Goal: Task Accomplishment & Management: Use online tool/utility

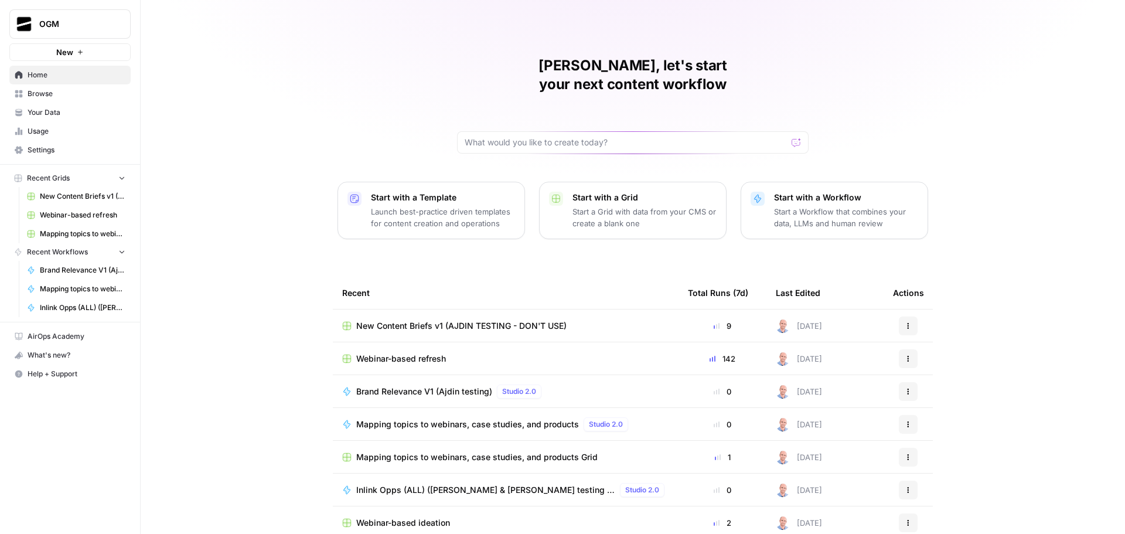
click at [71, 112] on span "Your Data" at bounding box center [77, 112] width 98 height 11
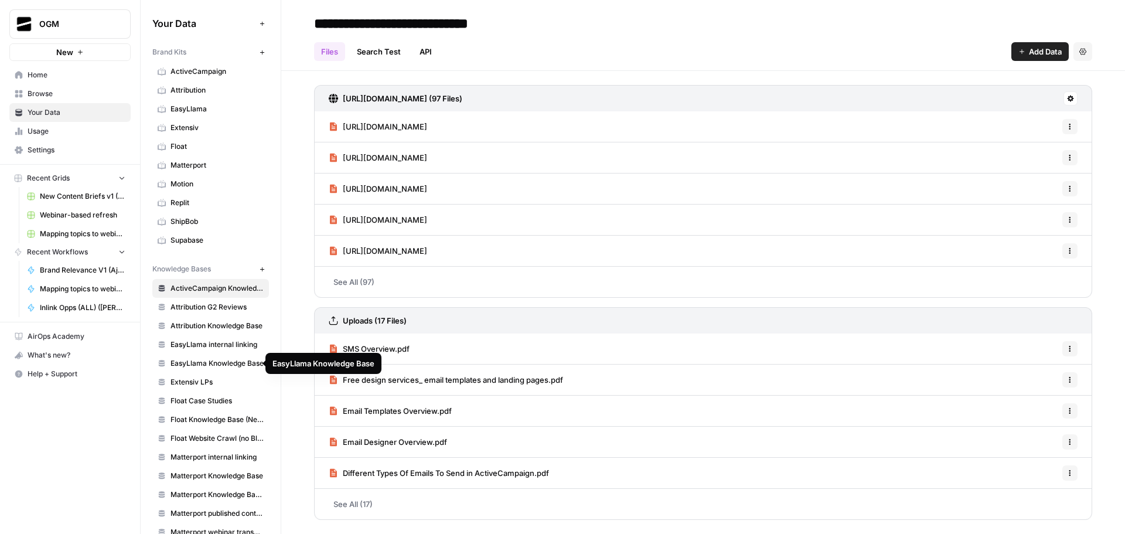
click at [209, 365] on span "EasyLlama Knowledge Base" at bounding box center [216, 363] width 93 height 11
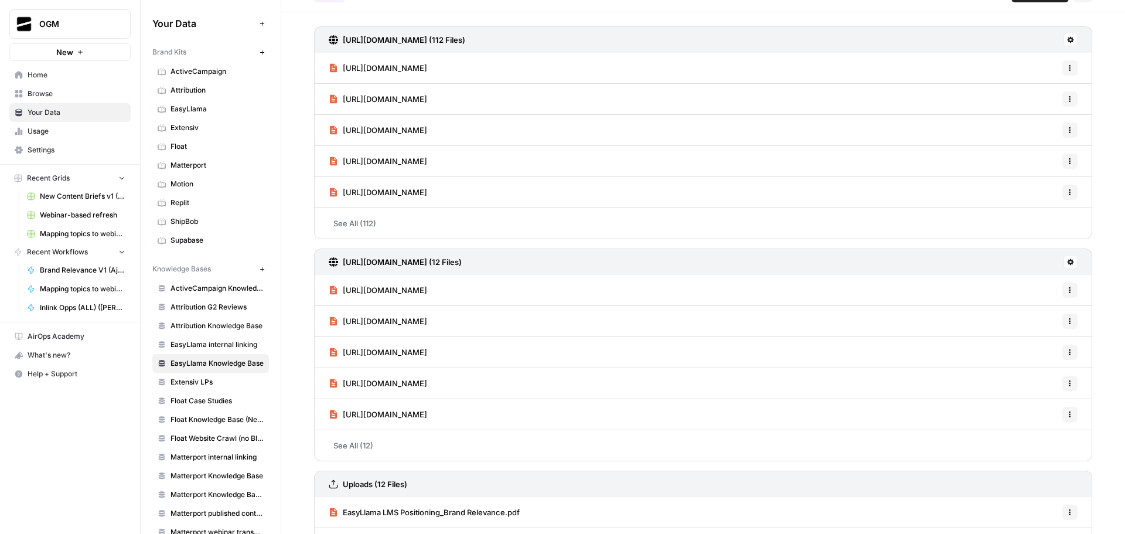
scroll to position [117, 0]
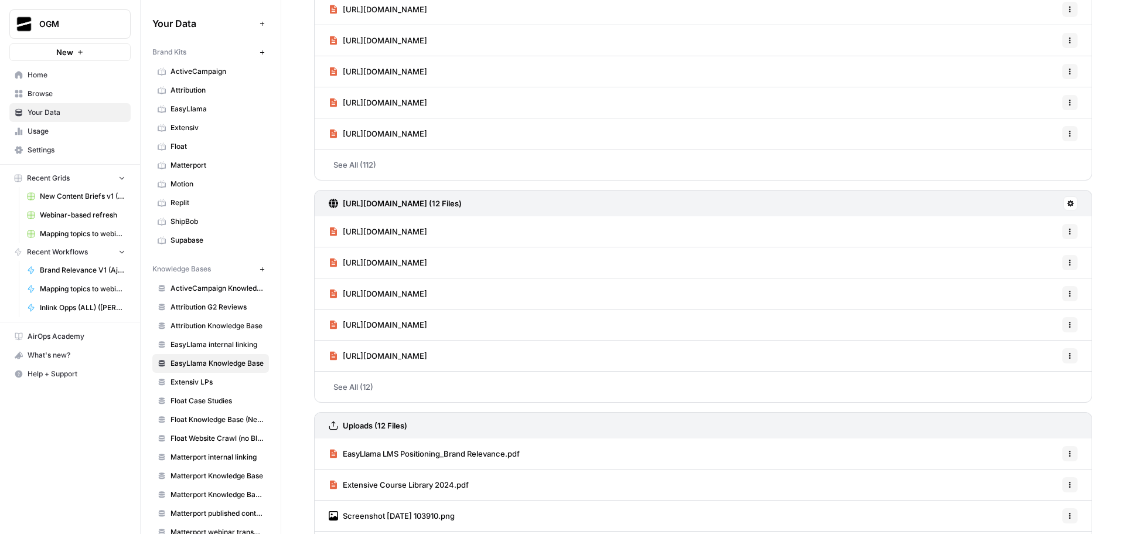
click at [361, 389] on link "See All (12)" at bounding box center [703, 386] width 778 height 30
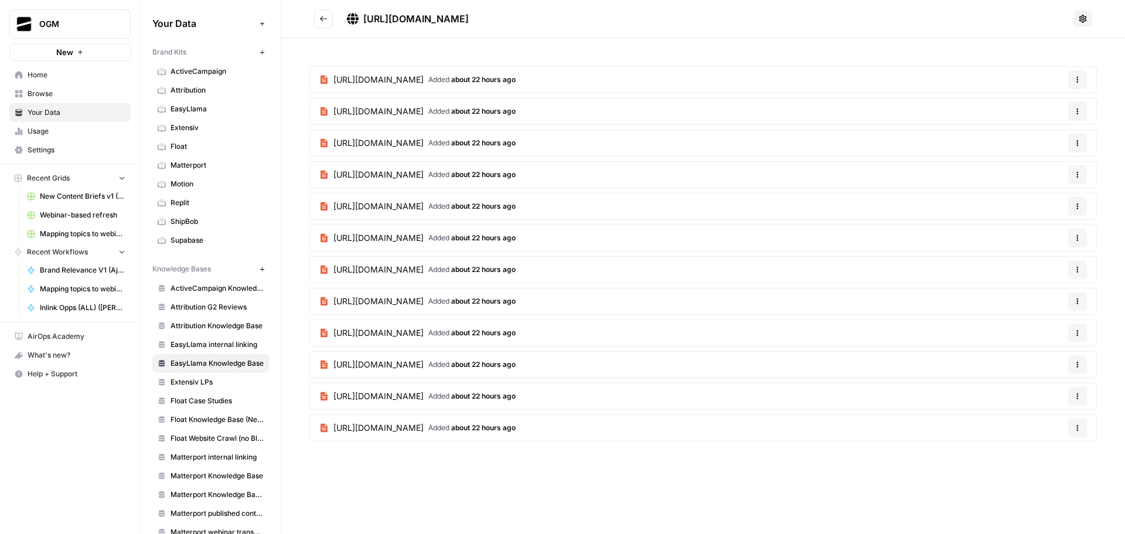
click at [326, 16] on icon "Go back" at bounding box center [323, 19] width 8 height 8
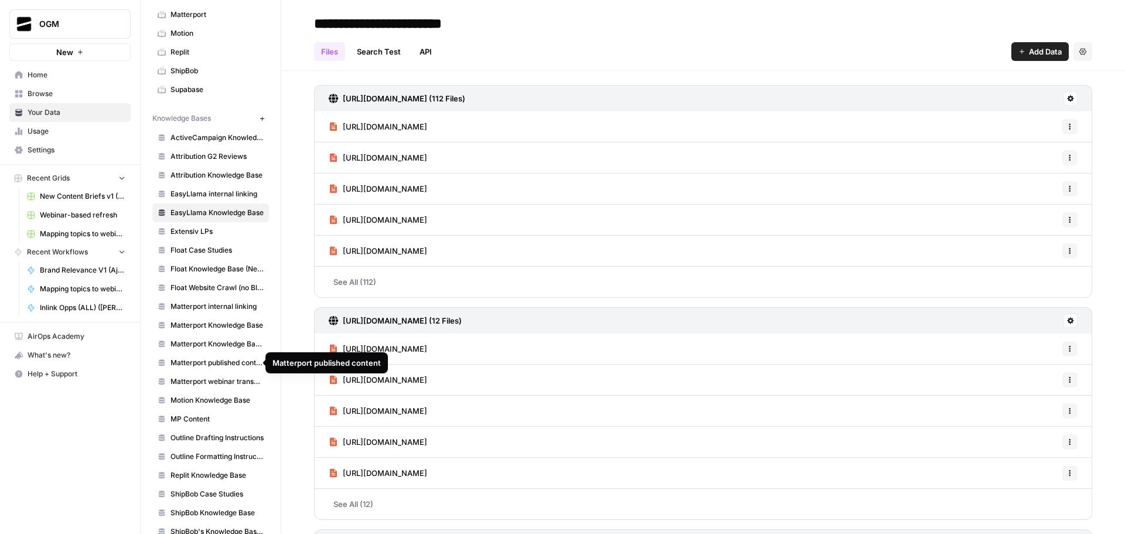
scroll to position [92, 0]
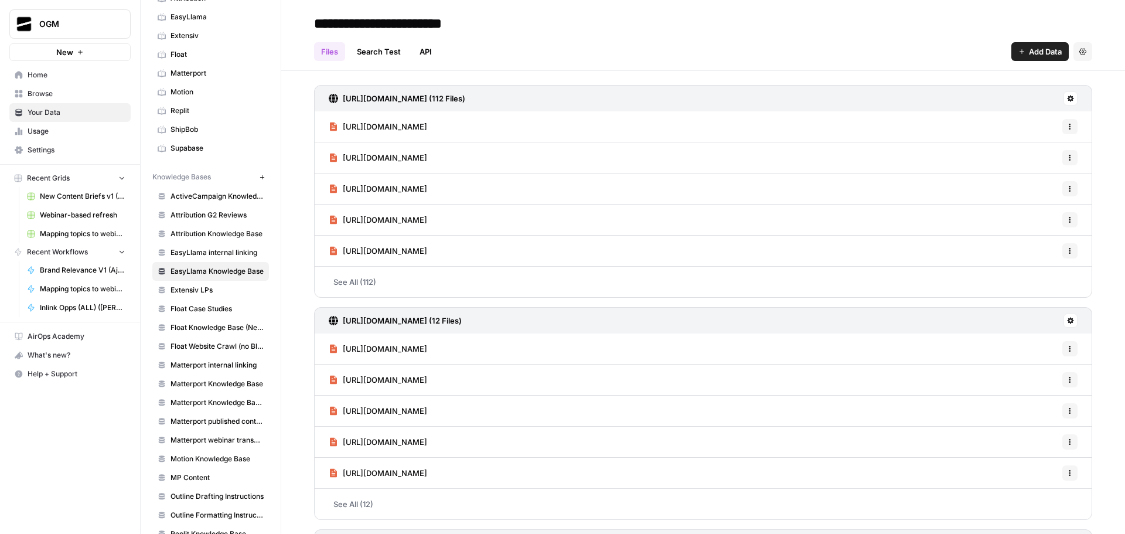
click at [203, 249] on span "EasyLlama internal linking" at bounding box center [216, 252] width 93 height 11
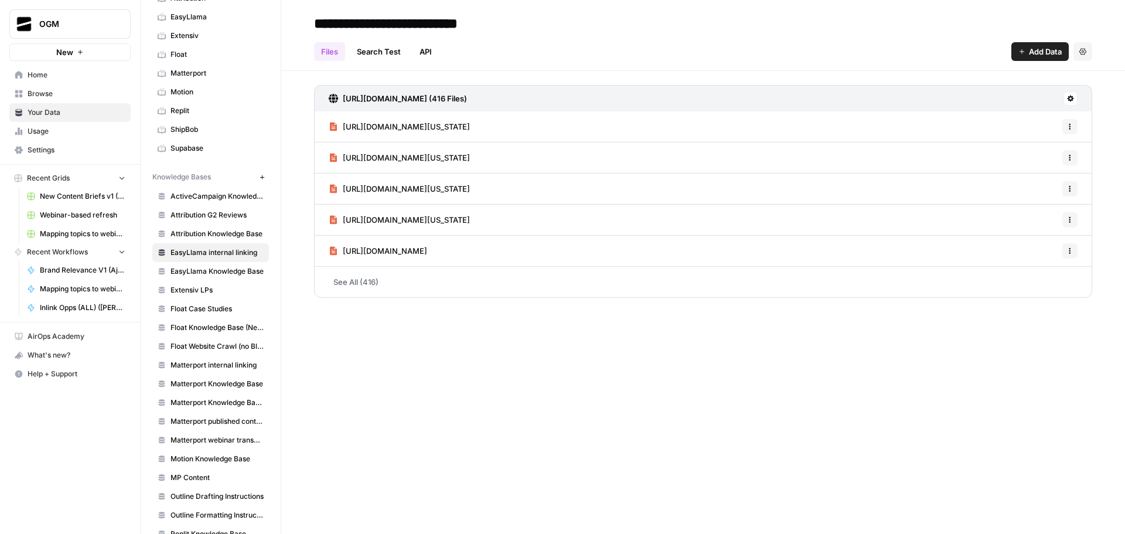
click at [62, 88] on span "Browse" at bounding box center [77, 93] width 98 height 11
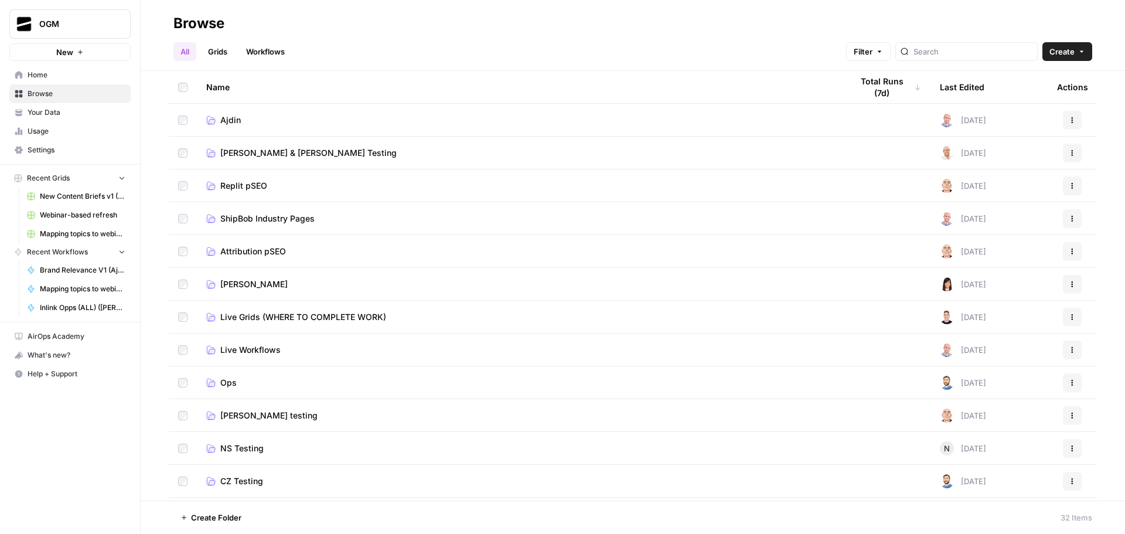
click at [251, 121] on link "Ajdin" at bounding box center [519, 120] width 627 height 12
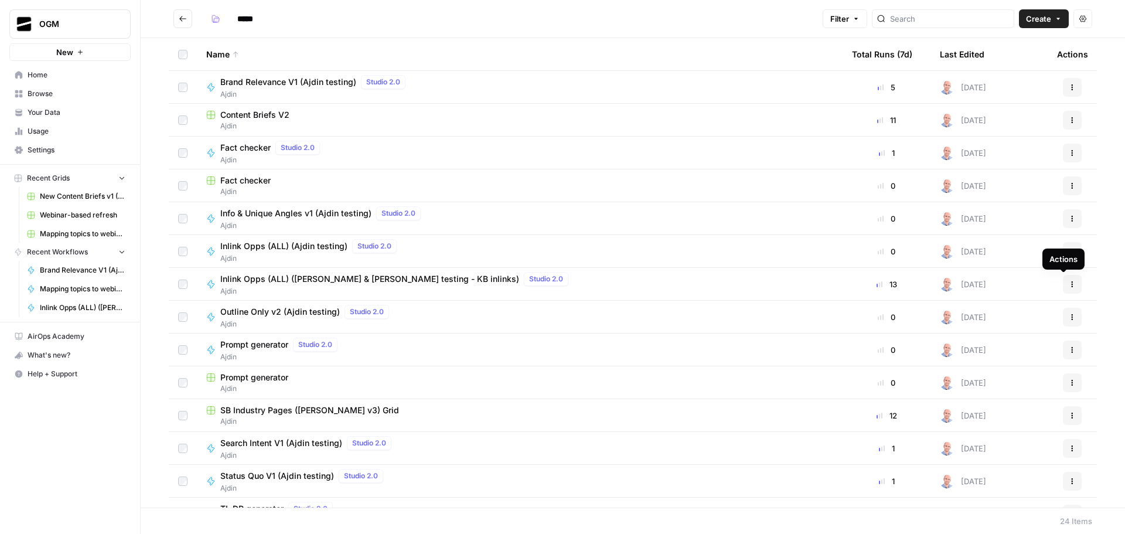
click at [1057, 253] on div "Actions" at bounding box center [1063, 259] width 28 height 12
drag, startPoint x: 272, startPoint y: 243, endPoint x: 285, endPoint y: 250, distance: 14.9
click at [285, 250] on span "Inlink Opps (ALL) (Ajdin testing)" at bounding box center [283, 246] width 127 height 12
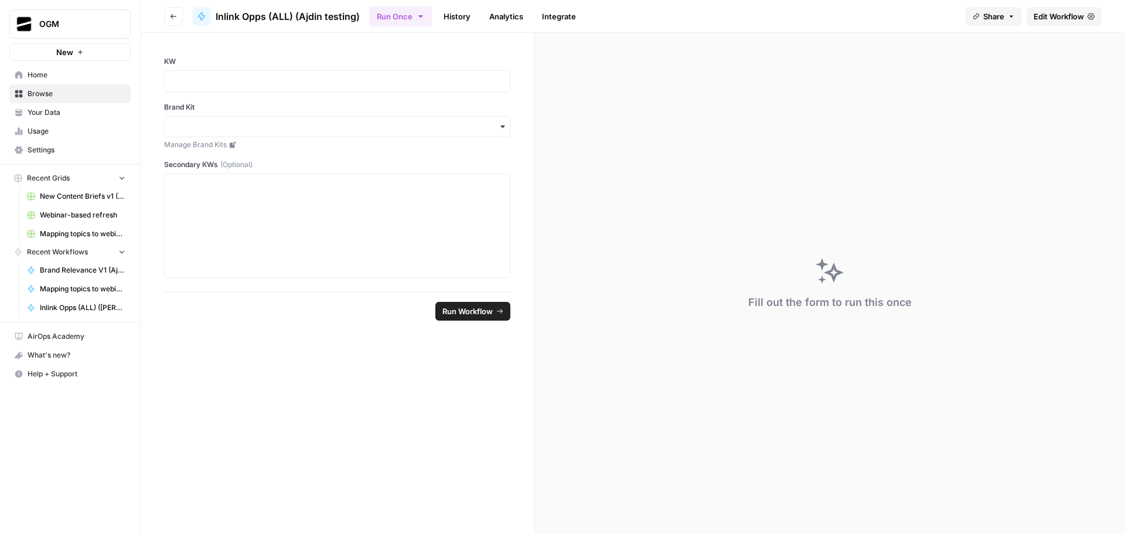
click at [1067, 18] on span "Edit Workflow" at bounding box center [1058, 17] width 50 height 12
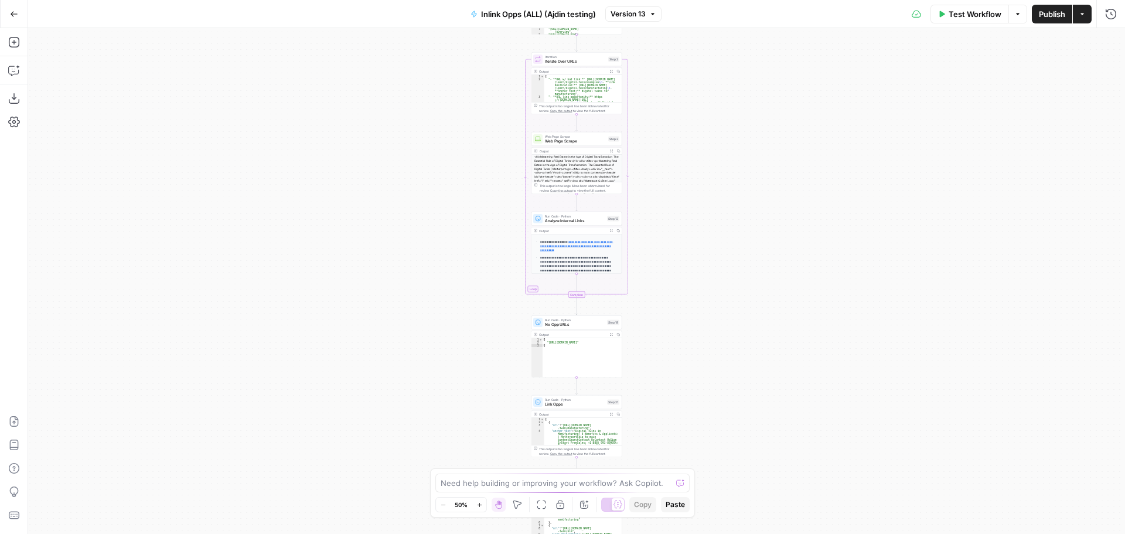
click at [493, 14] on span "Inlink Opps (ALL) (Ajdin testing)" at bounding box center [538, 14] width 115 height 12
drag, startPoint x: 39, startPoint y: 89, endPoint x: 56, endPoint y: 110, distance: 26.6
click at [39, 89] on div "Inlink Opps (ALL) (Ajdin testing)" at bounding box center [138, 87] width 206 height 19
click at [42, 90] on input "Inlink Opps (ALL) (Ajdin testing)" at bounding box center [138, 88] width 196 height 12
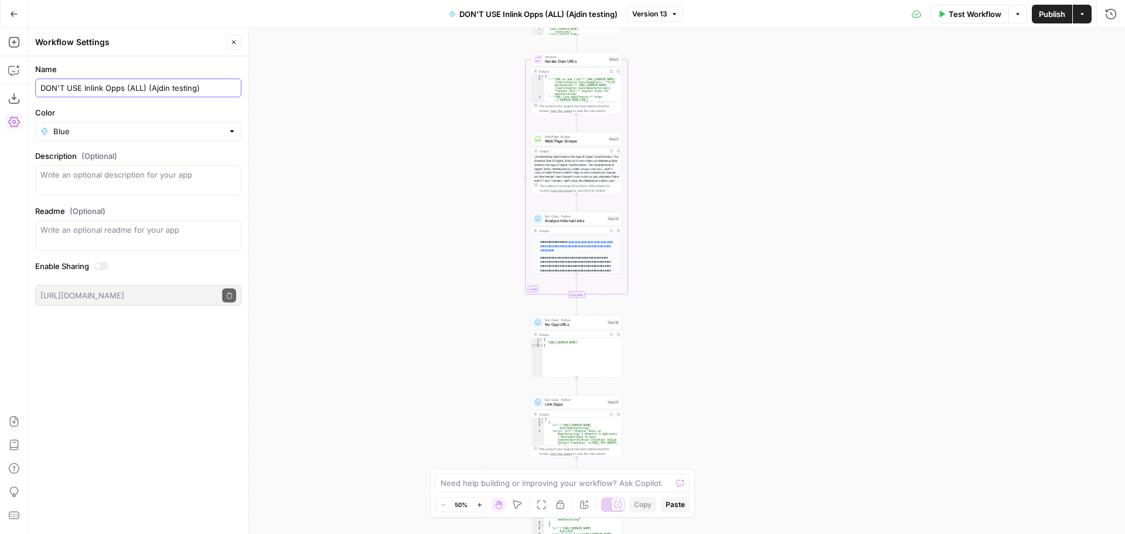
type input "DON'T USE Inlink Opps (ALL) (Ajdin testing)"
click at [12, 14] on icon "button" at bounding box center [14, 13] width 7 height 5
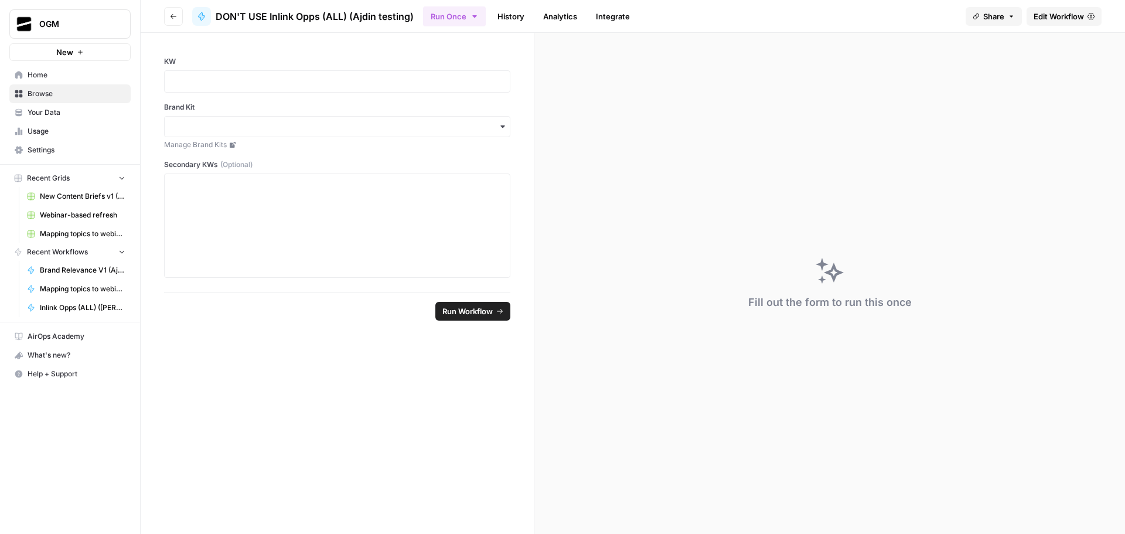
click at [171, 14] on icon "button" at bounding box center [173, 16] width 7 height 7
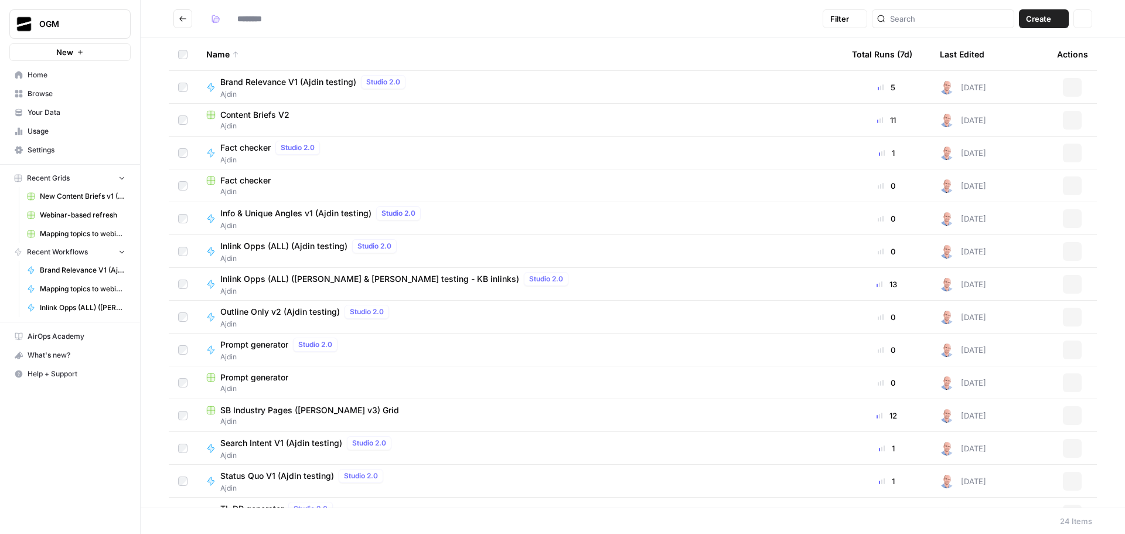
type input "*****"
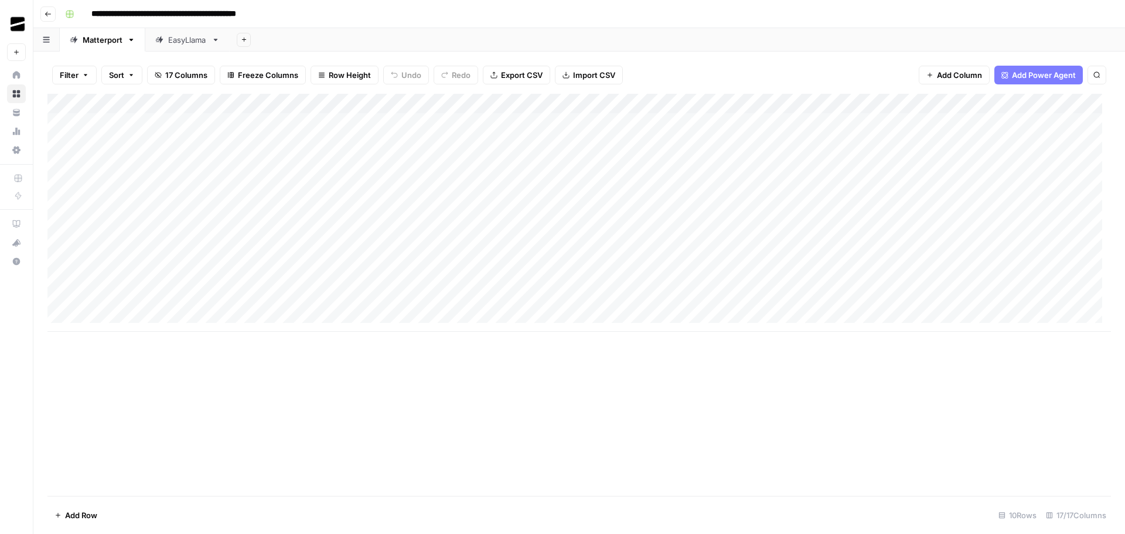
click at [175, 15] on input "**********" at bounding box center [197, 14] width 222 height 19
drag, startPoint x: 112, startPoint y: 15, endPoint x: 85, endPoint y: 13, distance: 27.6
click at [85, 13] on div "**********" at bounding box center [586, 14] width 1053 height 19
drag, startPoint x: 152, startPoint y: 14, endPoint x: 158, endPoint y: 15, distance: 6.0
click at [158, 15] on input "**********" at bounding box center [187, 14] width 202 height 19
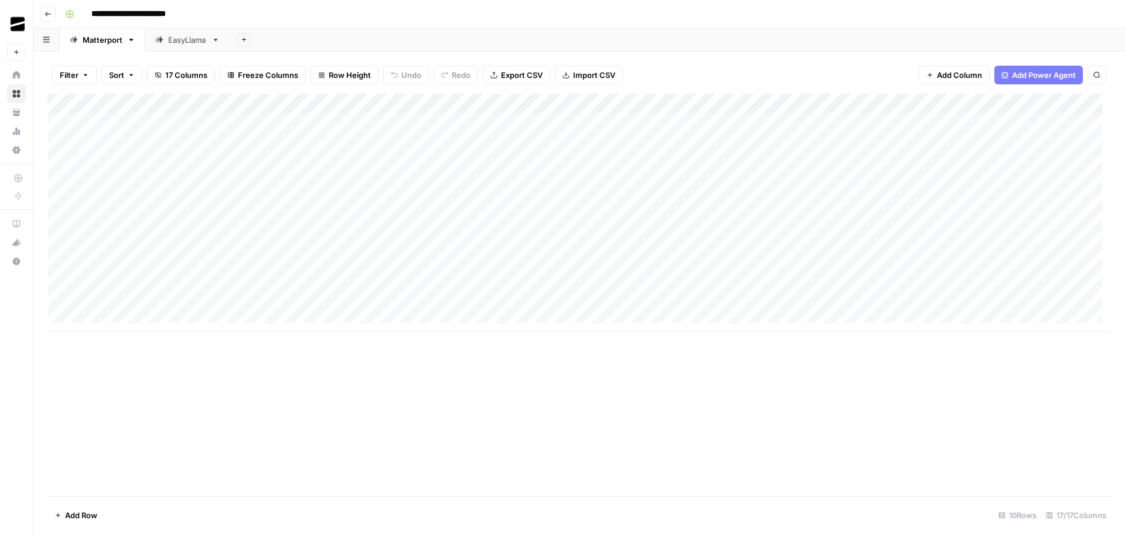
drag, startPoint x: 165, startPoint y: 12, endPoint x: 197, endPoint y: 12, distance: 32.2
click at [197, 12] on input "**********" at bounding box center [143, 14] width 114 height 19
click at [305, 38] on div "Add Sheet" at bounding box center [677, 39] width 895 height 23
type input "**********"
click at [185, 36] on div "EasyLlama" at bounding box center [187, 40] width 39 height 12
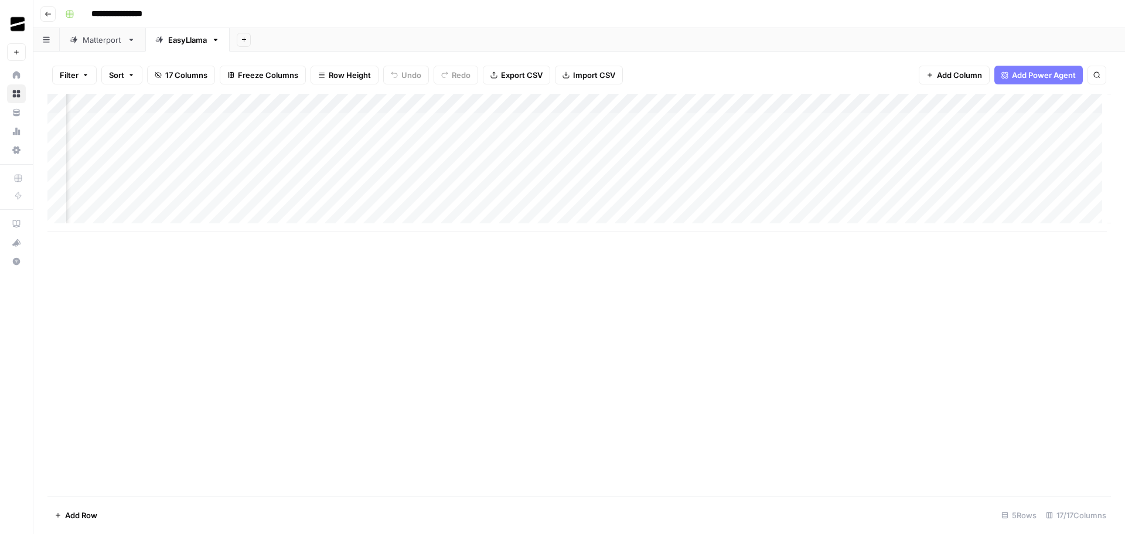
scroll to position [0, 895]
click at [906, 104] on div "Add Column" at bounding box center [578, 163] width 1063 height 138
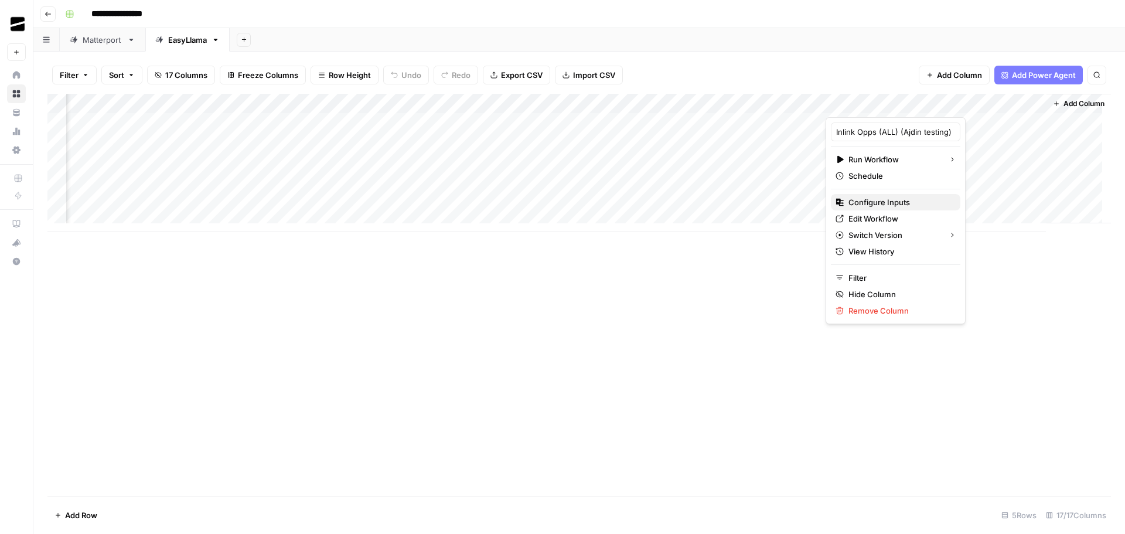
click at [893, 203] on span "Configure Inputs" at bounding box center [899, 202] width 103 height 12
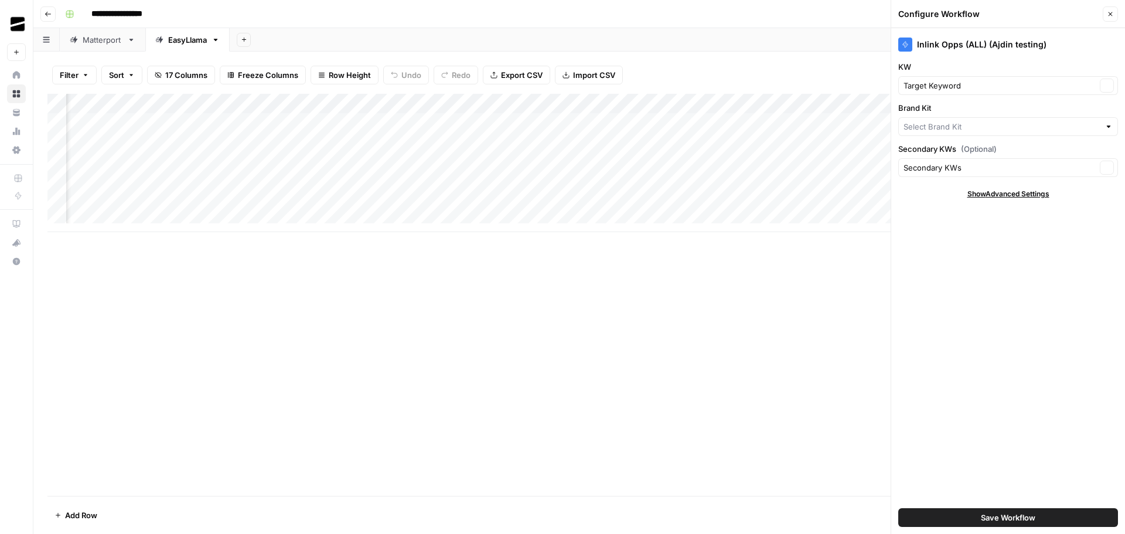
type input "EasyLlama"
click at [1109, 16] on icon "button" at bounding box center [1109, 14] width 7 height 7
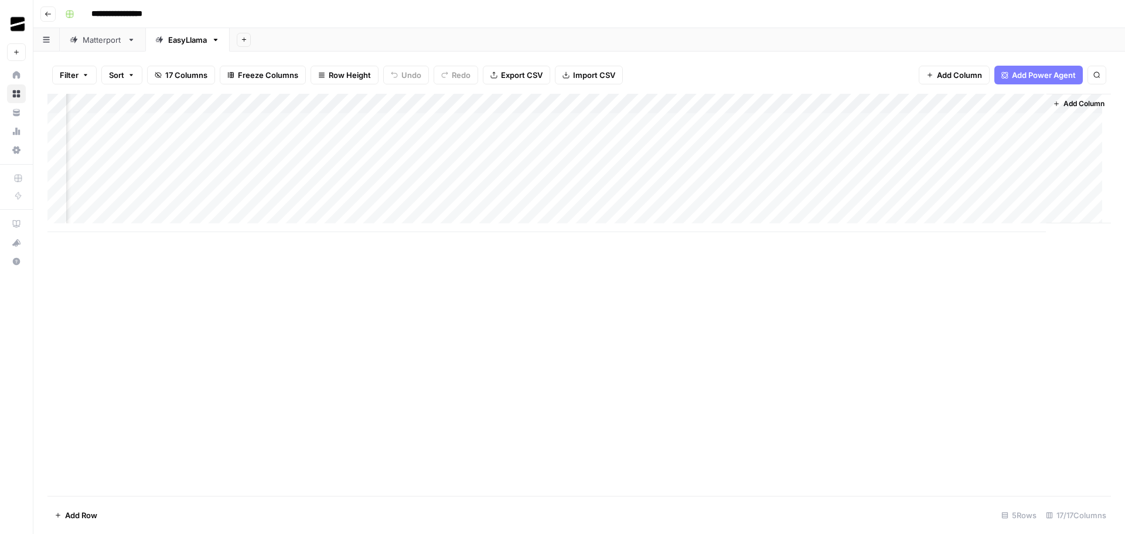
click at [906, 105] on div "Add Column" at bounding box center [578, 163] width 1063 height 138
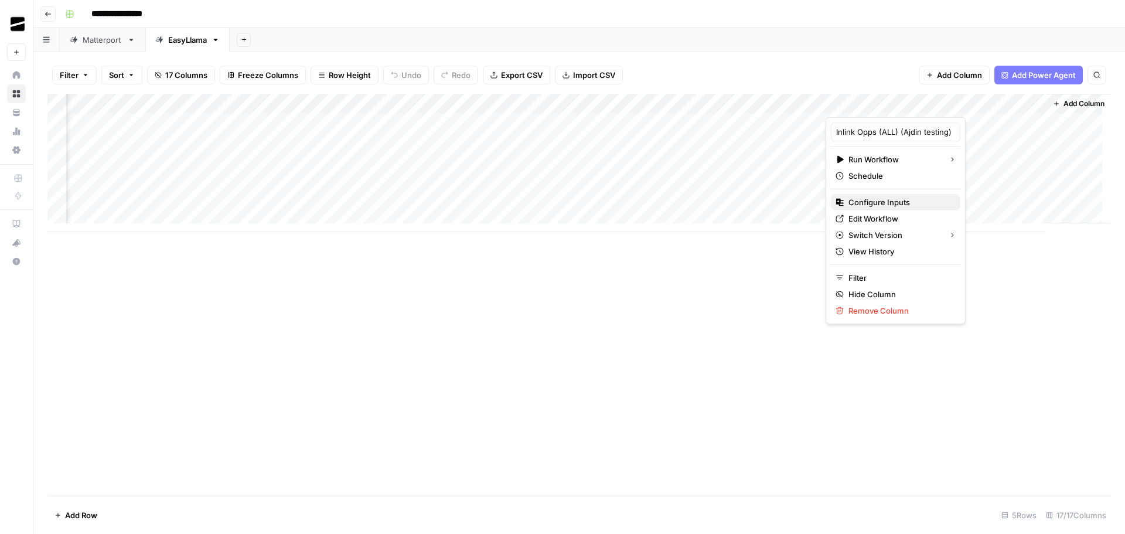
click at [893, 202] on span "Configure Inputs" at bounding box center [899, 202] width 103 height 12
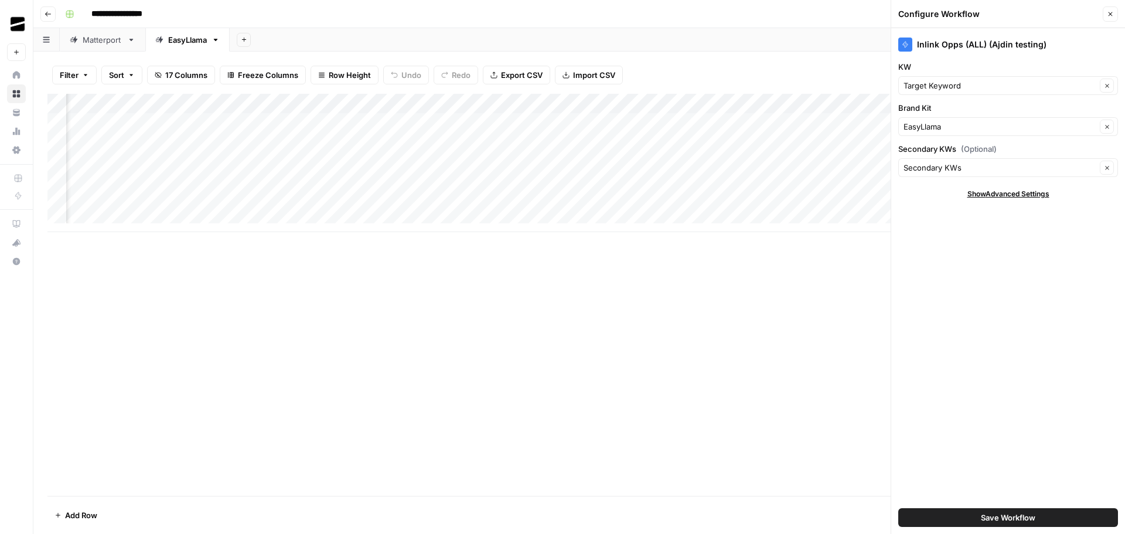
click at [1107, 14] on icon "button" at bounding box center [1109, 14] width 7 height 7
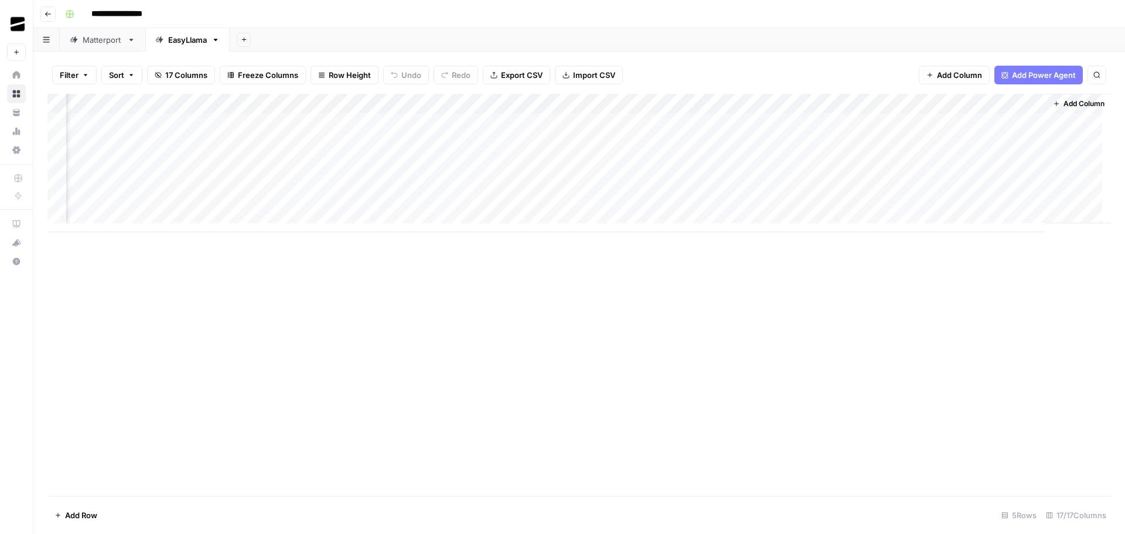
click at [94, 38] on div "Matterport" at bounding box center [103, 40] width 40 height 12
click at [886, 104] on div "Add Column" at bounding box center [578, 213] width 1063 height 238
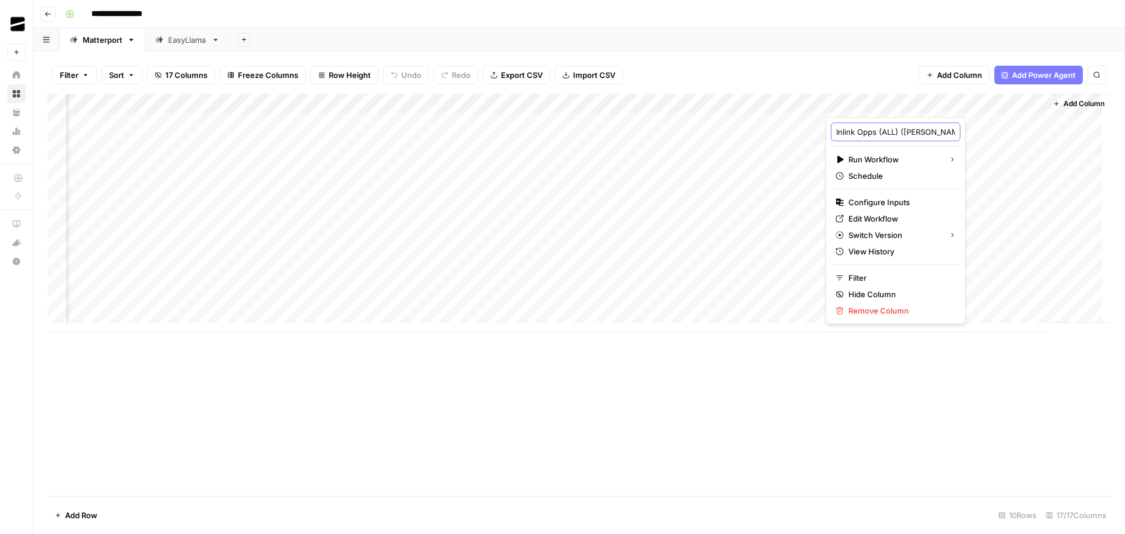
click at [883, 131] on input "Inlink Opps (ALL) ([PERSON_NAME] & [PERSON_NAME] testing - KB inlinks)" at bounding box center [895, 132] width 119 height 12
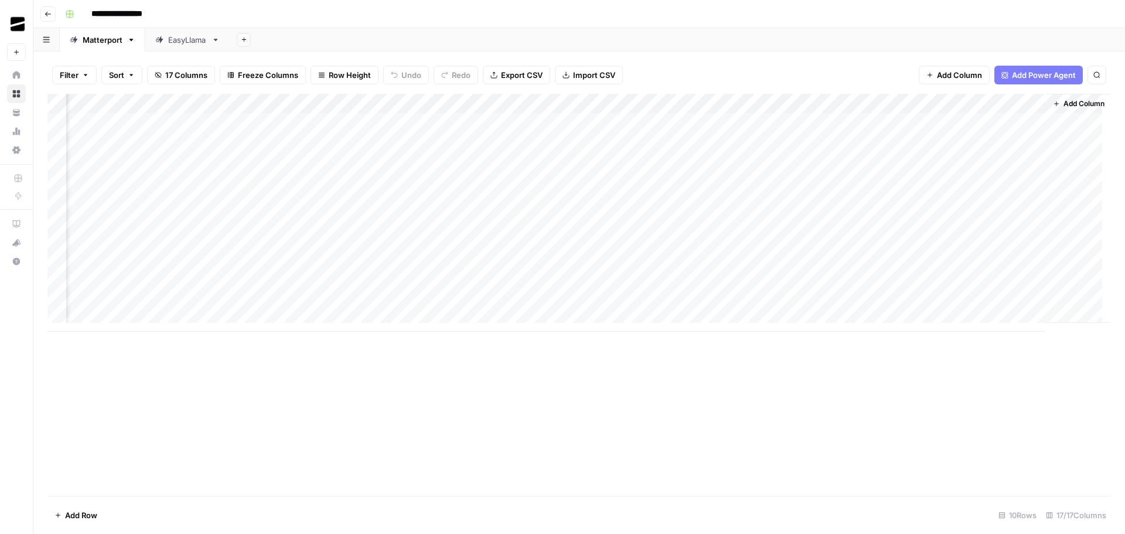
click at [193, 40] on div "EasyLlama" at bounding box center [187, 40] width 39 height 12
click at [908, 103] on div "Add Column" at bounding box center [578, 163] width 1063 height 138
click at [685, 343] on div "Add Column" at bounding box center [578, 295] width 1063 height 402
click at [908, 100] on div "Add Column" at bounding box center [578, 163] width 1063 height 138
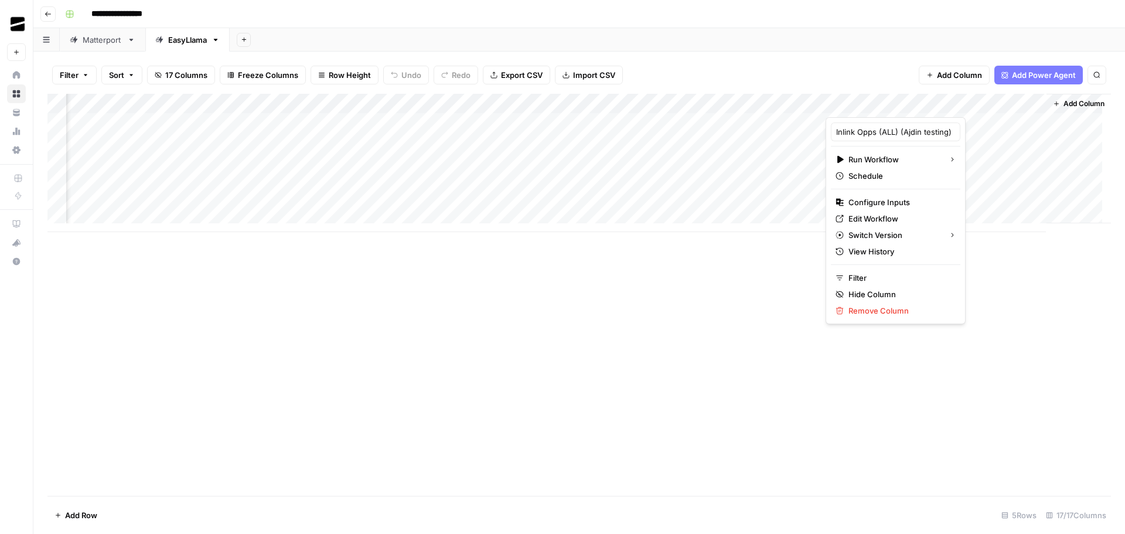
click at [1023, 279] on div "Add Column" at bounding box center [578, 295] width 1063 height 402
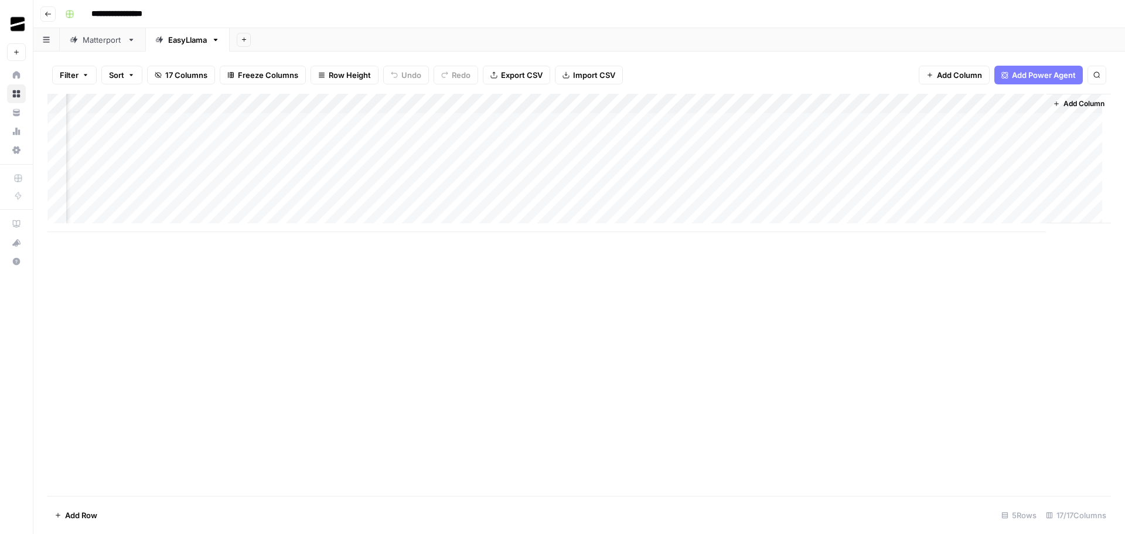
click at [1066, 104] on span "Add Column" at bounding box center [1083, 103] width 41 height 11
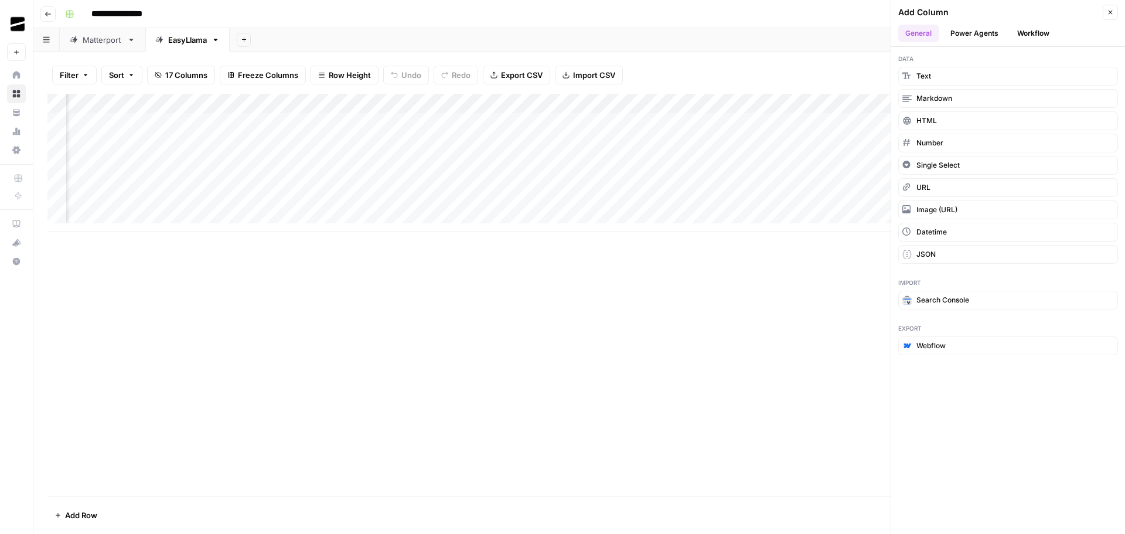
click at [1030, 35] on button "Workflow" at bounding box center [1033, 34] width 46 height 18
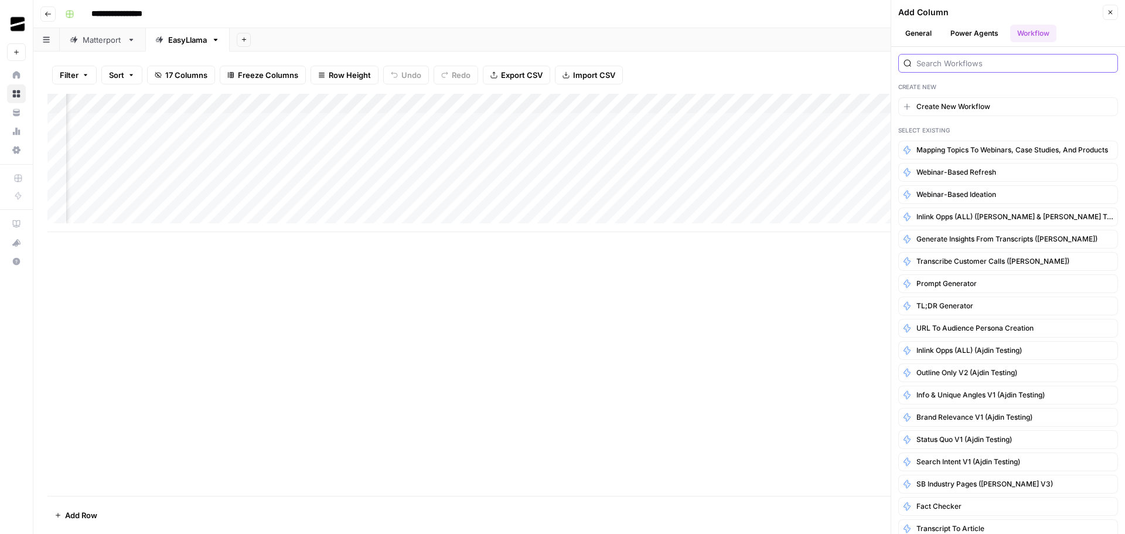
click at [966, 63] on input "search" at bounding box center [1014, 63] width 196 height 12
paste input "Inlink Opps (ALL) ([PERSON_NAME] & [PERSON_NAME] testing - KB inlinks)"
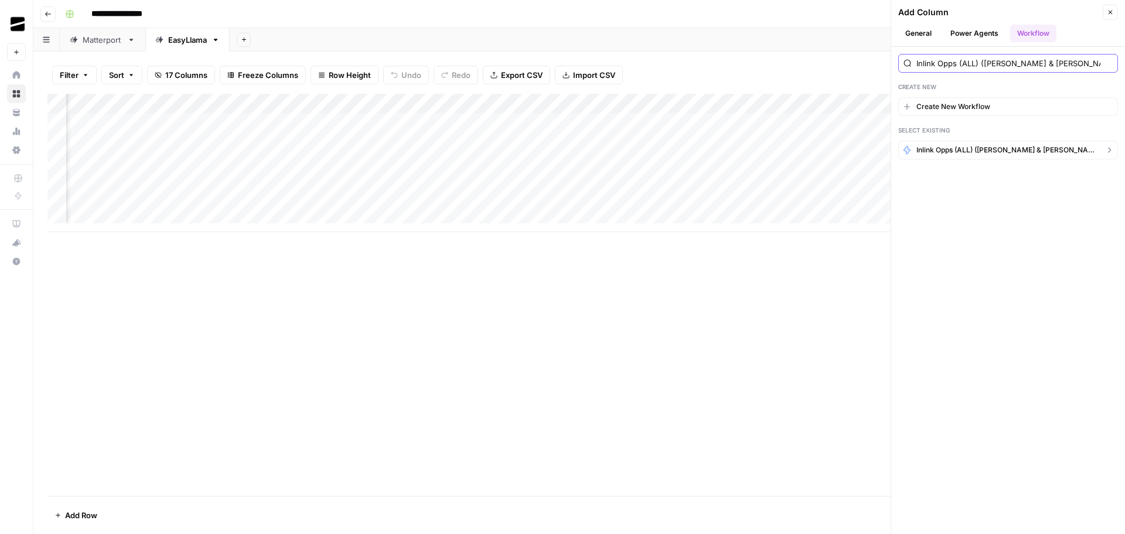
type input "Inlink Opps (ALL) ([PERSON_NAME] & [PERSON_NAME] testing - KB inlinks)"
click at [1006, 149] on span "Inlink Opps (ALL) ([PERSON_NAME] & [PERSON_NAME] testing - KB inlinks)" at bounding box center [1007, 150] width 183 height 11
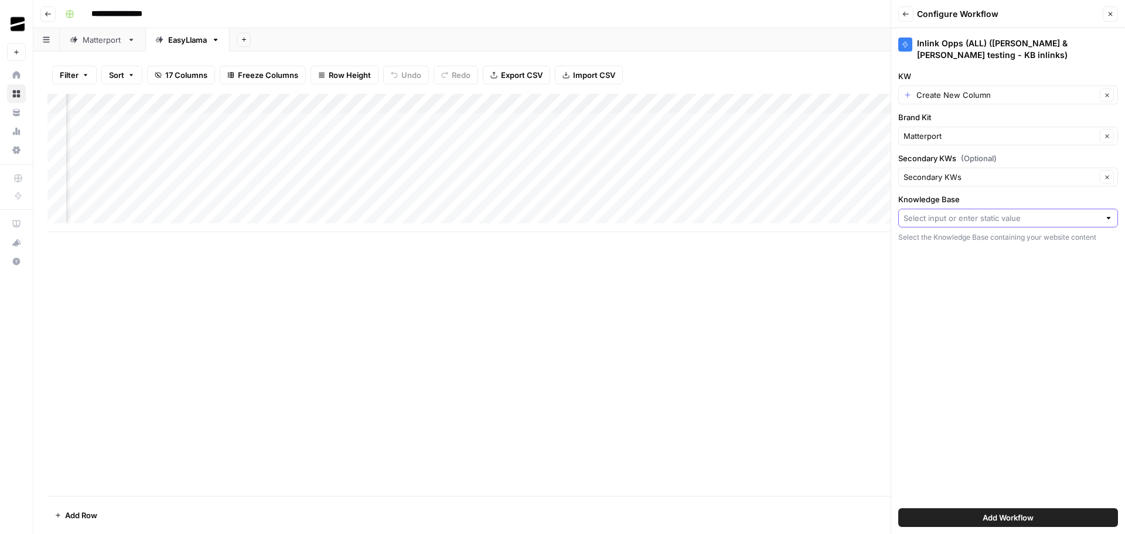
click at [1008, 212] on input "Knowledge Base" at bounding box center [1001, 218] width 196 height 12
click at [1012, 251] on span "EasyLlama internal linking" at bounding box center [1005, 253] width 195 height 12
type input "EasyLlama internal linking"
click at [944, 130] on input "Brand Kit" at bounding box center [999, 136] width 193 height 12
click at [949, 153] on span "EasyLlama" at bounding box center [1005, 154] width 195 height 12
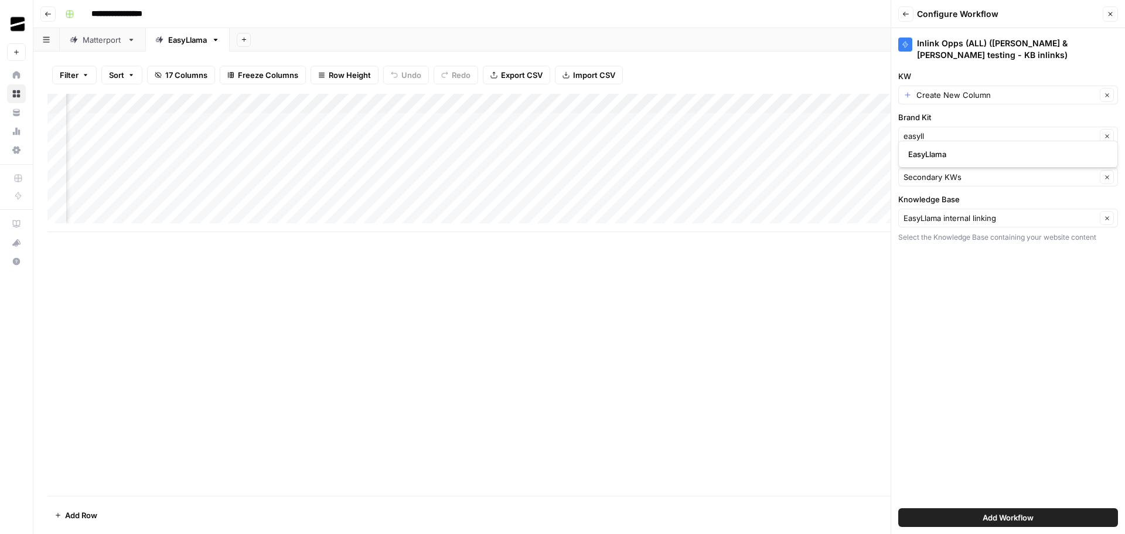
type input "EasyLlama"
click at [990, 89] on input "KW" at bounding box center [1006, 95] width 180 height 12
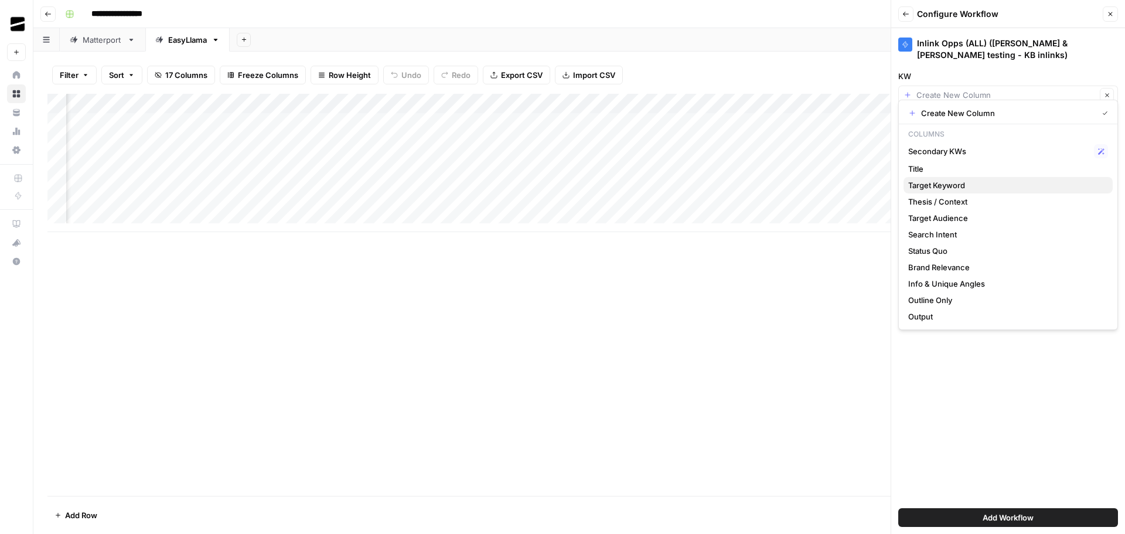
click at [984, 180] on span "Target Keyword" at bounding box center [1005, 185] width 195 height 12
type input "Target Keyword"
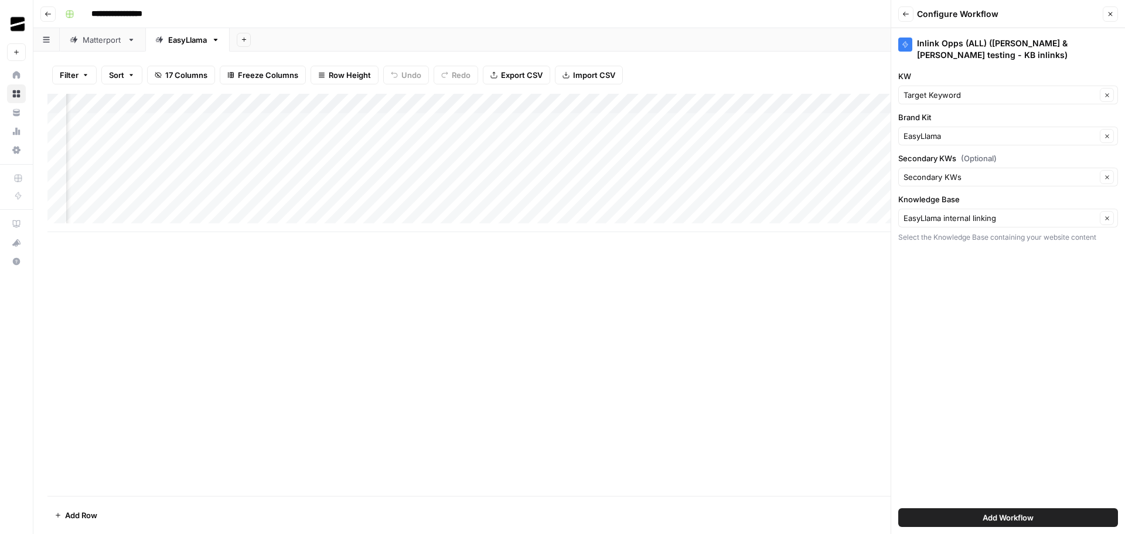
click at [1039, 340] on div "Inlink Opps (ALL) (Alex & Ajdin testing - KB inlinks) KW Target Keyword Clear B…" at bounding box center [1008, 280] width 234 height 505
click at [1009, 516] on span "Add Workflow" at bounding box center [1007, 517] width 51 height 12
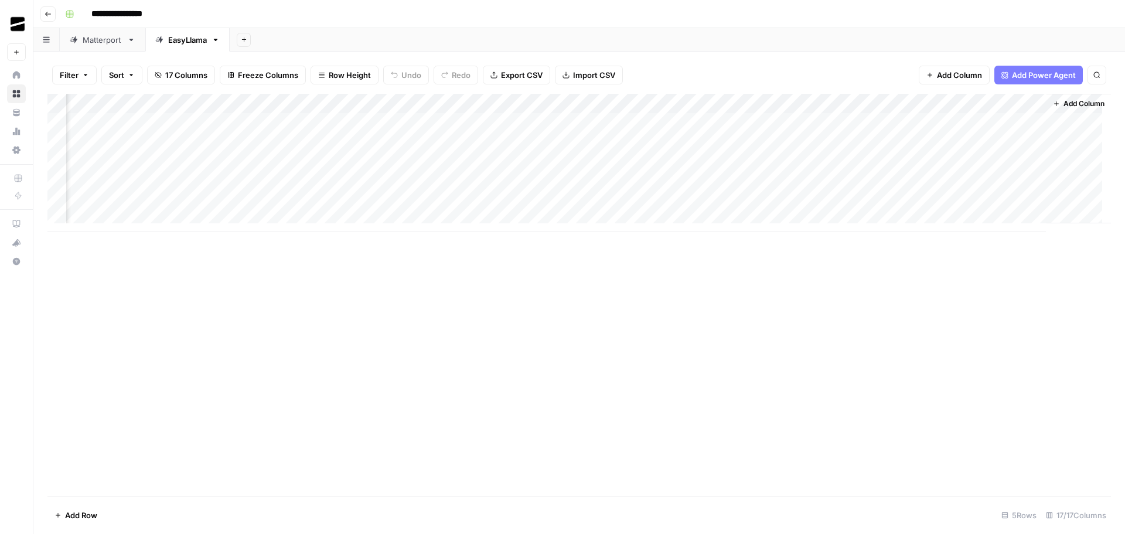
scroll to position [0, 1000]
click at [1006, 122] on div "Add Column" at bounding box center [578, 163] width 1063 height 138
click at [985, 140] on div "Add Column" at bounding box center [578, 163] width 1063 height 138
click at [873, 119] on div "Add Column" at bounding box center [578, 163] width 1063 height 138
click at [920, 124] on div "Add Column" at bounding box center [578, 163] width 1063 height 138
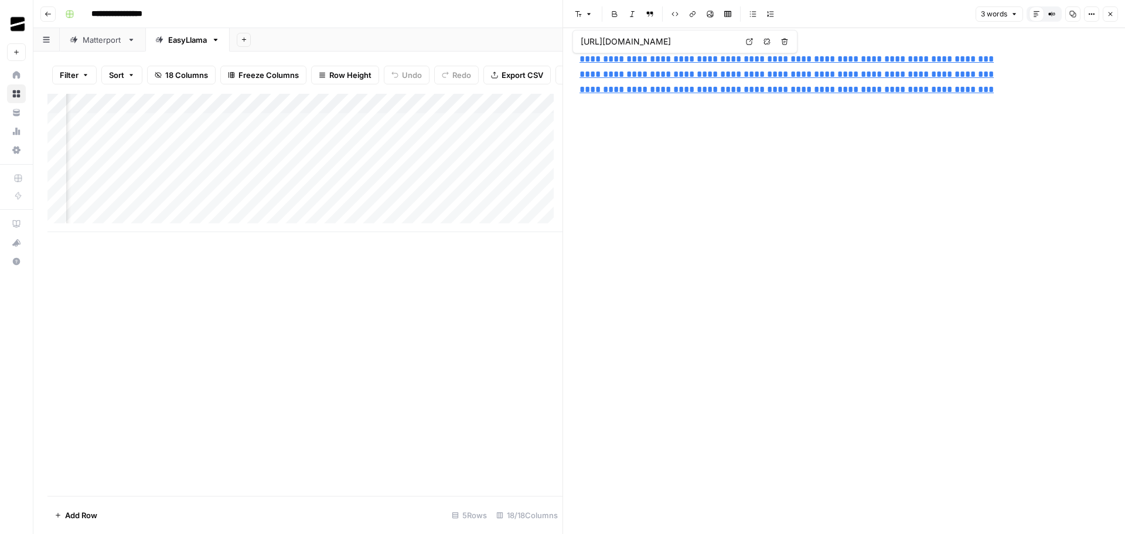
click at [688, 62] on link "**********" at bounding box center [786, 58] width 414 height 9
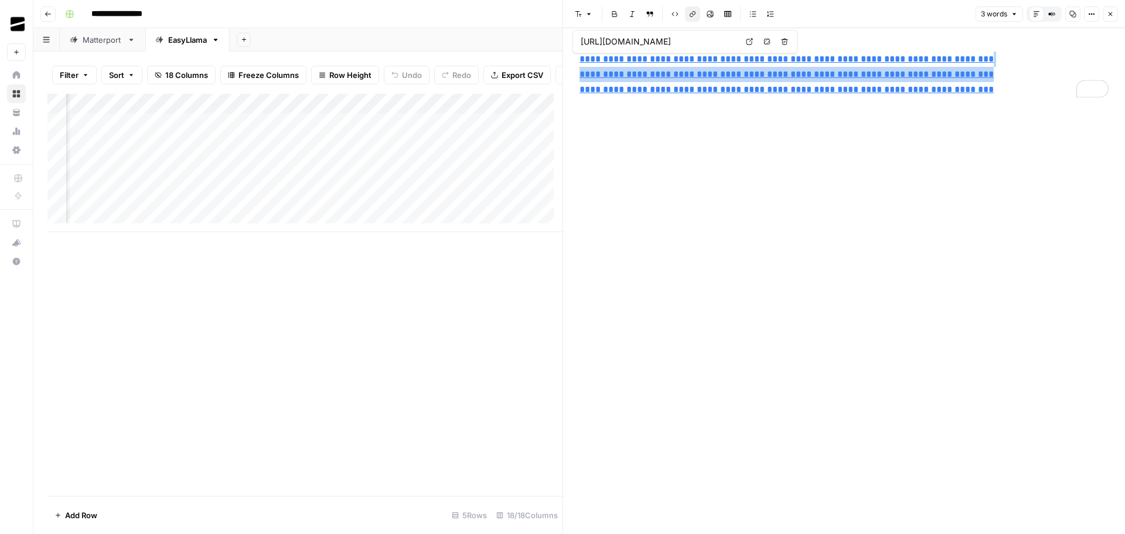
drag, startPoint x: 949, startPoint y: 62, endPoint x: 942, endPoint y: 57, distance: 8.6
click at [949, 62] on link "**********" at bounding box center [786, 58] width 414 height 9
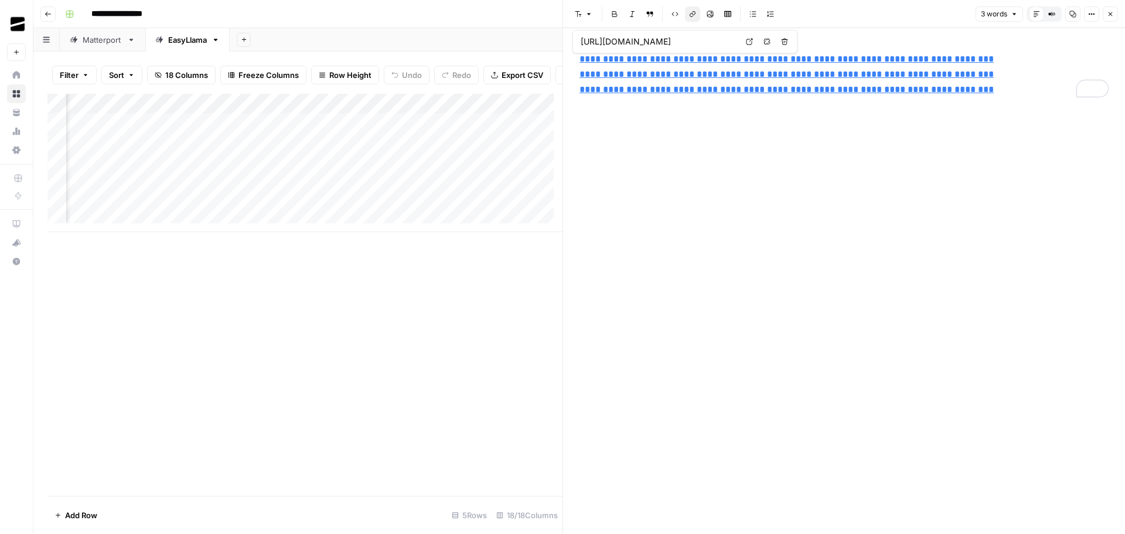
click at [902, 58] on link "**********" at bounding box center [786, 58] width 414 height 9
type input "https://docs.google.com/spreadsheets/d/1_QlrgMPiIIUHHimIrQgXN1nOuuObC1kYeVx-wKU…"
click at [746, 39] on icon at bounding box center [749, 41] width 7 height 7
click at [855, 73] on link "**********" at bounding box center [786, 74] width 414 height 9
click at [752, 56] on icon at bounding box center [749, 56] width 7 height 7
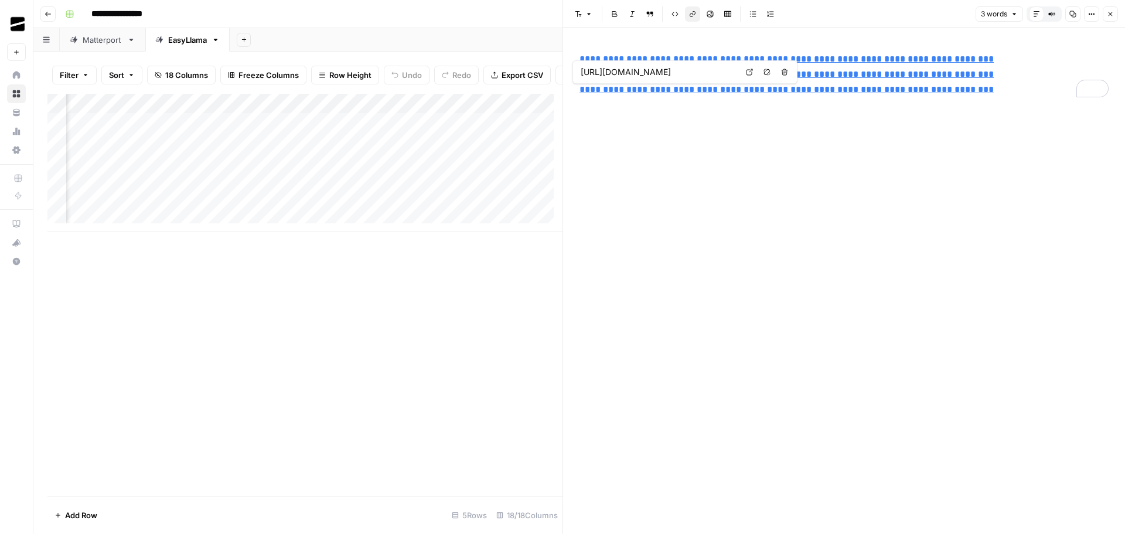
click at [803, 88] on link "**********" at bounding box center [786, 89] width 414 height 9
click at [746, 72] on icon at bounding box center [749, 72] width 6 height 6
click at [1113, 14] on span "Close" at bounding box center [1113, 14] width 1 height 1
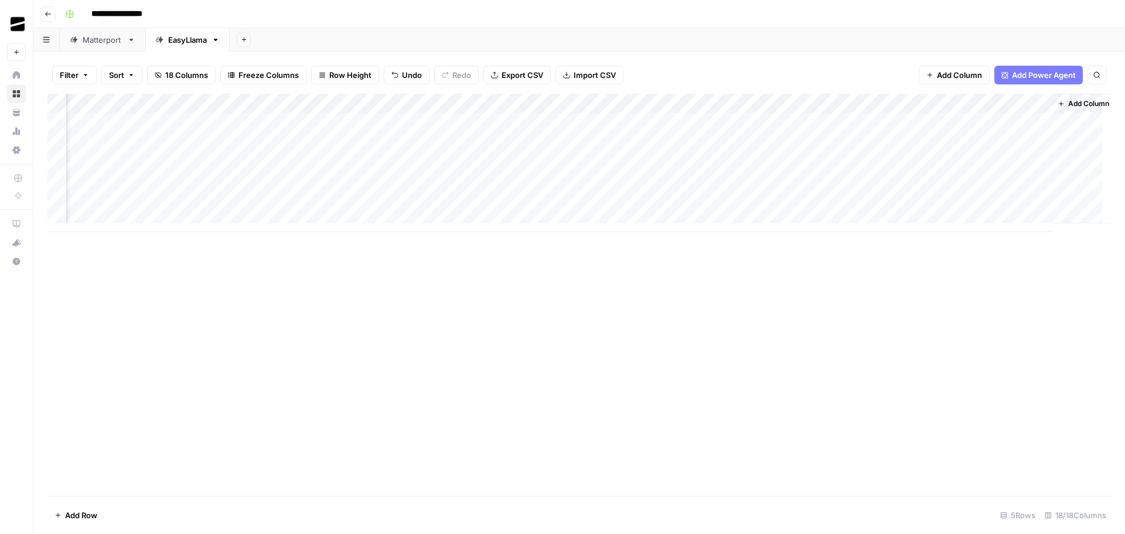
scroll to position [0, 1000]
click at [989, 289] on div "Add Column" at bounding box center [578, 295] width 1063 height 402
click at [963, 123] on div "Add Column" at bounding box center [578, 163] width 1063 height 138
click at [1023, 123] on div "Add Column" at bounding box center [578, 163] width 1063 height 138
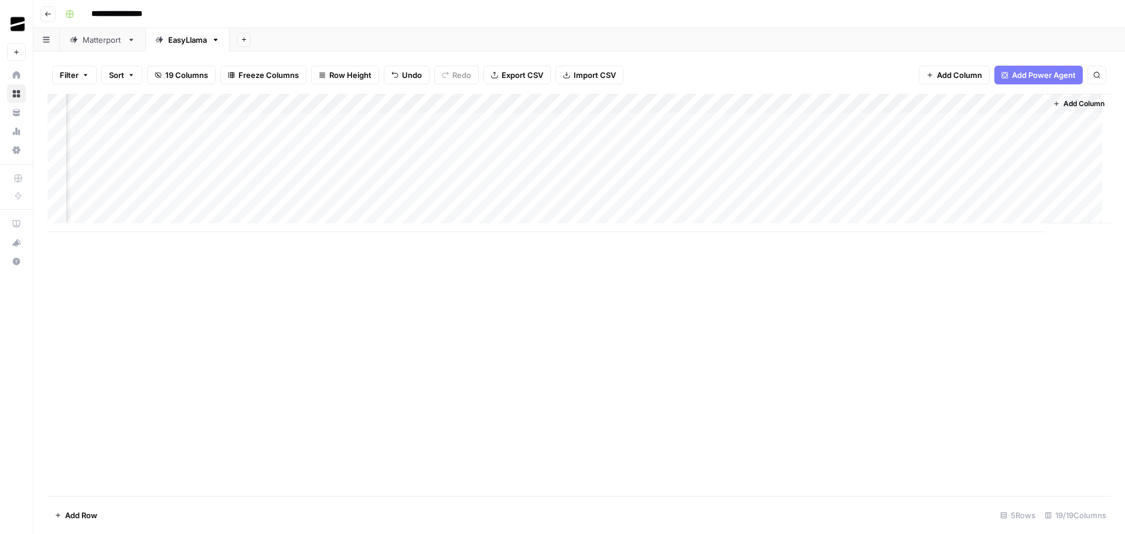
click at [1025, 144] on div "Add Column" at bounding box center [578, 163] width 1063 height 138
click at [869, 307] on div "Add Column" at bounding box center [578, 295] width 1063 height 402
click at [390, 104] on div "Add Column" at bounding box center [578, 163] width 1063 height 138
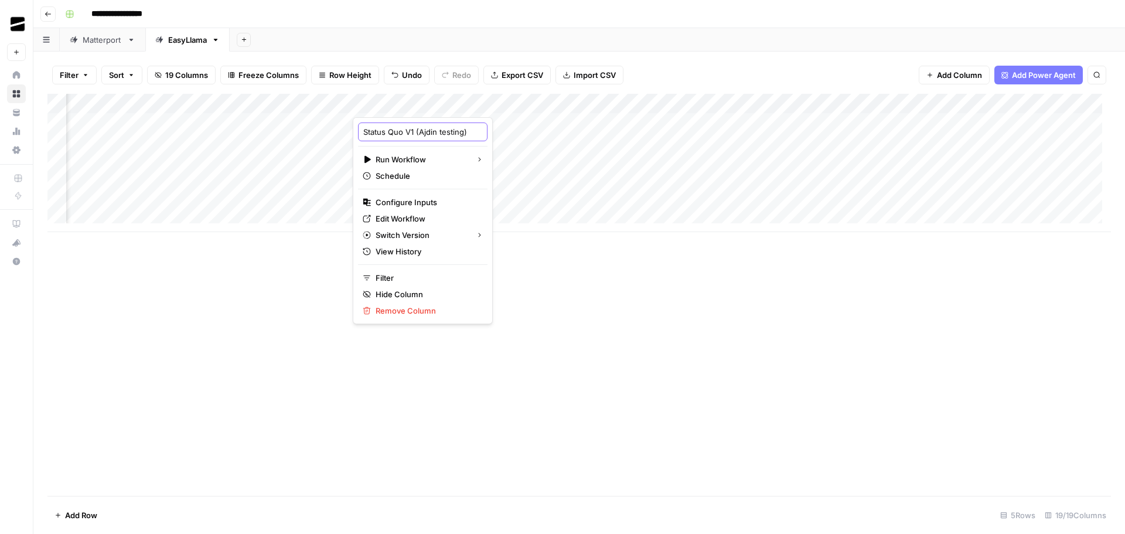
click at [409, 131] on input "Status Quo V1 (Ajdin testing)" at bounding box center [422, 132] width 119 height 12
type input "Status Quo V2"
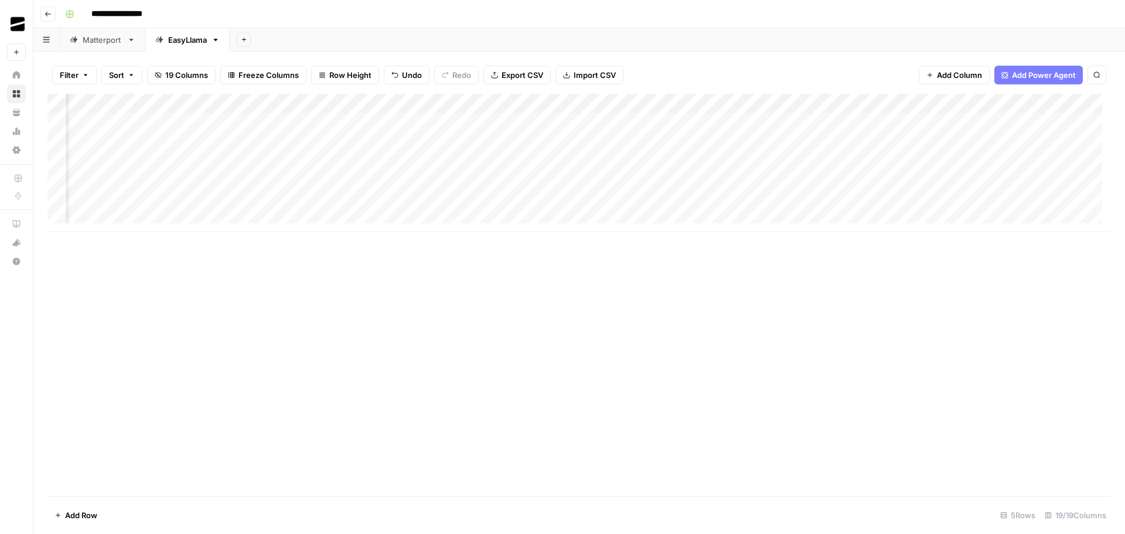
click at [604, 106] on div "Add Column" at bounding box center [578, 163] width 1063 height 138
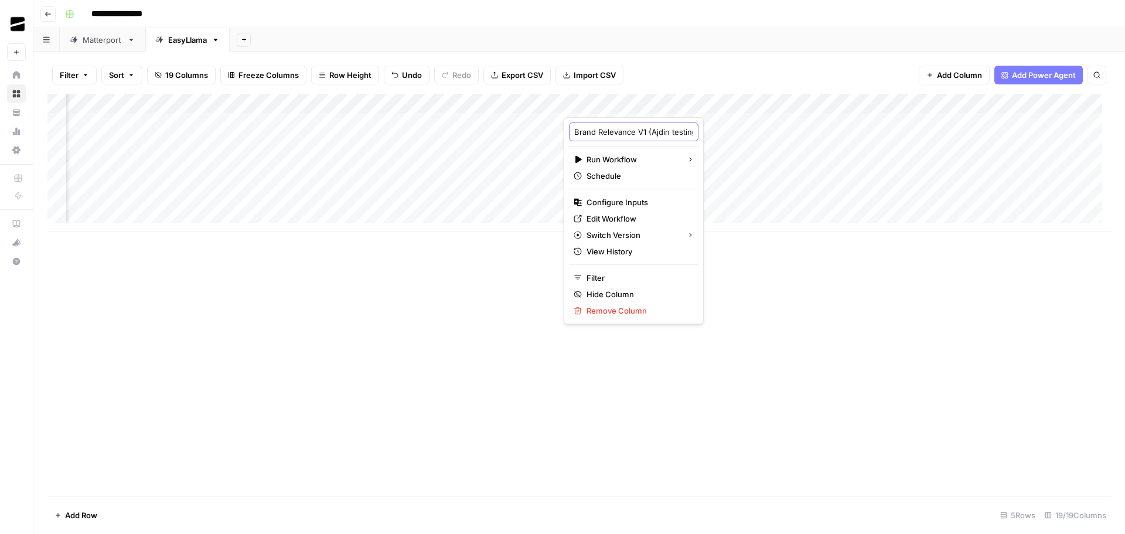
click at [641, 134] on input "Brand Relevance V1 (Ajdin testing)" at bounding box center [633, 132] width 119 height 12
type input "Brand Relevance V2"
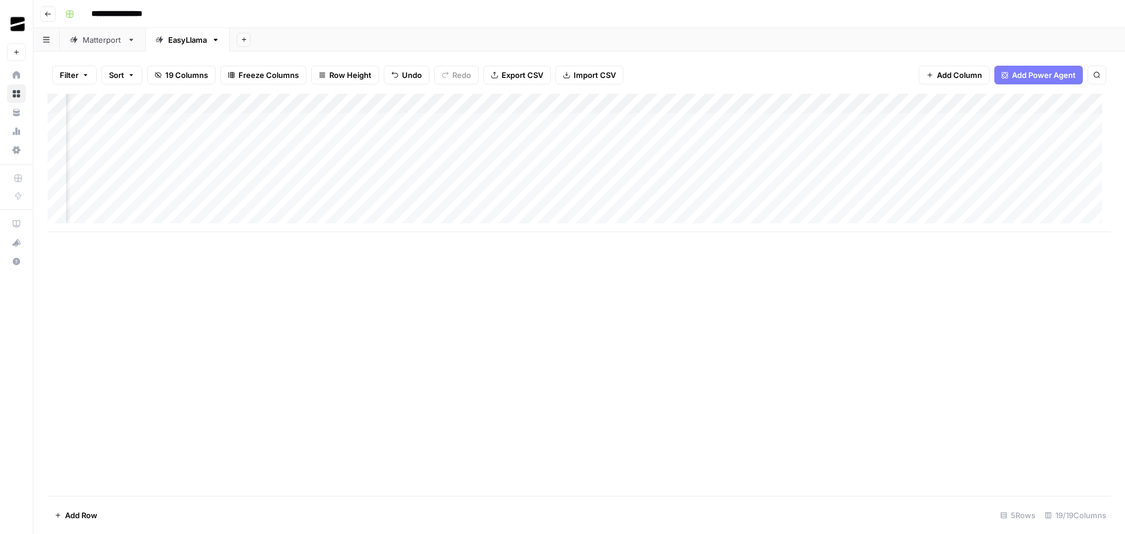
click at [814, 103] on div "Add Column" at bounding box center [578, 163] width 1063 height 138
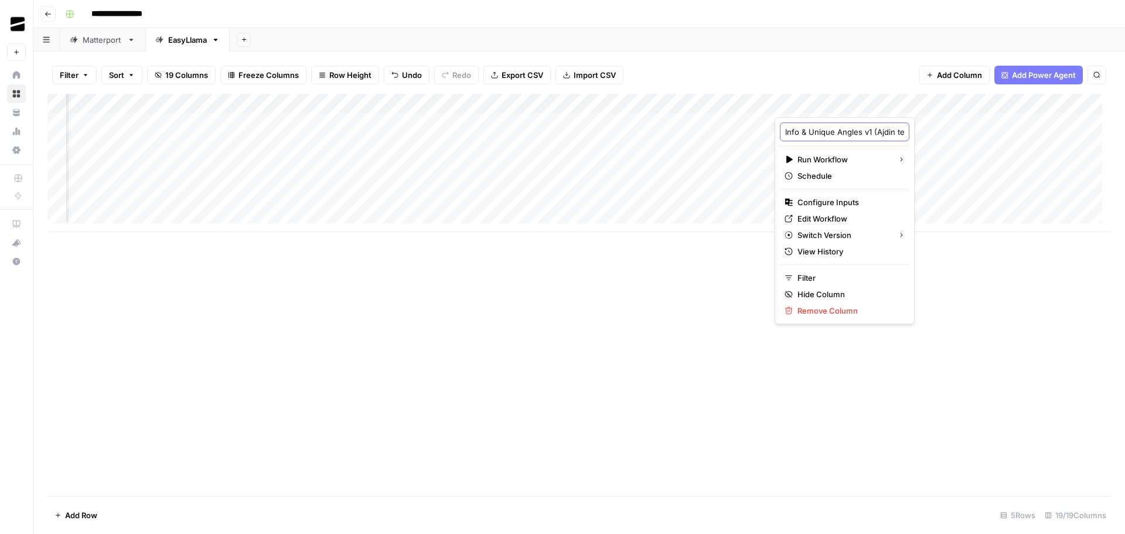
click at [867, 133] on input "Info & Unique Angles v1 (Ajdin testing)" at bounding box center [844, 132] width 119 height 12
click at [863, 134] on input "Info & Unique Angles v1 (Ajdin testing)" at bounding box center [844, 132] width 119 height 12
type input "Info & Unique Angles V2"
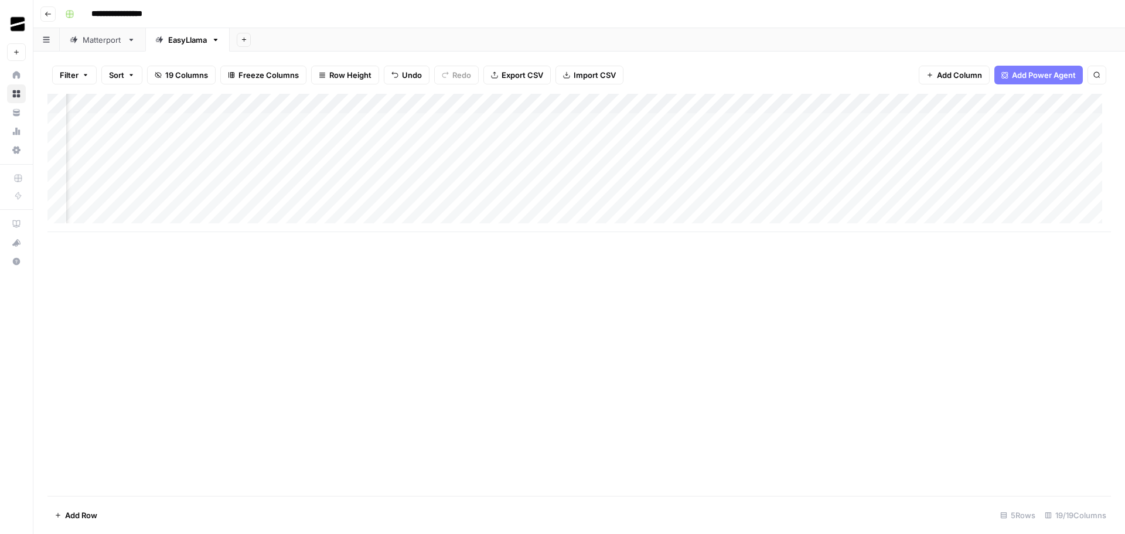
click at [621, 105] on div "Add Column" at bounding box center [578, 163] width 1063 height 138
drag, startPoint x: 855, startPoint y: 328, endPoint x: 860, endPoint y: 129, distance: 199.2
click at [855, 327] on div "Add Column" at bounding box center [578, 295] width 1063 height 402
click at [827, 101] on div "Add Column" at bounding box center [578, 163] width 1063 height 138
click at [1004, 302] on div "Add Column" at bounding box center [578, 295] width 1063 height 402
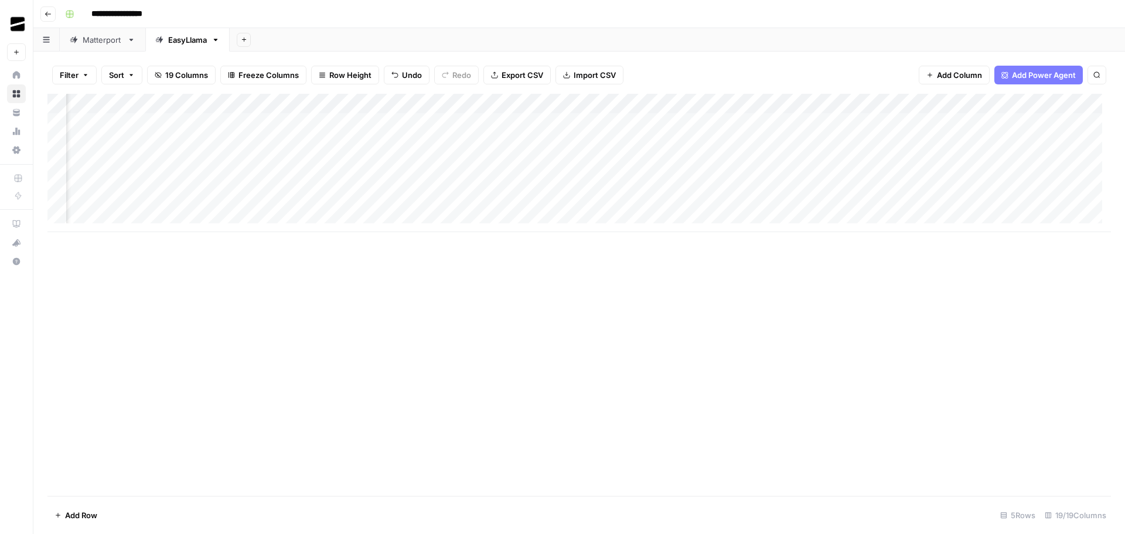
scroll to position [0, 914]
click at [655, 101] on div "Add Column" at bounding box center [578, 163] width 1063 height 138
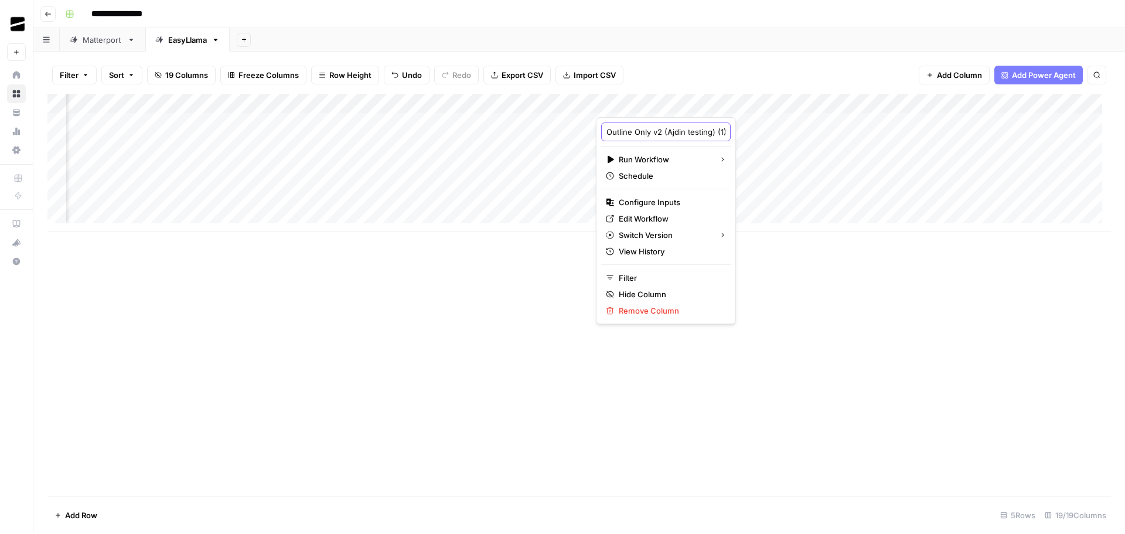
click at [653, 131] on input "Outline Only v2 (Ajdin testing) (1)" at bounding box center [665, 132] width 119 height 12
type input "Outline Only V2"
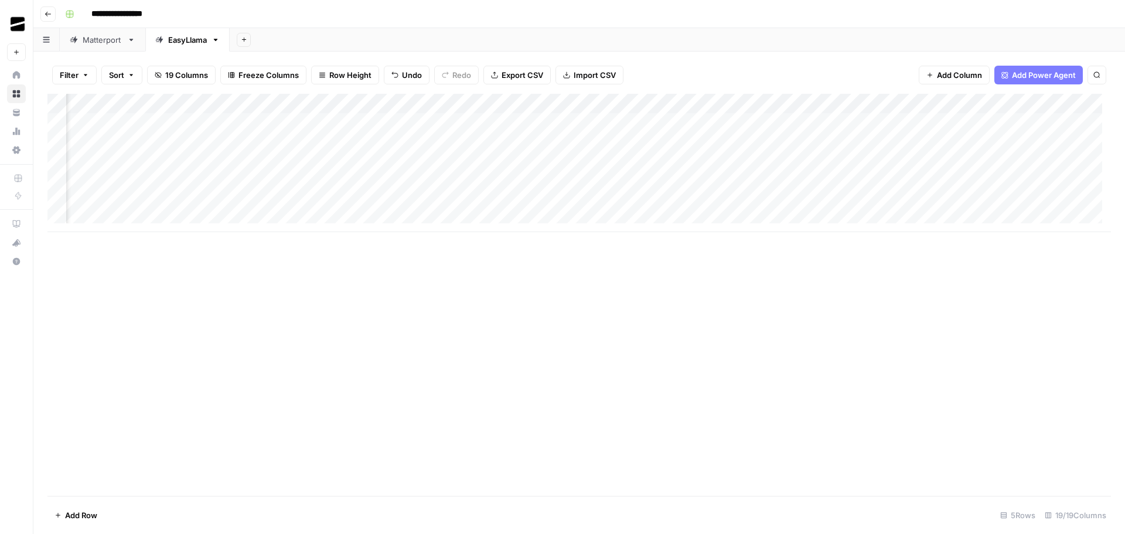
click at [887, 104] on div "Add Column" at bounding box center [578, 163] width 1063 height 138
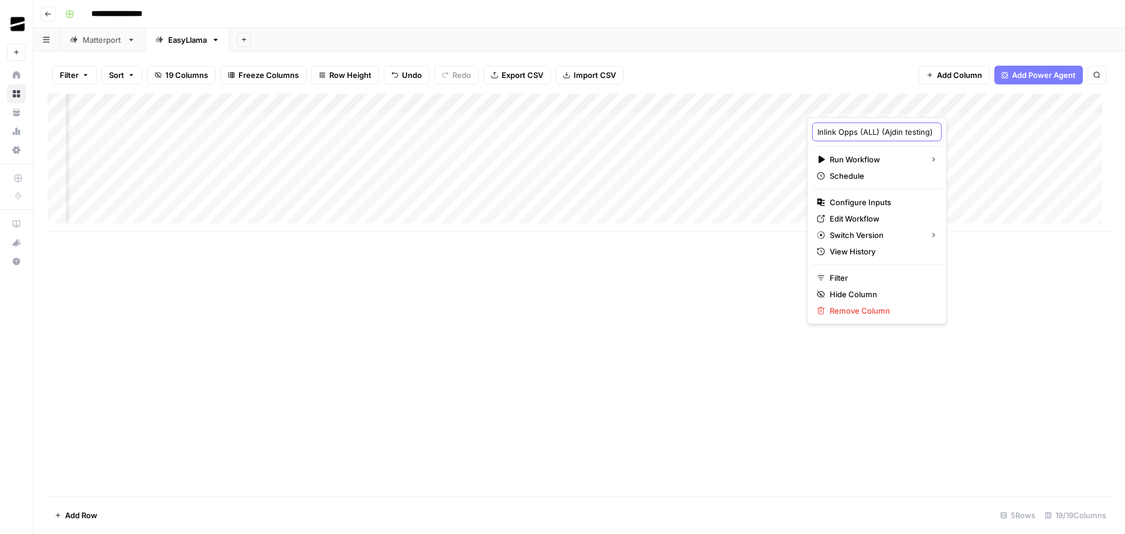
click at [860, 132] on input "Inlink Opps (ALL) (Ajdin testing)" at bounding box center [876, 132] width 119 height 12
type input "Inlink Opps V2"
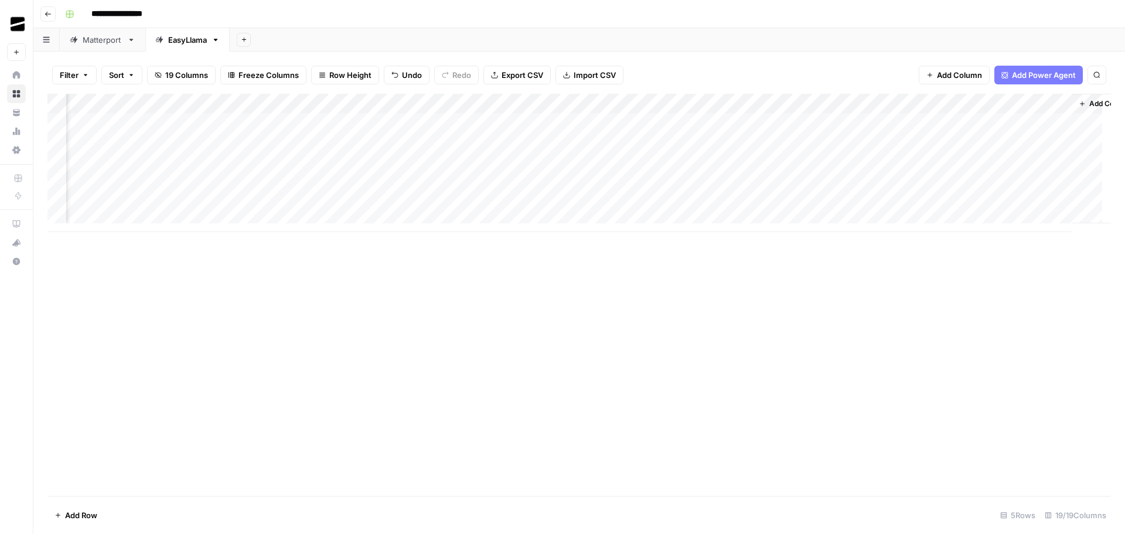
scroll to position [0, 1106]
click at [880, 105] on div "Add Column" at bounding box center [578, 163] width 1063 height 138
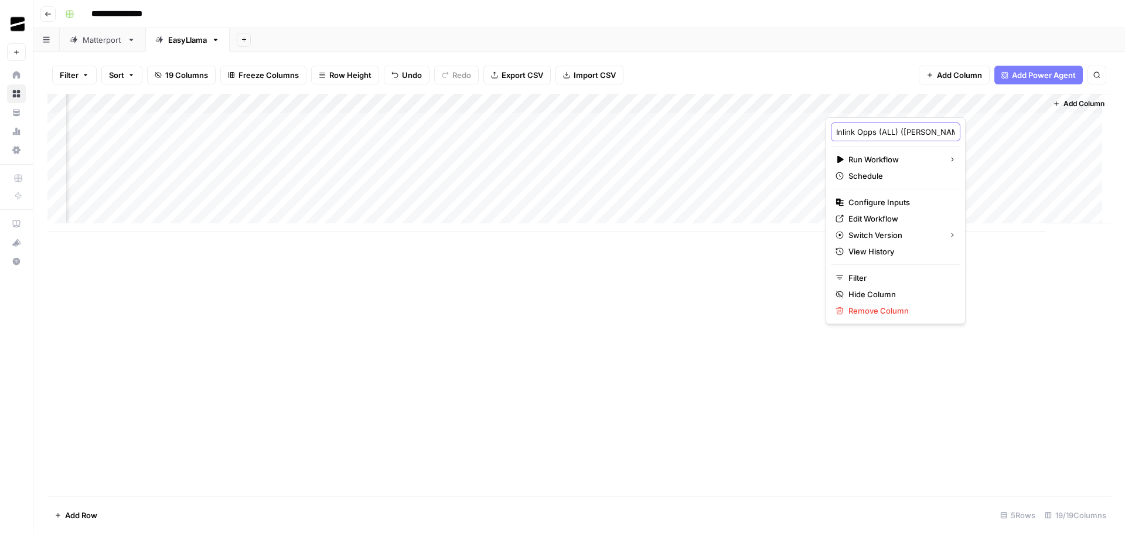
click at [879, 132] on input "Inlink Opps (ALL) (Alex & Ajdin testing - KB inlinks)" at bounding box center [895, 132] width 119 height 12
type input "Inlink Opps V2"
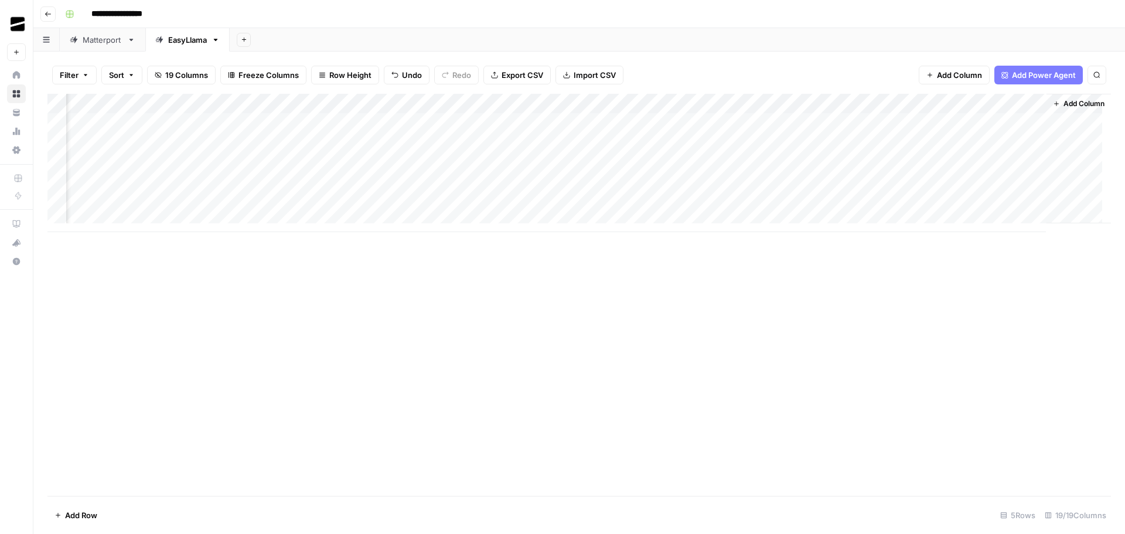
click at [991, 105] on div "Add Column" at bounding box center [578, 163] width 1063 height 138
drag, startPoint x: 985, startPoint y: 130, endPoint x: 941, endPoint y: 131, distance: 44.5
click at [941, 131] on div "Output (1)" at bounding box center [1000, 131] width 129 height 19
type input "Inlink Opps"
click at [910, 308] on div "Add Column" at bounding box center [578, 295] width 1063 height 402
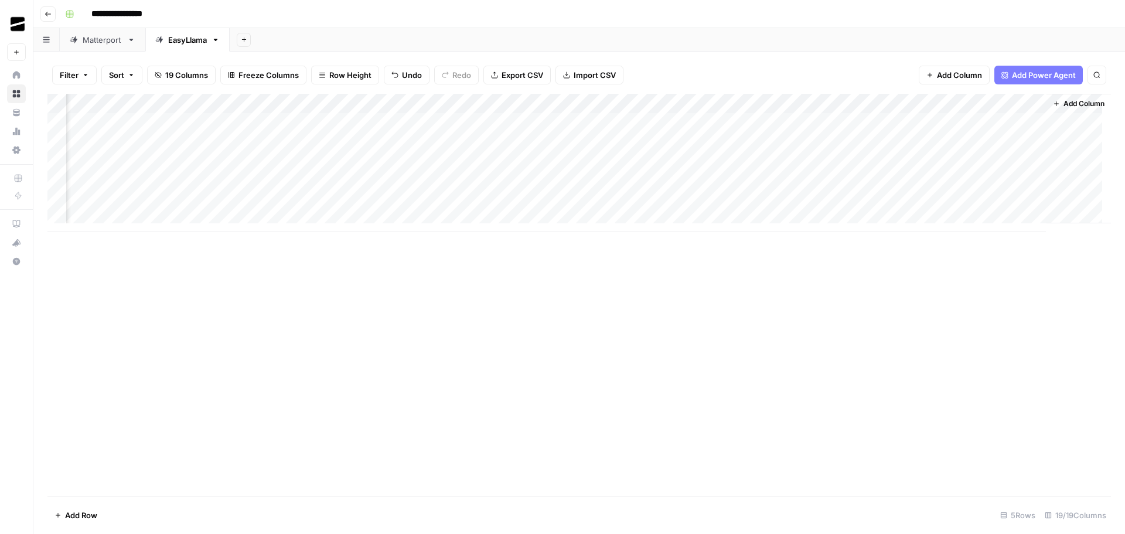
click at [880, 103] on div "Add Column" at bounding box center [578, 163] width 1063 height 138
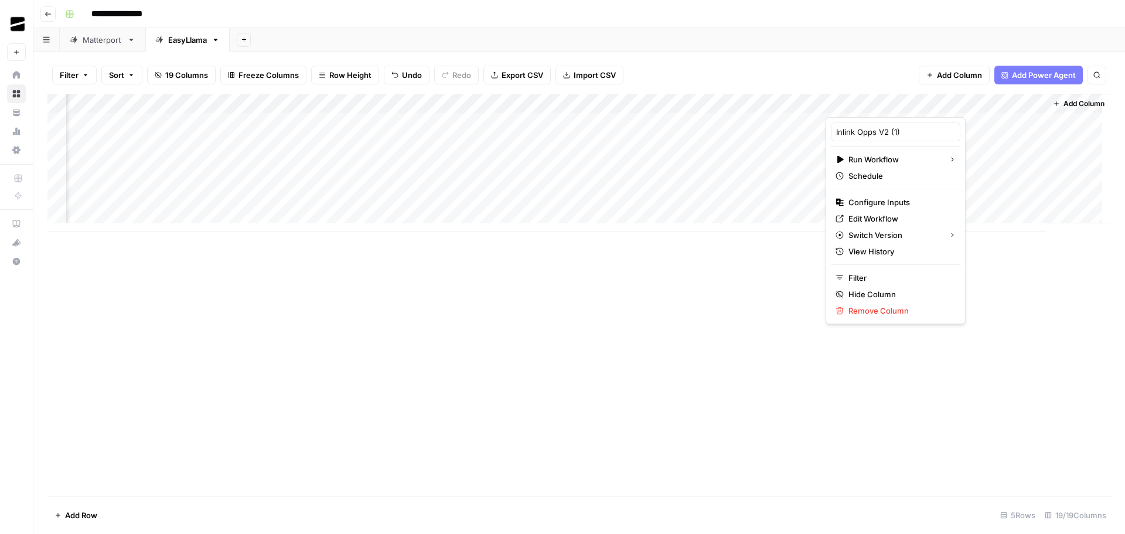
click at [1051, 310] on div "Add Column" at bounding box center [578, 295] width 1063 height 402
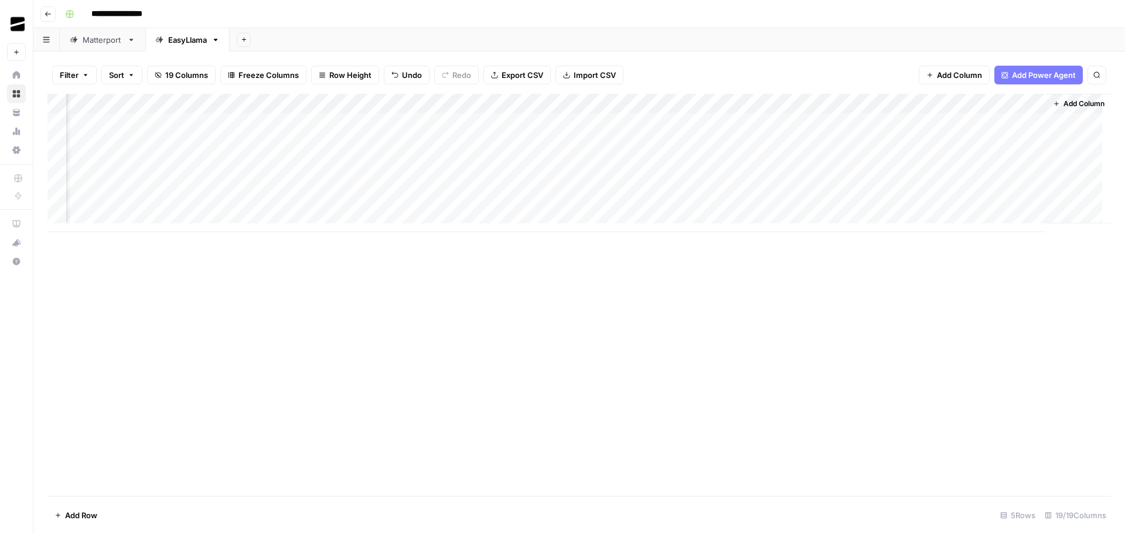
click at [697, 101] on div "Add Column" at bounding box center [578, 163] width 1063 height 138
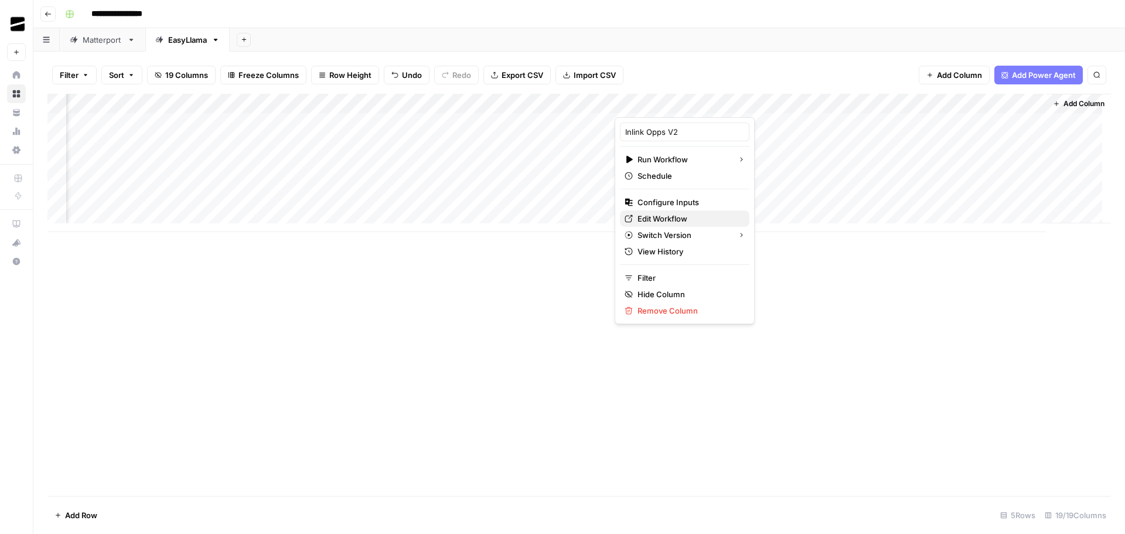
click at [694, 213] on span "Edit Workflow" at bounding box center [688, 219] width 103 height 12
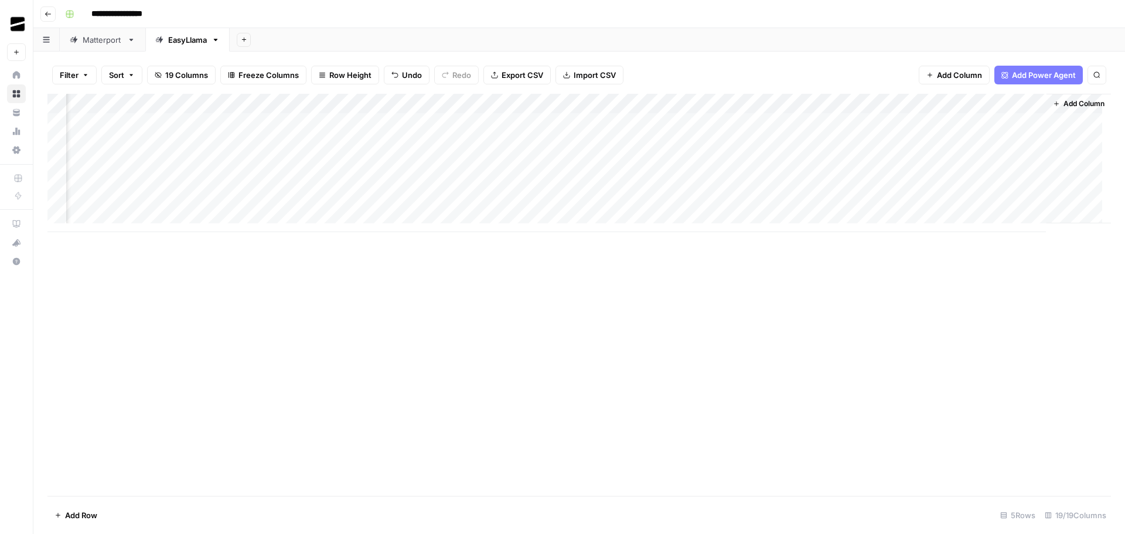
click at [108, 40] on div "Matterport" at bounding box center [103, 40] width 40 height 12
click at [468, 241] on div "Add Column" at bounding box center [578, 213] width 1063 height 238
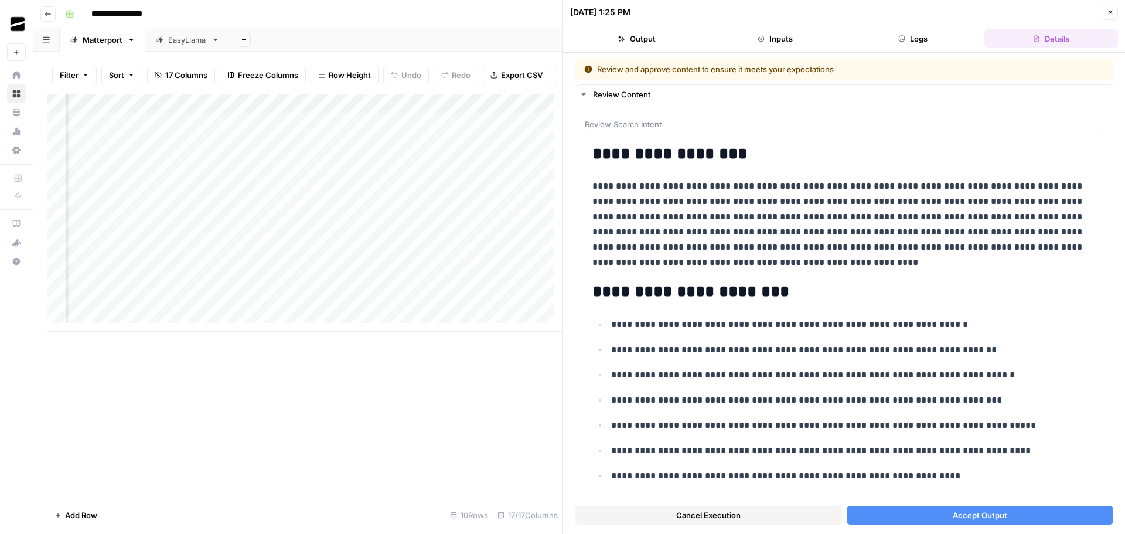
click at [1043, 515] on button "Accept Output" at bounding box center [979, 514] width 267 height 19
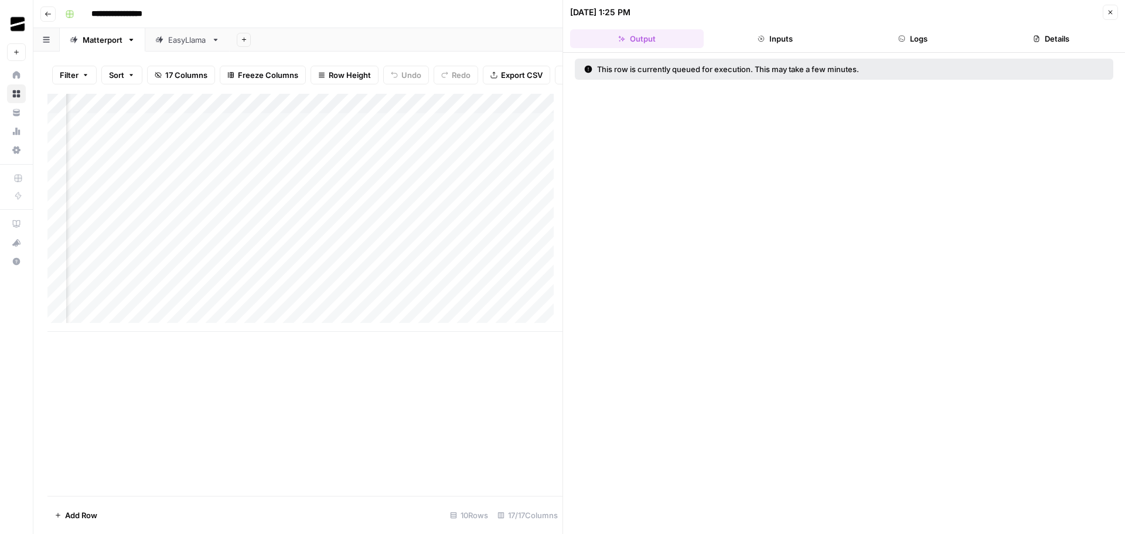
click at [1108, 11] on icon "button" at bounding box center [1109, 12] width 7 height 7
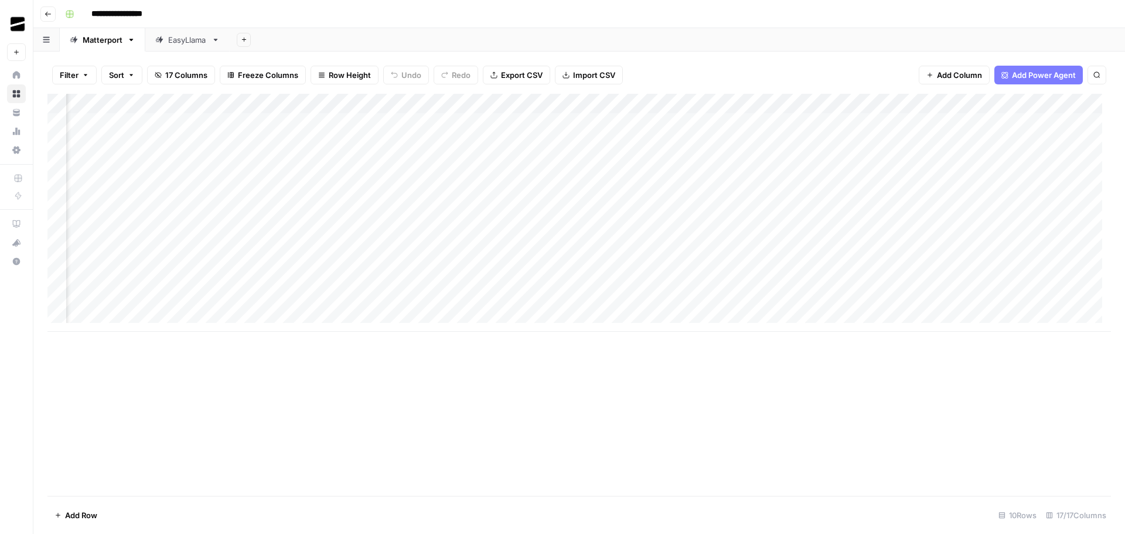
scroll to position [0, 1002]
click at [351, 239] on div "Add Column" at bounding box center [578, 213] width 1063 height 238
click at [187, 40] on div "EasyLlama" at bounding box center [187, 40] width 39 height 12
click at [907, 103] on div "Add Column" at bounding box center [578, 163] width 1063 height 138
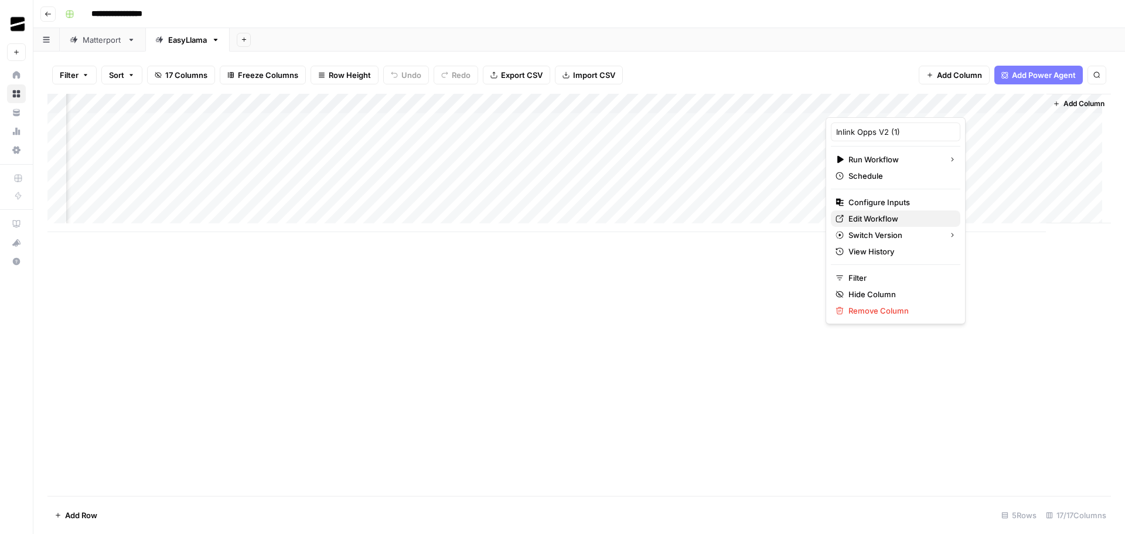
click at [906, 218] on span "Edit Workflow" at bounding box center [899, 219] width 103 height 12
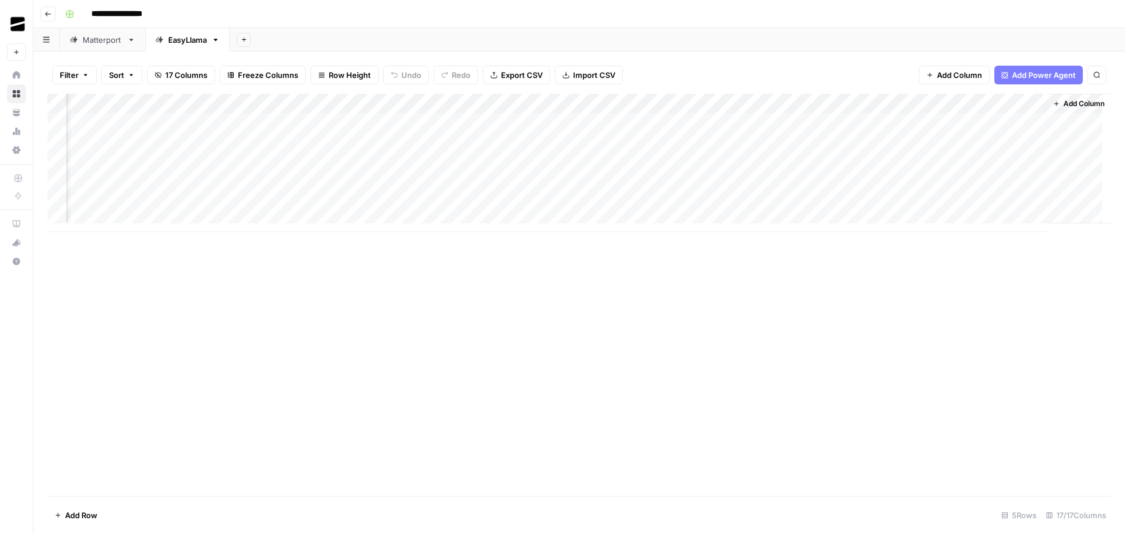
click at [886, 104] on div "Add Column" at bounding box center [578, 163] width 1063 height 138
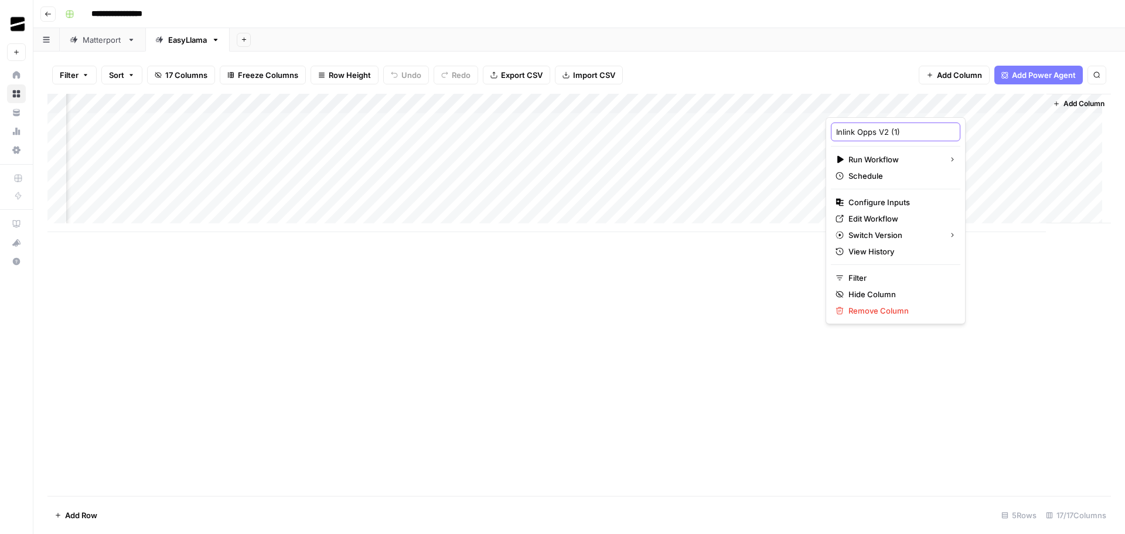
click at [901, 129] on input "Inlink Opps V2 (1)" at bounding box center [895, 132] width 119 height 12
type input "Inlink Opps V2"
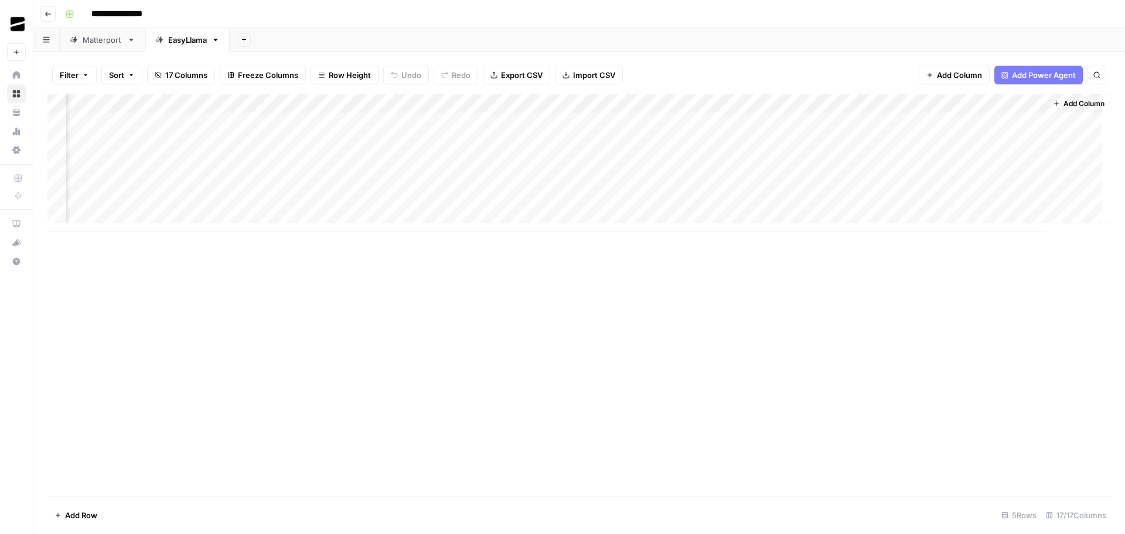
click at [829, 241] on div "Add Column" at bounding box center [578, 295] width 1063 height 402
type input "**********"
click at [94, 15] on input "**********" at bounding box center [126, 14] width 81 height 19
drag, startPoint x: 163, startPoint y: 16, endPoint x: 175, endPoint y: 16, distance: 11.7
click at [175, 16] on input "**********" at bounding box center [133, 14] width 94 height 19
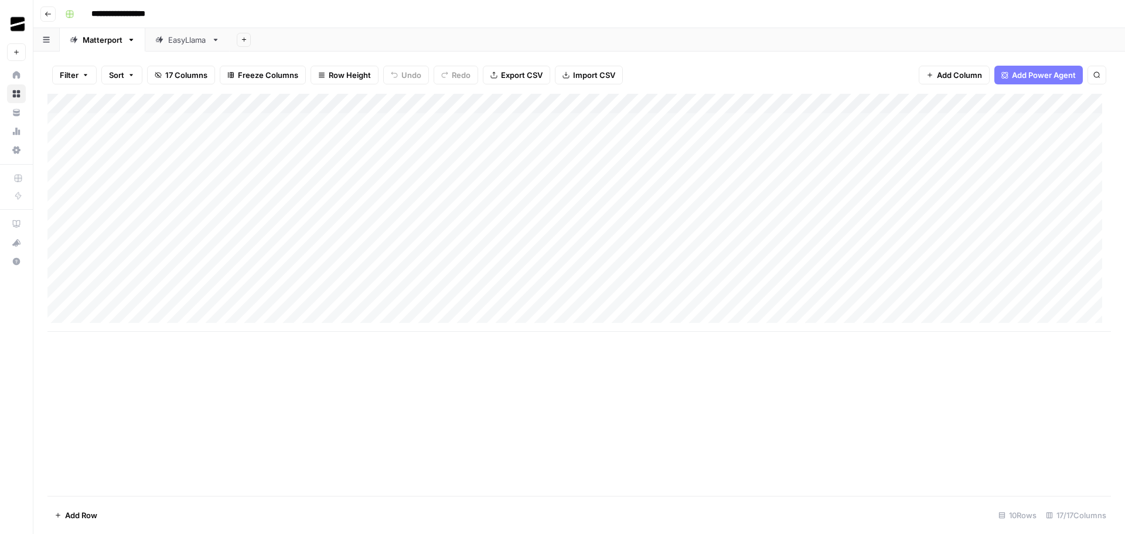
click at [418, 26] on header "**********" at bounding box center [578, 14] width 1091 height 28
type input "**********"
click at [299, 104] on div "Add Column" at bounding box center [578, 213] width 1063 height 238
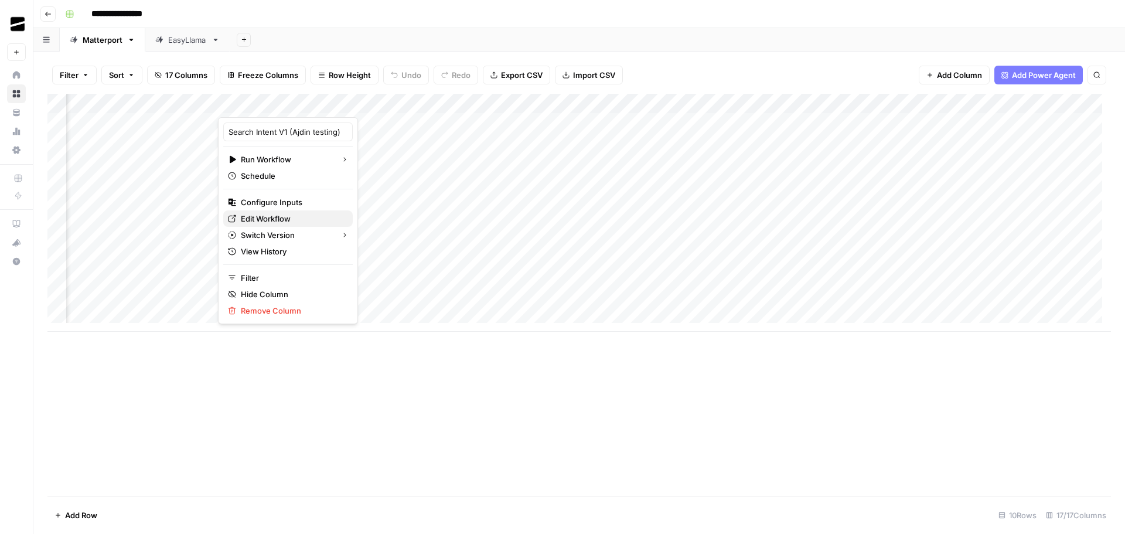
click at [294, 216] on span "Edit Workflow" at bounding box center [292, 219] width 103 height 12
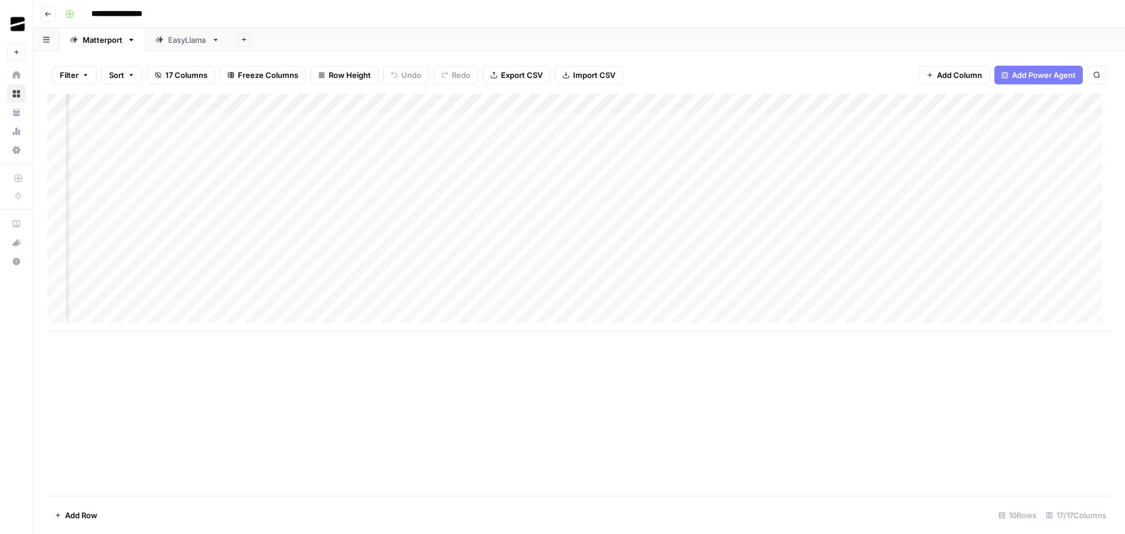
scroll to position [0, 604]
click at [347, 105] on div "Add Column" at bounding box center [578, 213] width 1063 height 238
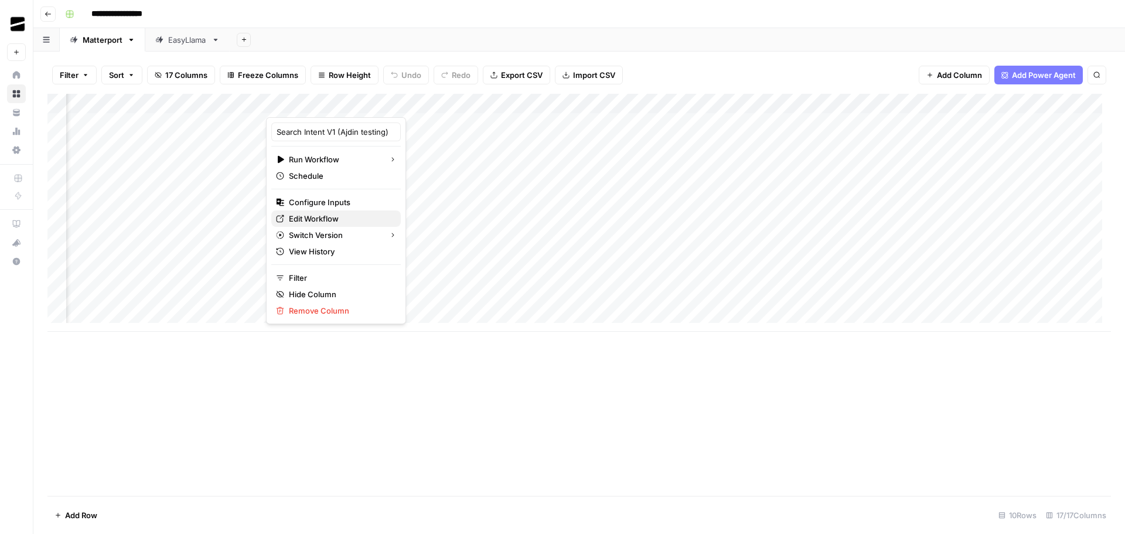
click at [337, 220] on span "Edit Workflow" at bounding box center [340, 219] width 103 height 12
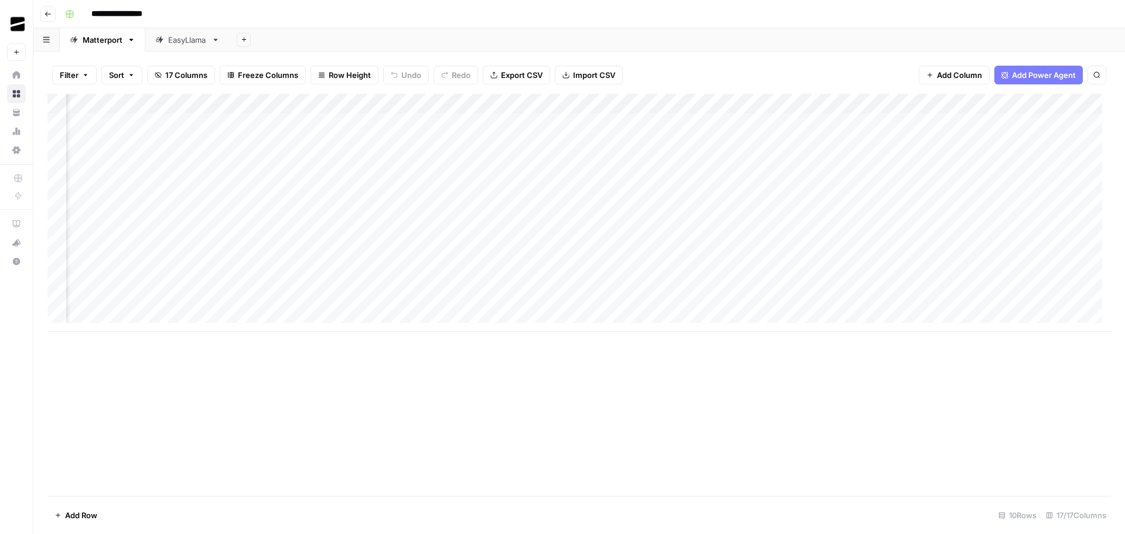
click at [347, 104] on div "Add Column" at bounding box center [578, 213] width 1063 height 238
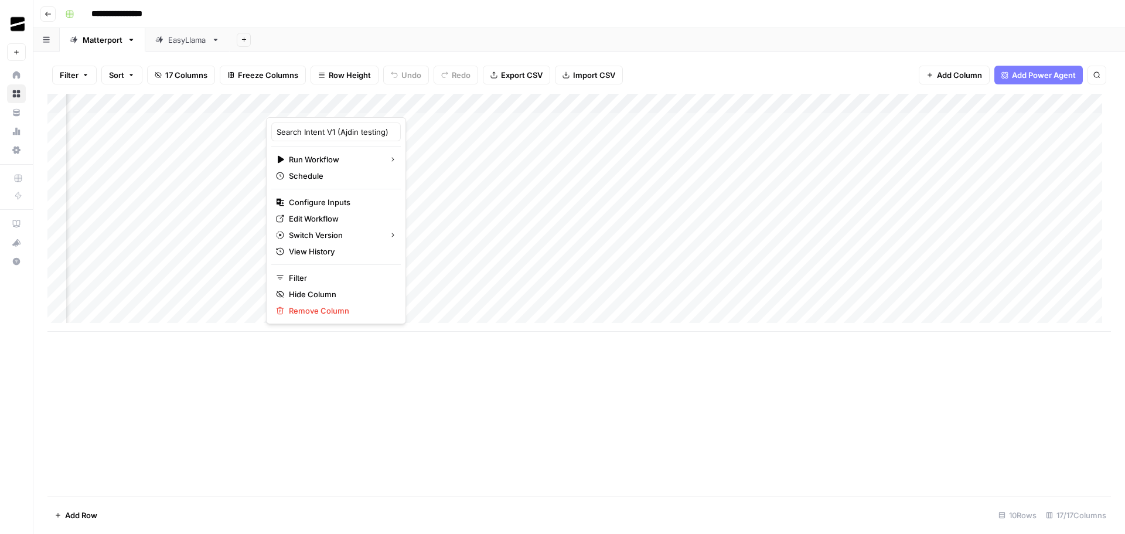
click at [307, 104] on div at bounding box center [319, 105] width 106 height 23
click at [277, 135] on input "Search Intent V1 (Ajdin testing)" at bounding box center [335, 132] width 119 height 12
drag, startPoint x: 340, startPoint y: 133, endPoint x: 482, endPoint y: 135, distance: 142.3
click at [482, 135] on body "**********" at bounding box center [562, 267] width 1125 height 534
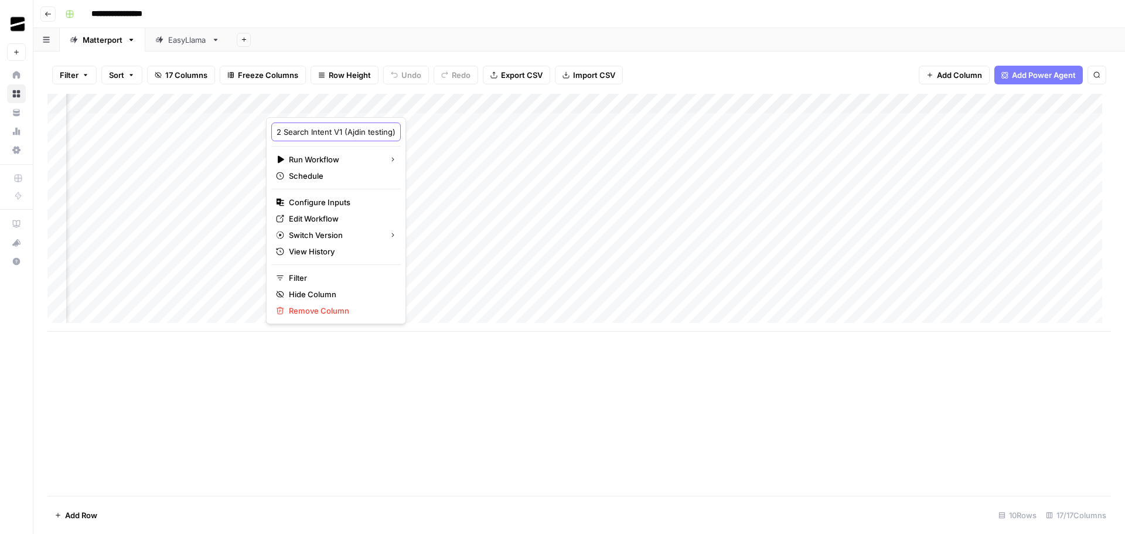
type input "V2 Search Intent"
click at [524, 101] on div "Add Column" at bounding box center [578, 213] width 1063 height 238
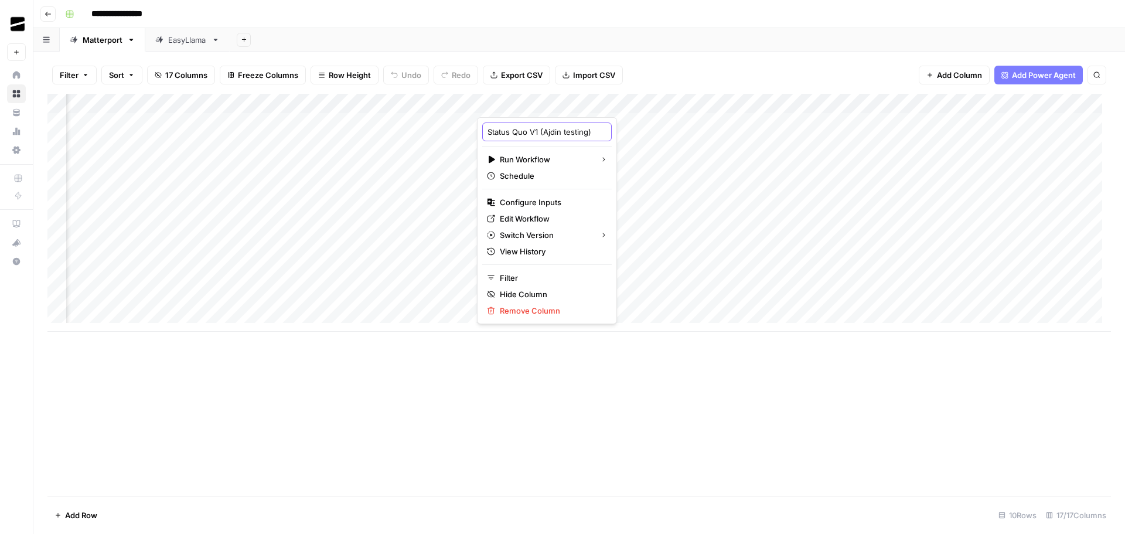
click at [487, 135] on input "Status Quo V1 (Ajdin testing)" at bounding box center [546, 132] width 119 height 12
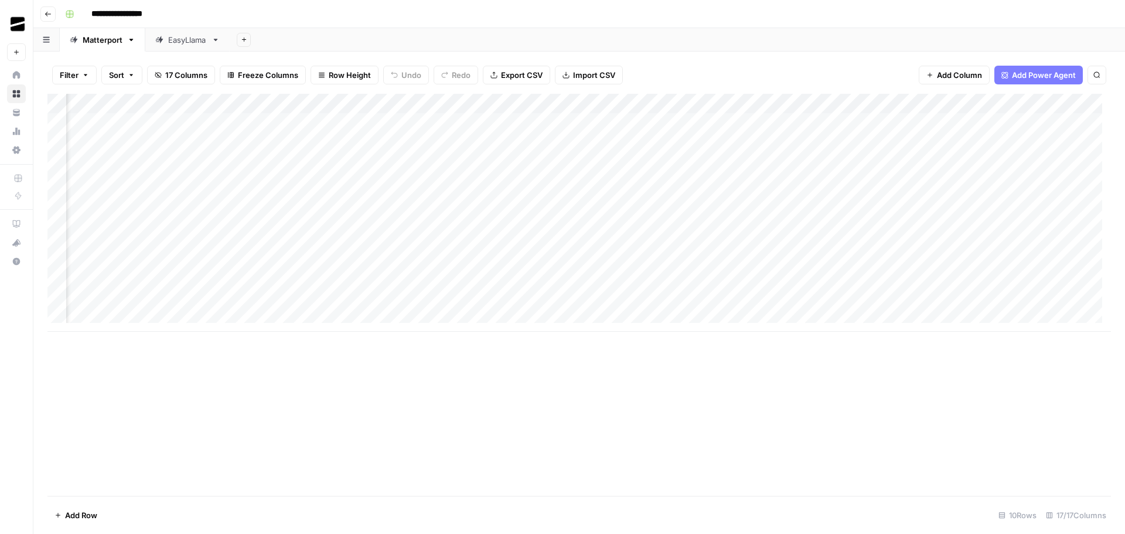
click at [517, 103] on div "Add Column" at bounding box center [578, 213] width 1063 height 238
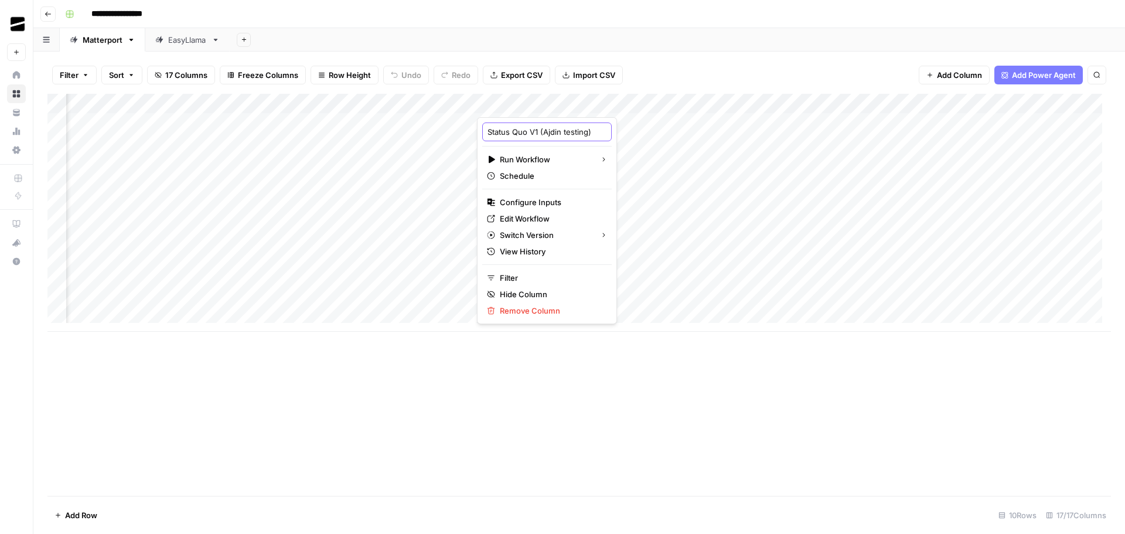
click at [490, 132] on input "Status Quo V1 (Ajdin testing)" at bounding box center [546, 132] width 119 height 12
type input "V2 Status Quo V1 (Ajdin testing)"
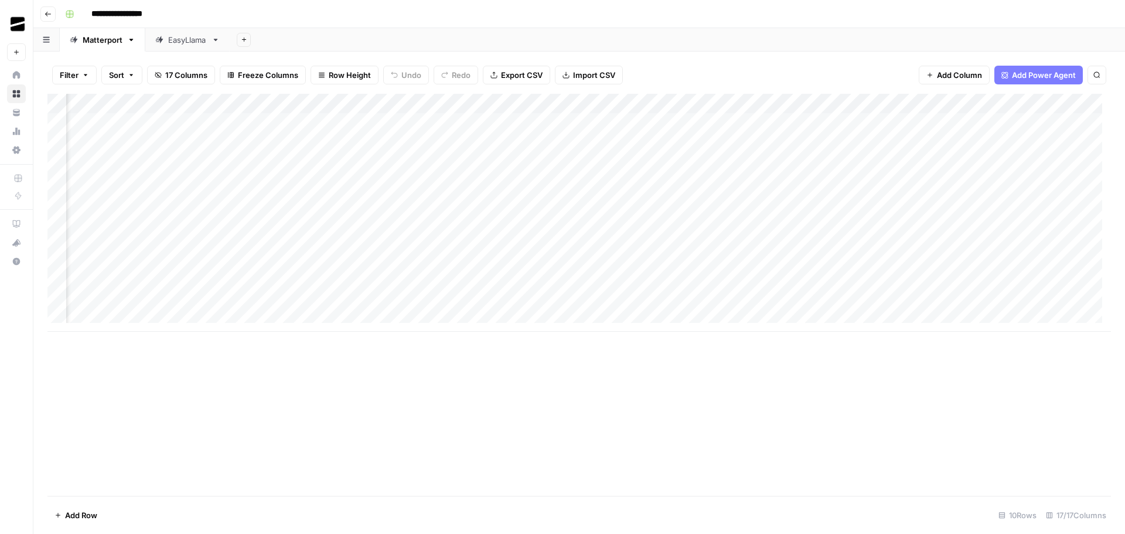
click at [513, 101] on div "Add Column" at bounding box center [578, 213] width 1063 height 238
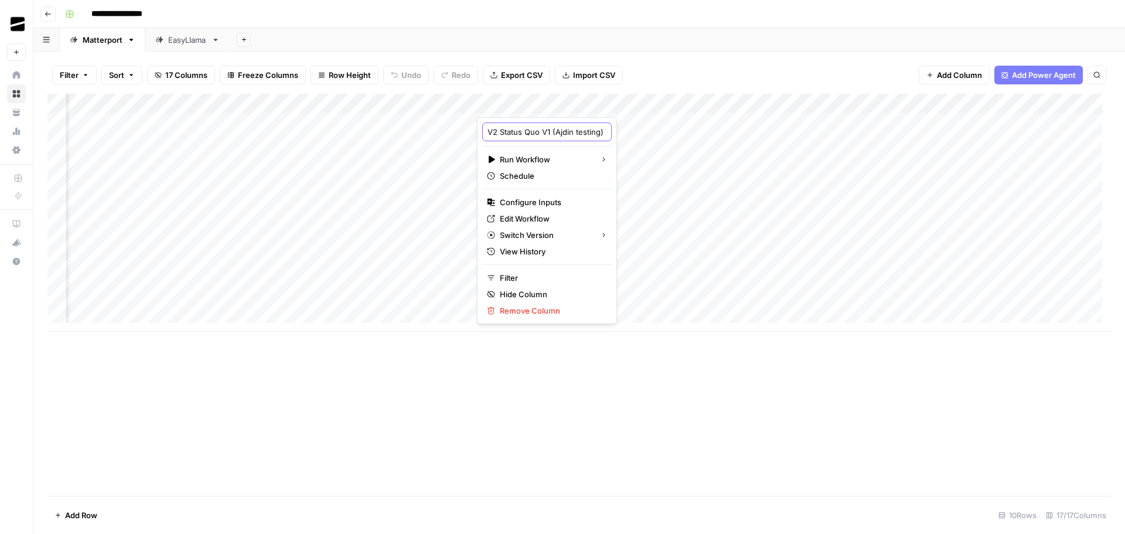
scroll to position [0, 15]
drag, startPoint x: 542, startPoint y: 134, endPoint x: 605, endPoint y: 134, distance: 63.3
click at [605, 134] on body "**********" at bounding box center [562, 267] width 1125 height 534
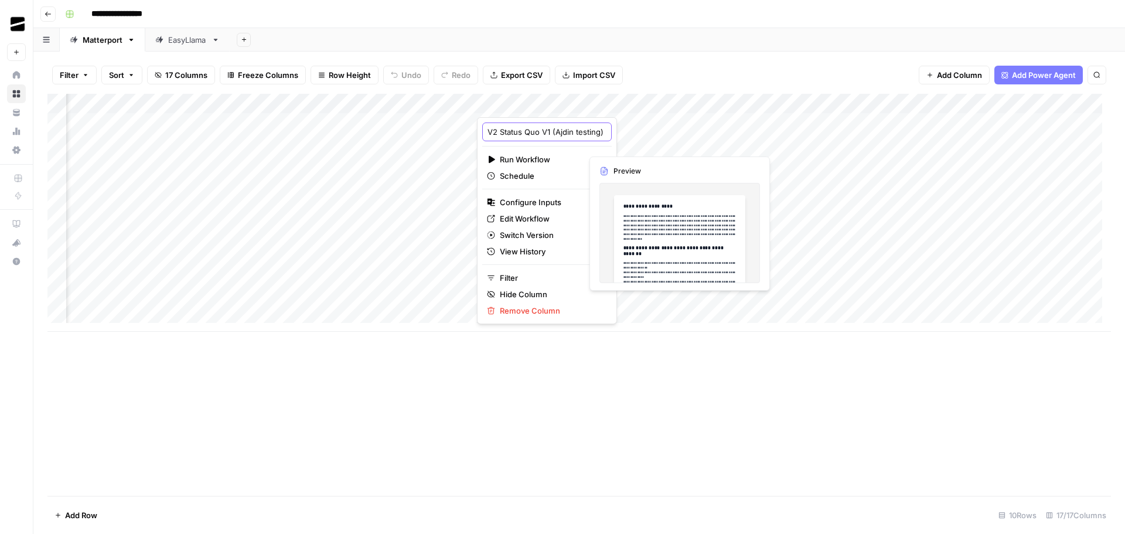
type input "V2 Status Quo"
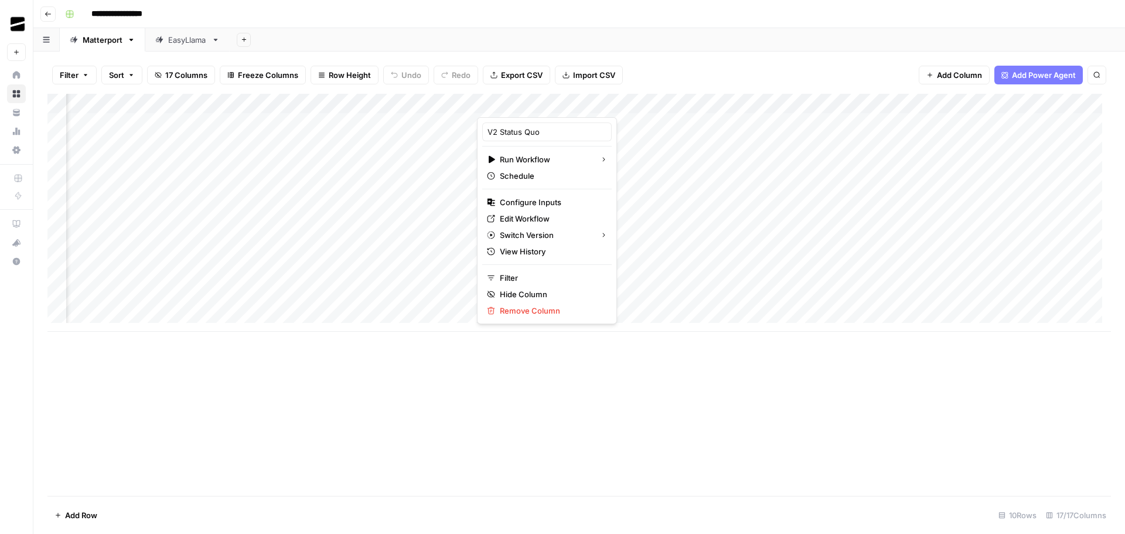
click at [678, 50] on div "Add Sheet" at bounding box center [677, 39] width 895 height 23
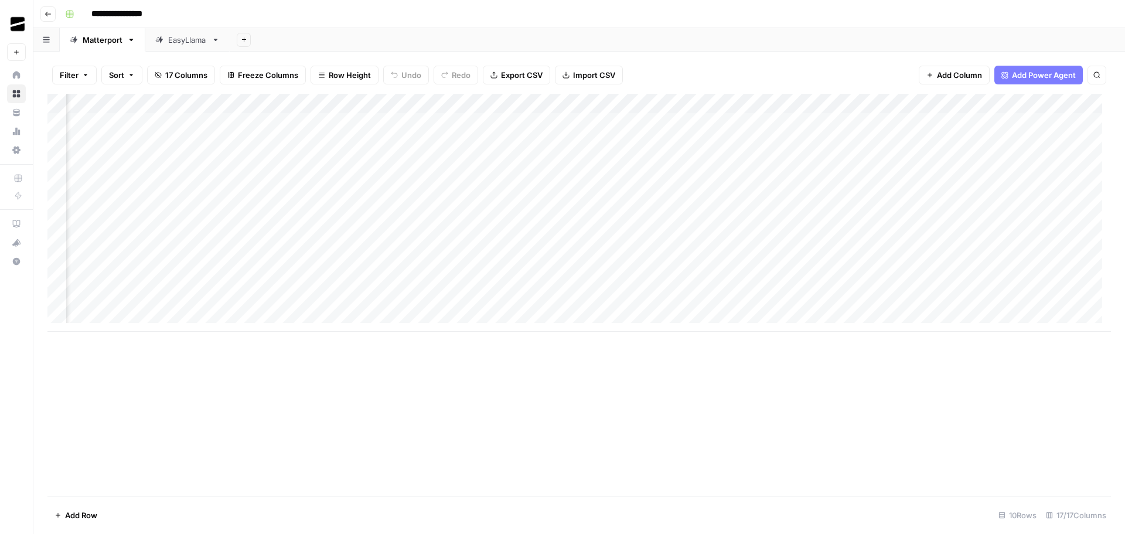
click at [305, 103] on div "Add Column" at bounding box center [578, 213] width 1063 height 238
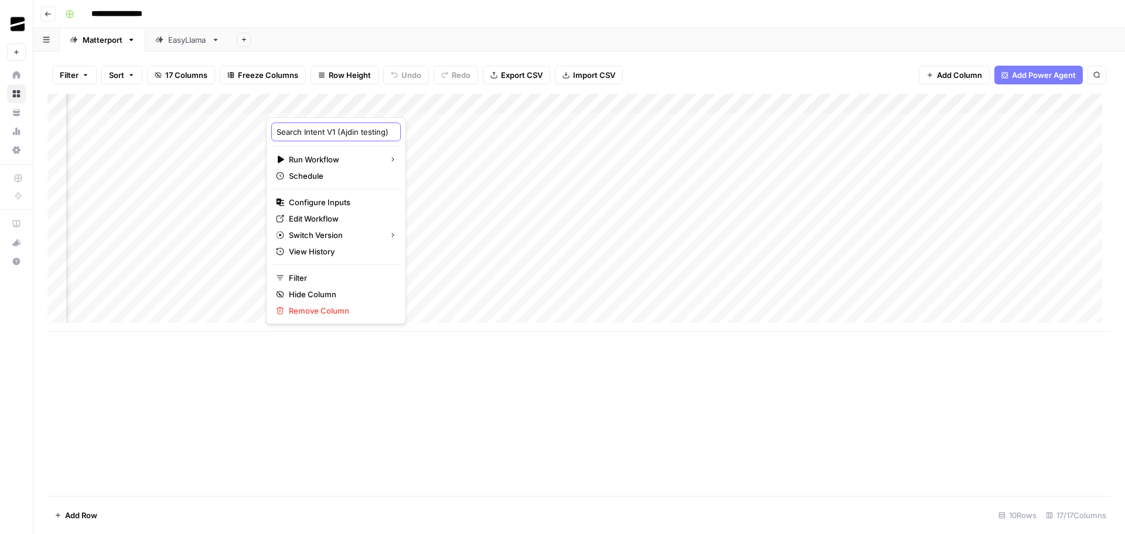
click at [278, 131] on input "Search Intent V1 (Ajdin testing)" at bounding box center [335, 132] width 119 height 12
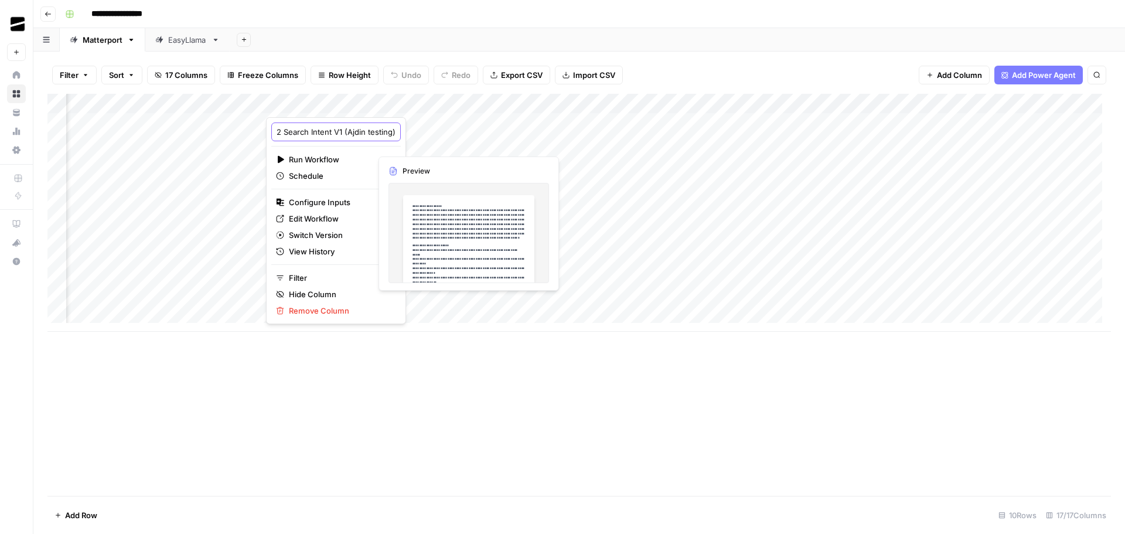
drag, startPoint x: 339, startPoint y: 132, endPoint x: 446, endPoint y: 138, distance: 107.3
click at [446, 138] on body "**********" at bounding box center [562, 267] width 1125 height 534
type input "V2 Search Intent"
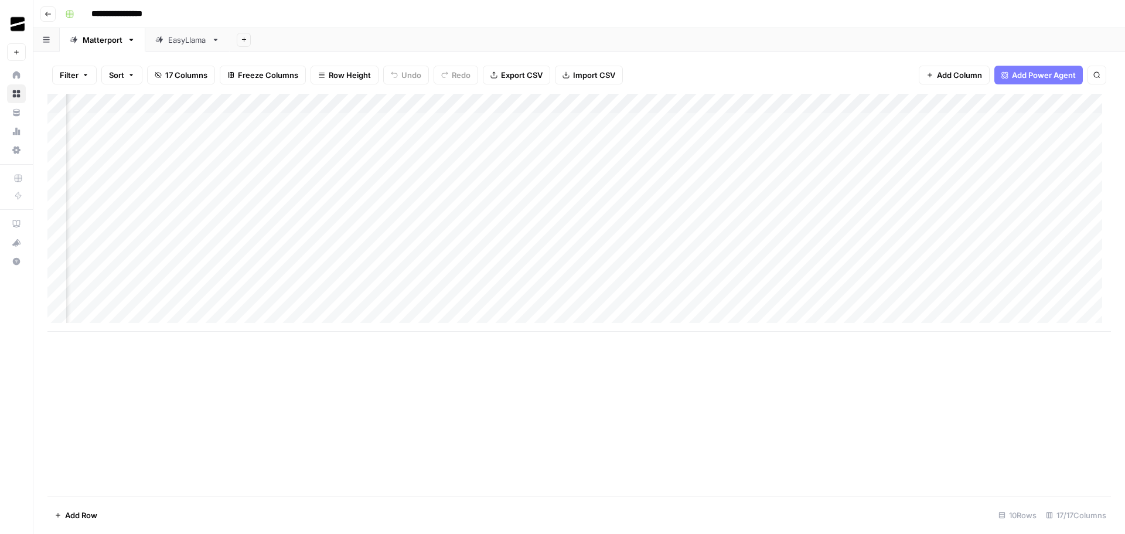
click at [745, 102] on div "Add Column" at bounding box center [578, 213] width 1063 height 238
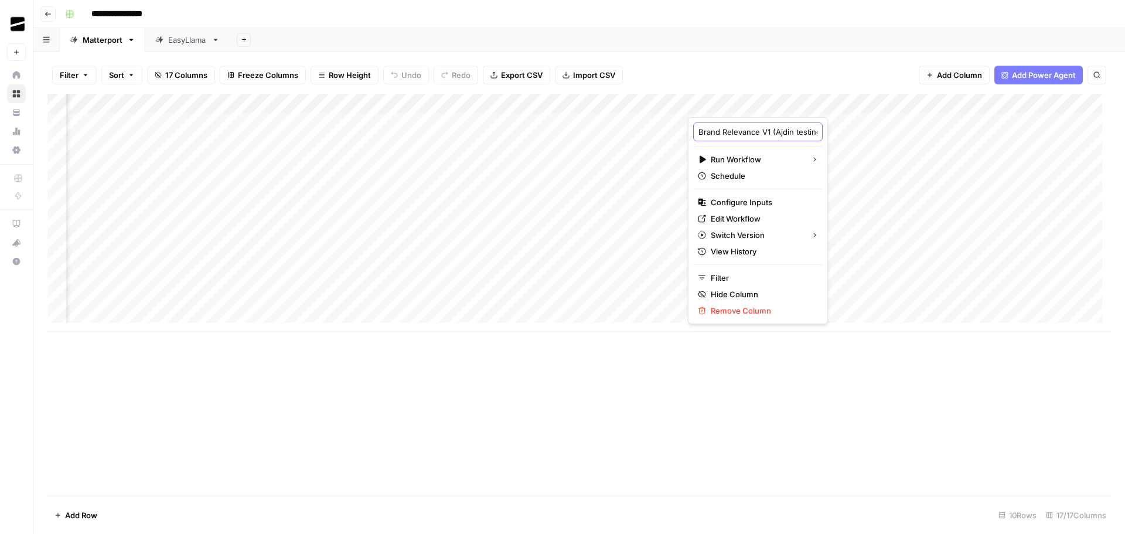
click at [698, 133] on input "Brand Relevance V1 (Ajdin testing)" at bounding box center [757, 132] width 119 height 12
drag, startPoint x: 774, startPoint y: 133, endPoint x: 835, endPoint y: 135, distance: 60.9
click at [835, 135] on body "**********" at bounding box center [562, 267] width 1125 height 534
type input "V2 Brand Relevance"
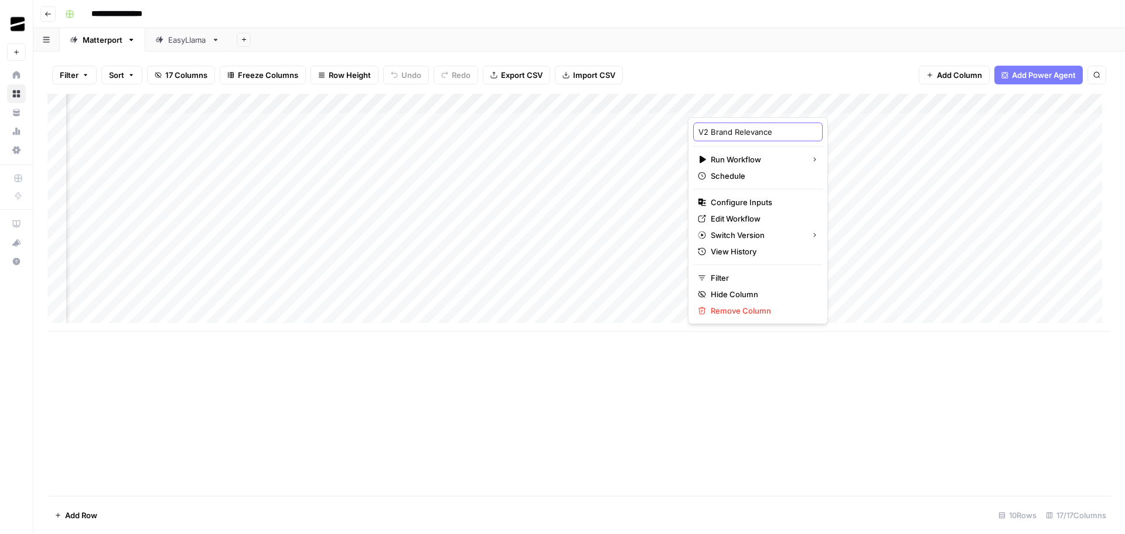
scroll to position [0, 0]
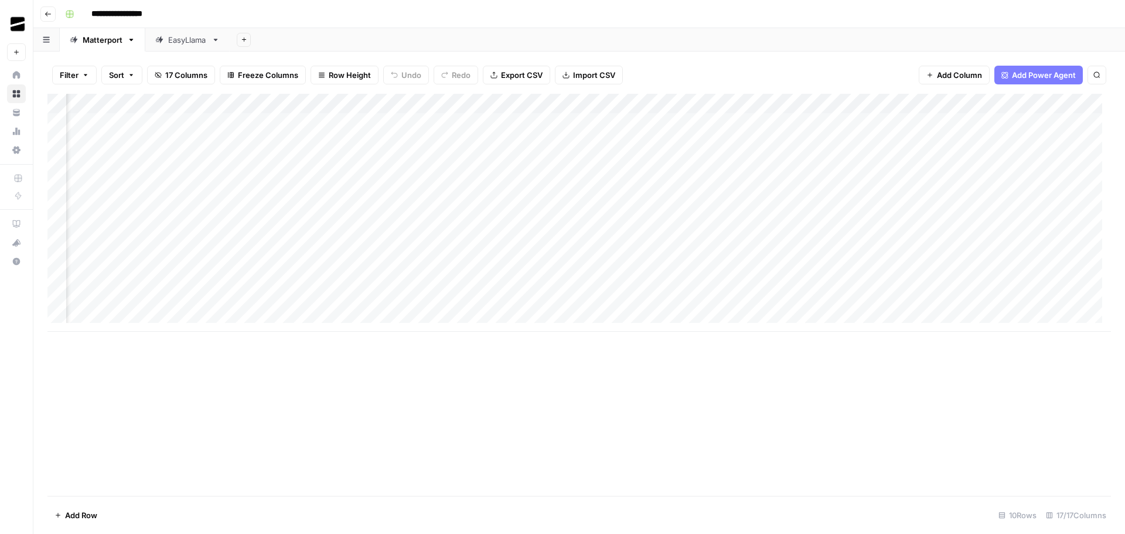
click at [348, 104] on div "Add Column" at bounding box center [578, 213] width 1063 height 238
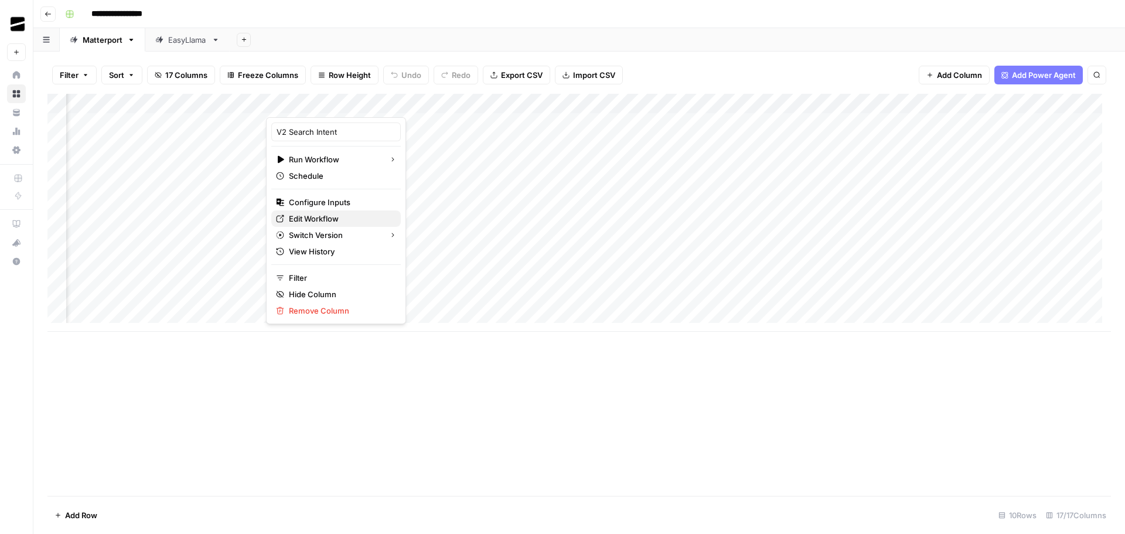
click at [335, 216] on span "Edit Workflow" at bounding box center [340, 219] width 103 height 12
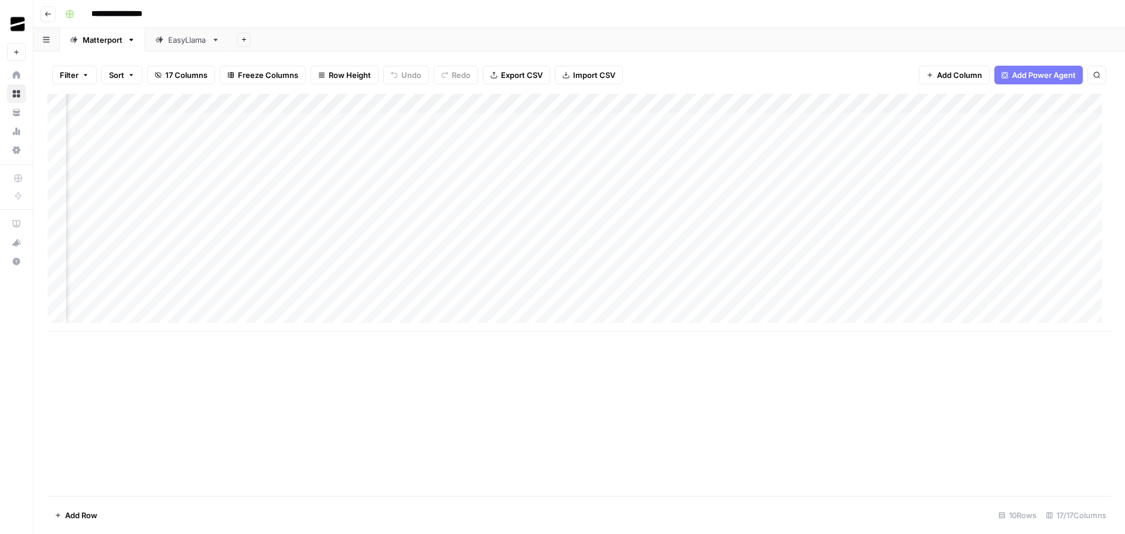
click at [305, 104] on div "Add Column" at bounding box center [578, 213] width 1063 height 238
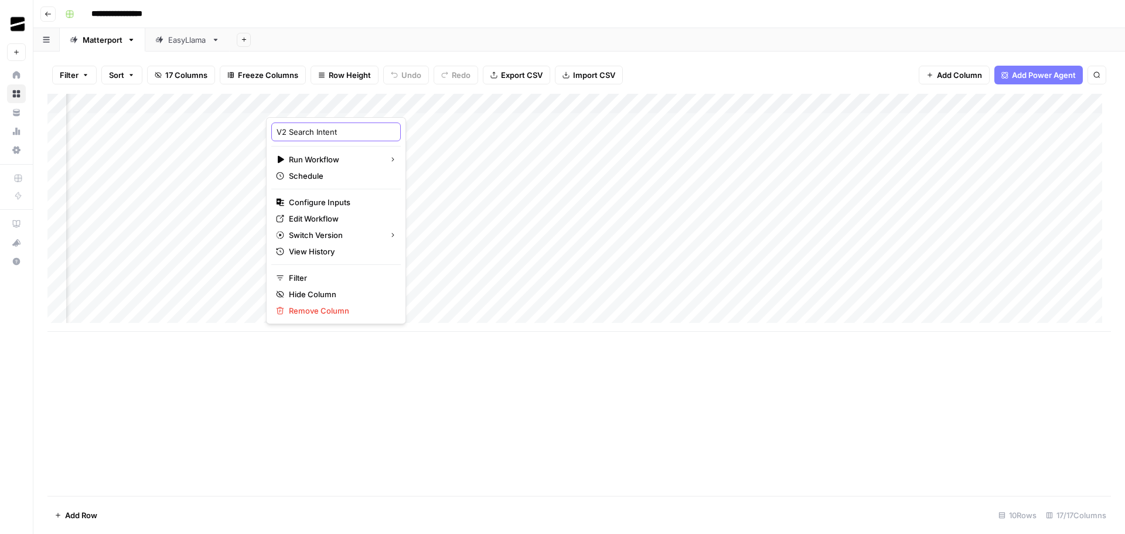
click at [289, 134] on input "V2 Search Intent" at bounding box center [335, 132] width 119 height 12
type input "Search Intent"
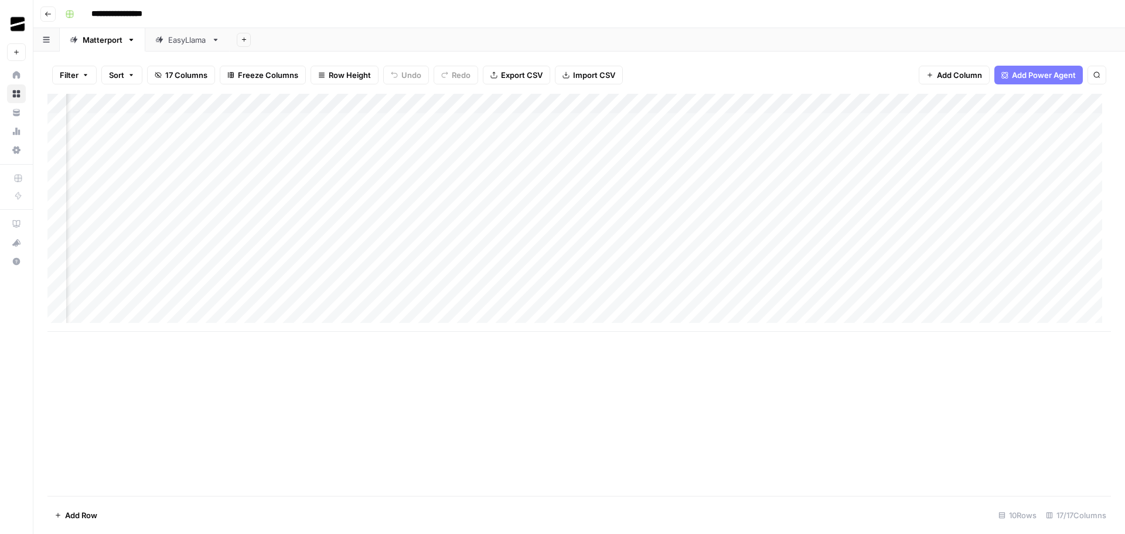
click at [322, 103] on div "Add Column" at bounding box center [578, 213] width 1063 height 238
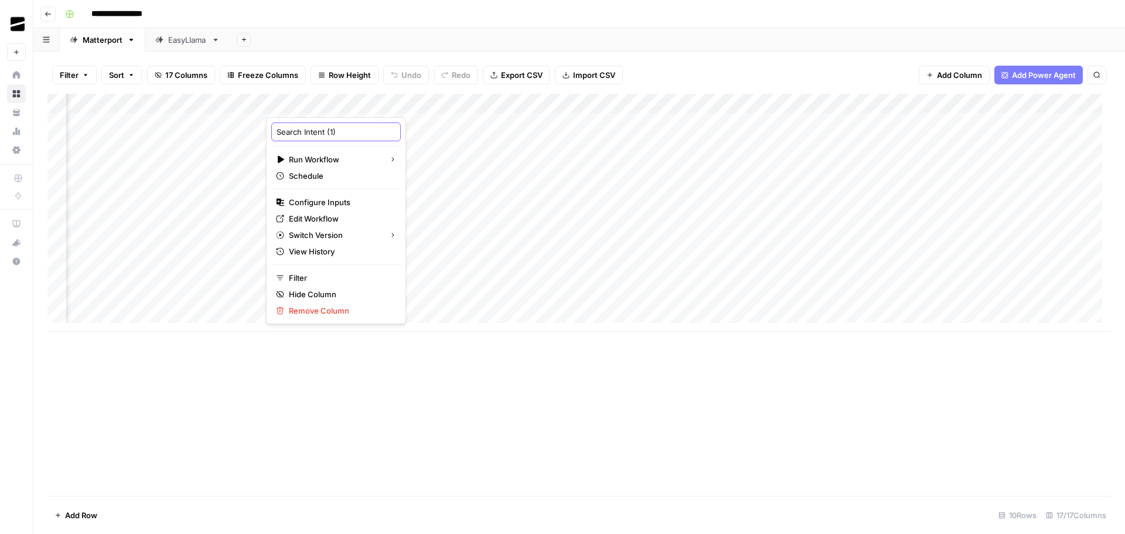
click at [343, 131] on input "Search Intent (1)" at bounding box center [335, 132] width 119 height 12
type input "Search Intent V2"
click at [698, 36] on div "Add Sheet" at bounding box center [677, 39] width 895 height 23
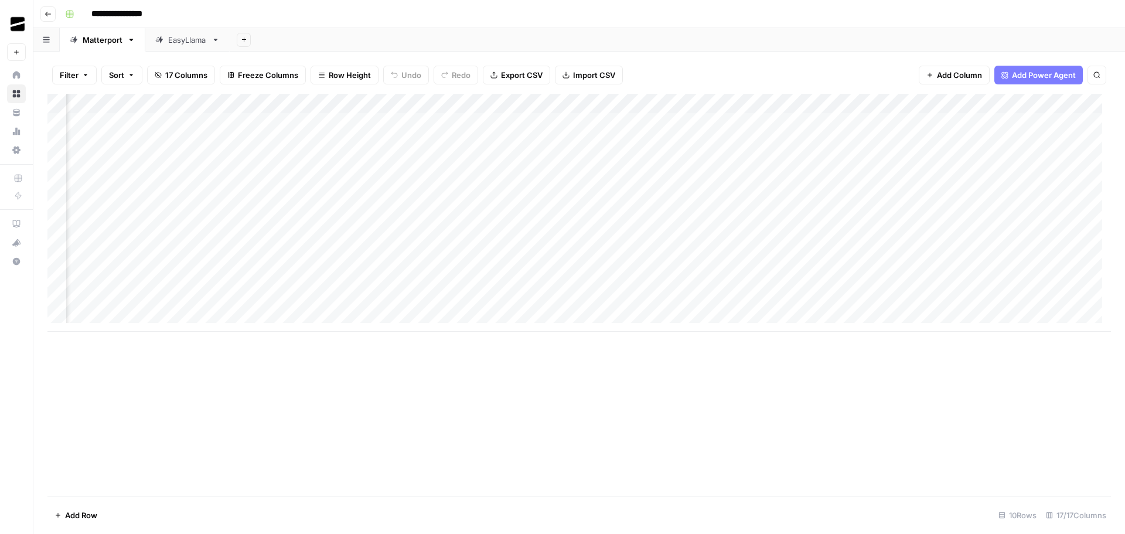
click at [324, 101] on div "Add Column" at bounding box center [578, 213] width 1063 height 238
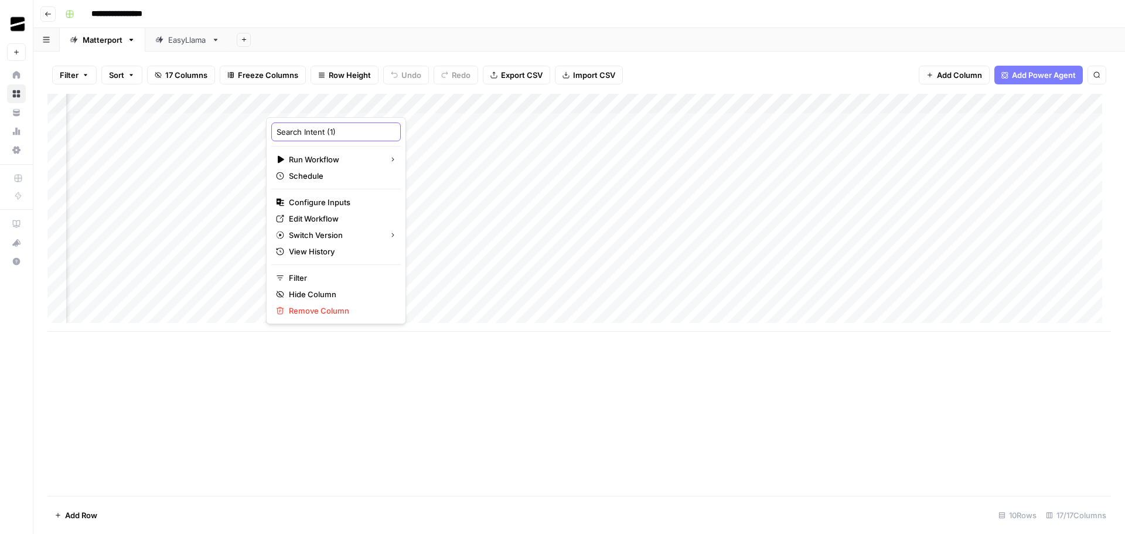
drag, startPoint x: 351, startPoint y: 133, endPoint x: 327, endPoint y: 132, distance: 24.6
click at [327, 132] on input "Search Intent (1)" at bounding box center [335, 132] width 119 height 12
type input "Search Intent V2"
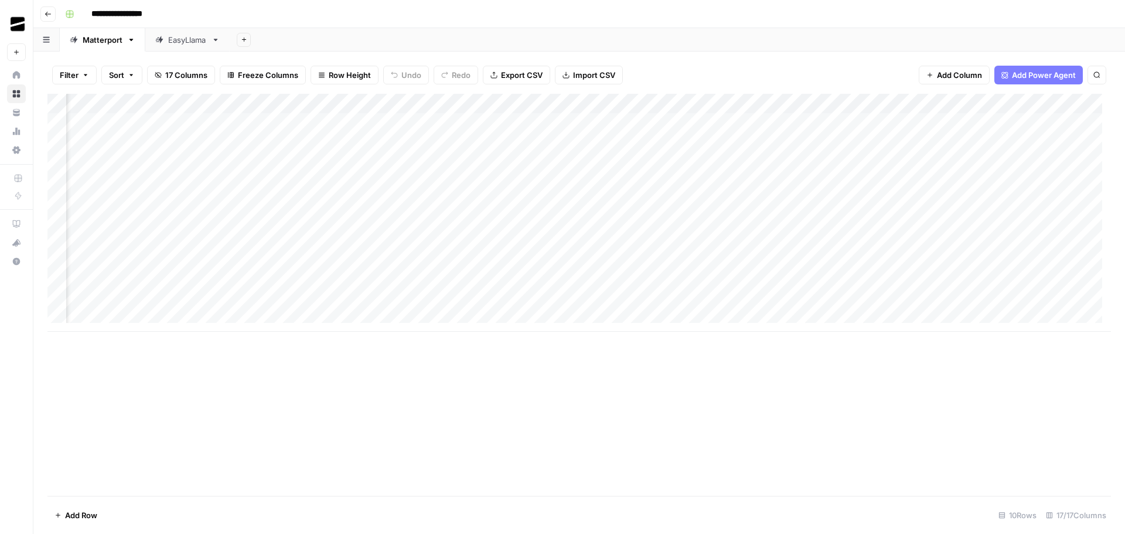
click at [532, 100] on div "Add Column" at bounding box center [578, 213] width 1063 height 238
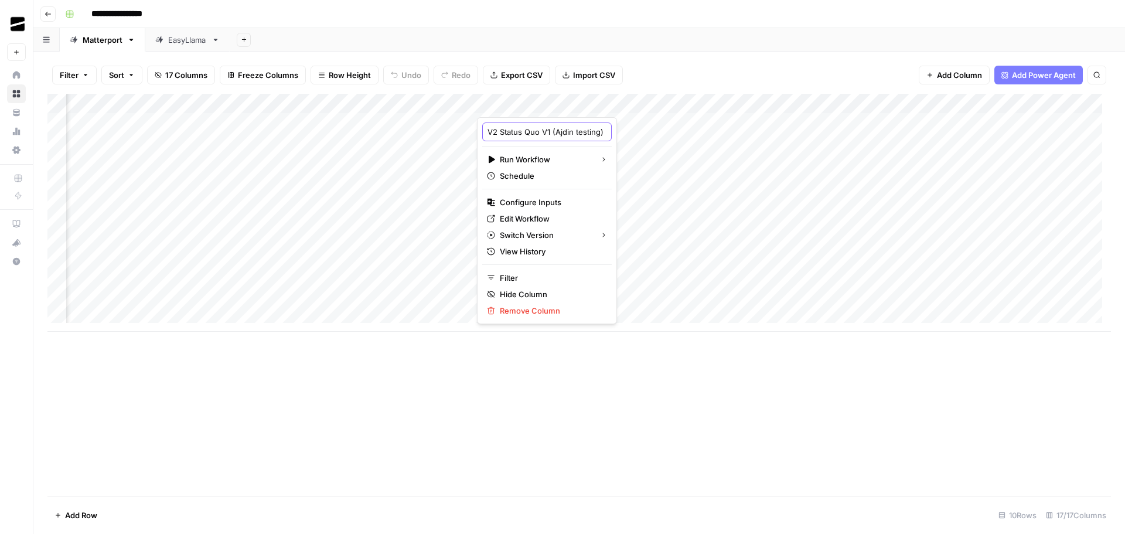
click at [503, 134] on input "V2 Status Quo V1 (Ajdin testing)" at bounding box center [546, 132] width 119 height 12
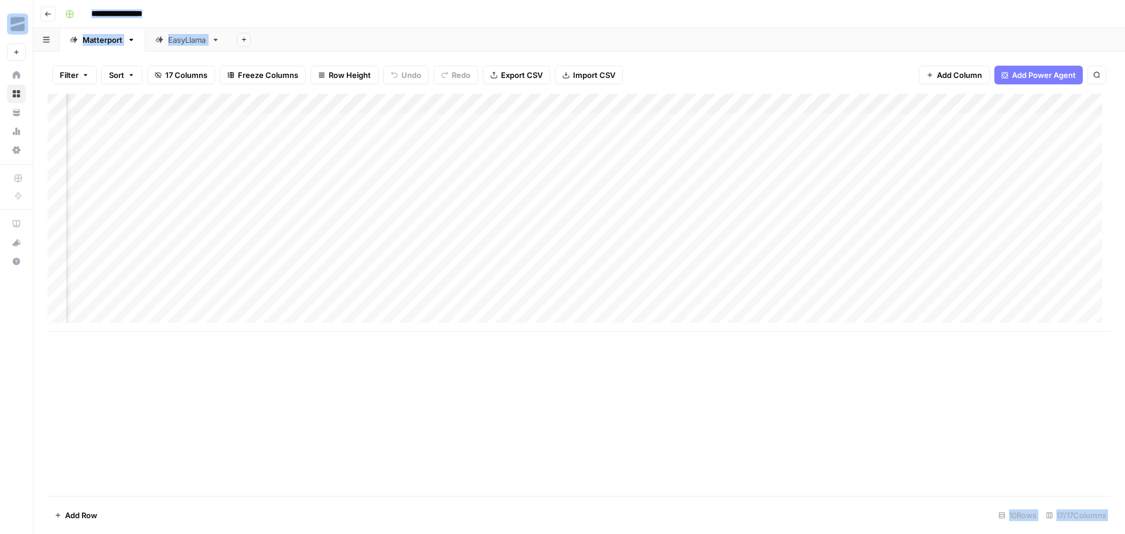
drag, startPoint x: 636, startPoint y: 403, endPoint x: 630, endPoint y: 209, distance: 194.0
click at [636, 402] on div "Add Column" at bounding box center [578, 295] width 1063 height 402
click at [529, 104] on div "Add Column" at bounding box center [578, 213] width 1063 height 238
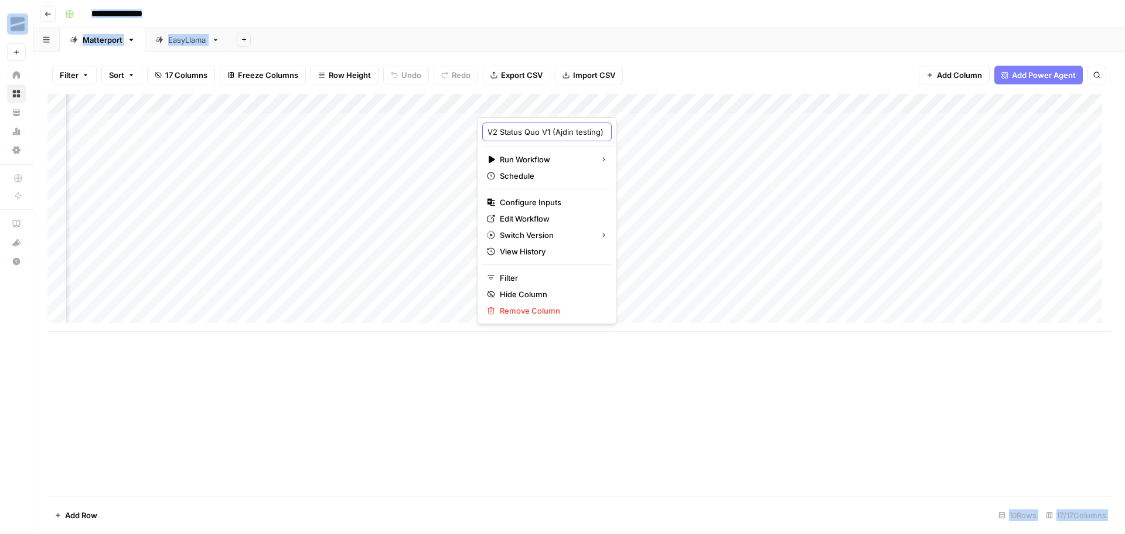
click at [534, 134] on input "V2 Status Quo V1 (Ajdin testing)" at bounding box center [546, 132] width 119 height 12
type input "Status Quo V2"
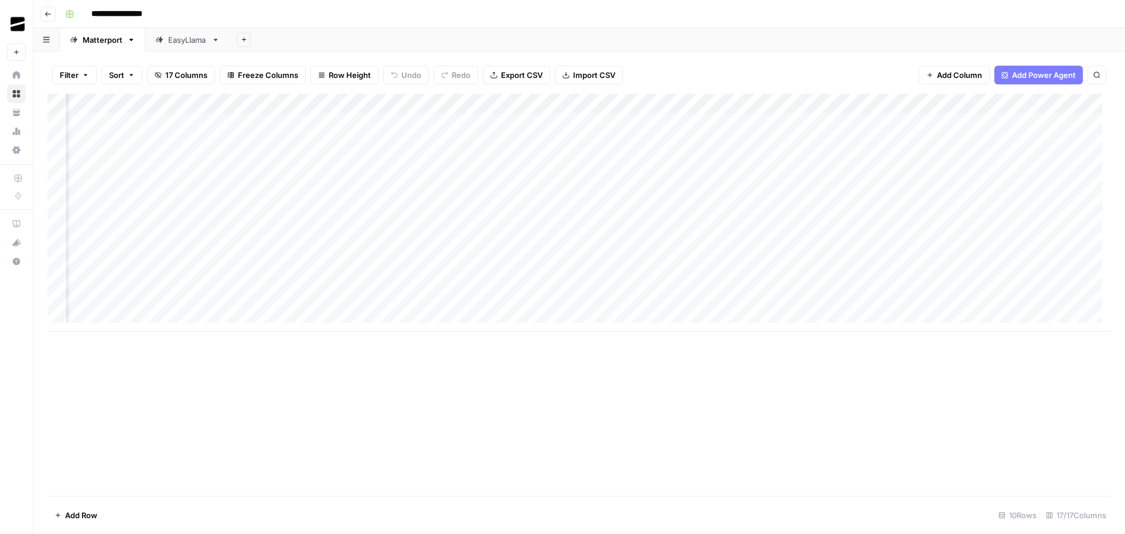
click at [748, 101] on div "Add Column" at bounding box center [578, 213] width 1063 height 238
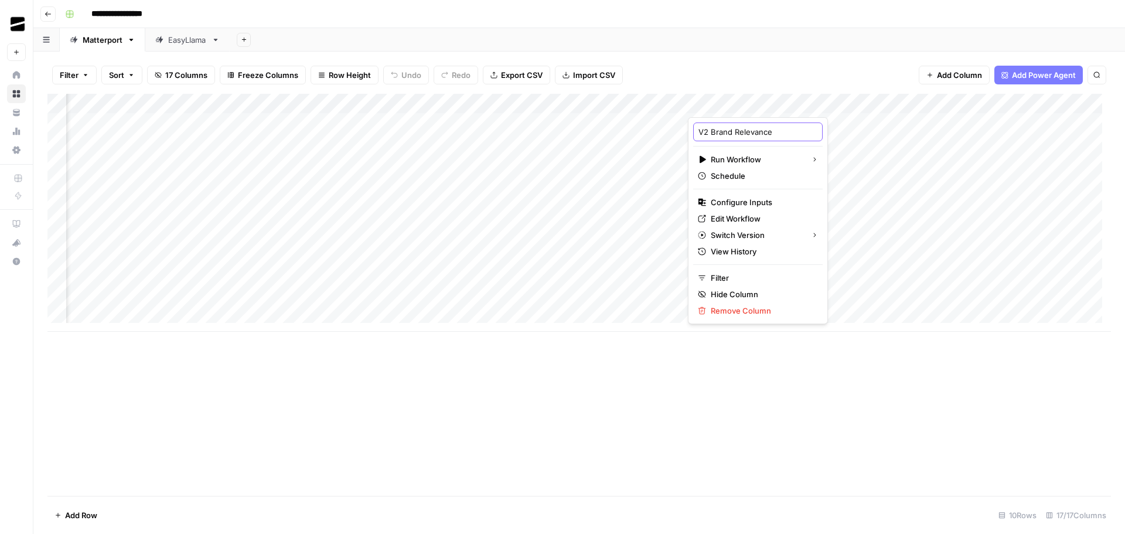
click at [711, 132] on input "V2 Brand Relevance" at bounding box center [757, 132] width 119 height 12
click at [771, 131] on input "Brand Relevance" at bounding box center [757, 132] width 119 height 12
type input "Brand Relevance V2"
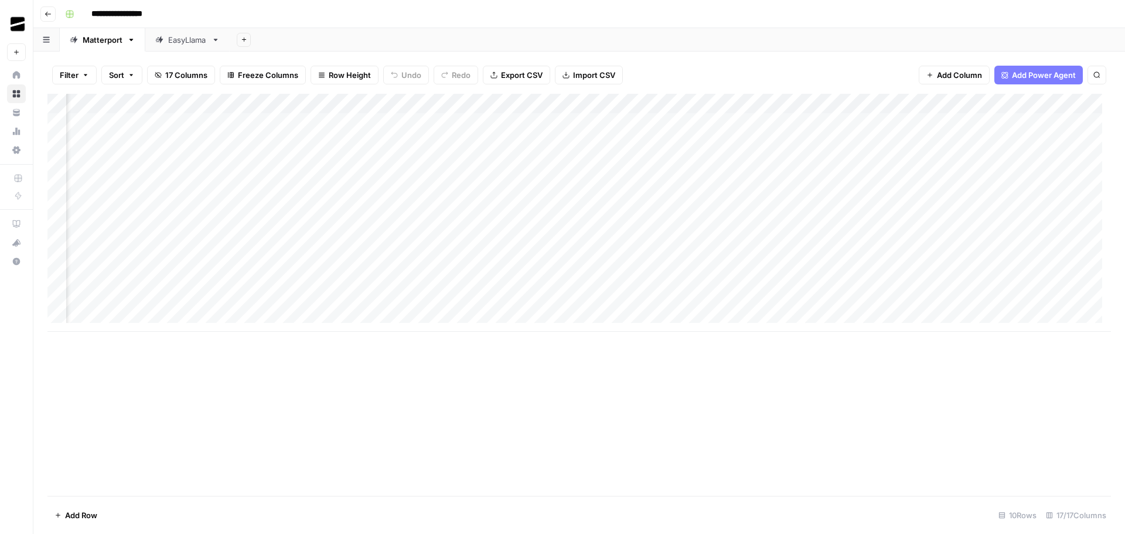
scroll to position [0, 976]
click at [607, 104] on div "Add Column" at bounding box center [578, 213] width 1063 height 238
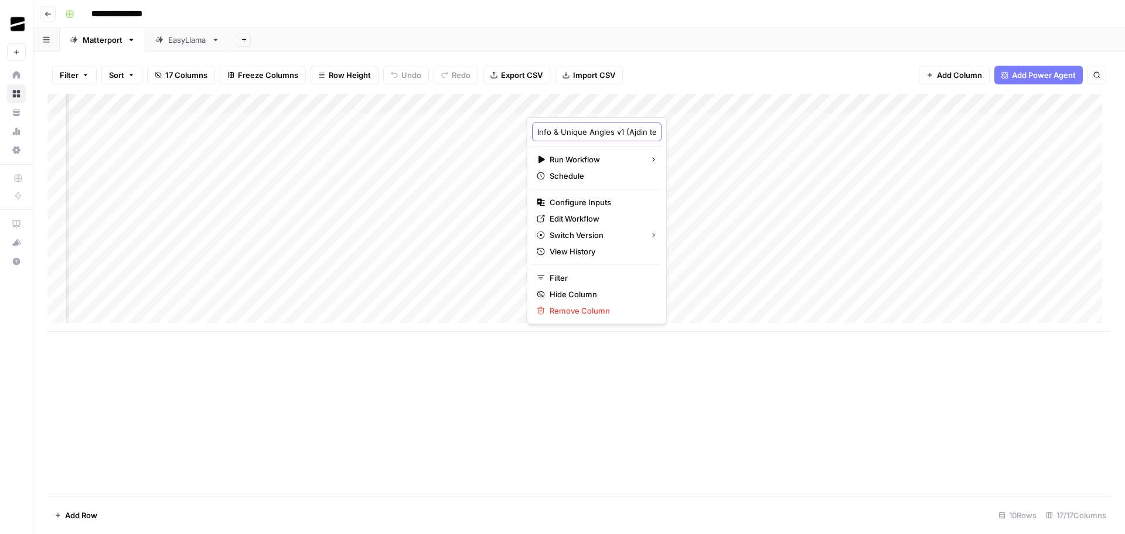
click at [616, 134] on input "Info & Unique Angles v1 (Ajdin testing)" at bounding box center [596, 132] width 119 height 12
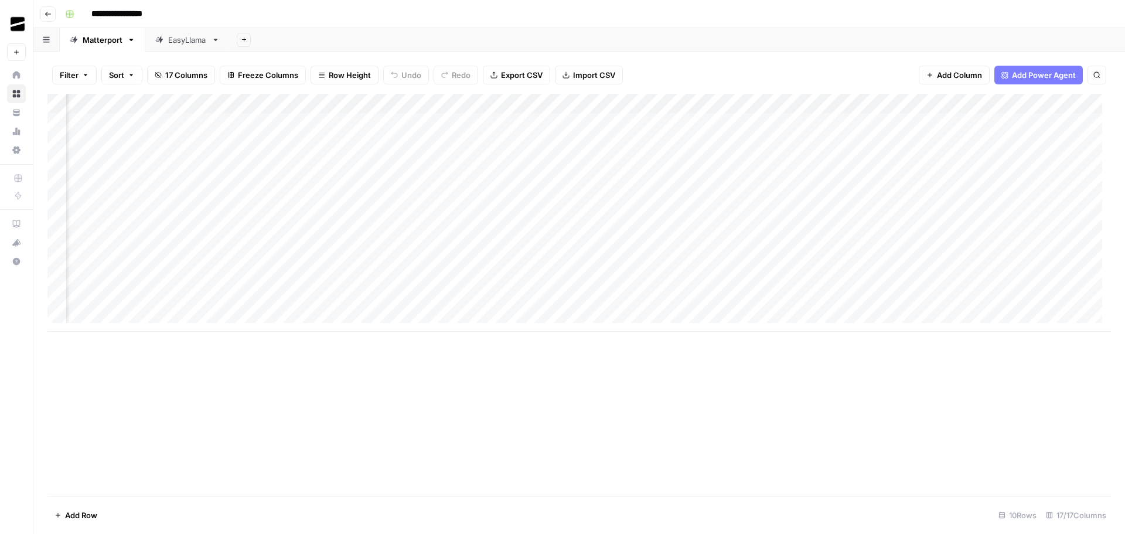
click at [563, 103] on div "Add Column" at bounding box center [578, 213] width 1063 height 238
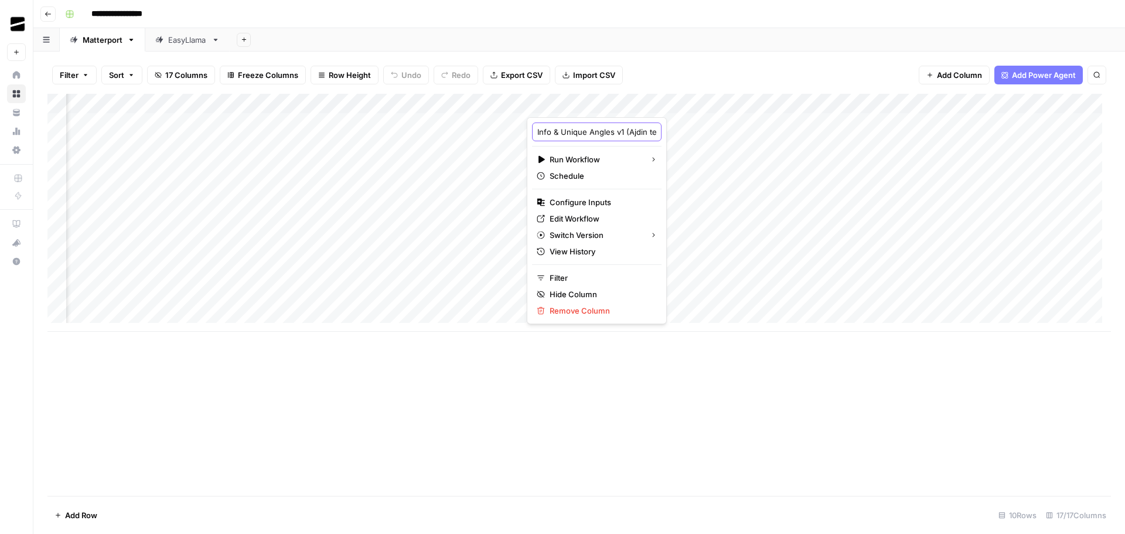
click at [617, 135] on input "Info & Unique Angles v1 (Ajdin testing)" at bounding box center [596, 132] width 119 height 12
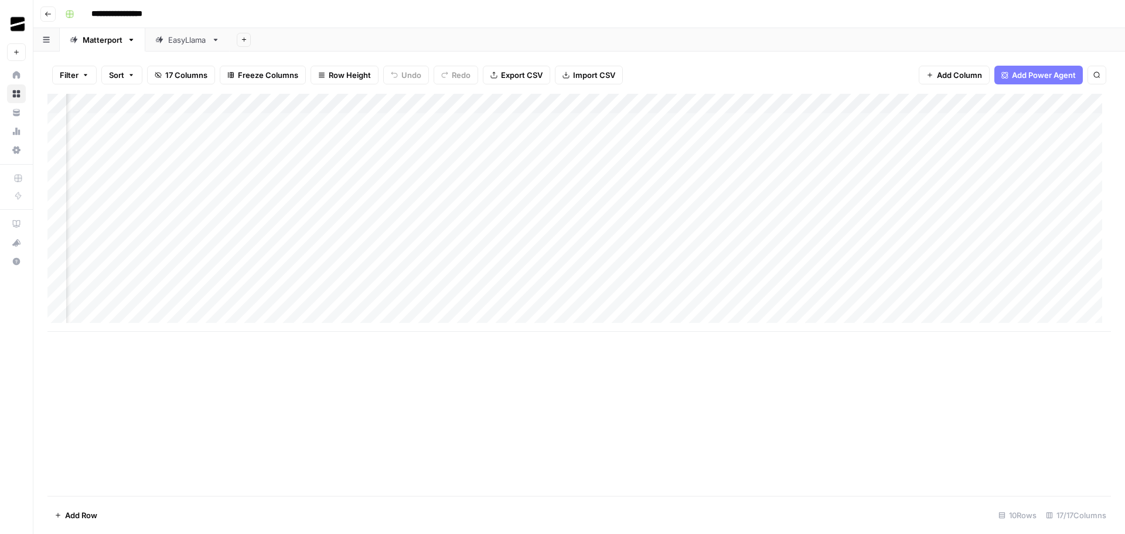
click at [580, 104] on div "Add Column" at bounding box center [578, 213] width 1063 height 238
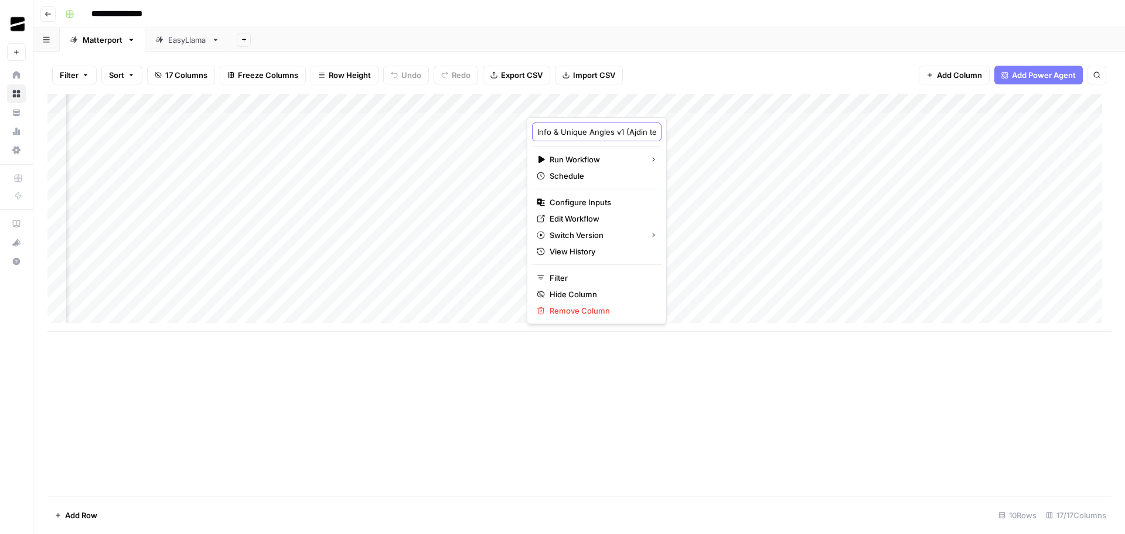
click at [616, 131] on input "Info & Unique Angles v1 (Ajdin testing)" at bounding box center [596, 132] width 119 height 12
type input "Info & Unique Angles V2"
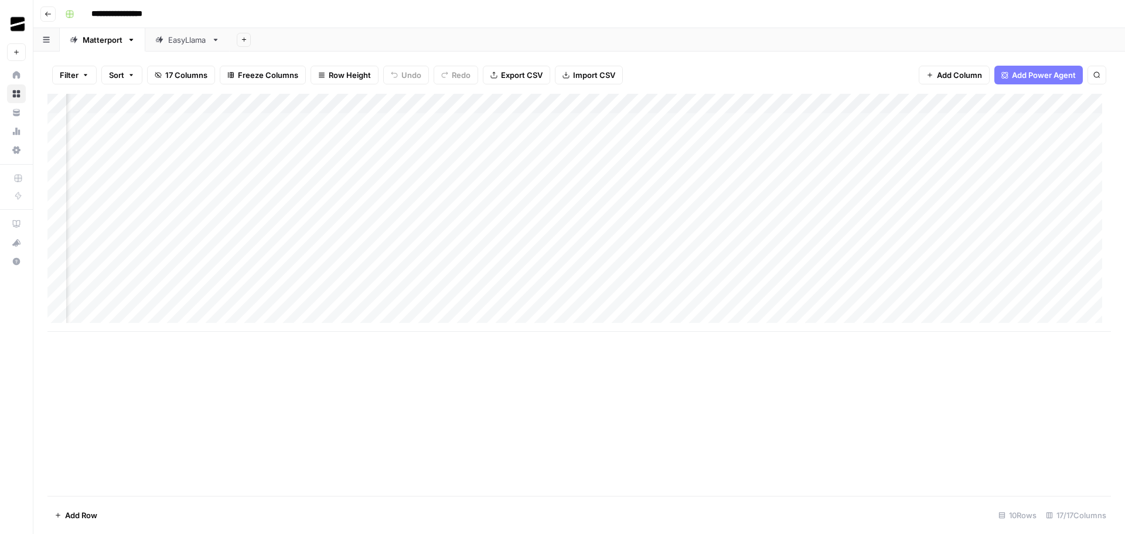
click at [776, 101] on div "Add Column" at bounding box center [578, 213] width 1063 height 238
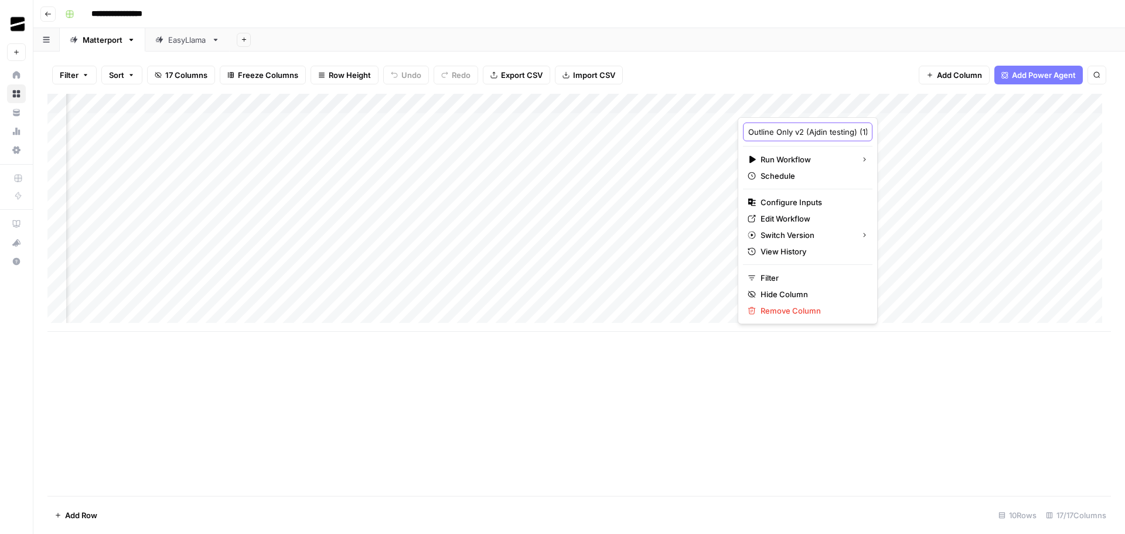
click at [796, 132] on input "Outline Only v2 (Ajdin testing) (1)" at bounding box center [807, 132] width 119 height 12
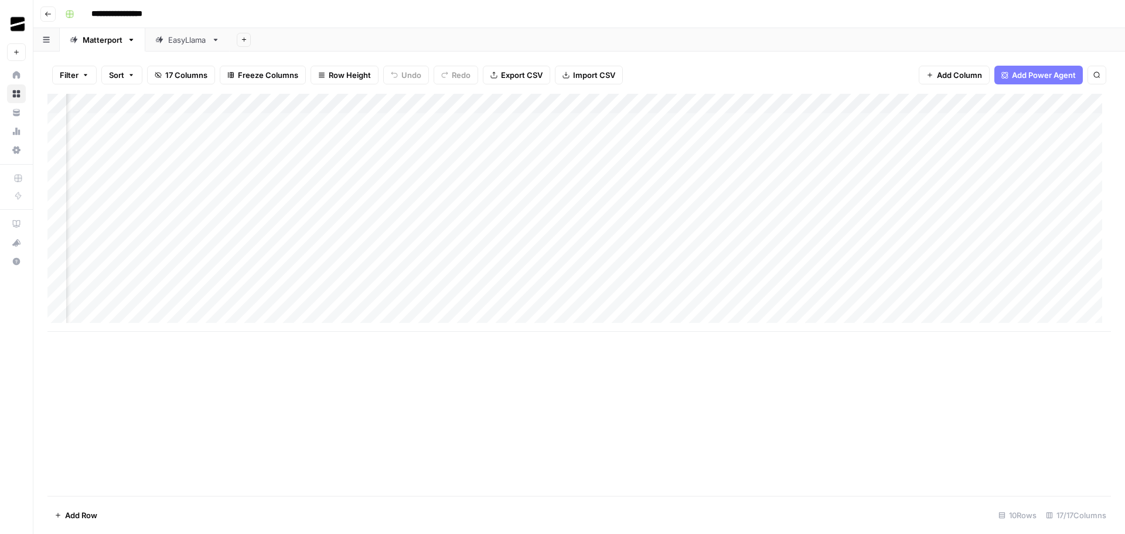
click at [791, 103] on div "Add Column" at bounding box center [578, 213] width 1063 height 238
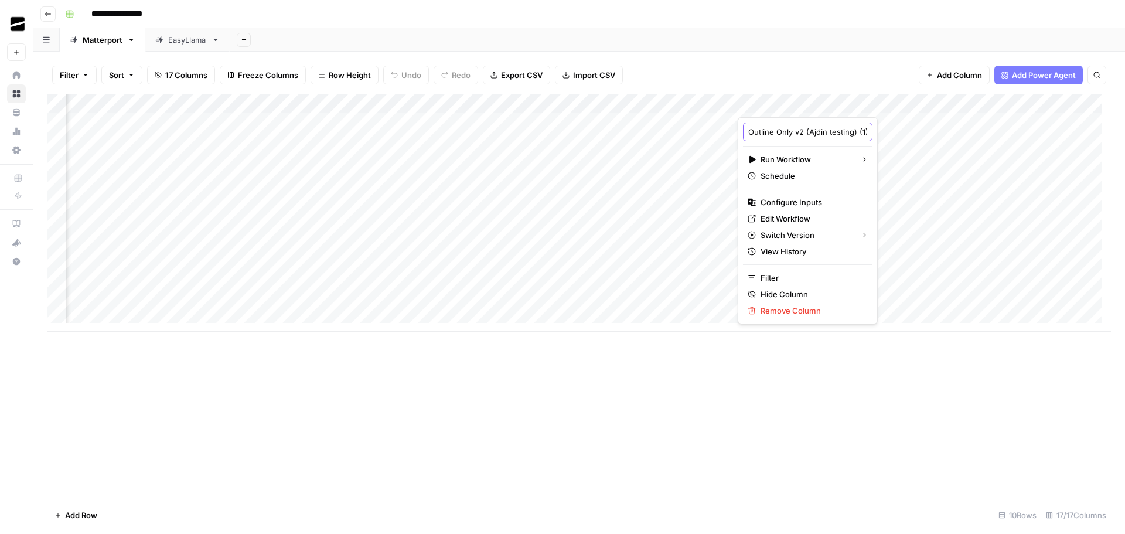
click at [794, 133] on input "Outline Only v2 (Ajdin testing) (1)" at bounding box center [807, 132] width 119 height 12
type input "Outline Only V2"
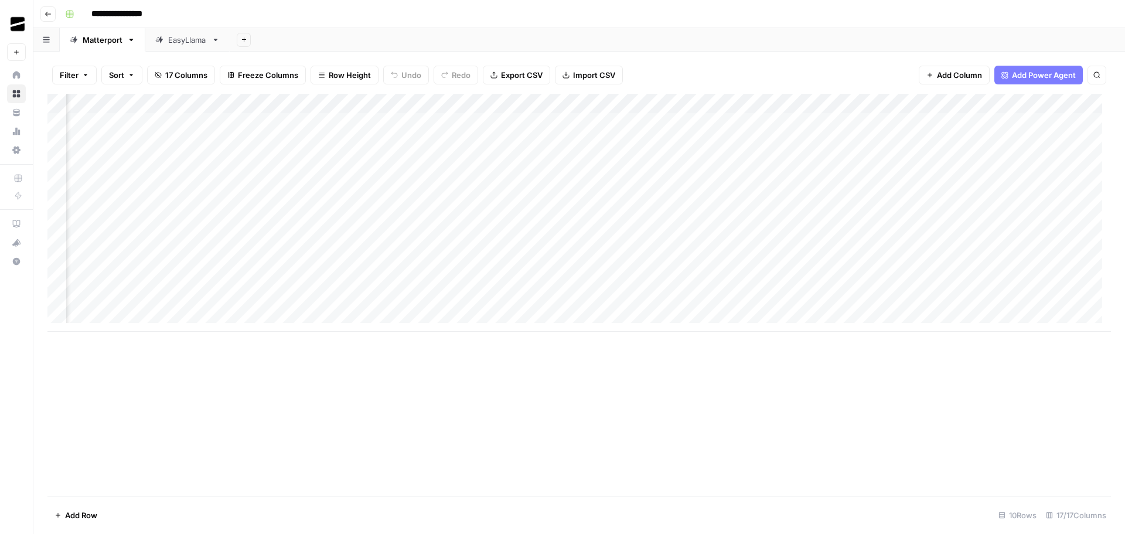
click at [995, 102] on div "Add Column" at bounding box center [578, 213] width 1063 height 238
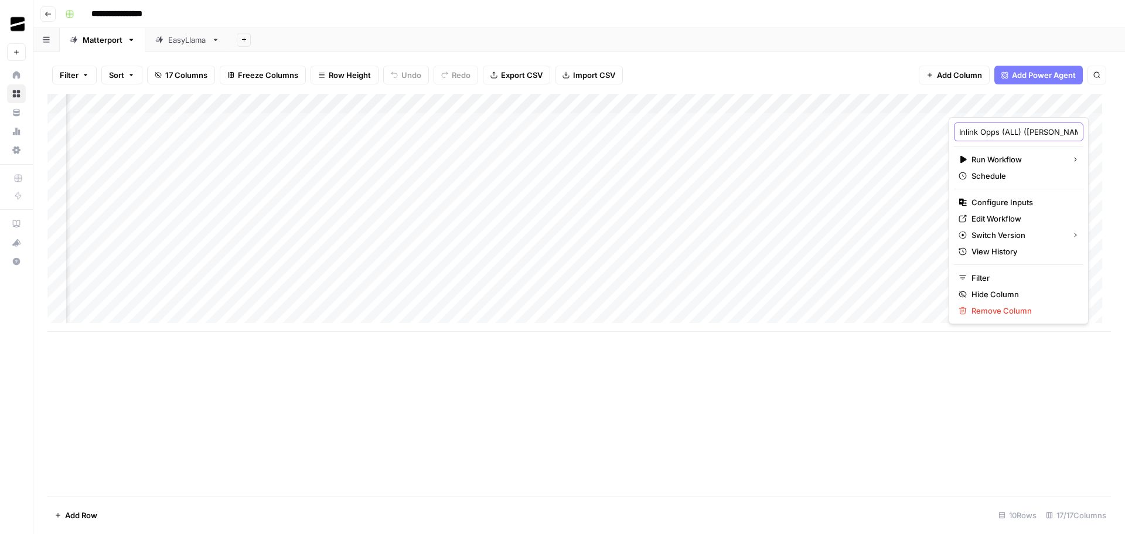
click at [1000, 134] on input "Inlink Opps (ALL) (Alex & Ajdin testing - KB inlinks)" at bounding box center [1018, 132] width 119 height 12
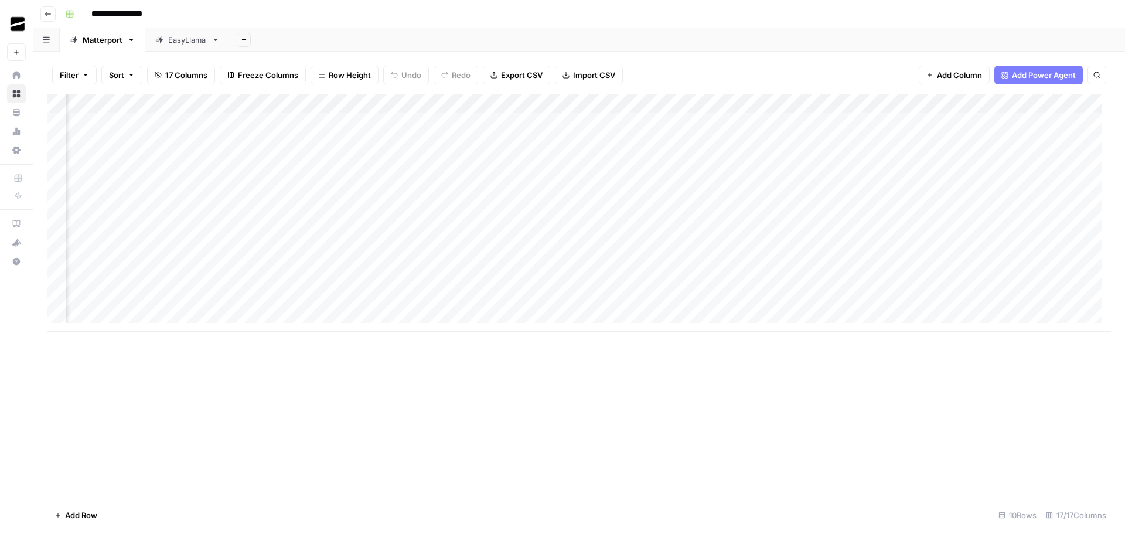
click at [998, 103] on div "Add Column" at bounding box center [578, 213] width 1063 height 238
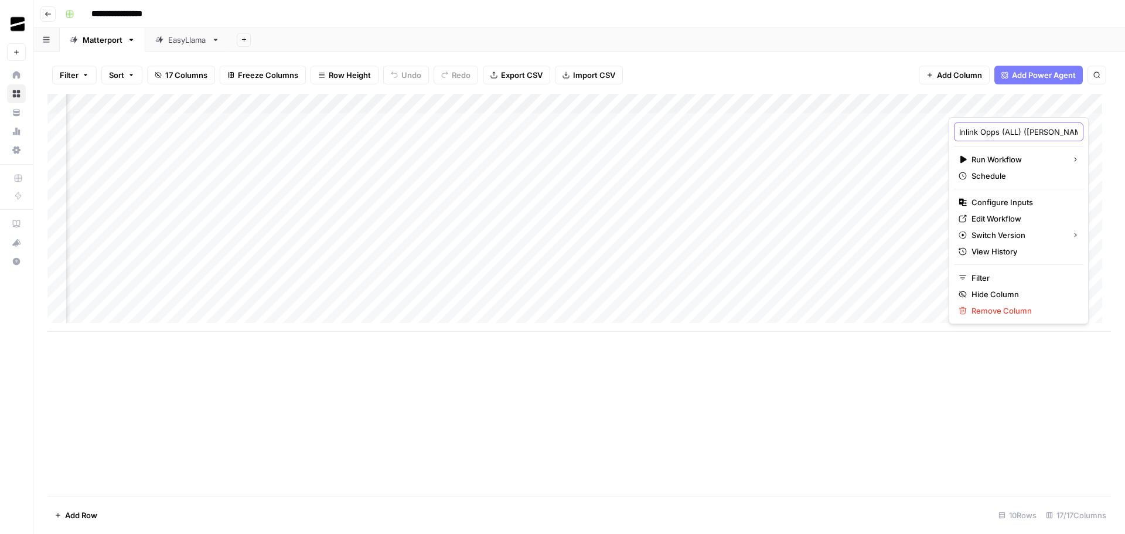
click at [1002, 131] on input "Inlink Opps (ALL) (Alex & Ajdin testing - KB inlinks)" at bounding box center [1018, 132] width 119 height 12
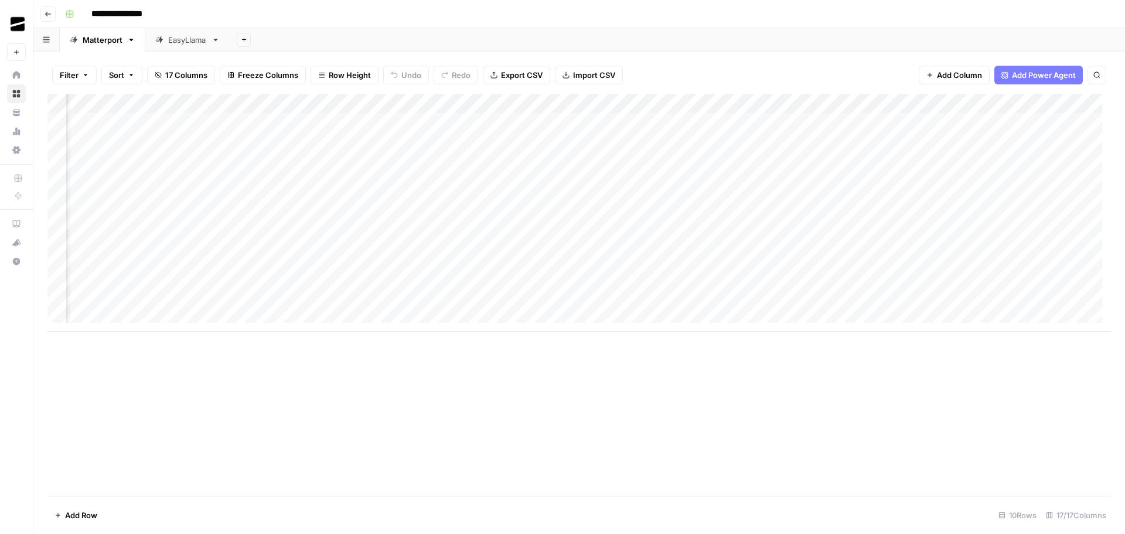
click at [992, 103] on div "Add Column" at bounding box center [578, 213] width 1063 height 238
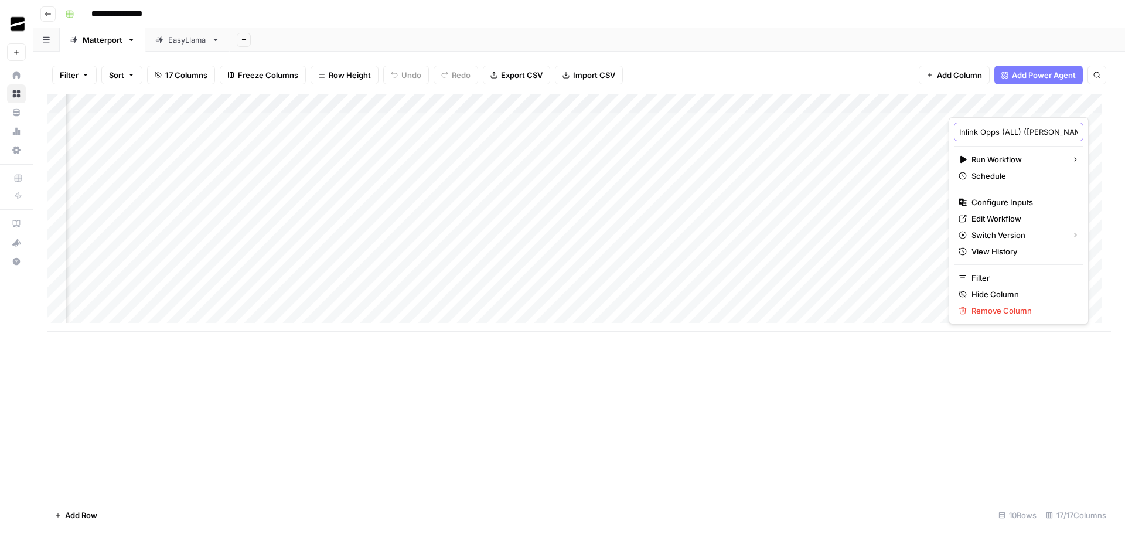
click at [1020, 131] on input "Inlink Opps (ALL) (Alex & Ajdin testing - KB inlinks)" at bounding box center [1018, 132] width 119 height 12
type input "Inlink Opps V2"
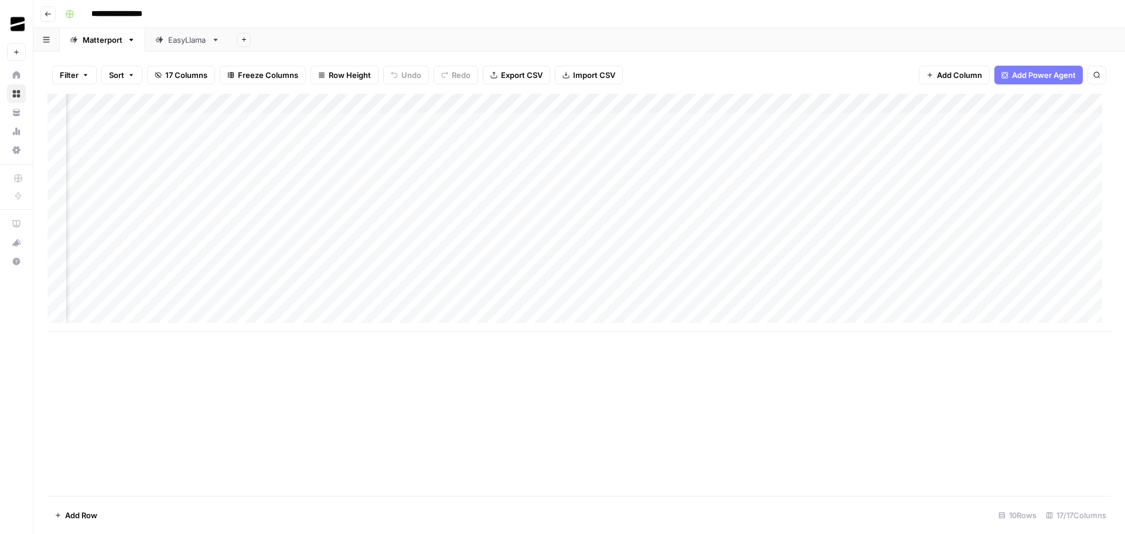
scroll to position [0, 532]
click at [388, 226] on div "Add Column" at bounding box center [578, 213] width 1063 height 238
click at [601, 223] on div "Add Column" at bounding box center [578, 213] width 1063 height 238
click at [720, 388] on div "Add Column" at bounding box center [578, 295] width 1063 height 402
click at [421, 105] on div "Add Column" at bounding box center [578, 213] width 1063 height 238
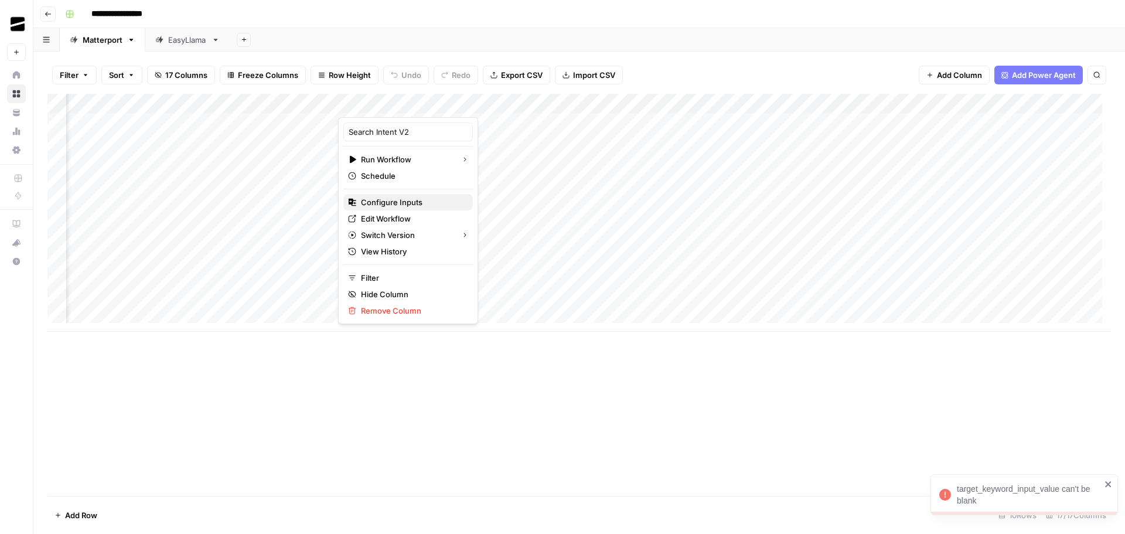
click at [407, 199] on span "Configure Inputs" at bounding box center [412, 202] width 103 height 12
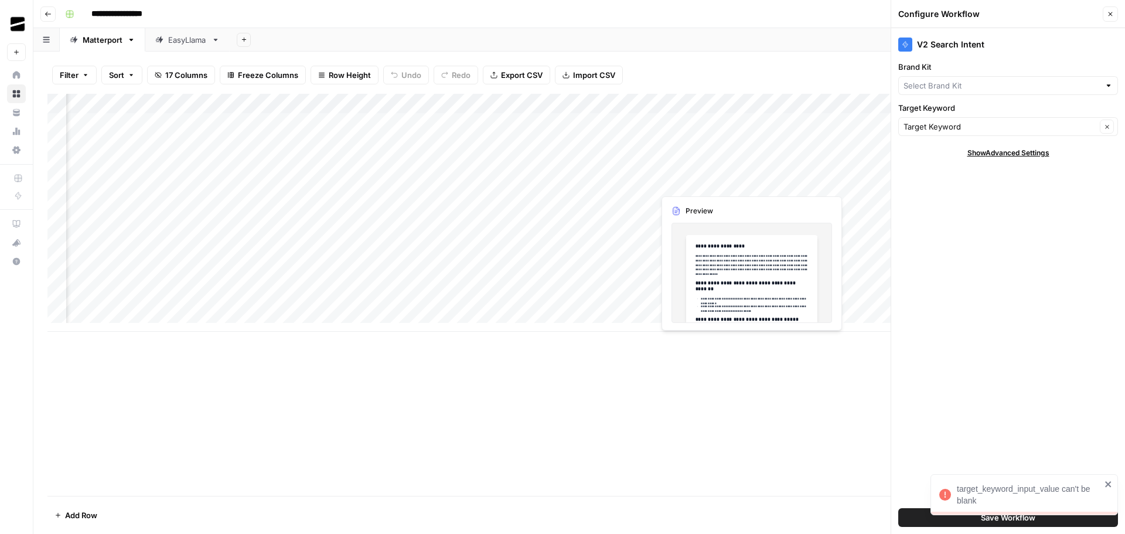
type input "Matterport"
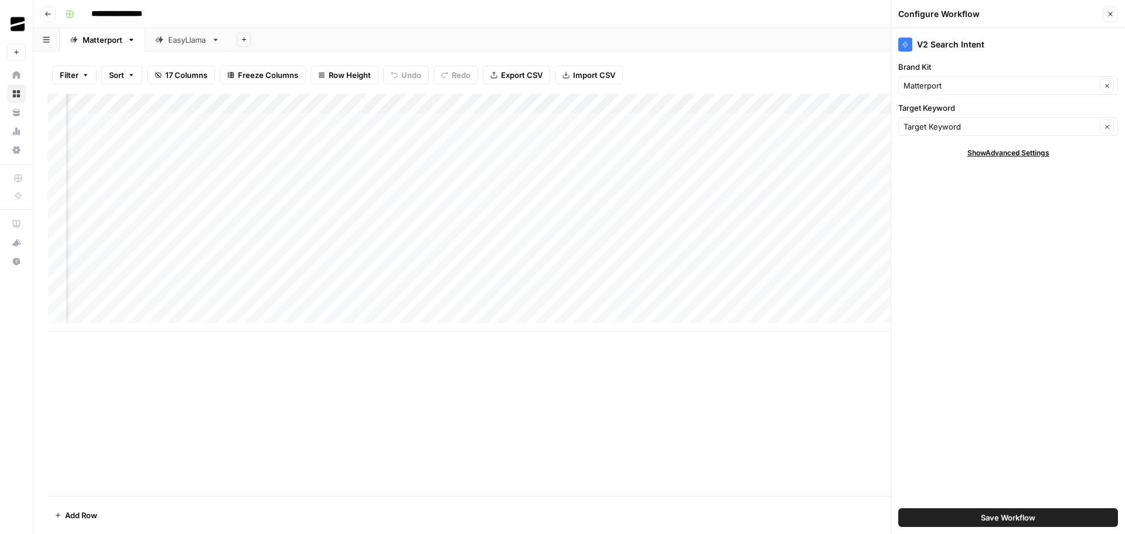
click at [409, 467] on div "Add Column" at bounding box center [578, 295] width 1063 height 402
drag, startPoint x: 328, startPoint y: 124, endPoint x: 785, endPoint y: 120, distance: 457.5
click at [785, 120] on div "Add Column" at bounding box center [578, 213] width 1063 height 238
click at [279, 243] on div "Add Column" at bounding box center [578, 213] width 1063 height 238
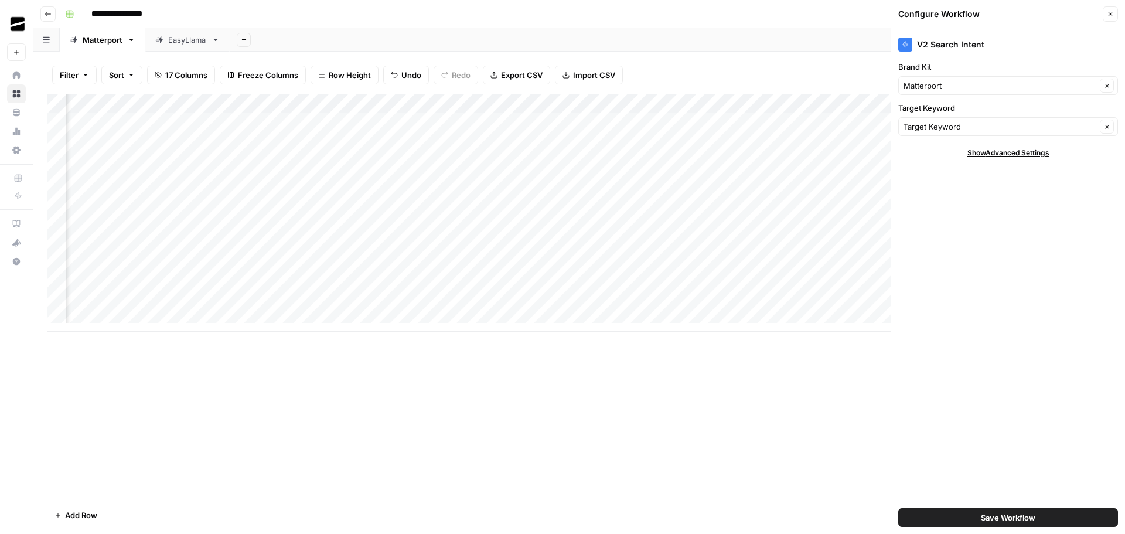
scroll to position [0, 784]
click at [145, 242] on div "Add Column" at bounding box center [578, 213] width 1063 height 238
click at [346, 241] on div "Add Column" at bounding box center [578, 213] width 1063 height 238
click at [1112, 13] on icon "button" at bounding box center [1109, 14] width 7 height 7
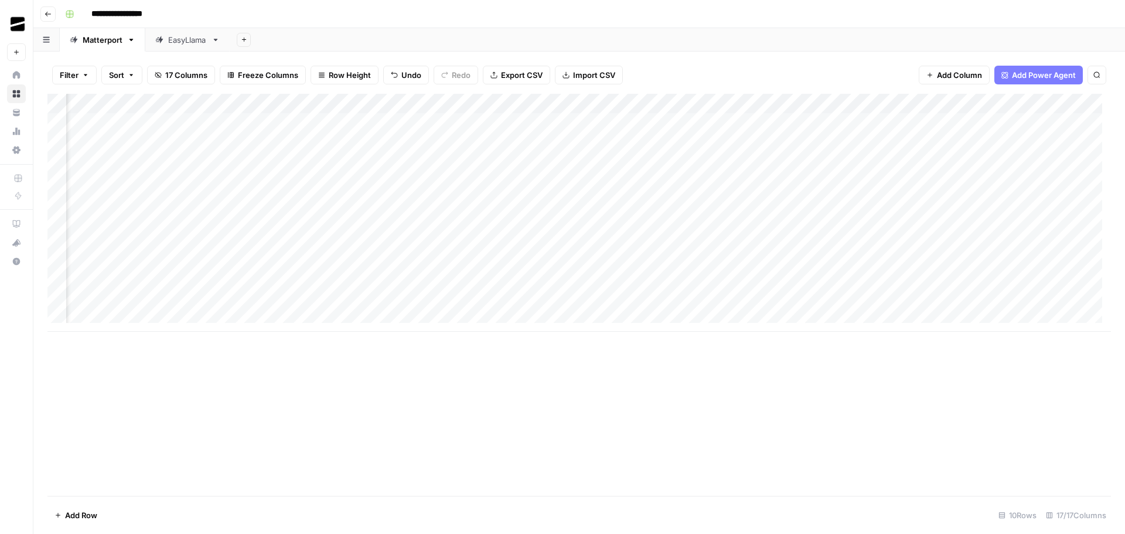
click at [189, 42] on div "EasyLlama" at bounding box center [187, 40] width 39 height 12
click at [228, 100] on div "Add Column" at bounding box center [578, 163] width 1063 height 138
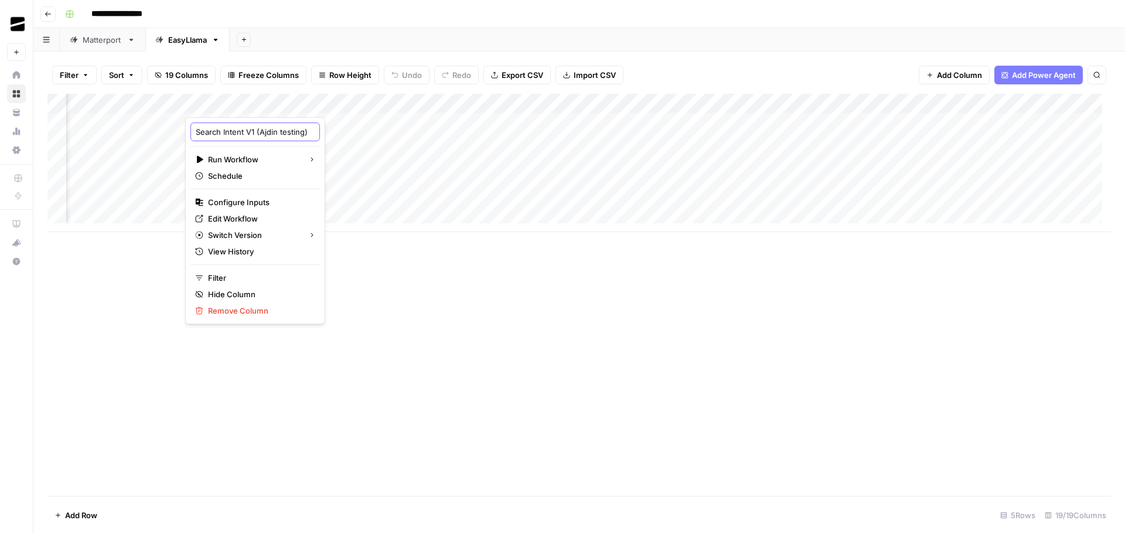
scroll to position [0, 11]
drag, startPoint x: 250, startPoint y: 135, endPoint x: 323, endPoint y: 134, distance: 72.6
click at [323, 134] on body "**********" at bounding box center [562, 267] width 1125 height 534
type input "Search Intent V2"
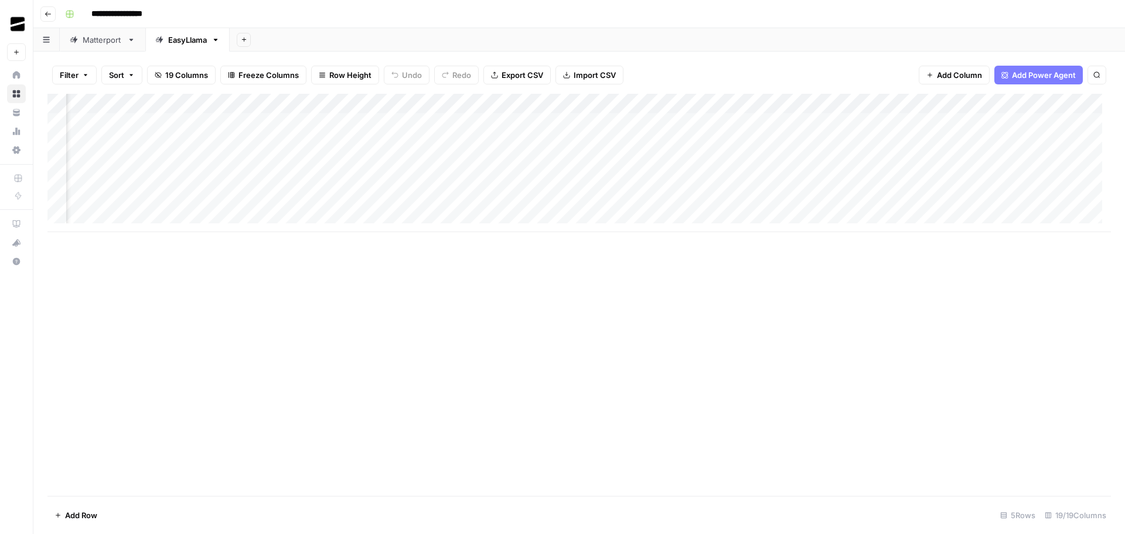
click at [430, 102] on div "Add Column" at bounding box center [578, 163] width 1063 height 138
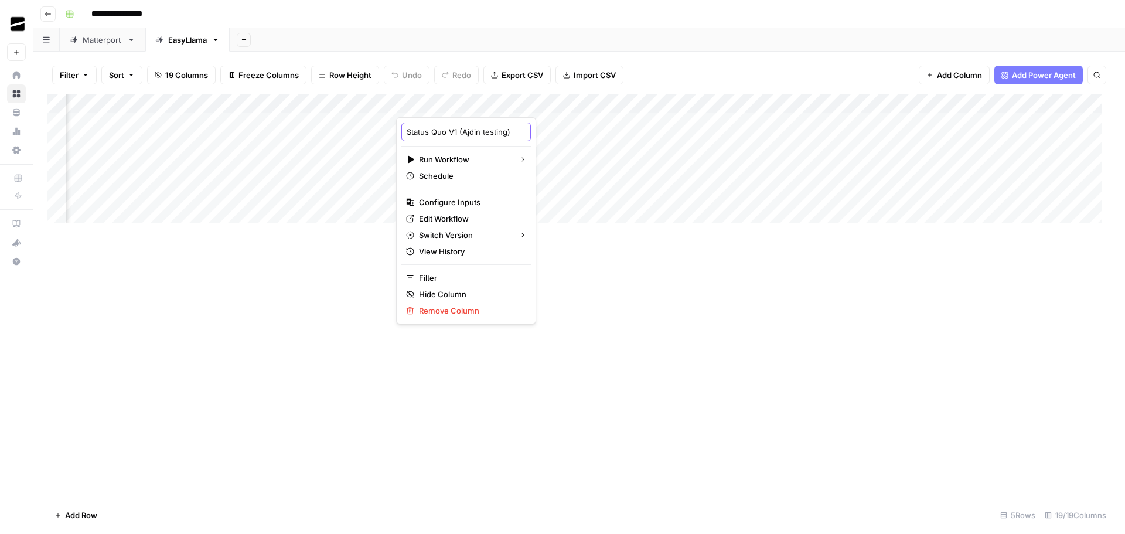
scroll to position [0, 2]
drag, startPoint x: 454, startPoint y: 131, endPoint x: 555, endPoint y: 131, distance: 101.3
click at [555, 131] on body "**********" at bounding box center [562, 267] width 1125 height 534
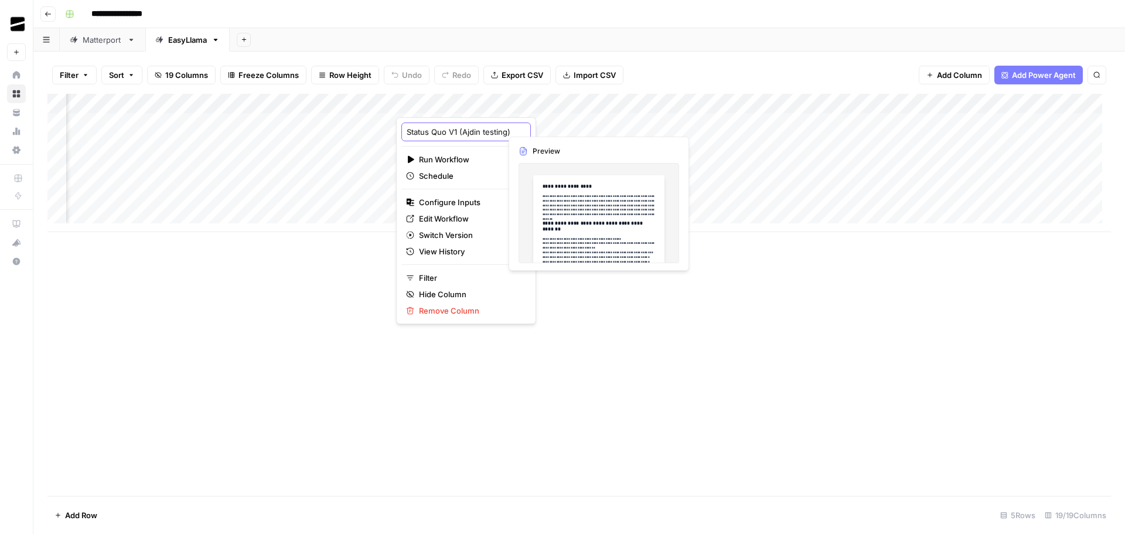
type input "Status Quo V2"
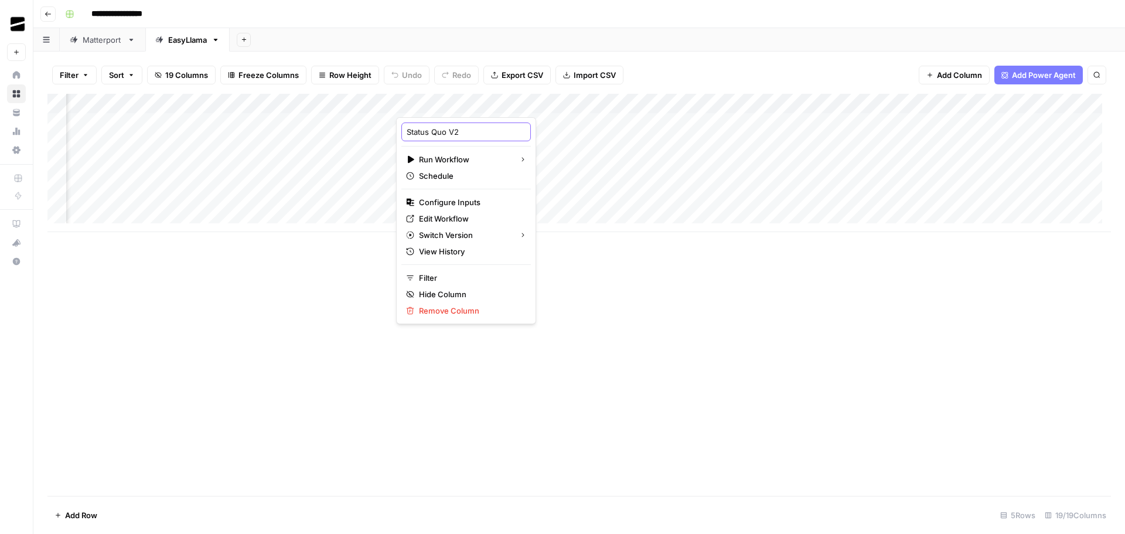
scroll to position [0, 0]
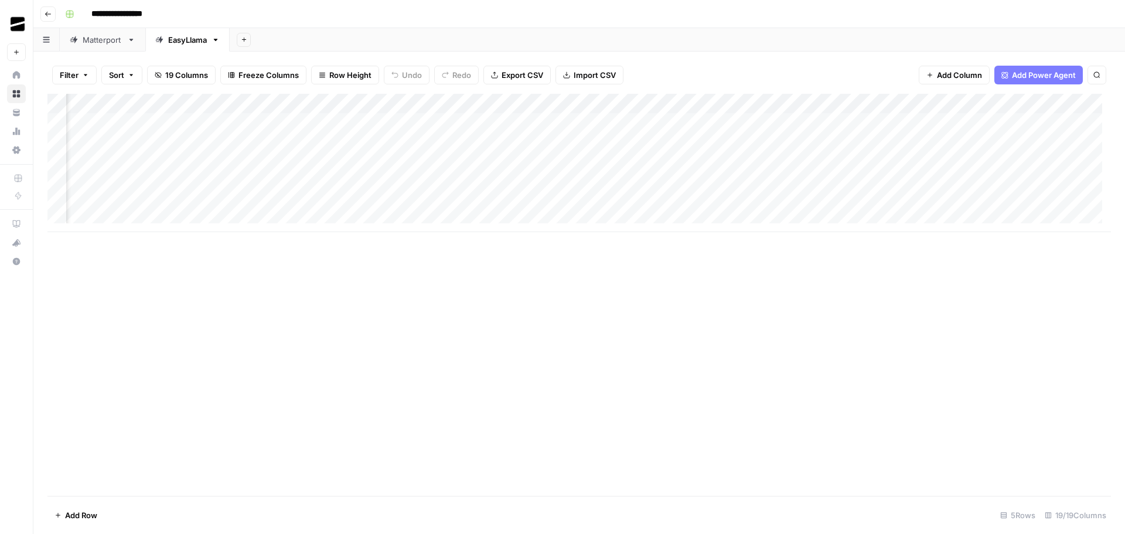
click at [651, 103] on div "Add Column" at bounding box center [578, 163] width 1063 height 138
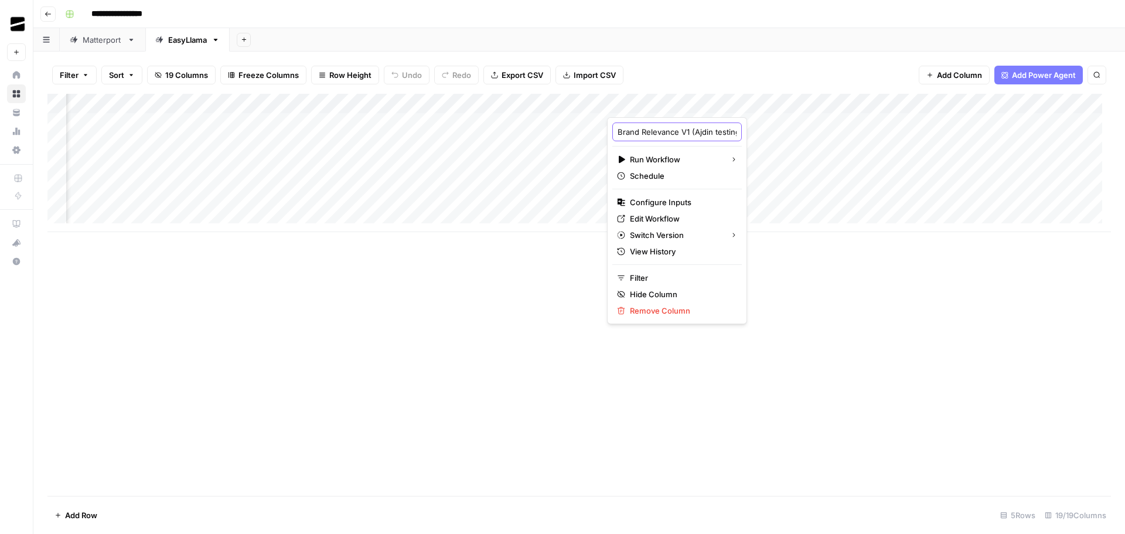
scroll to position [0, 23]
drag, startPoint x: 685, startPoint y: 132, endPoint x: 771, endPoint y: 135, distance: 85.6
click at [771, 135] on body "**********" at bounding box center [562, 267] width 1125 height 534
type input "Brand Relevance V2"
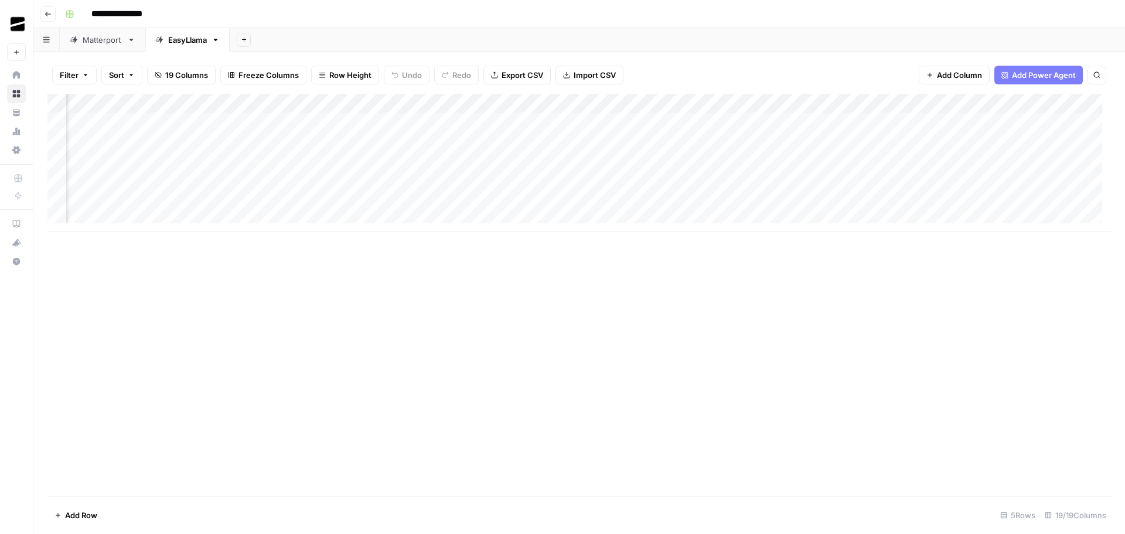
click at [868, 101] on div "Add Column" at bounding box center [578, 163] width 1063 height 138
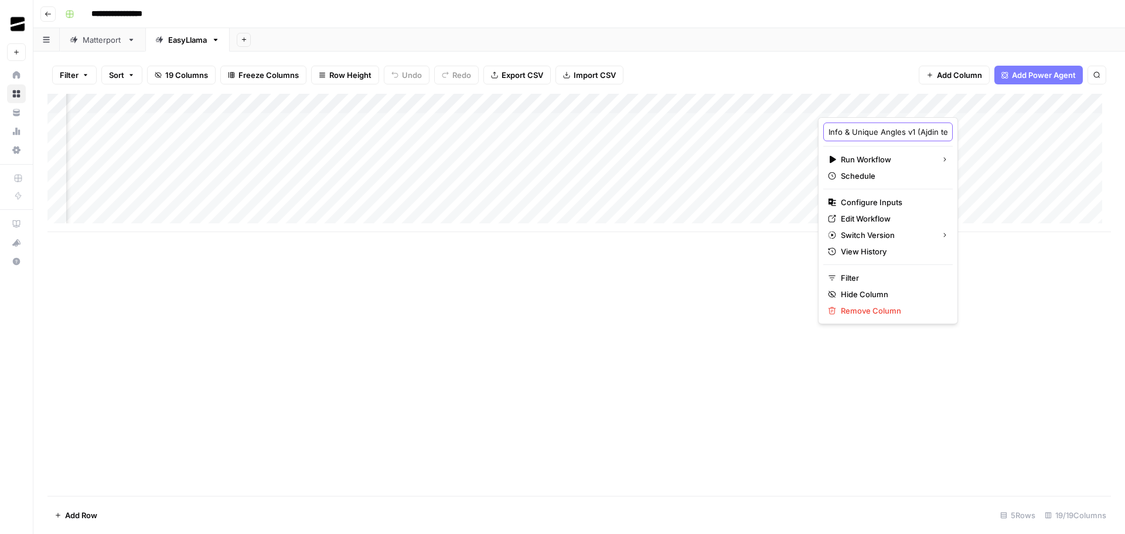
scroll to position [0, 37]
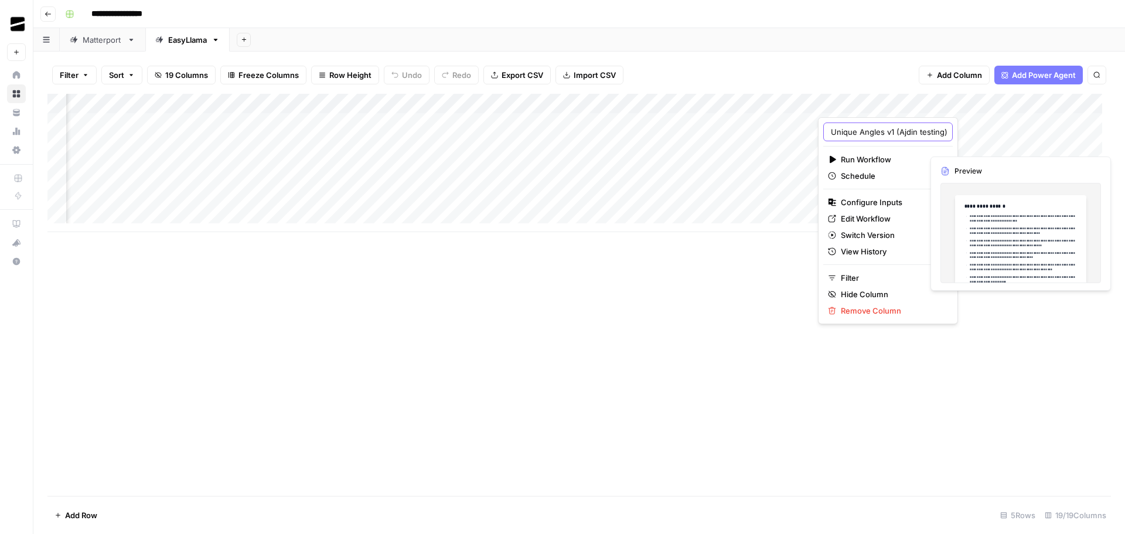
drag, startPoint x: 906, startPoint y: 131, endPoint x: 978, endPoint y: 134, distance: 72.7
click at [978, 134] on body "**********" at bounding box center [562, 267] width 1125 height 534
type input "Info & Unique Angles V2"
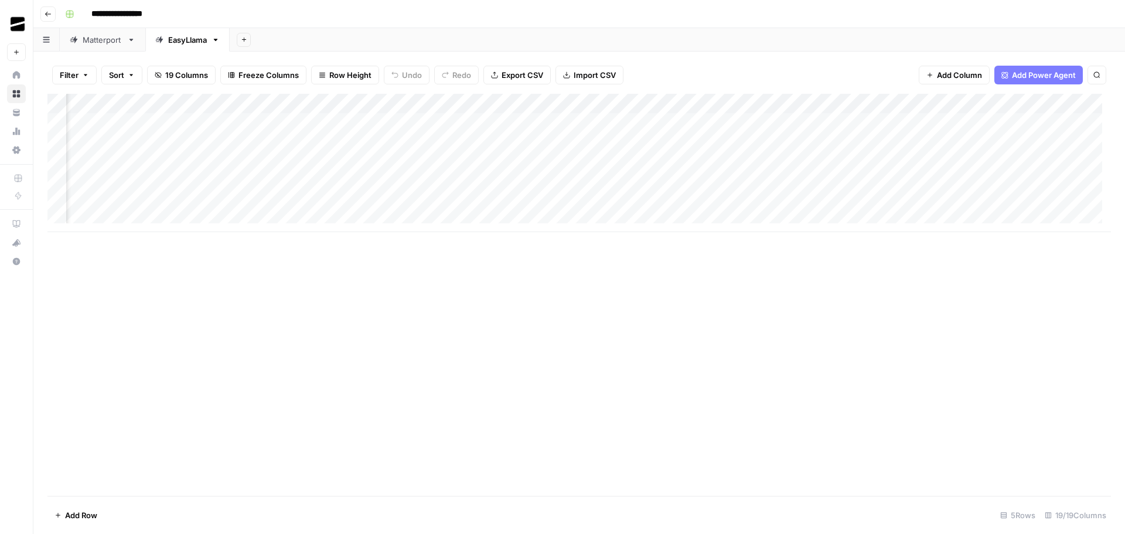
scroll to position [0, 909]
click at [661, 104] on div "Add Column" at bounding box center [578, 163] width 1063 height 138
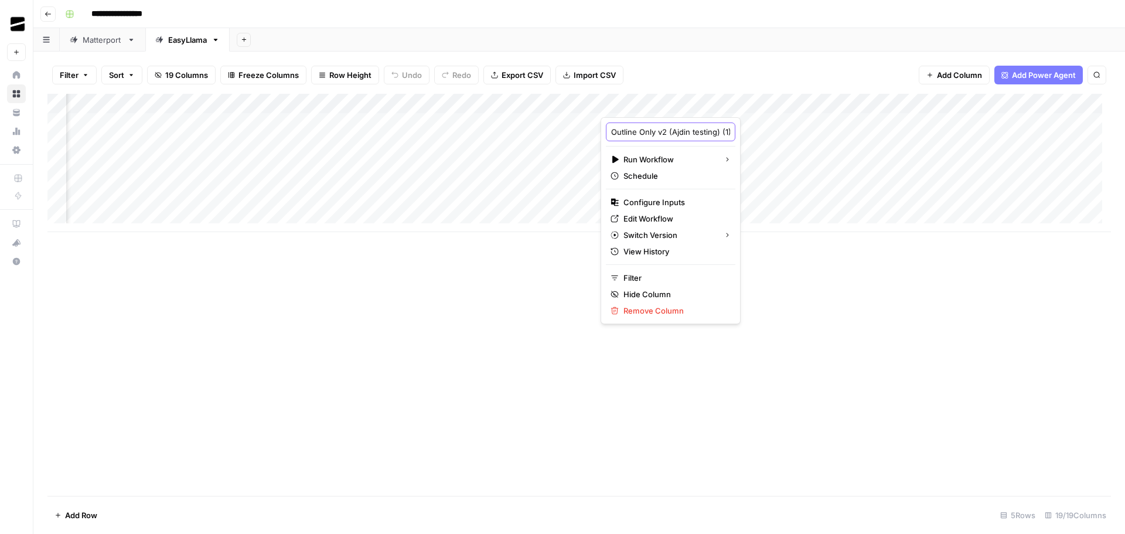
scroll to position [0, 18]
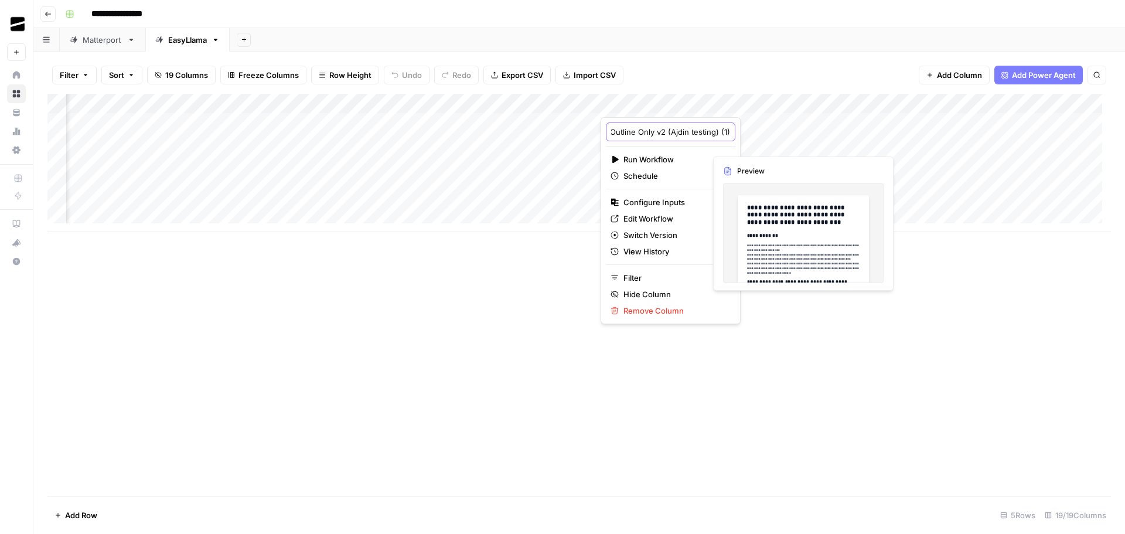
drag, startPoint x: 658, startPoint y: 132, endPoint x: 749, endPoint y: 133, distance: 90.2
click at [749, 133] on body "**********" at bounding box center [562, 267] width 1125 height 534
type input "Outline Only V2"
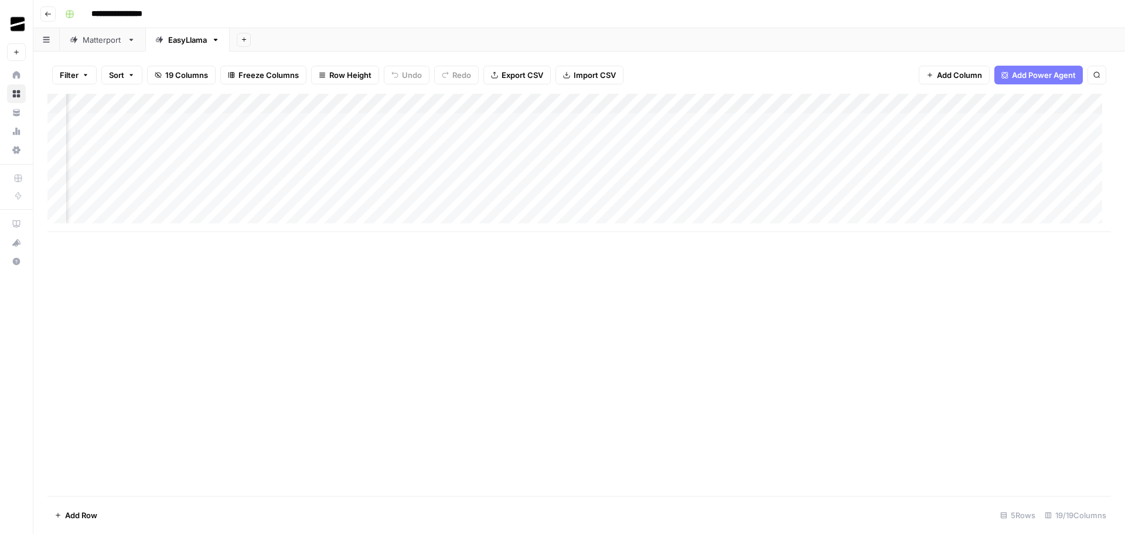
scroll to position [0, 1106]
click at [671, 101] on div "Add Column" at bounding box center [578, 163] width 1063 height 138
click at [691, 72] on div "Filter Sort 19 Columns Freeze Columns Row Height Undo Redo Export CSV Import CS…" at bounding box center [578, 74] width 1063 height 37
click at [694, 104] on div "Add Column" at bounding box center [578, 163] width 1063 height 138
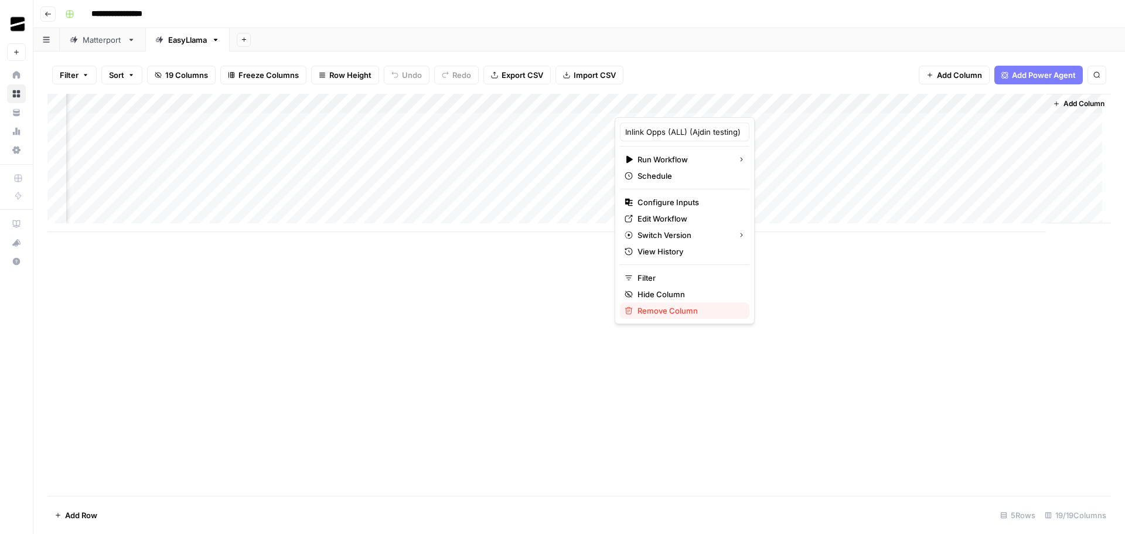
click at [675, 312] on span "Remove Column" at bounding box center [688, 311] width 103 height 12
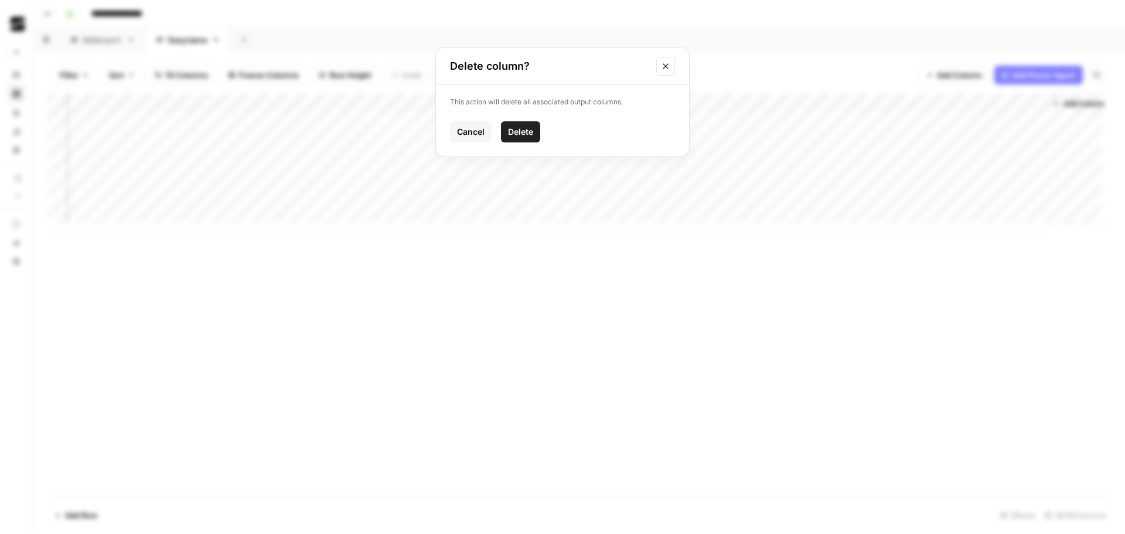
click at [527, 128] on span "Delete" at bounding box center [520, 132] width 25 height 12
click at [96, 36] on div "Matterport" at bounding box center [103, 40] width 40 height 12
click at [193, 40] on div "EasyLlama" at bounding box center [187, 40] width 39 height 12
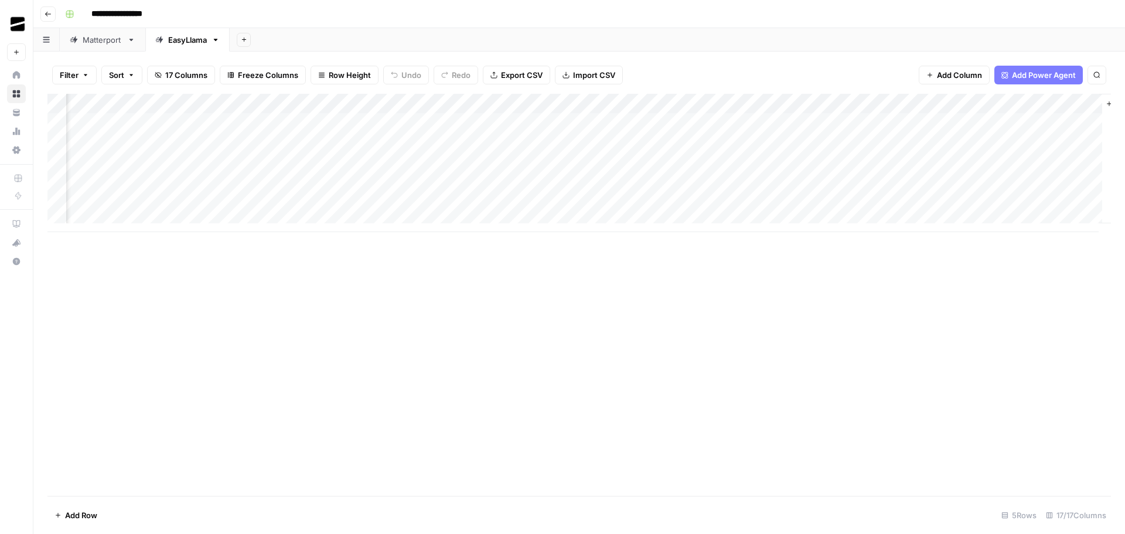
scroll to position [0, 895]
click at [986, 103] on div "Add Column" at bounding box center [578, 163] width 1063 height 138
click at [989, 130] on input "Output (1)" at bounding box center [1000, 132] width 119 height 12
type input "O"
type input "Inlink Opps"
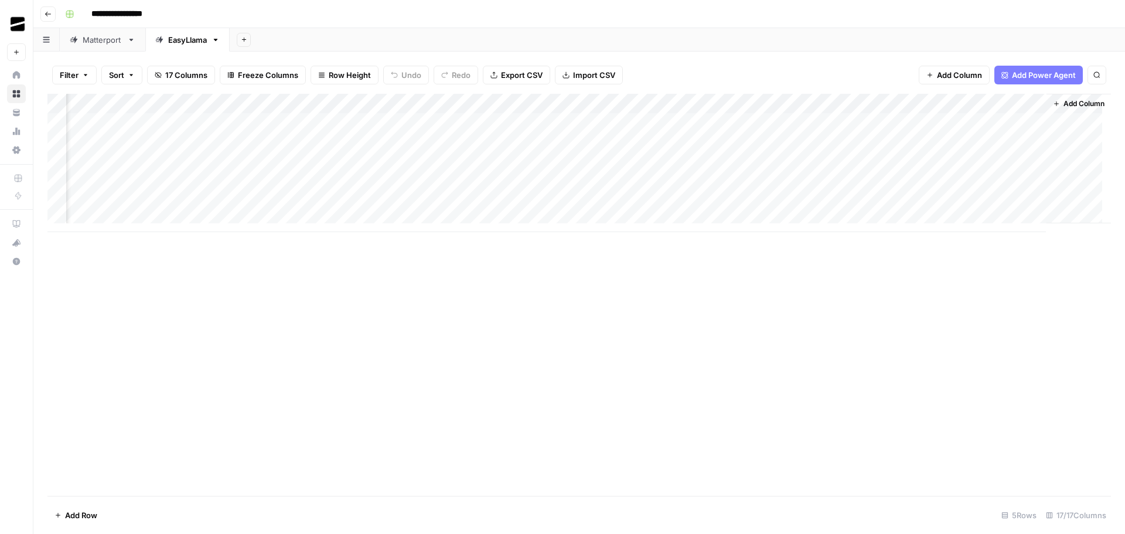
click at [874, 104] on div "Add Column" at bounding box center [578, 163] width 1063 height 138
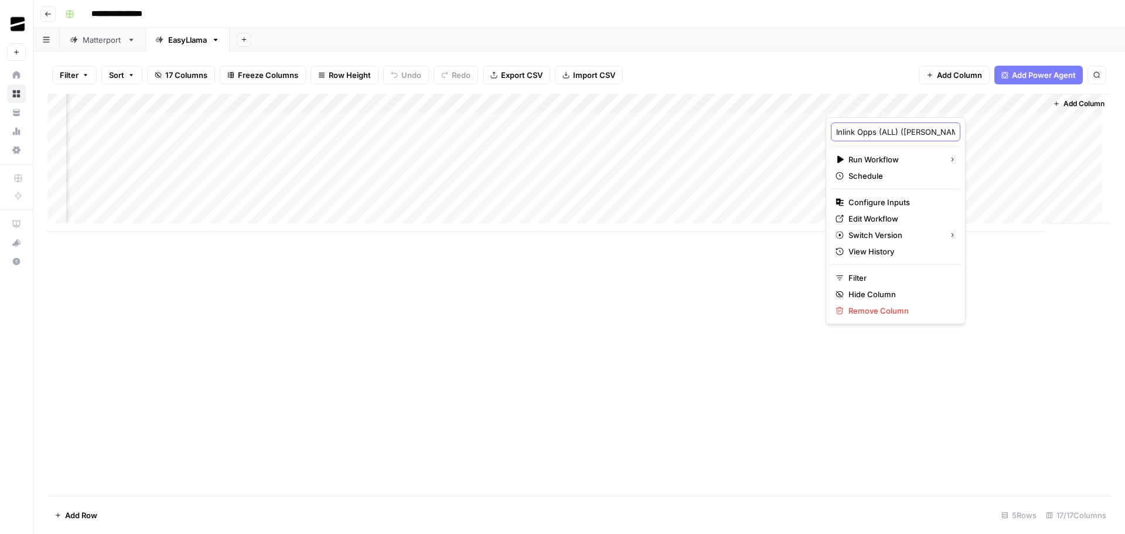
click at [880, 134] on input "Inlink Opps (ALL) (Alex & Ajdin testing - KB inlinks)" at bounding box center [895, 132] width 119 height 12
type input "Inlink Opps V2"
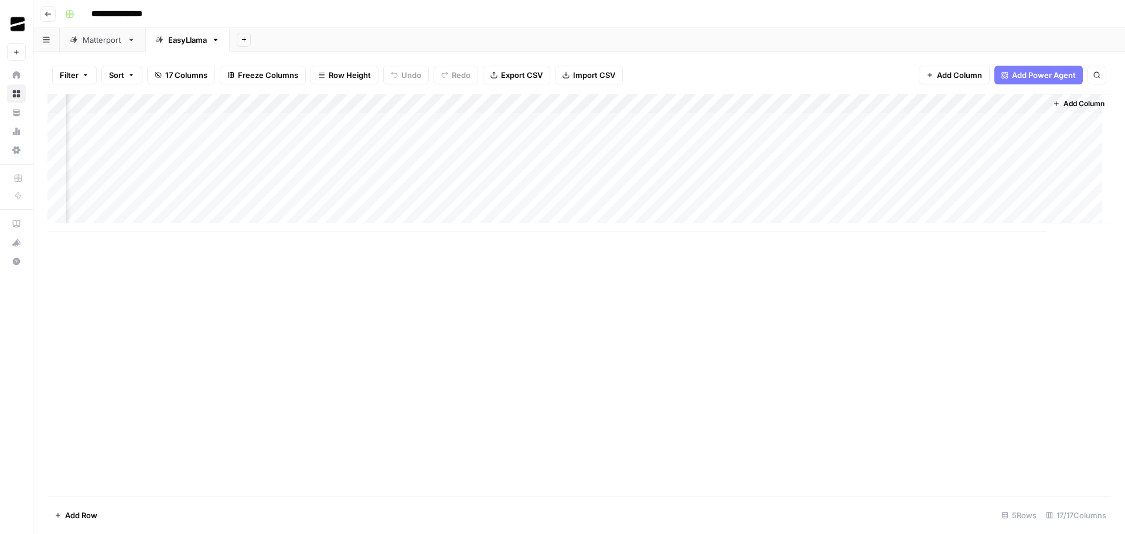
click at [867, 46] on div "Add Sheet" at bounding box center [677, 39] width 895 height 23
click at [99, 40] on div "Matterport" at bounding box center [103, 40] width 40 height 12
click at [594, 244] on div "Add Column" at bounding box center [578, 213] width 1063 height 238
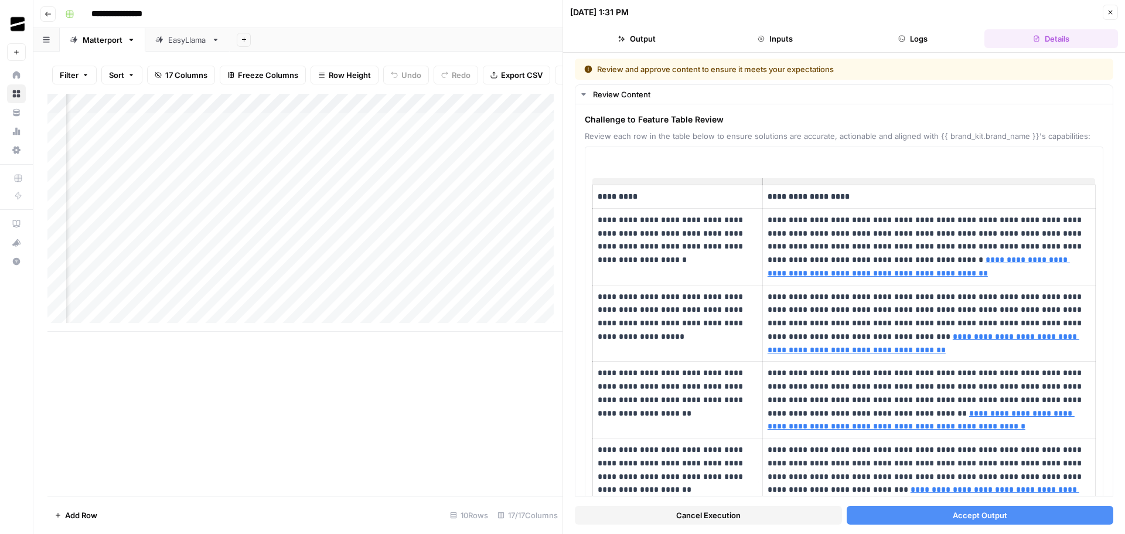
click at [971, 517] on span "Accept Output" at bounding box center [979, 515] width 54 height 12
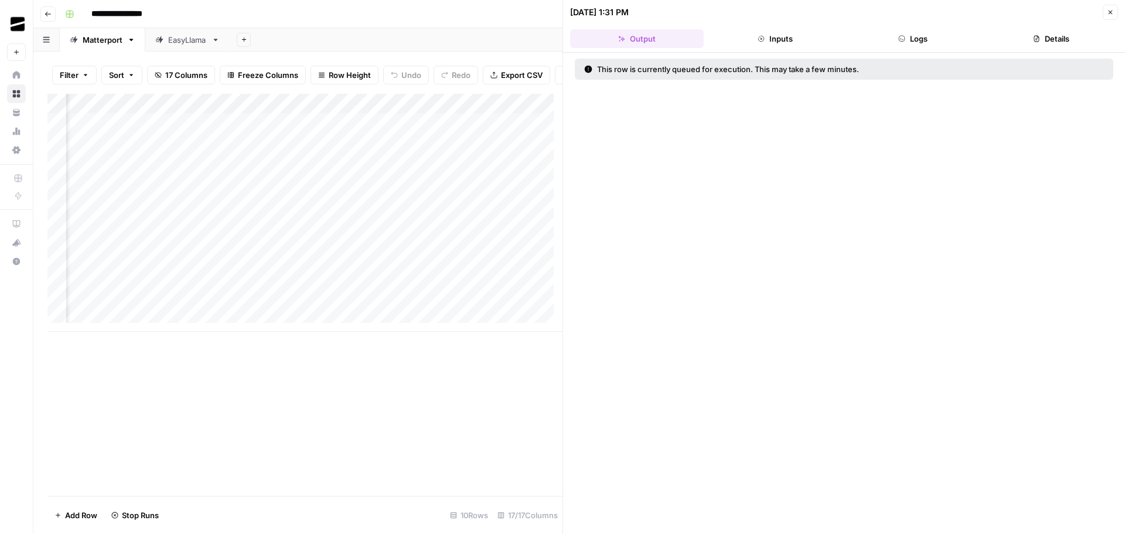
click at [1111, 13] on icon "button" at bounding box center [1109, 12] width 7 height 7
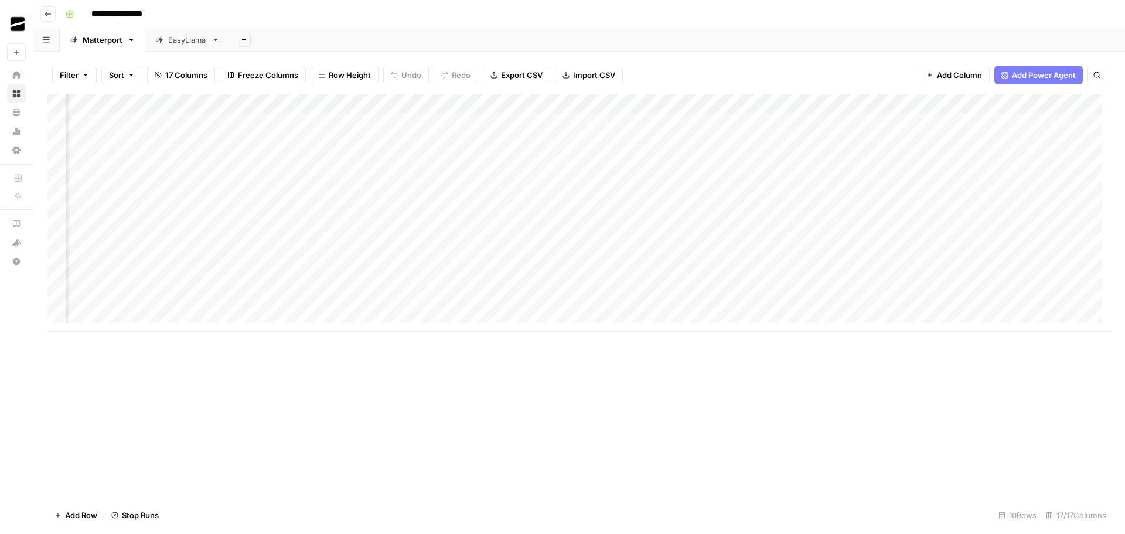
scroll to position [0, 1099]
click at [464, 240] on div "Add Column" at bounding box center [578, 213] width 1063 height 238
click at [484, 102] on div "Add Column" at bounding box center [578, 213] width 1063 height 238
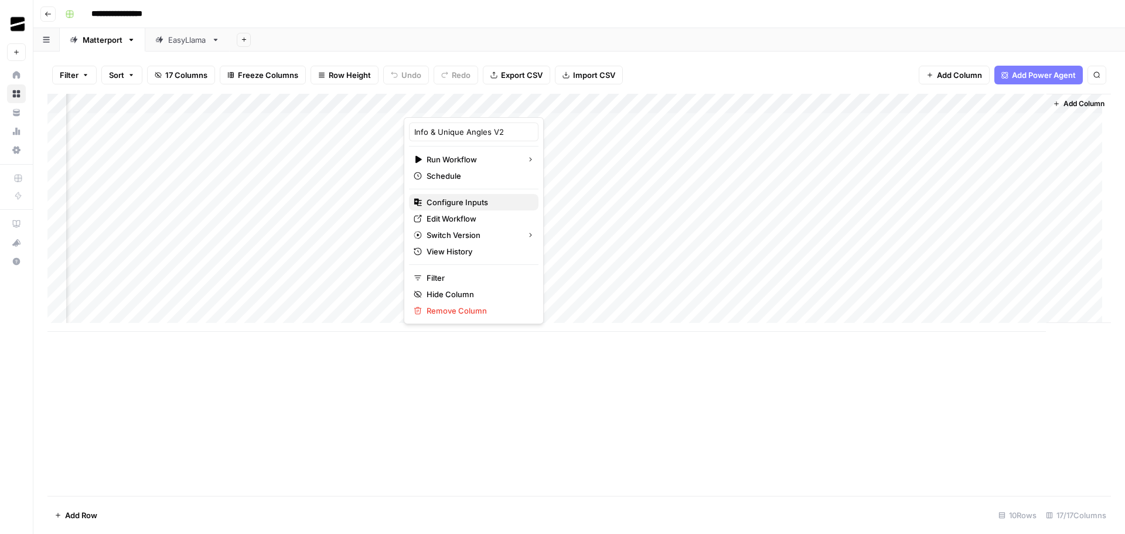
click at [468, 201] on span "Configure Inputs" at bounding box center [477, 202] width 103 height 12
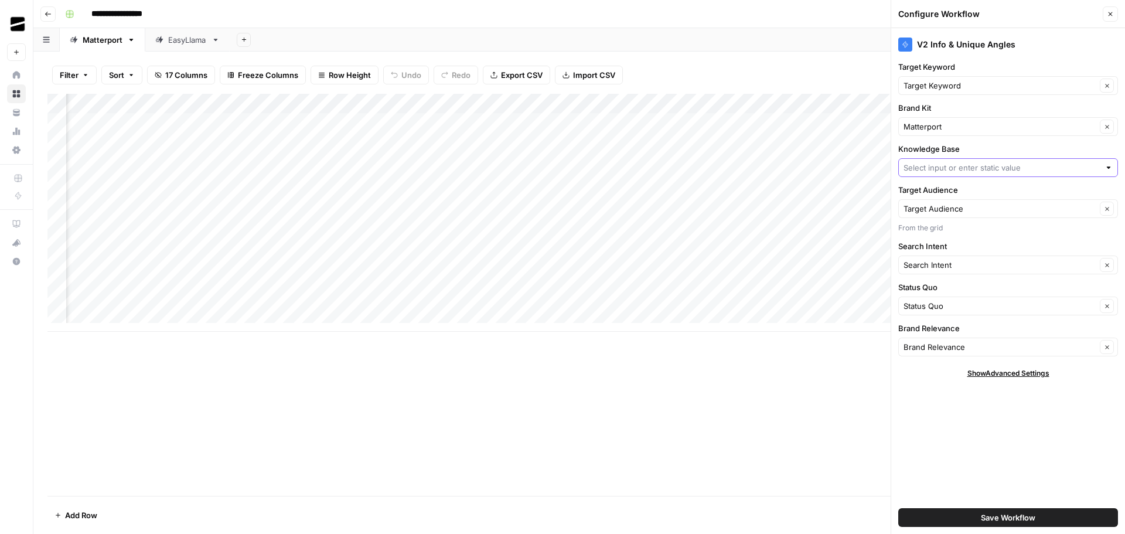
click at [1003, 163] on input "Knowledge Base" at bounding box center [1001, 168] width 196 height 12
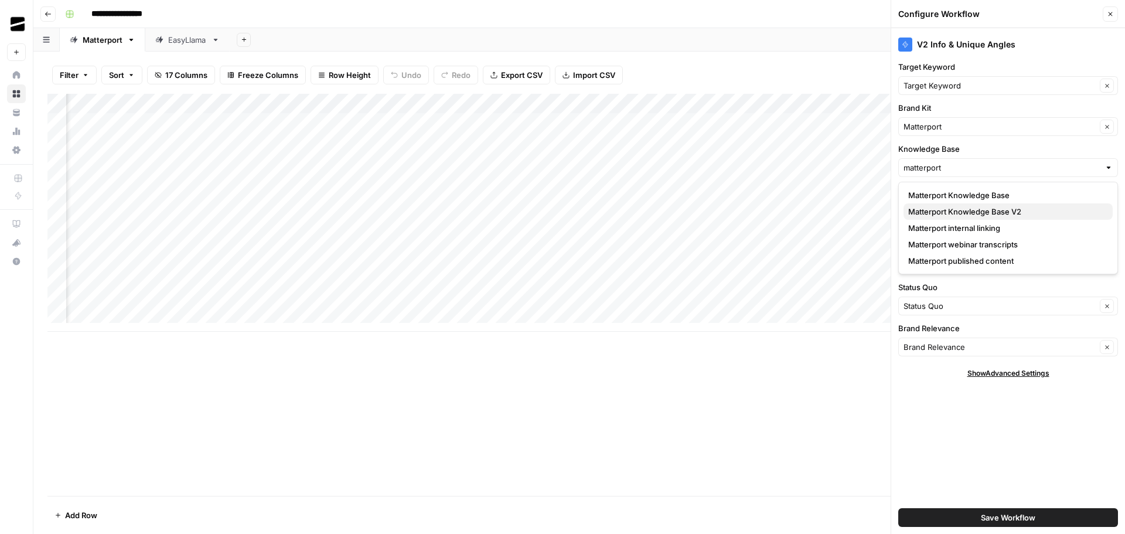
click at [1025, 211] on span "Matterport Knowledge Base V2" at bounding box center [1005, 212] width 195 height 12
type input "Matterport Knowledge Base V2"
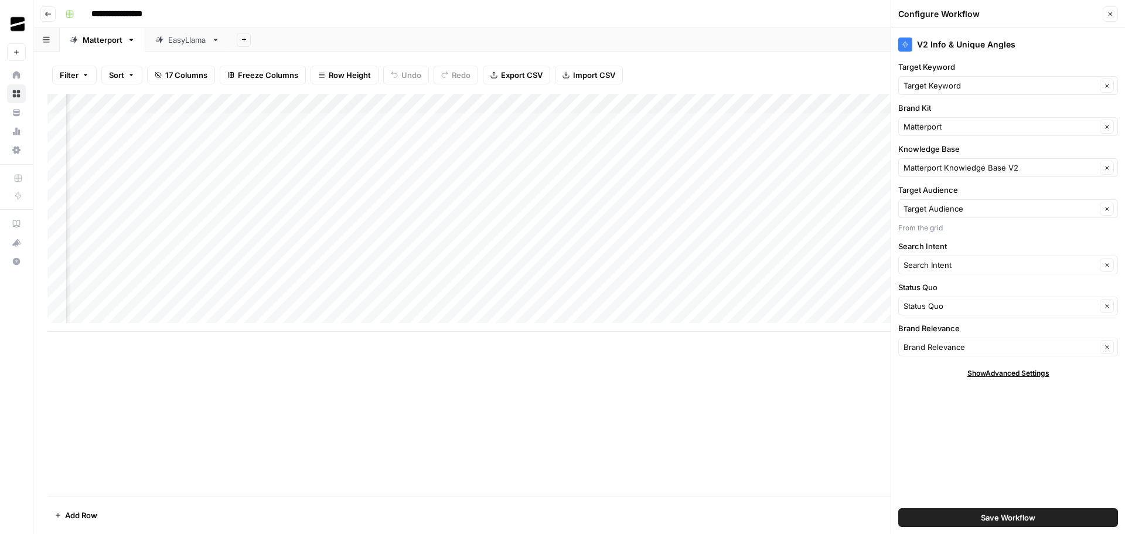
click at [1027, 514] on span "Save Workflow" at bounding box center [1008, 517] width 54 height 12
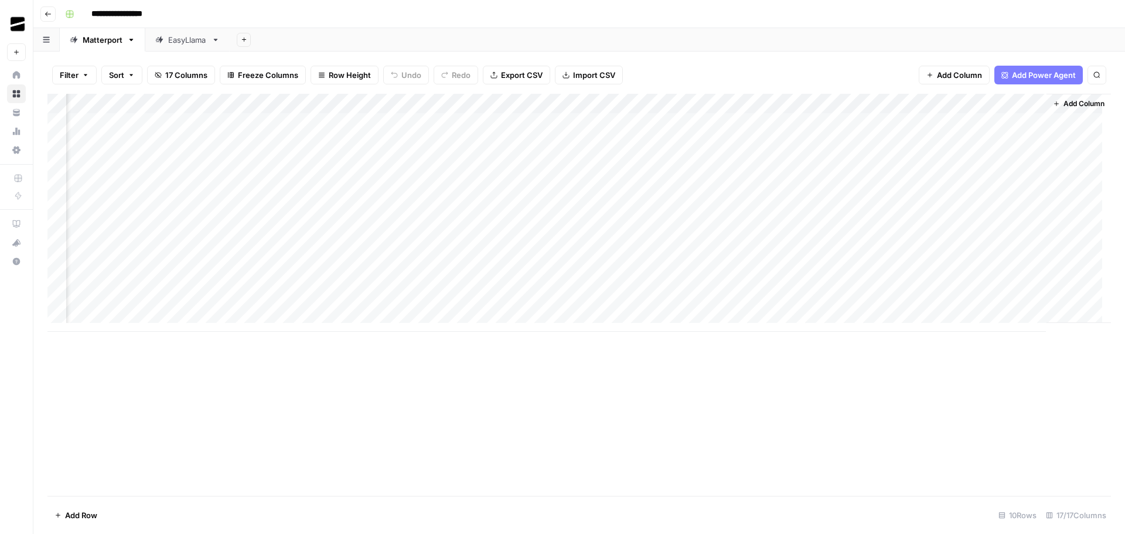
click at [467, 242] on div "Add Column" at bounding box center [578, 213] width 1063 height 238
click at [893, 238] on div "Add Column" at bounding box center [578, 213] width 1063 height 238
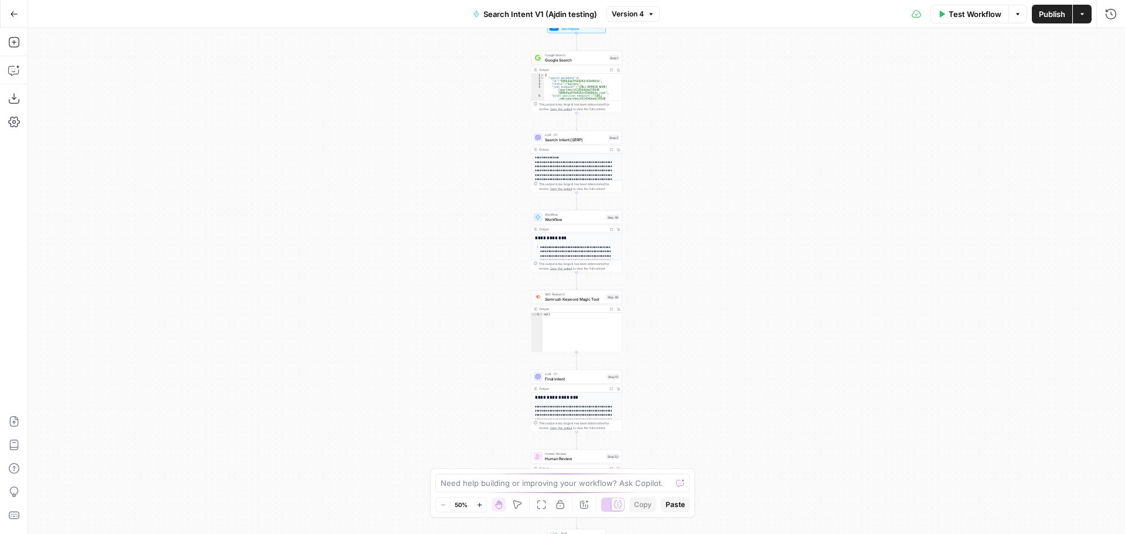
click at [525, 13] on span "Search Intent V1 (Ajdin testing)" at bounding box center [540, 14] width 114 height 12
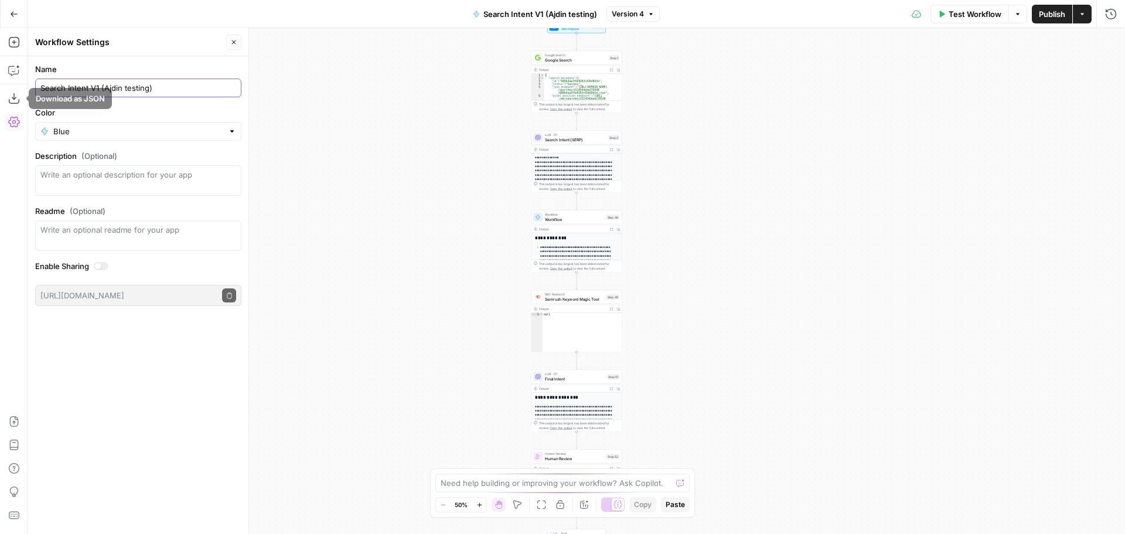
click at [42, 85] on input "Search Intent V1 (Ajdin testing)" at bounding box center [138, 88] width 196 height 12
drag, startPoint x: 104, startPoint y: 88, endPoint x: 177, endPoint y: 85, distance: 73.9
click at [177, 85] on input "V2 Search Intent V1 (Ajdin testing)" at bounding box center [138, 88] width 196 height 12
type input "V2 Search Intent"
click at [166, 61] on form "Name V2 Search Intent Color Blue Description (Optional) Readme (Optional) Write…" at bounding box center [138, 184] width 220 height 257
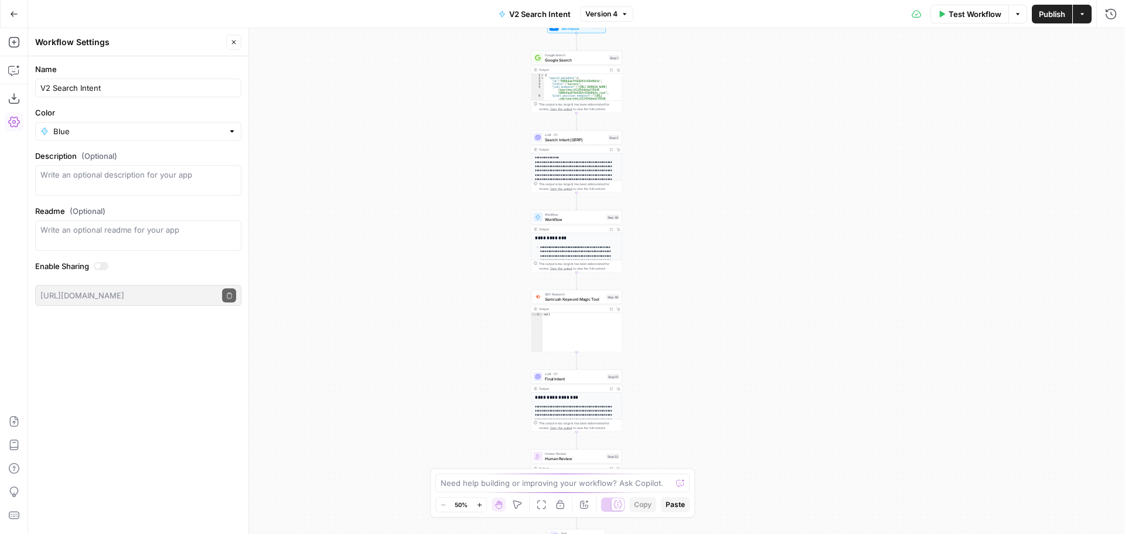
click at [11, 10] on icon "button" at bounding box center [14, 14] width 8 height 8
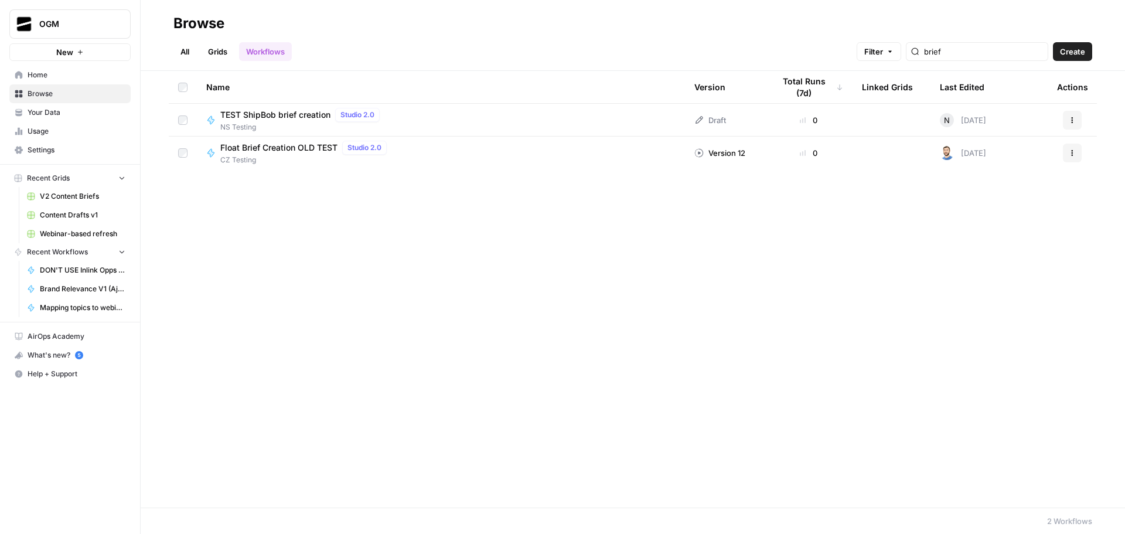
click at [185, 49] on link "All" at bounding box center [184, 51] width 23 height 19
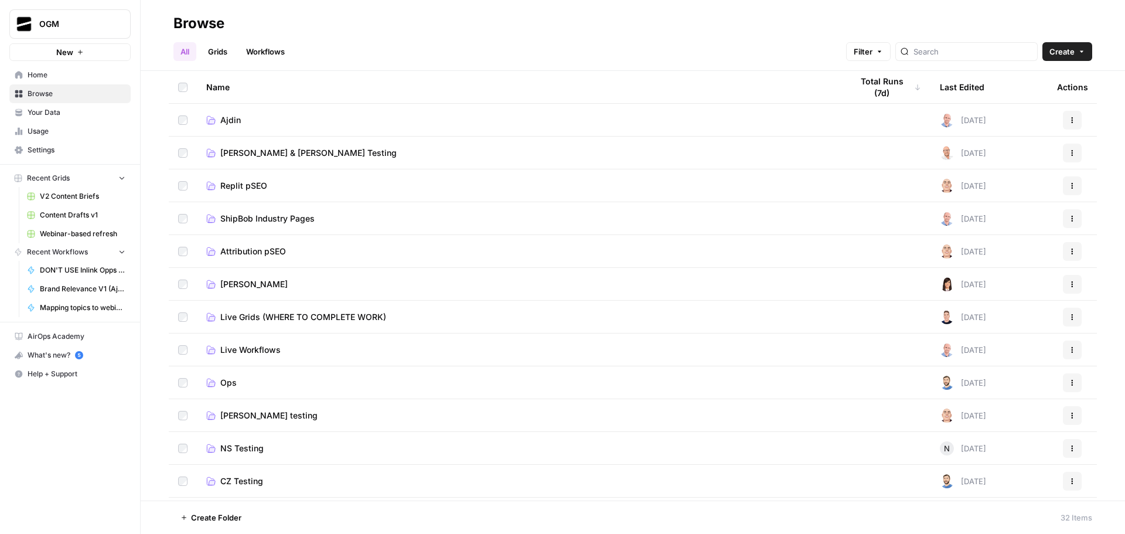
click at [231, 113] on td "Ajdin" at bounding box center [519, 120] width 645 height 32
click at [231, 122] on span "Ajdin" at bounding box center [230, 120] width 21 height 12
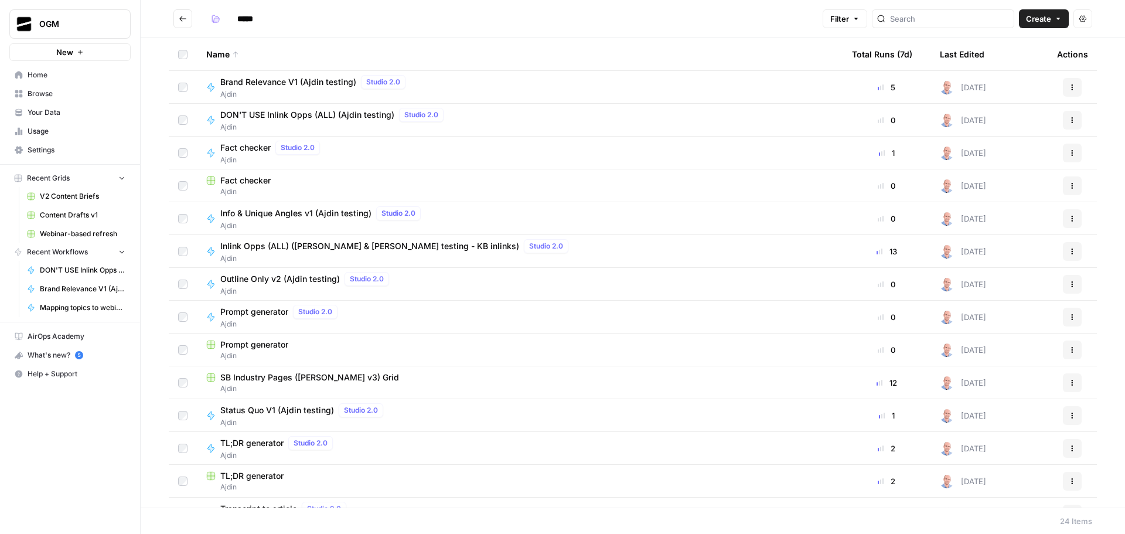
click at [183, 18] on icon "Go back" at bounding box center [183, 19] width 8 height 8
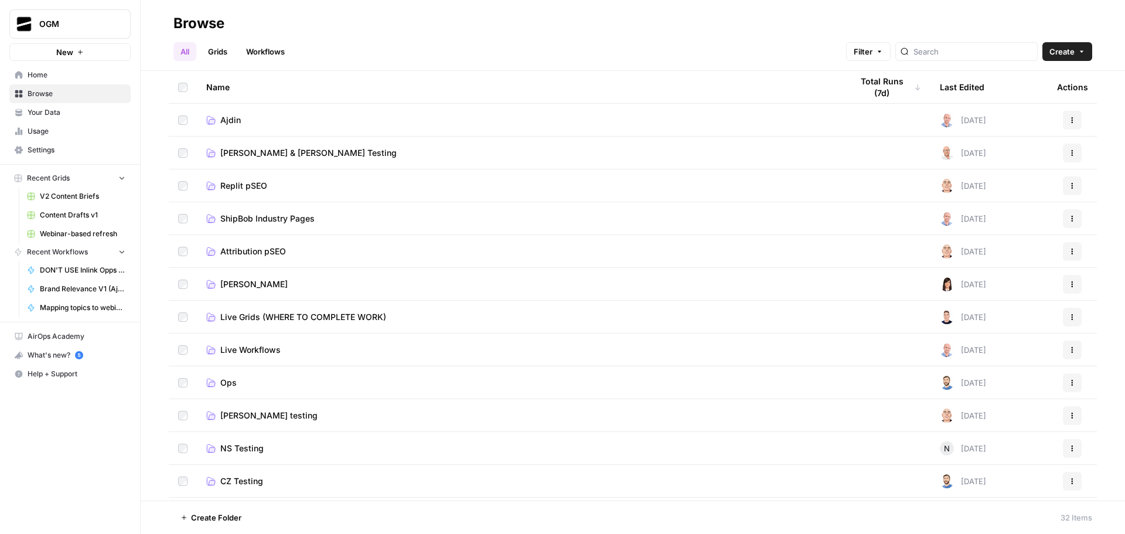
click at [227, 119] on span "Ajdin" at bounding box center [230, 120] width 21 height 12
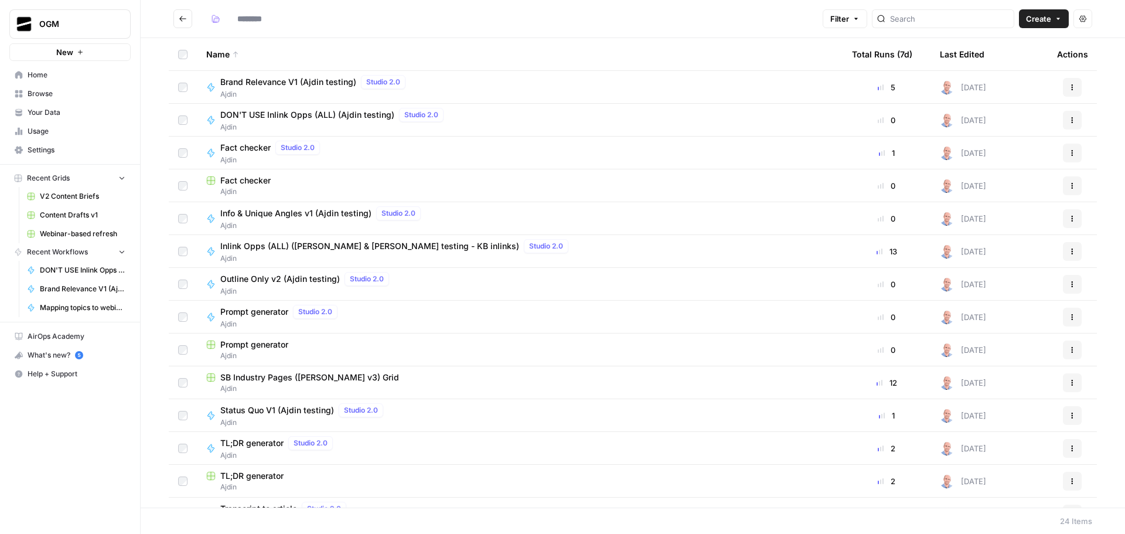
type input "*****"
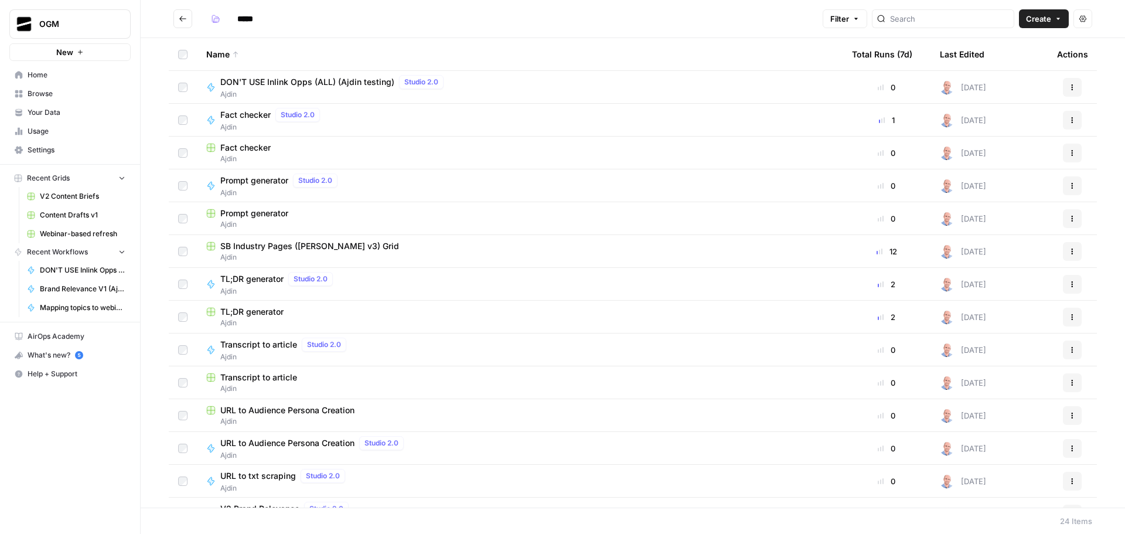
click at [68, 114] on span "Your Data" at bounding box center [77, 112] width 98 height 11
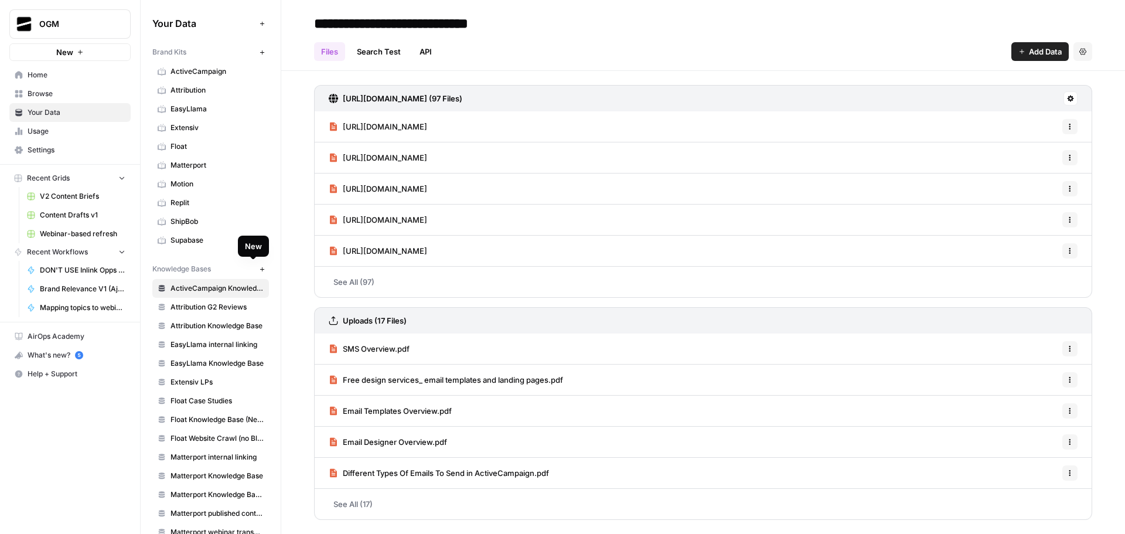
click at [223, 342] on span "EasyLlama internal linking" at bounding box center [216, 344] width 93 height 11
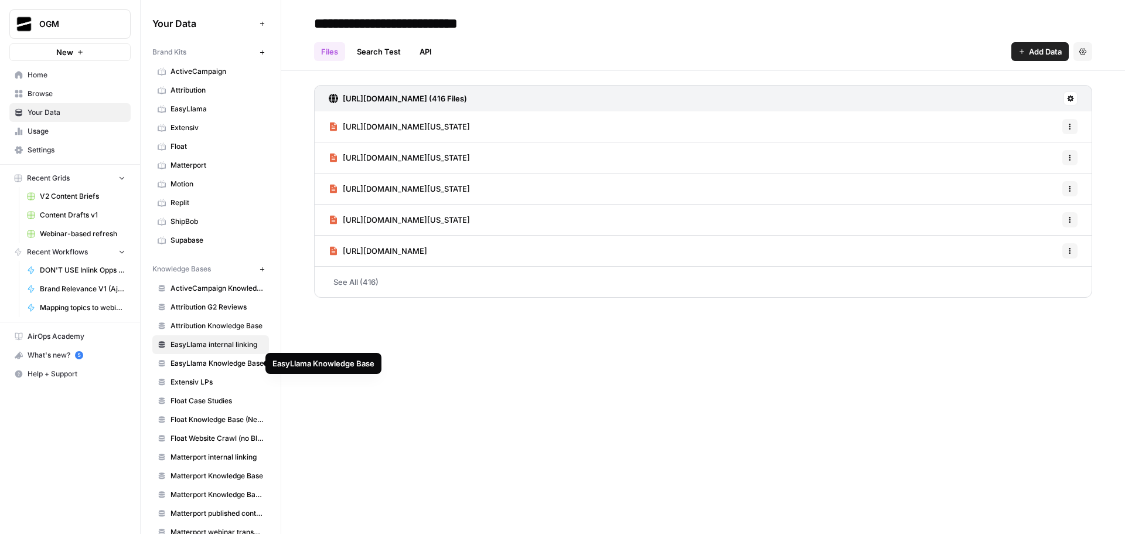
click at [225, 362] on span "EasyLlama Knowledge Base" at bounding box center [216, 363] width 93 height 11
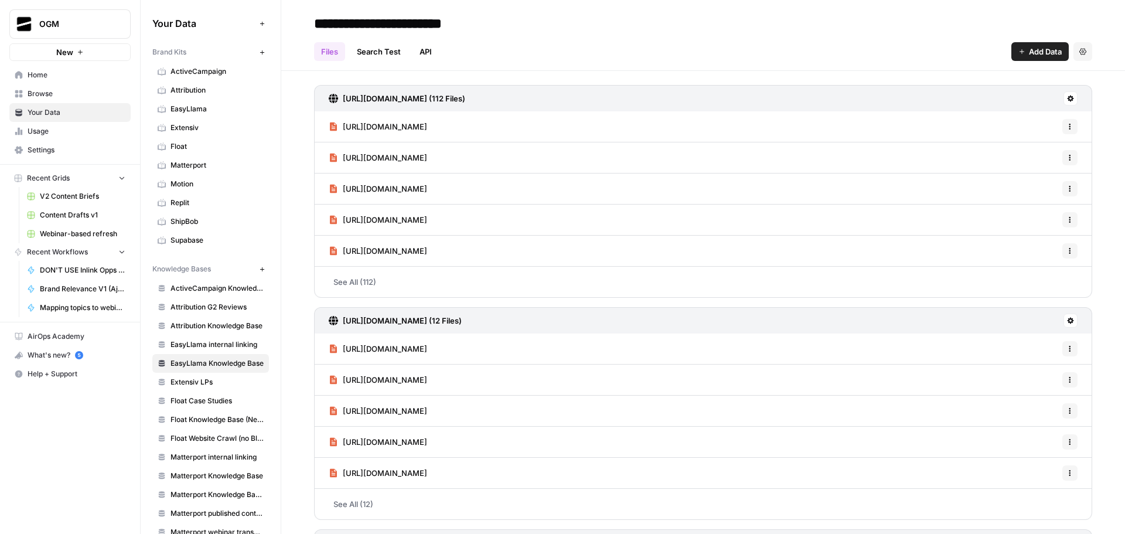
click at [202, 105] on span "EasyLlama" at bounding box center [216, 109] width 93 height 11
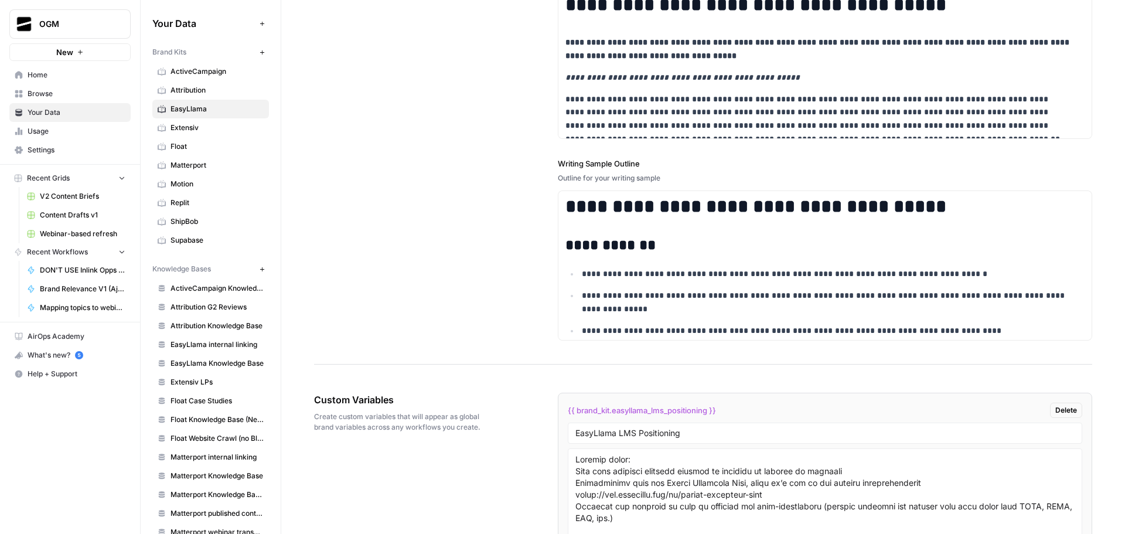
scroll to position [1944, 0]
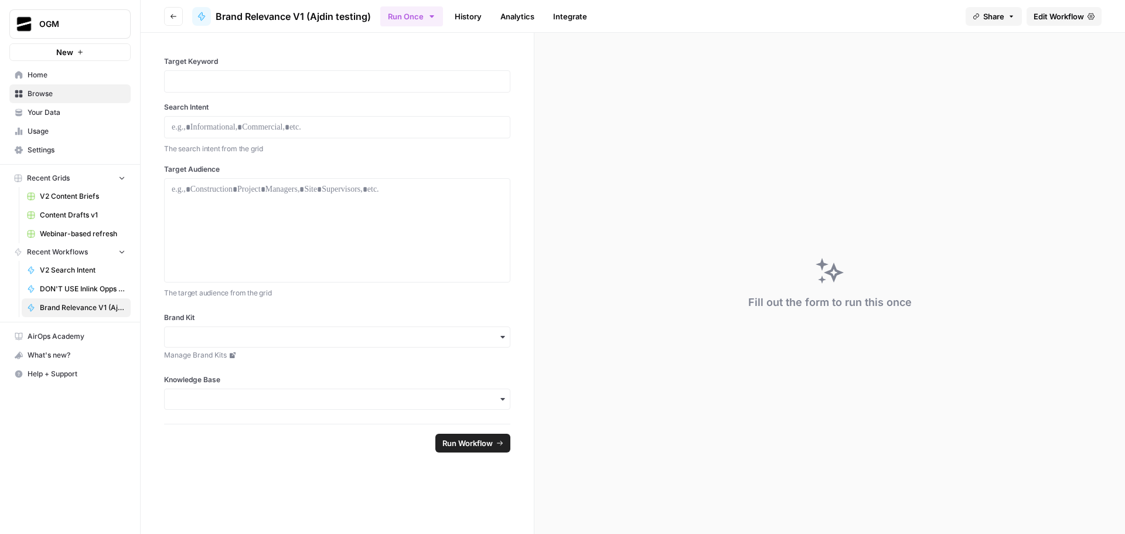
click at [259, 17] on span "Brand Relevance V1 (Ajdin testing)" at bounding box center [293, 16] width 155 height 14
click at [1064, 19] on span "Edit Workflow" at bounding box center [1058, 17] width 50 height 12
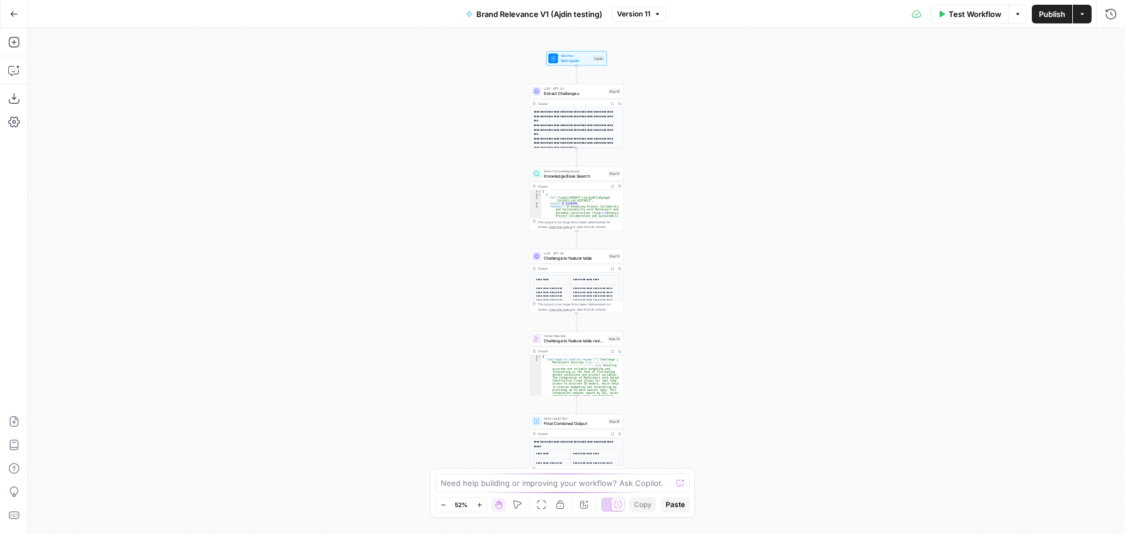
click at [510, 15] on span "Brand Relevance V1 (Ajdin testing)" at bounding box center [539, 14] width 126 height 12
click at [42, 88] on input "Brand Relevance V1 (Ajdin testing)" at bounding box center [138, 88] width 196 height 12
drag, startPoint x: 117, startPoint y: 87, endPoint x: 194, endPoint y: 94, distance: 78.3
click at [194, 94] on div "V2 Brand Relevance V1 (Ajdin testing)" at bounding box center [138, 87] width 206 height 19
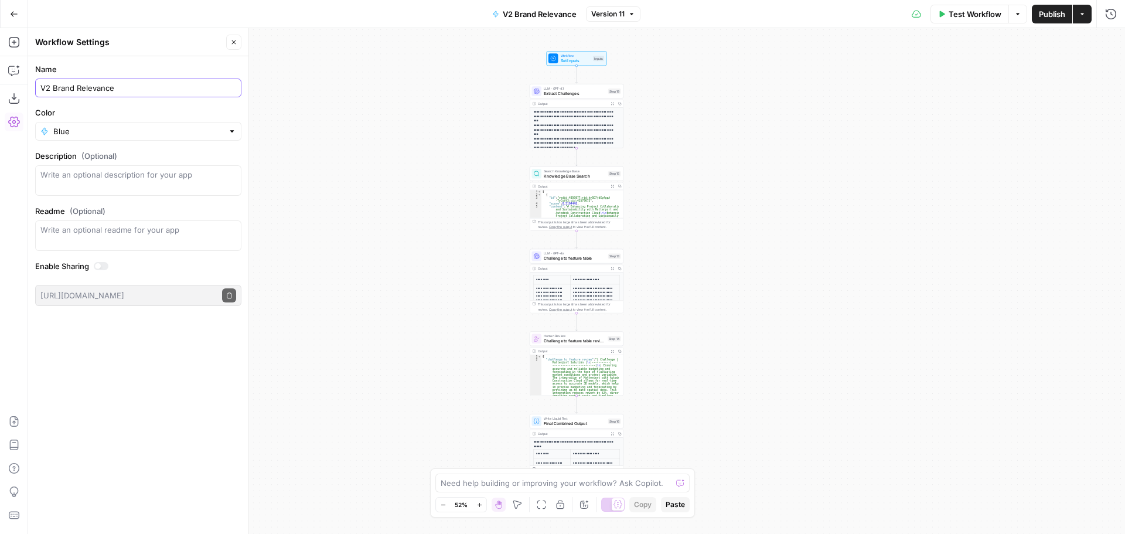
type input "V2 Brand Relevance"
click at [194, 69] on label "Name" at bounding box center [138, 69] width 206 height 12
click at [194, 82] on input "V2 Brand Relevance" at bounding box center [138, 88] width 196 height 12
click at [234, 43] on icon "button" at bounding box center [233, 42] width 7 height 7
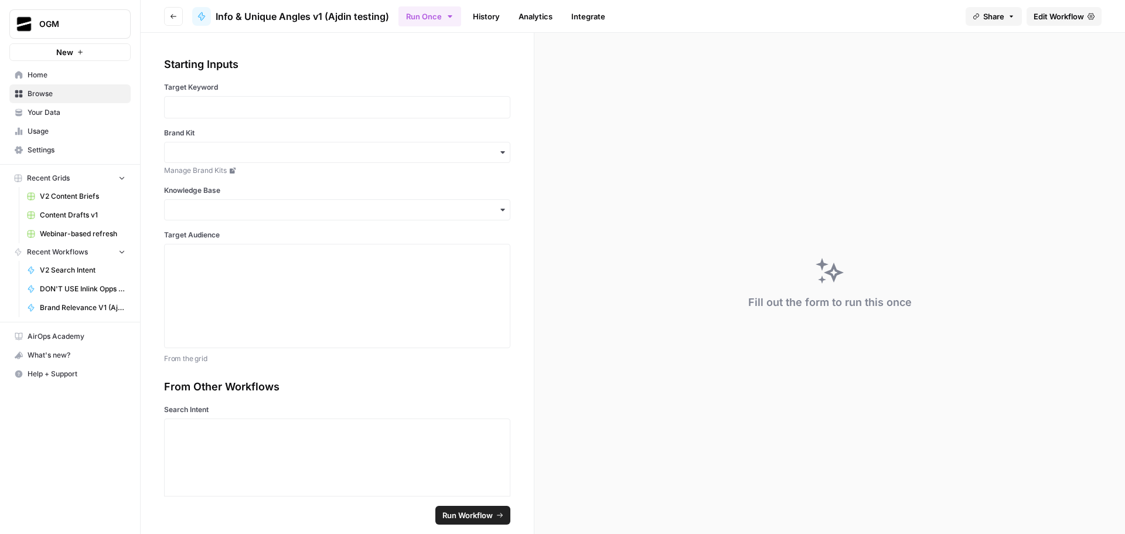
click at [1057, 18] on span "Edit Workflow" at bounding box center [1058, 17] width 50 height 12
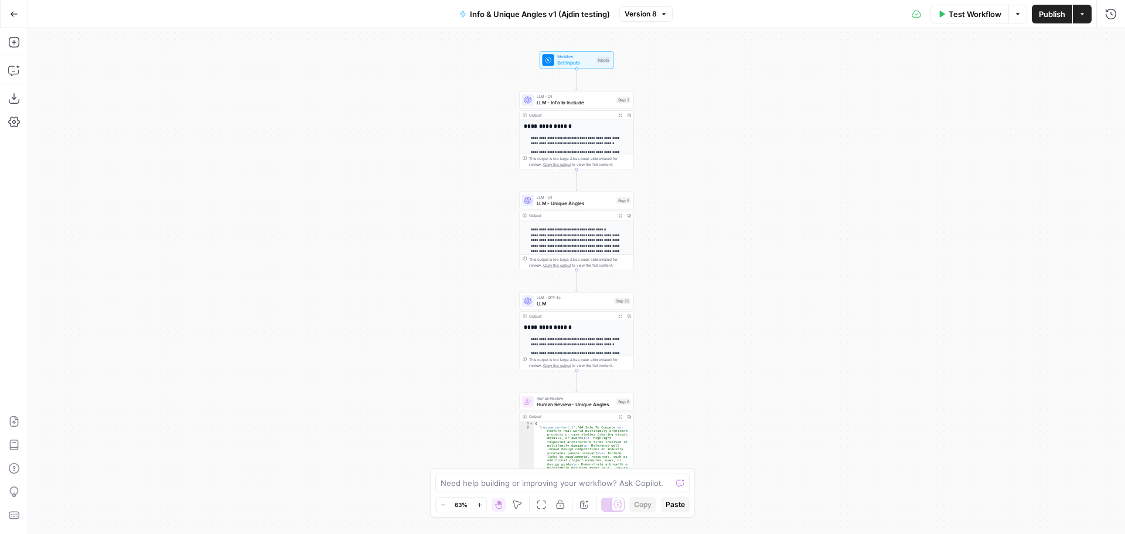
click at [500, 12] on span "Info & Unique Angles v1 (Ajdin testing)" at bounding box center [540, 14] width 140 height 12
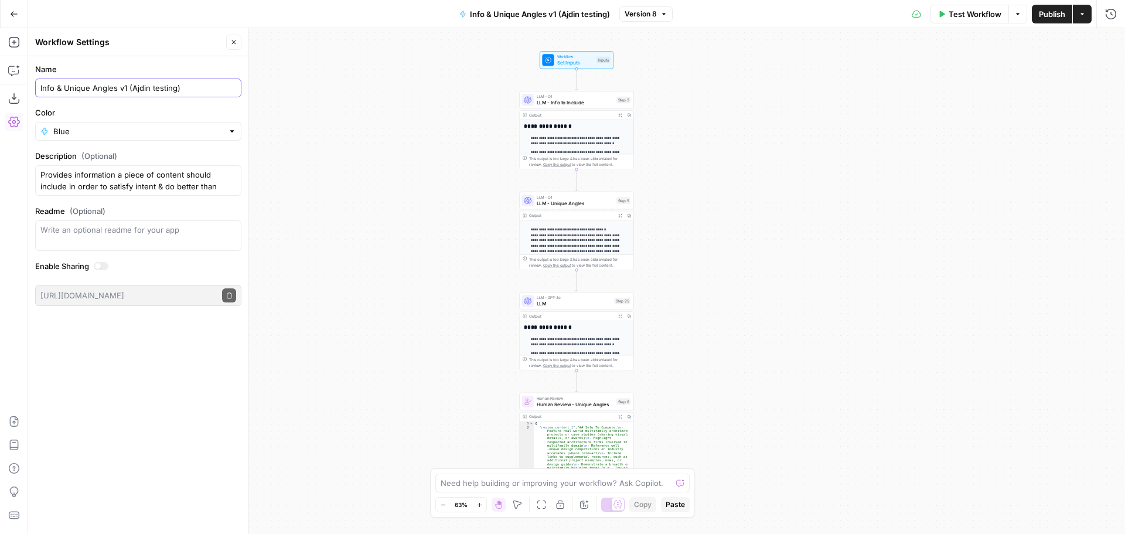
click at [40, 84] on input "Info & Unique Angles v1 (Ajdin testing)" at bounding box center [138, 88] width 196 height 12
drag, startPoint x: 131, startPoint y: 90, endPoint x: 215, endPoint y: 89, distance: 83.8
click at [215, 89] on input "V2 Info & Unique Angles v1 (Ajdin testing)" at bounding box center [138, 88] width 196 height 12
type input "V2 Info & Unique Angles"
click at [200, 63] on label "Name" at bounding box center [138, 69] width 206 height 12
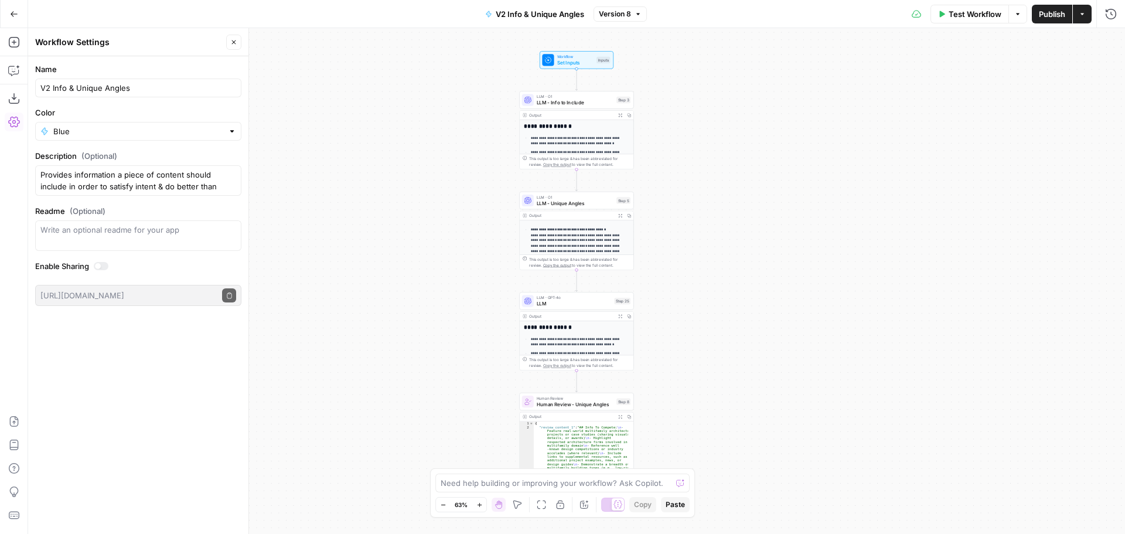
click at [200, 82] on input "V2 Info & Unique Angles" at bounding box center [138, 88] width 196 height 12
click at [234, 41] on icon "button" at bounding box center [233, 42] width 7 height 7
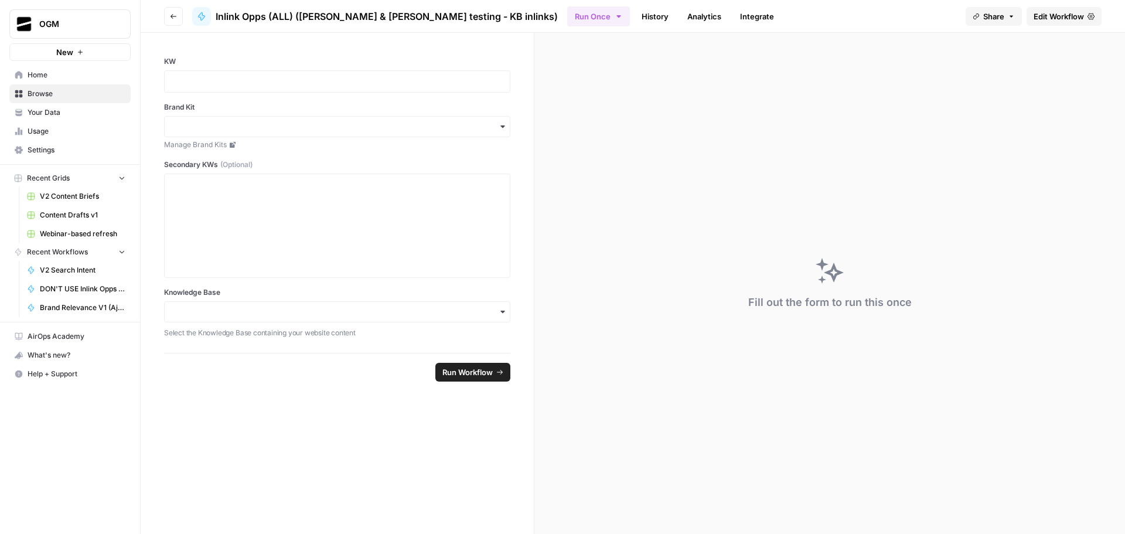
click at [1049, 14] on span "Edit Workflow" at bounding box center [1058, 17] width 50 height 12
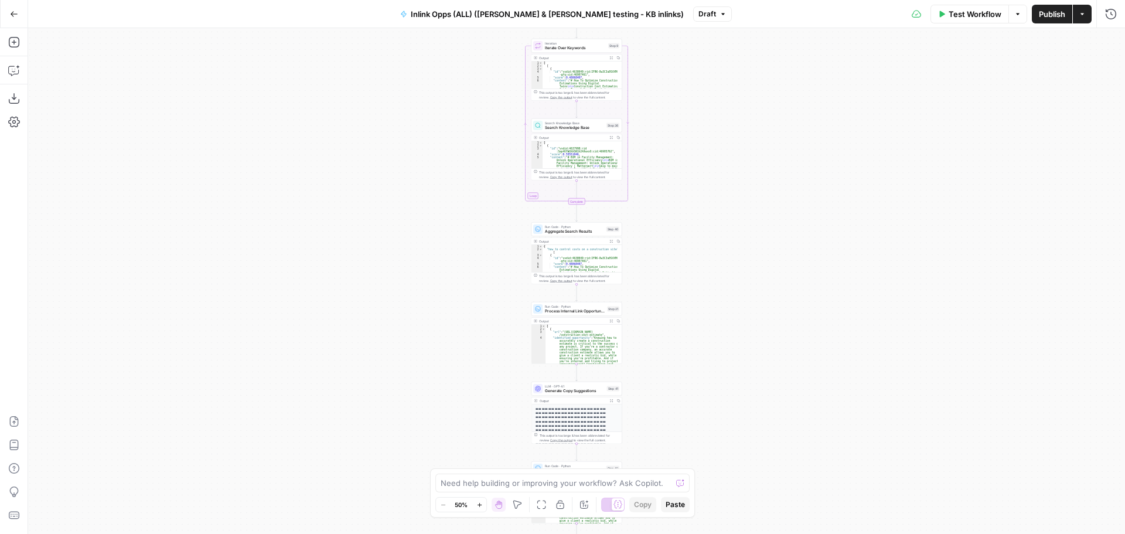
click at [537, 14] on span "Inlink Opps (ALL) (Alex & Ajdin testing - KB inlinks)" at bounding box center [547, 14] width 273 height 12
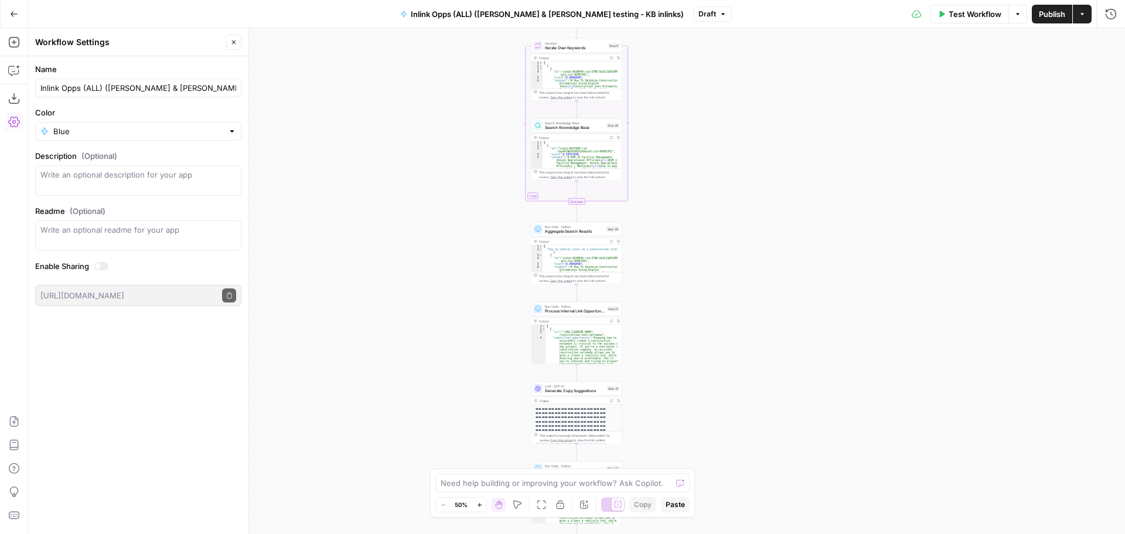
click at [40, 84] on div "Inlink Opps (ALL) (Alex & Ajdin testing - KB inlinks)" at bounding box center [138, 87] width 206 height 19
click at [42, 89] on input "Inlink Opps (ALL) (Alex & Ajdin testing - KB inlinks)" at bounding box center [138, 88] width 196 height 12
drag, startPoint x: 95, startPoint y: 90, endPoint x: 300, endPoint y: 90, distance: 204.4
click at [300, 90] on body "OGM New Home Browse Your Data Usage Settings Recent Grids V2 Content Briefs Con…" at bounding box center [562, 267] width 1125 height 534
type input "V2 Inlink Opps"
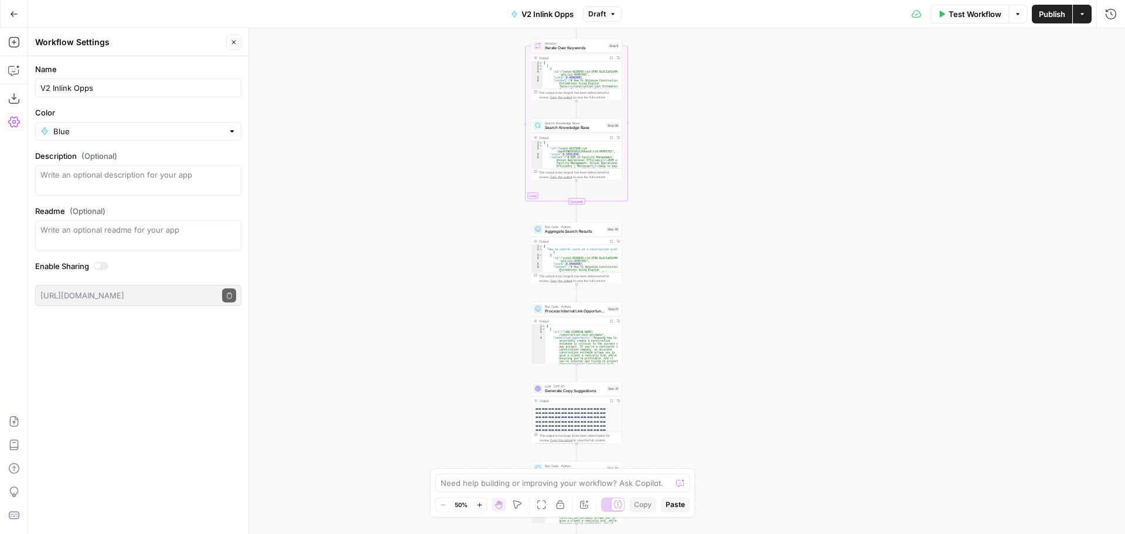
click at [193, 63] on form "Name V2 Inlink Opps Color Blue Description (Optional) Readme (Optional) Write a…" at bounding box center [138, 184] width 220 height 257
click at [237, 41] on icon "button" at bounding box center [233, 42] width 7 height 7
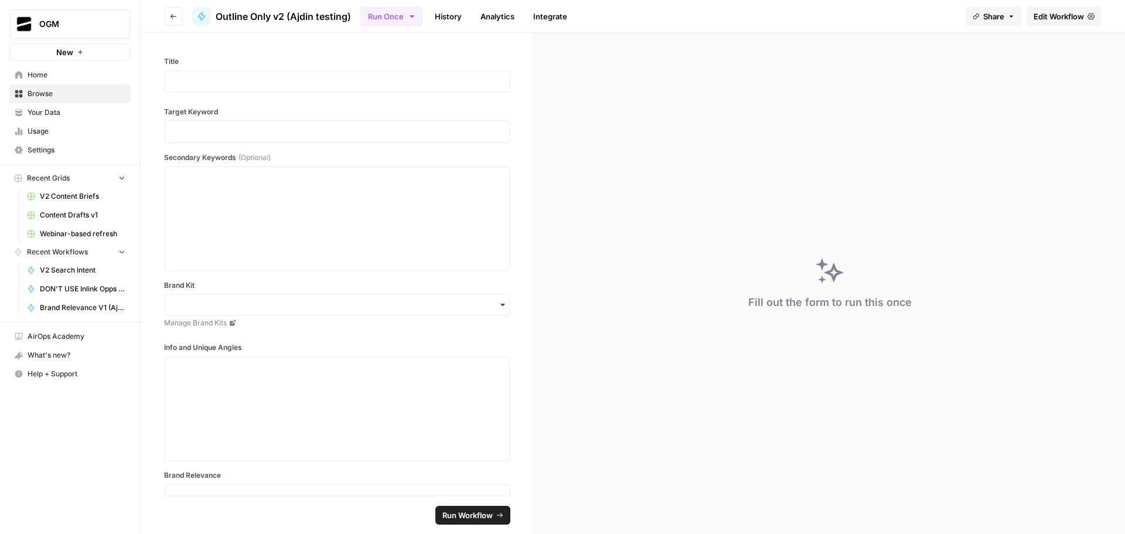
click at [1050, 13] on span "Edit Workflow" at bounding box center [1058, 17] width 50 height 12
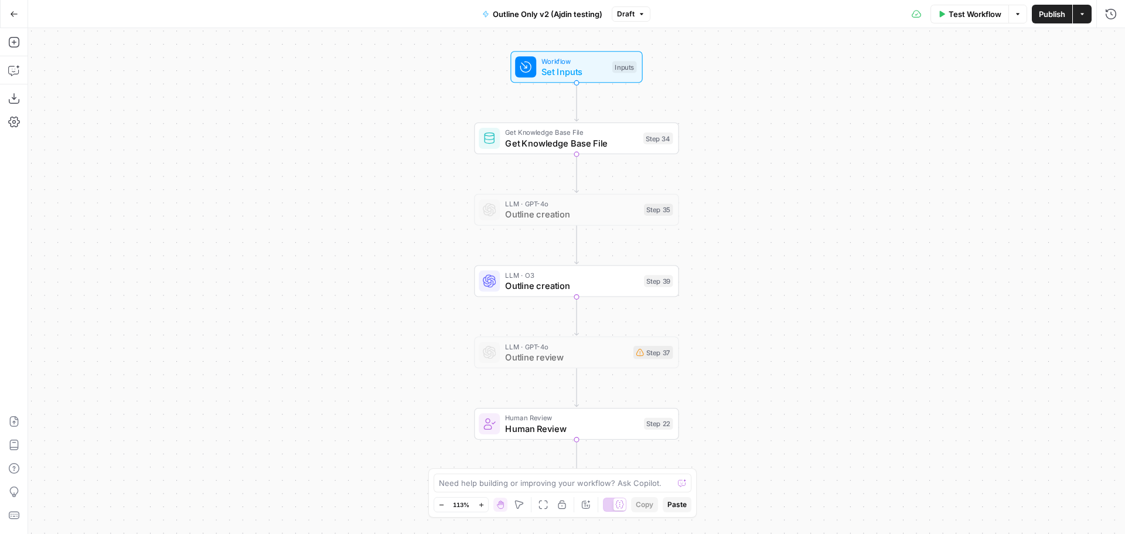
click at [554, 15] on span "Outline Only v2 (Ajdin testing)" at bounding box center [548, 14] width 110 height 12
click at [42, 86] on input "Outline Only v2 (Ajdin testing)" at bounding box center [138, 88] width 196 height 12
drag, startPoint x: 99, startPoint y: 91, endPoint x: 189, endPoint y: 91, distance: 90.2
click at [189, 91] on input "V2 Outline Only v2 (Ajdin testing)" at bounding box center [138, 88] width 196 height 12
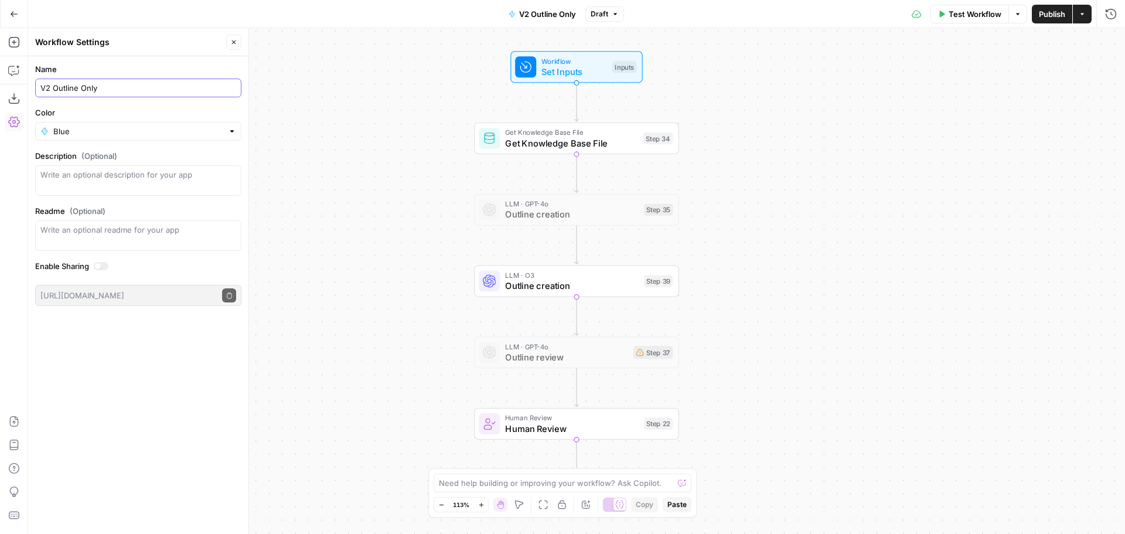
type input "V2 Outline Only"
click at [180, 69] on label "Name" at bounding box center [138, 69] width 206 height 12
click at [180, 82] on input "V2 Outline Only" at bounding box center [138, 88] width 196 height 12
click at [233, 40] on icon "button" at bounding box center [233, 42] width 7 height 7
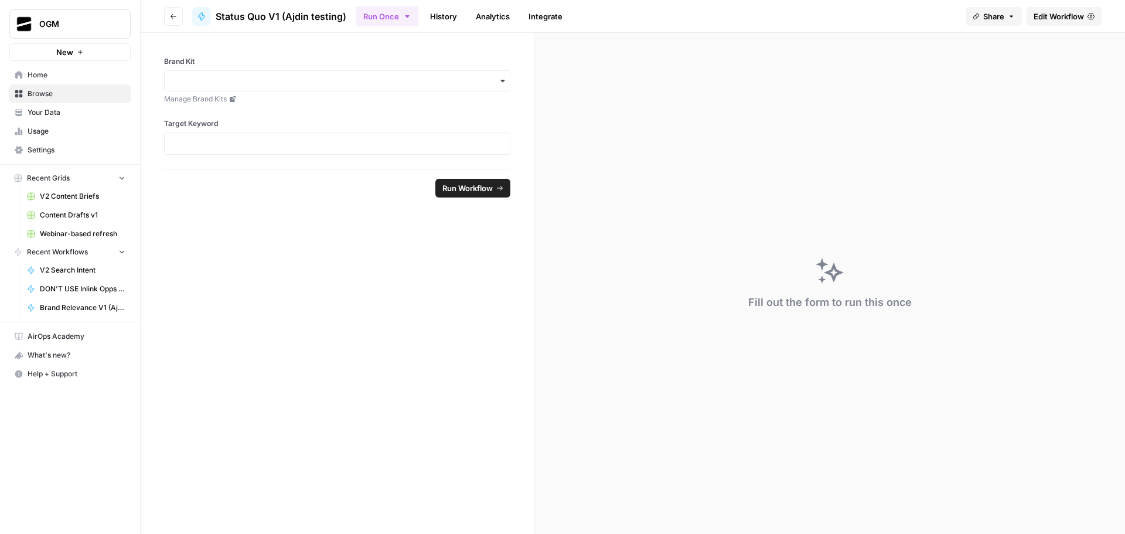
click at [1055, 16] on span "Edit Workflow" at bounding box center [1058, 17] width 50 height 12
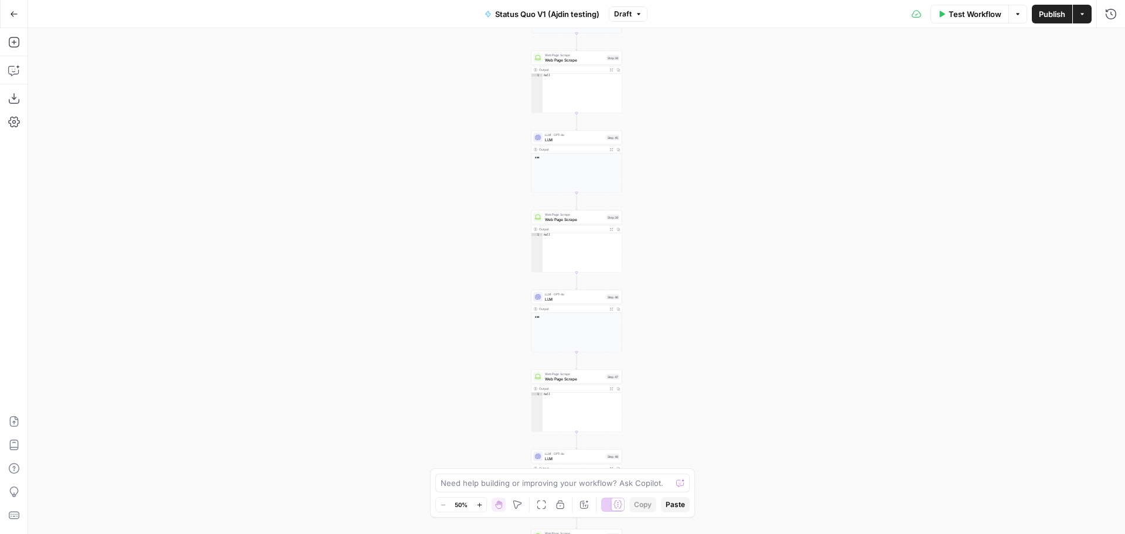
click at [547, 19] on span "Status Quo V1 (Ajdin testing)" at bounding box center [547, 14] width 104 height 12
click at [42, 88] on input "Status Quo V1 (Ajdin testing)" at bounding box center [138, 88] width 196 height 12
drag, startPoint x: 97, startPoint y: 88, endPoint x: 175, endPoint y: 87, distance: 77.3
click at [175, 87] on input "V2 Status Quo V1 (Ajdin testing)" at bounding box center [138, 88] width 196 height 12
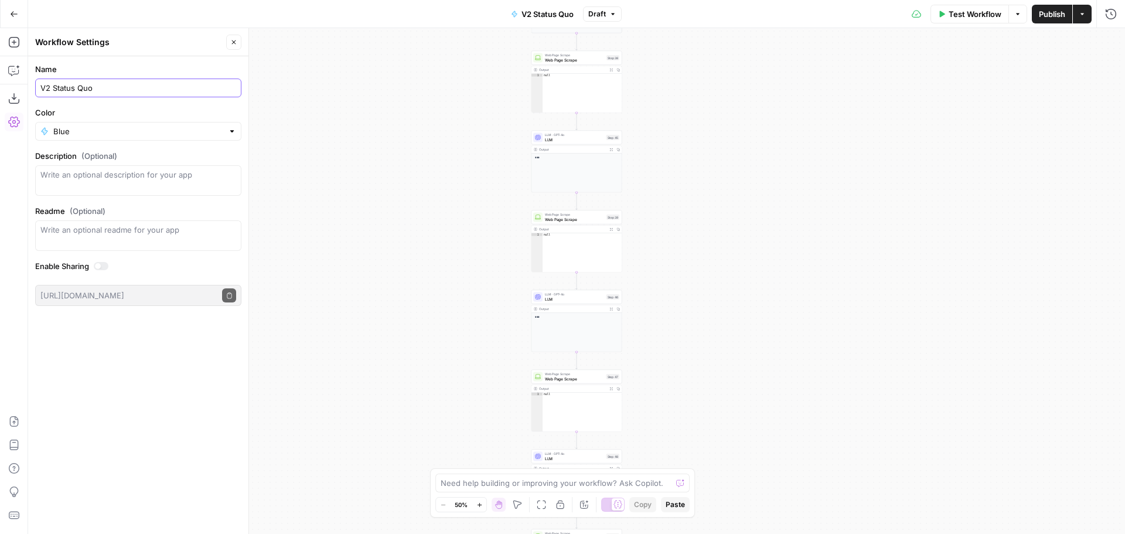
type input "V2 Status Quo"
click at [166, 67] on label "Name" at bounding box center [138, 69] width 206 height 12
click at [166, 82] on input "V2 Status Quo" at bounding box center [138, 88] width 196 height 12
click at [234, 42] on icon "button" at bounding box center [233, 42] width 7 height 7
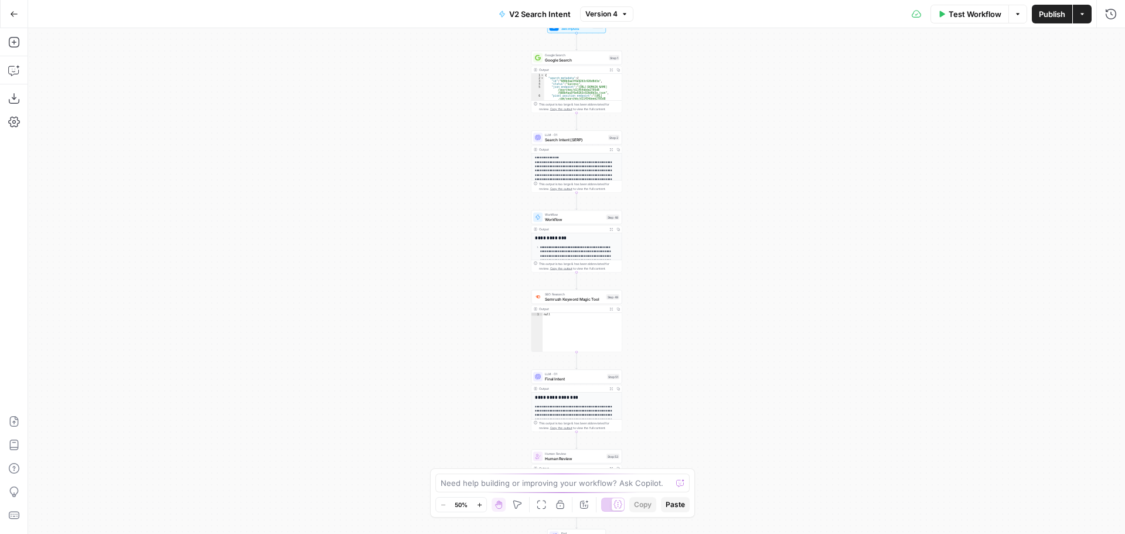
drag, startPoint x: 525, startPoint y: 15, endPoint x: 545, endPoint y: 15, distance: 19.9
click at [545, 15] on span "V2 Search Intent" at bounding box center [540, 14] width 62 height 12
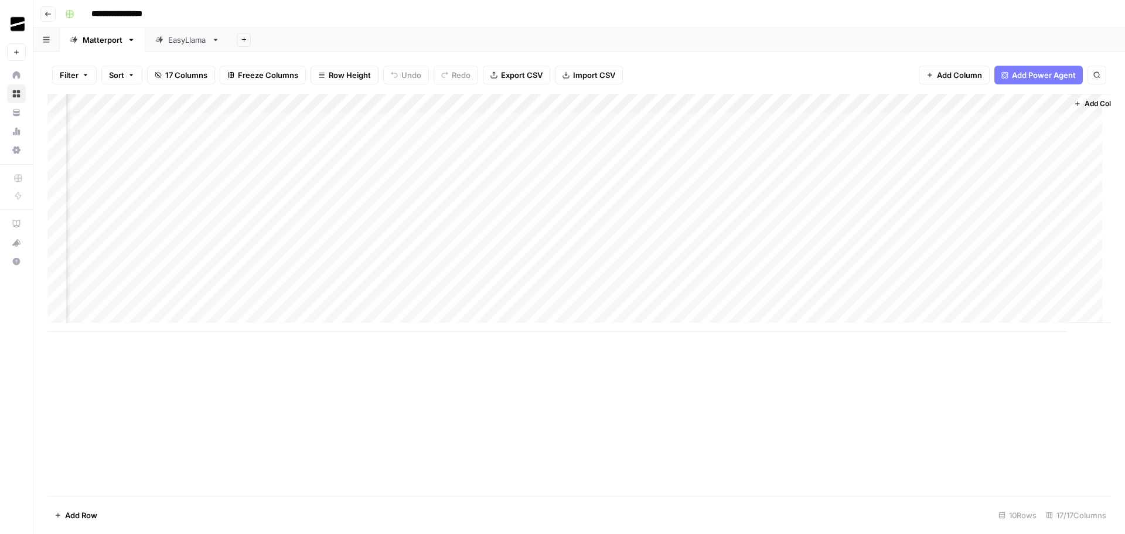
scroll to position [0, 1099]
click at [196, 30] on link "EasyLlama" at bounding box center [187, 39] width 84 height 23
drag, startPoint x: 203, startPoint y: 144, endPoint x: 612, endPoint y: 142, distance: 408.3
click at [612, 142] on div "Add Column" at bounding box center [578, 163] width 1063 height 138
click at [94, 35] on div "Matterport" at bounding box center [103, 40] width 40 height 12
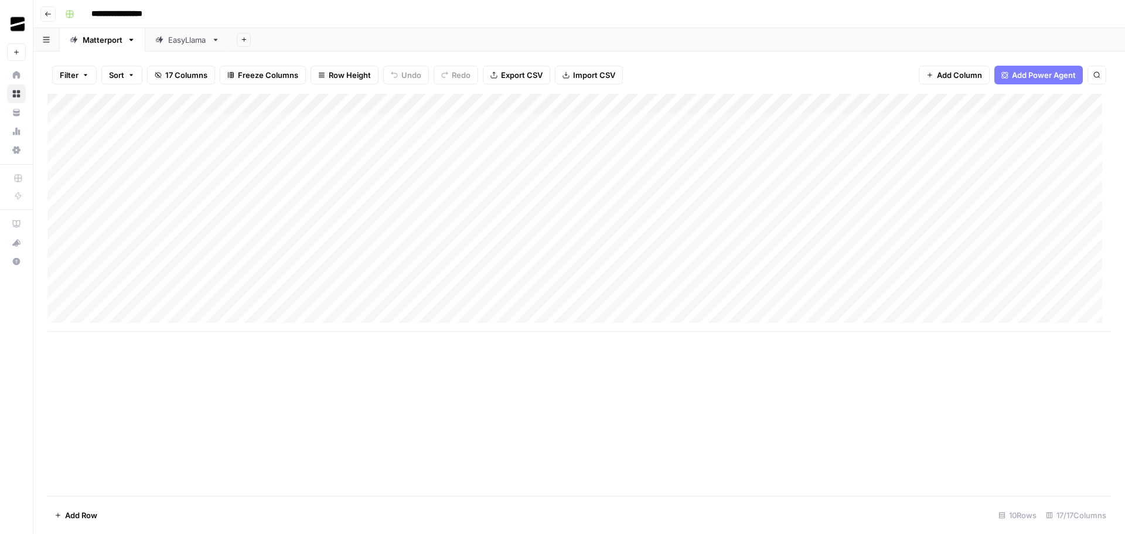
click at [187, 44] on div "EasyLlama" at bounding box center [187, 40] width 39 height 12
drag, startPoint x: 145, startPoint y: 142, endPoint x: 570, endPoint y: 141, distance: 424.7
click at [570, 141] on div "Add Column" at bounding box center [578, 163] width 1063 height 138
click at [124, 176] on div "Add Column" at bounding box center [578, 163] width 1063 height 138
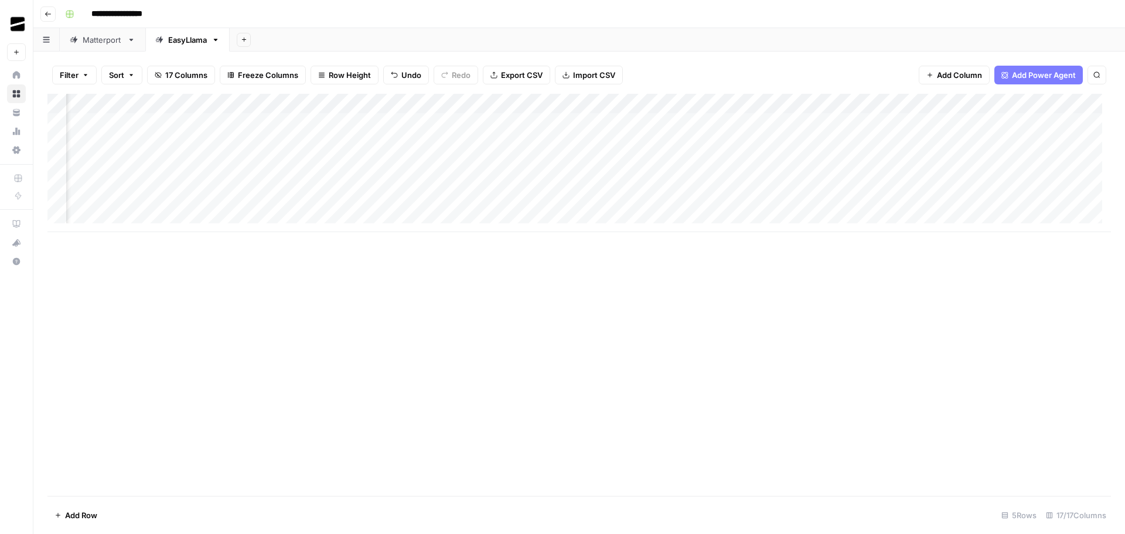
click at [406, 103] on div "Add Column" at bounding box center [578, 163] width 1063 height 138
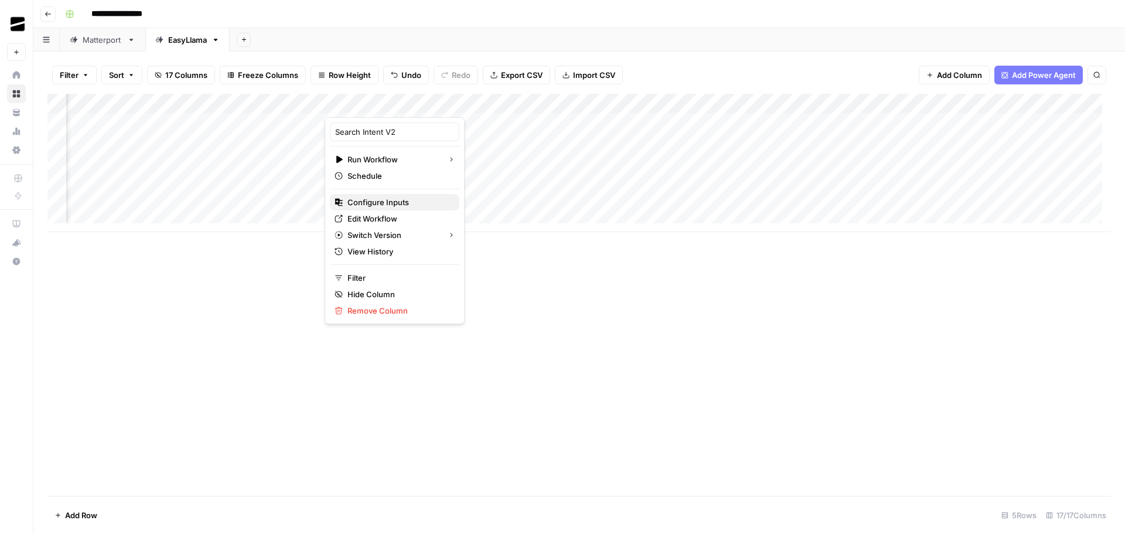
click at [390, 198] on span "Configure Inputs" at bounding box center [398, 202] width 103 height 12
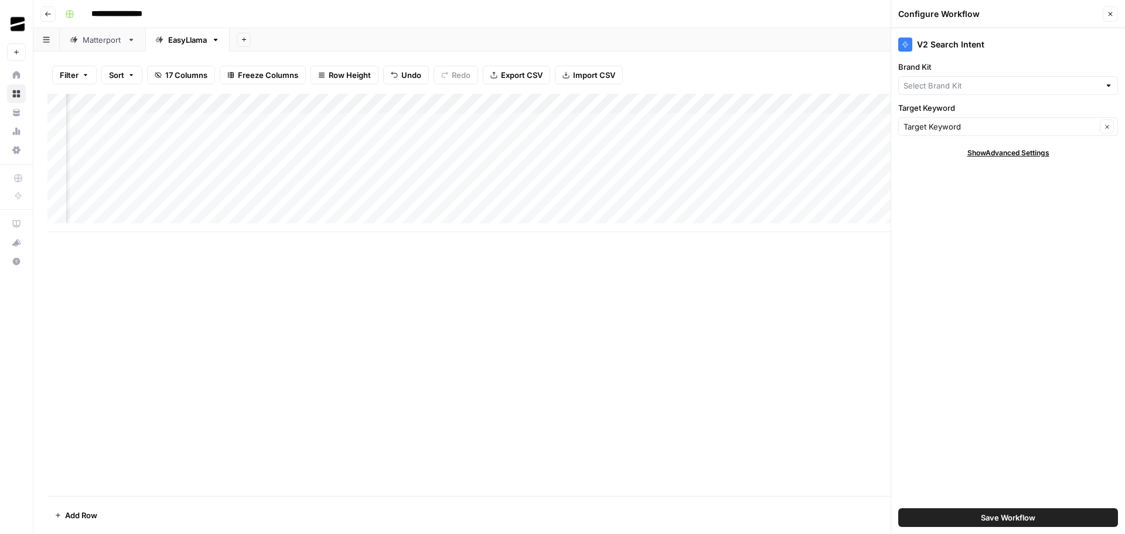
type input "EasyLlama"
click at [1116, 12] on button "Close" at bounding box center [1109, 13] width 15 height 15
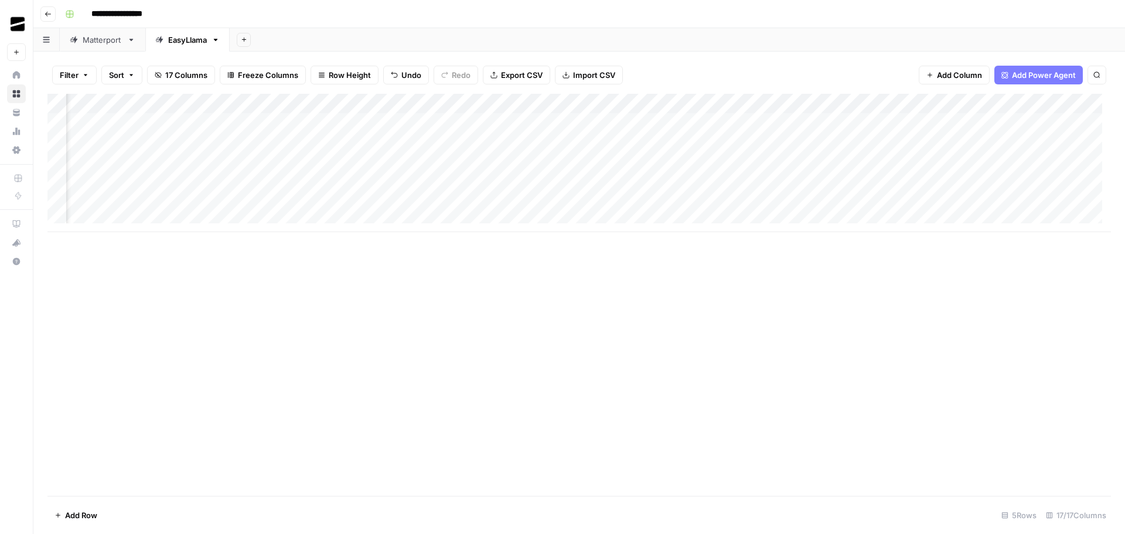
click at [616, 104] on div "Add Column" at bounding box center [578, 163] width 1063 height 138
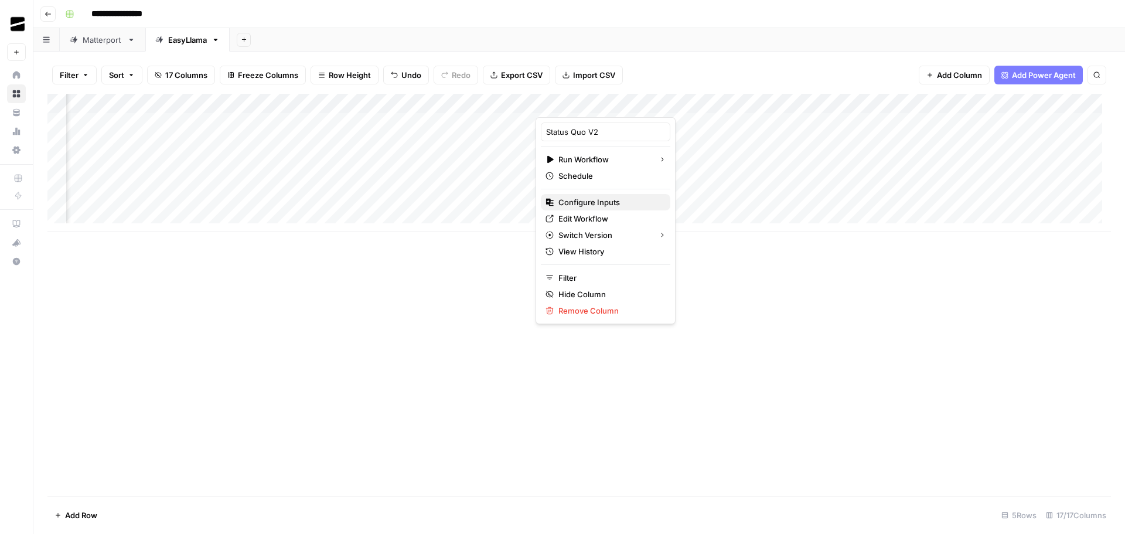
click at [603, 203] on span "Configure Inputs" at bounding box center [609, 202] width 103 height 12
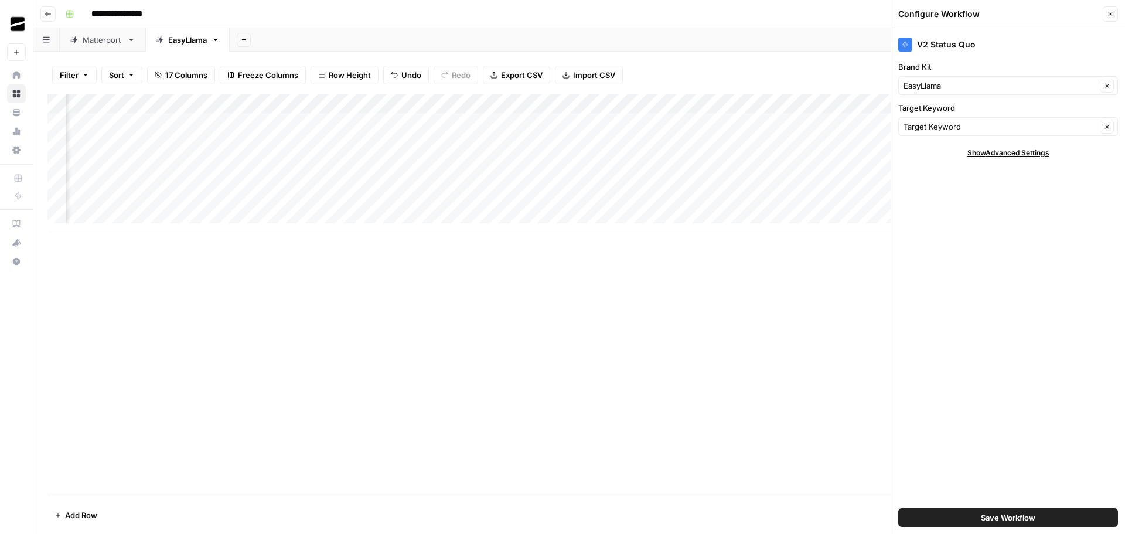
click at [1110, 13] on icon "button" at bounding box center [1109, 14] width 7 height 7
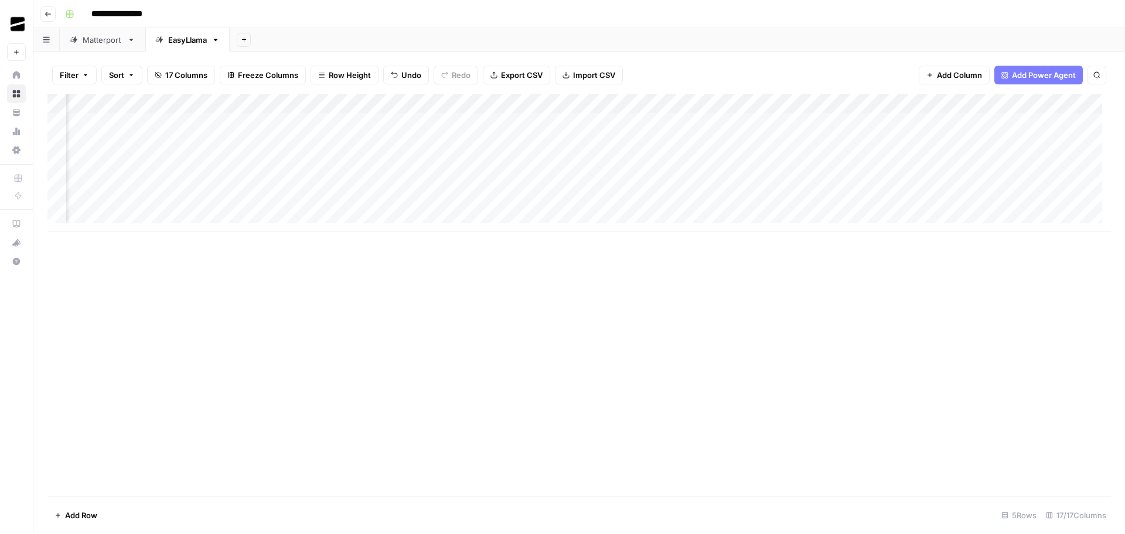
scroll to position [0, 702]
click at [468, 101] on div "Add Column" at bounding box center [578, 163] width 1063 height 138
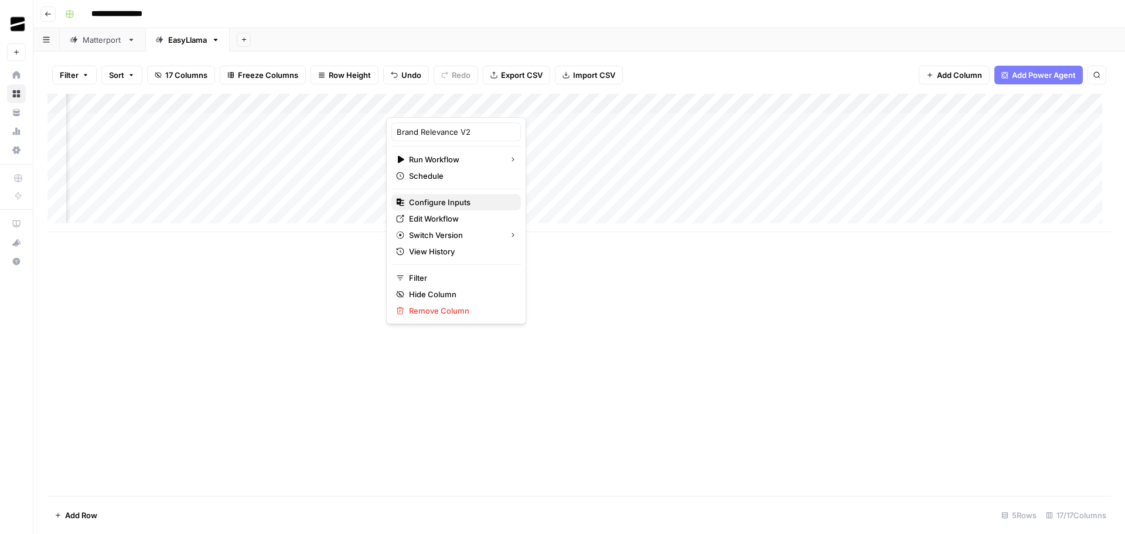
click at [457, 201] on span "Configure Inputs" at bounding box center [460, 202] width 103 height 12
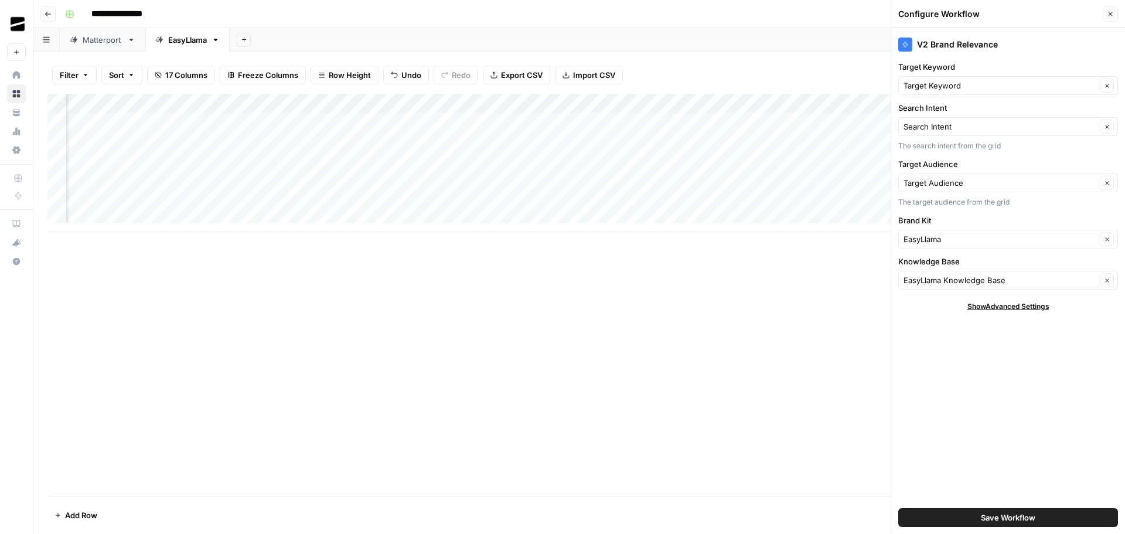
click at [1112, 13] on icon "button" at bounding box center [1109, 14] width 7 height 7
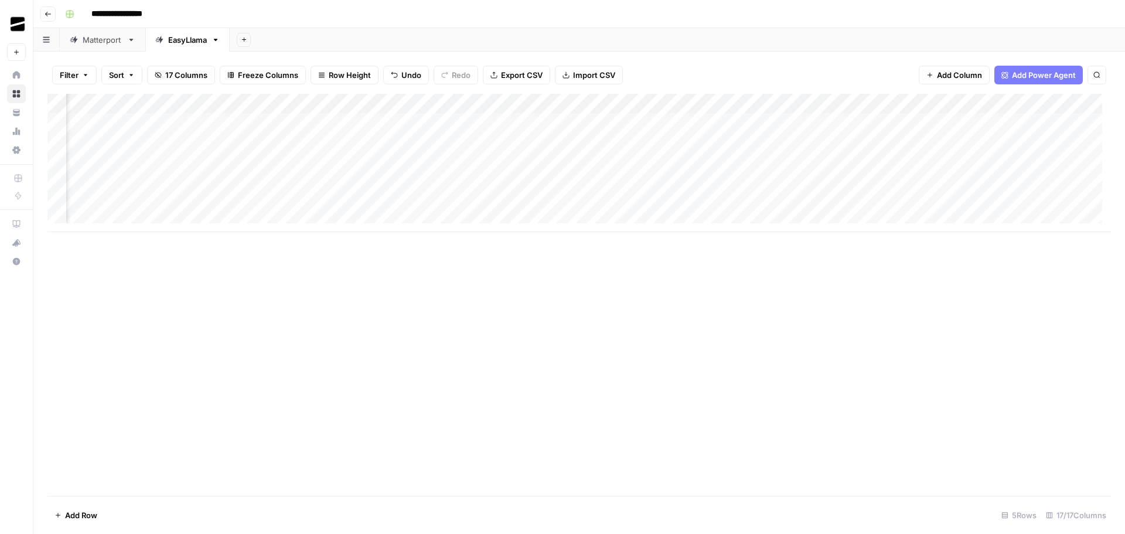
scroll to position [0, 895]
click at [487, 102] on div "Add Column" at bounding box center [578, 163] width 1063 height 138
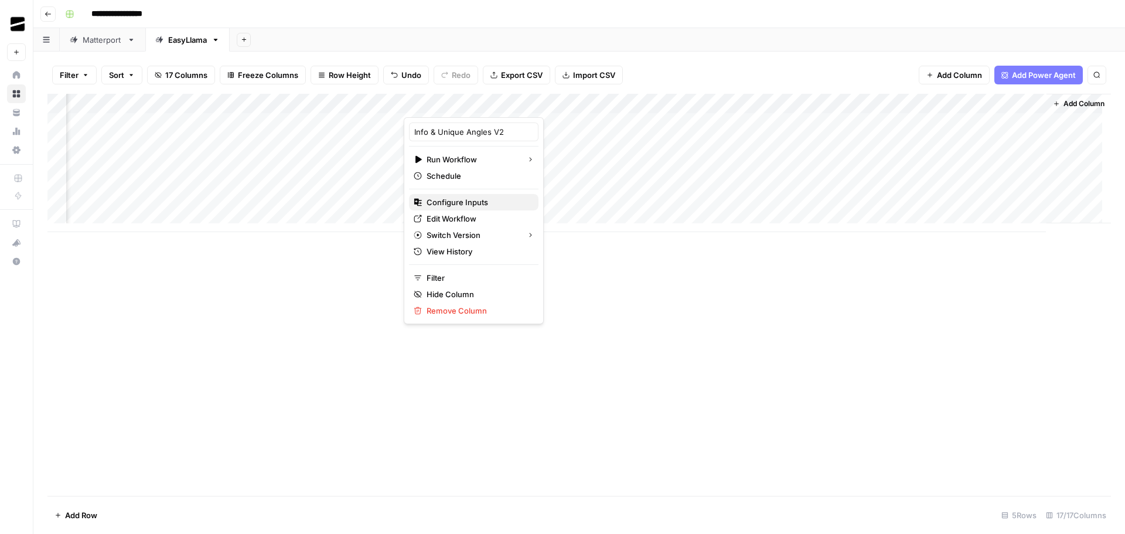
click at [474, 205] on span "Configure Inputs" at bounding box center [477, 202] width 103 height 12
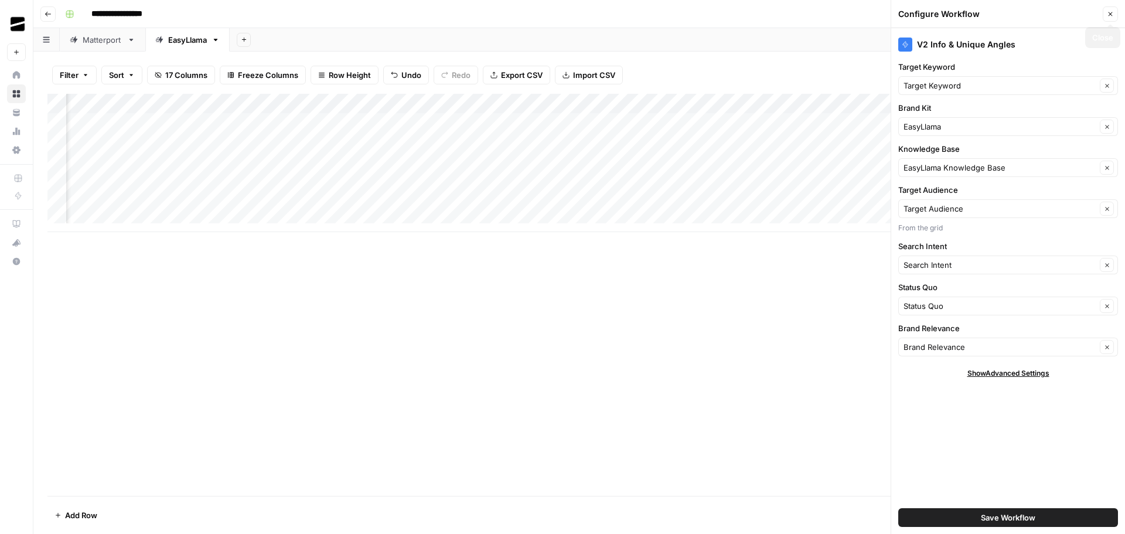
click at [1111, 15] on icon "button" at bounding box center [1109, 14] width 7 height 7
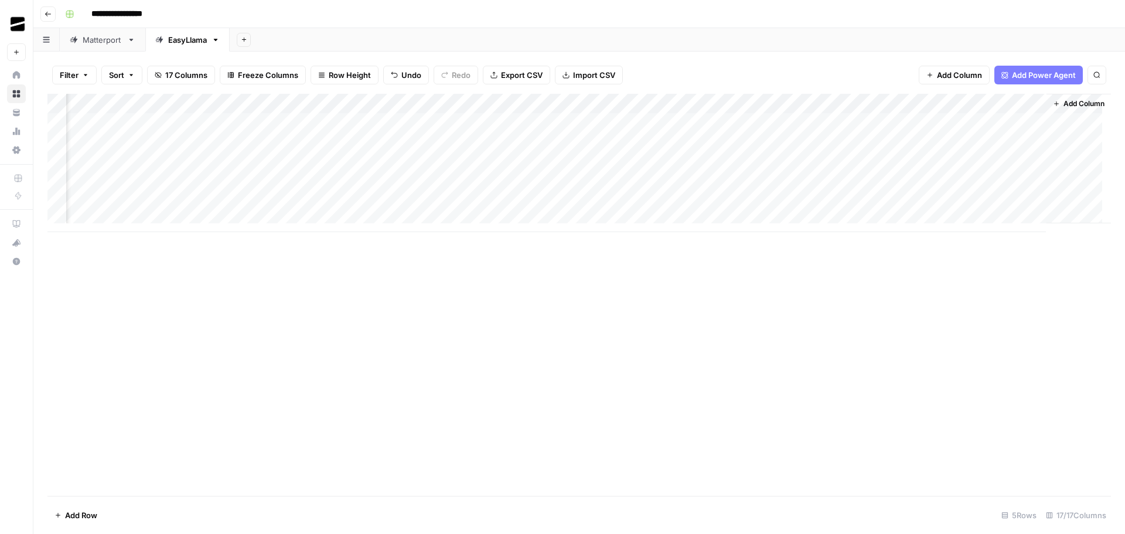
click at [695, 105] on div "Add Column" at bounding box center [578, 163] width 1063 height 138
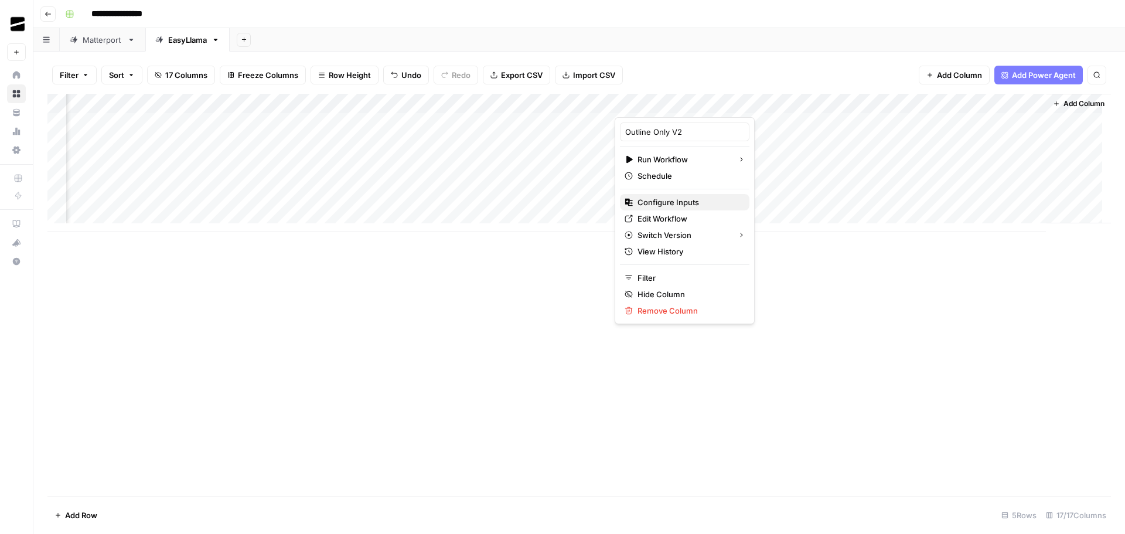
click at [679, 204] on span "Configure Inputs" at bounding box center [688, 202] width 103 height 12
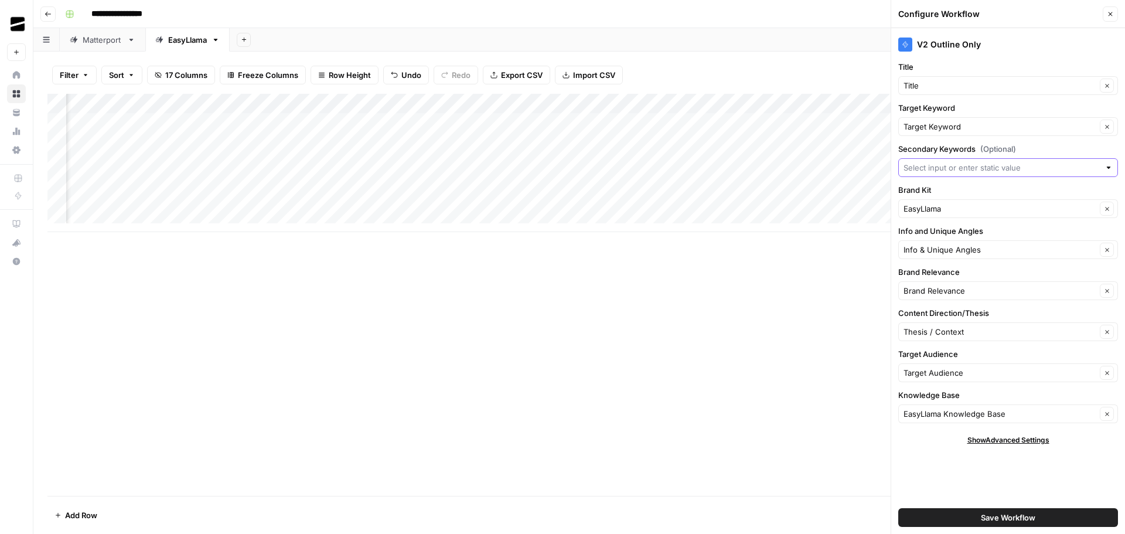
click at [1014, 169] on input "Secondary Keywords (Optional)" at bounding box center [1001, 168] width 196 height 12
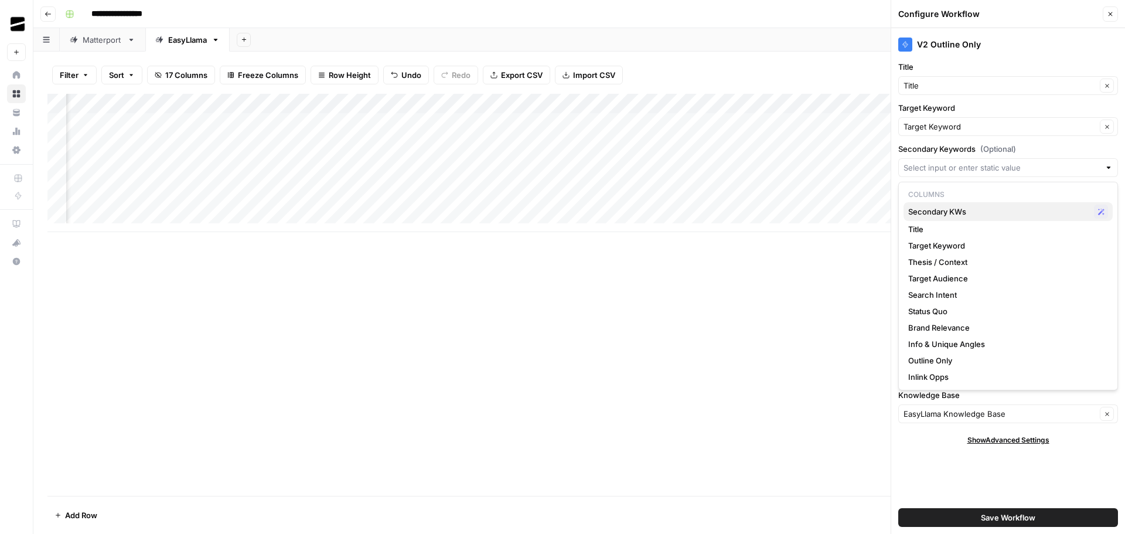
click at [978, 215] on span "Secondary KWs" at bounding box center [998, 212] width 181 height 12
type input "Secondary KWs"
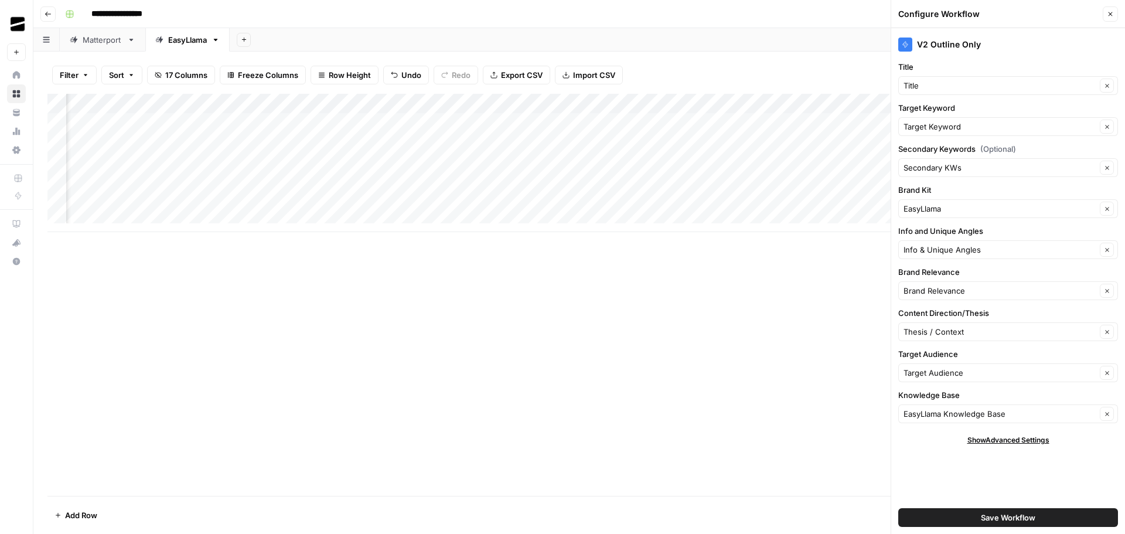
click at [1019, 516] on span "Save Workflow" at bounding box center [1008, 517] width 54 height 12
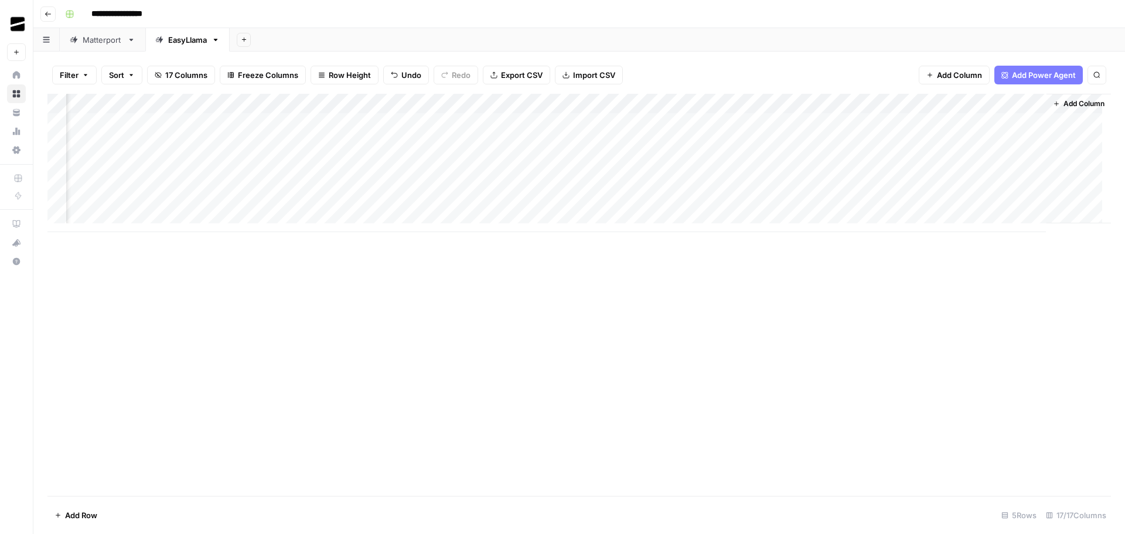
click at [906, 104] on div "Add Column" at bounding box center [578, 163] width 1063 height 138
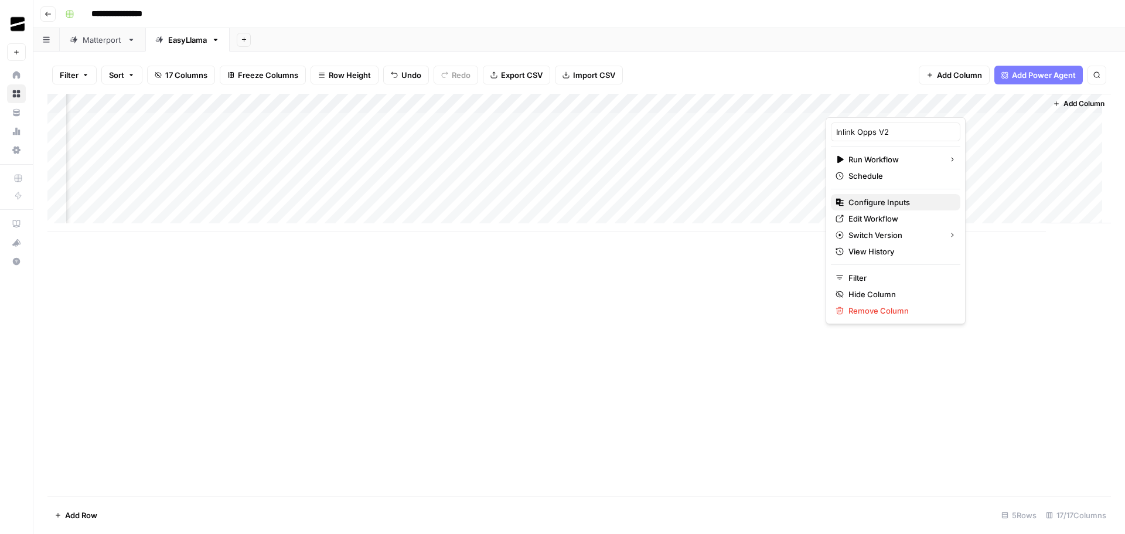
click at [893, 202] on span "Configure Inputs" at bounding box center [899, 202] width 103 height 12
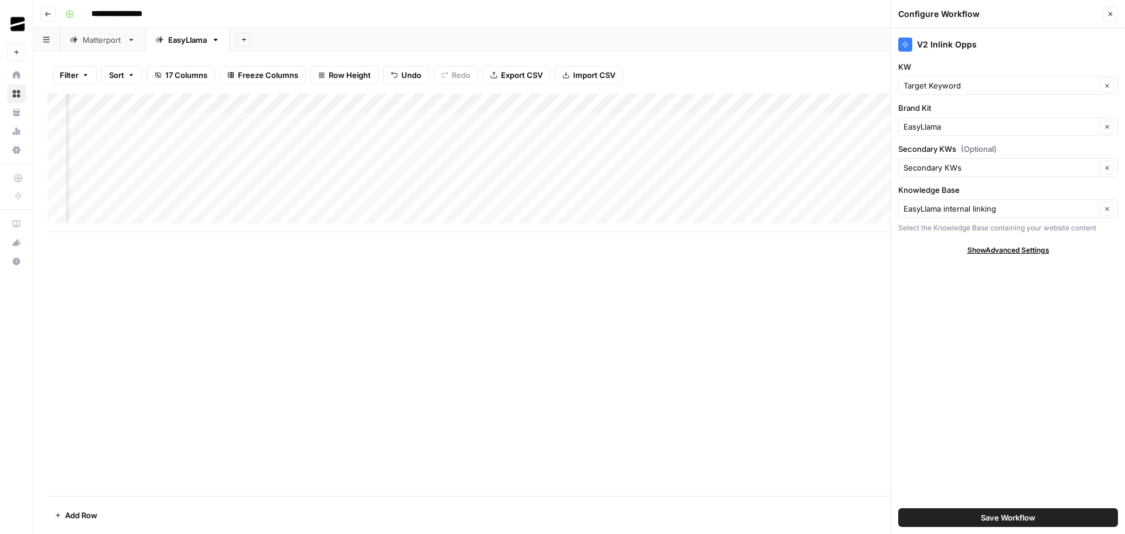
click at [1019, 512] on span "Save Workflow" at bounding box center [1008, 517] width 54 height 12
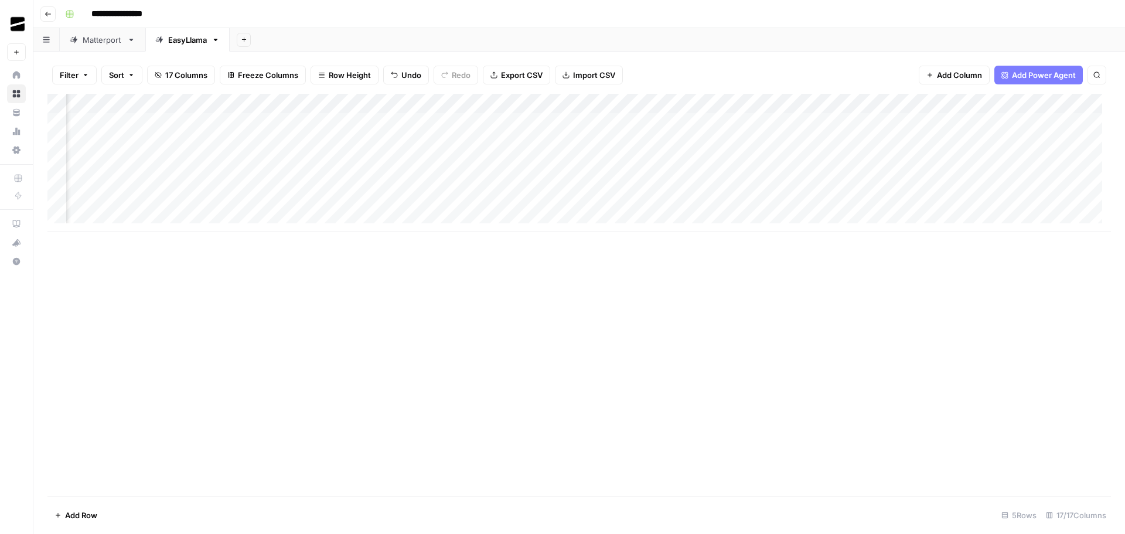
scroll to position [0, 454]
click at [272, 181] on div "Add Column" at bounding box center [578, 163] width 1063 height 138
click at [473, 179] on div "Add Column" at bounding box center [578, 163] width 1063 height 138
click at [112, 37] on div "Matterport" at bounding box center [103, 40] width 40 height 12
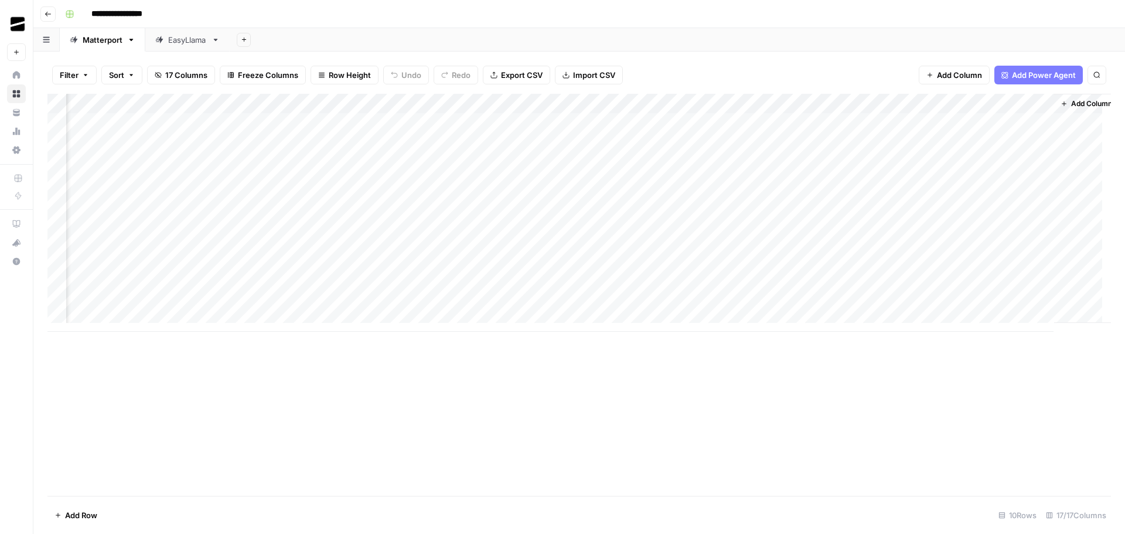
click at [514, 245] on div "Add Column" at bounding box center [578, 213] width 1063 height 238
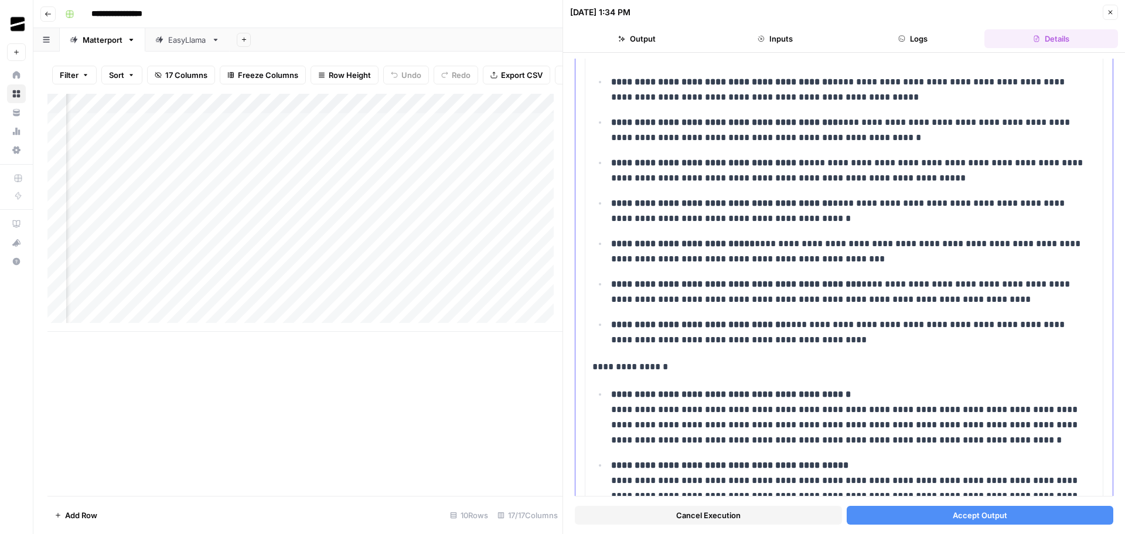
scroll to position [695, 0]
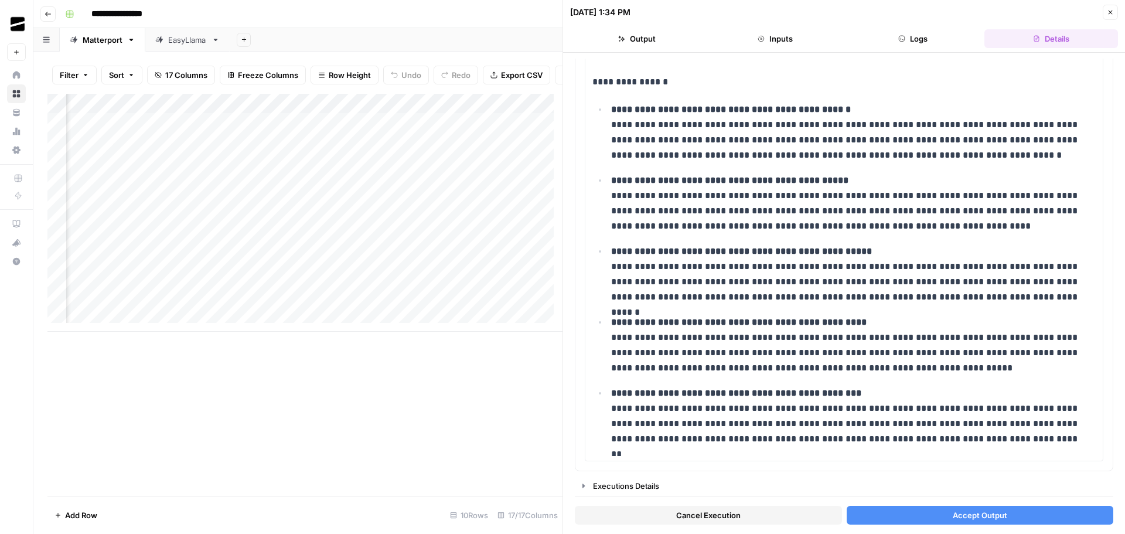
click at [980, 509] on span "Accept Output" at bounding box center [979, 515] width 54 height 12
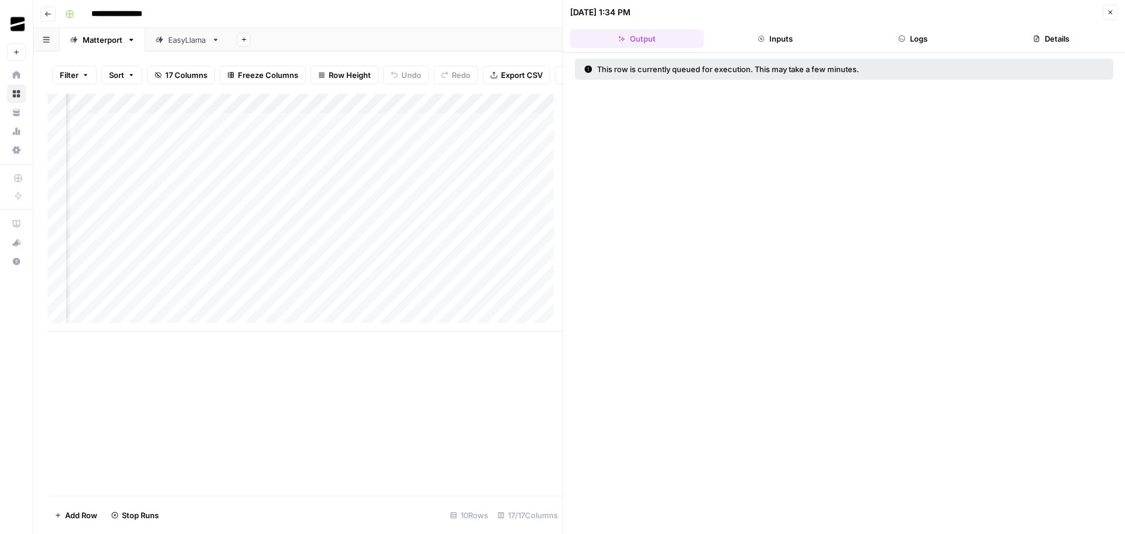
click at [1113, 12] on button "Close" at bounding box center [1109, 12] width 15 height 15
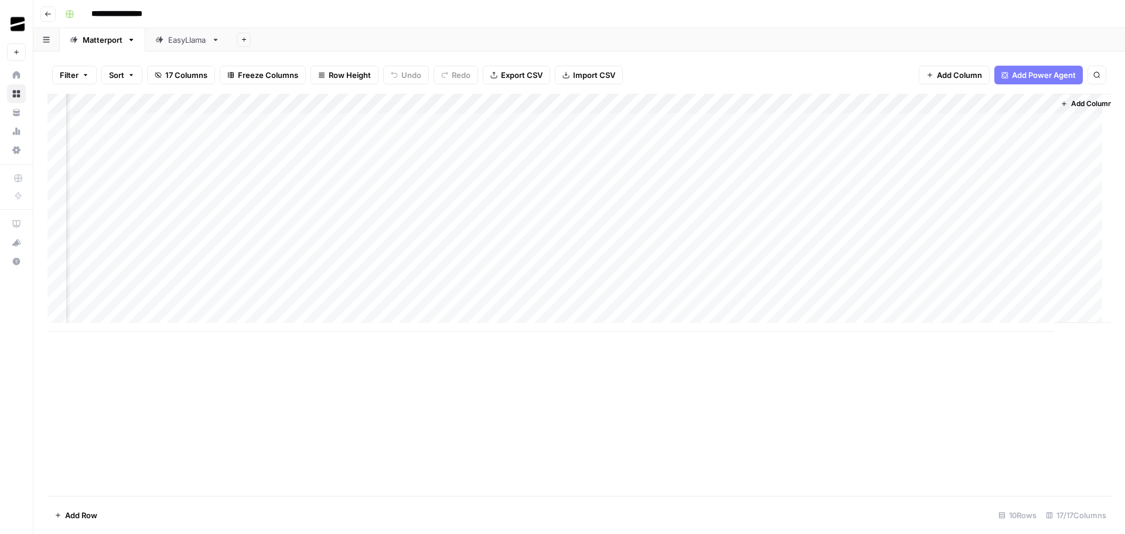
click at [684, 239] on div "Add Column" at bounding box center [578, 213] width 1063 height 238
click at [187, 36] on div "EasyLlama" at bounding box center [187, 40] width 39 height 12
click at [110, 39] on div "Matterport" at bounding box center [103, 40] width 40 height 12
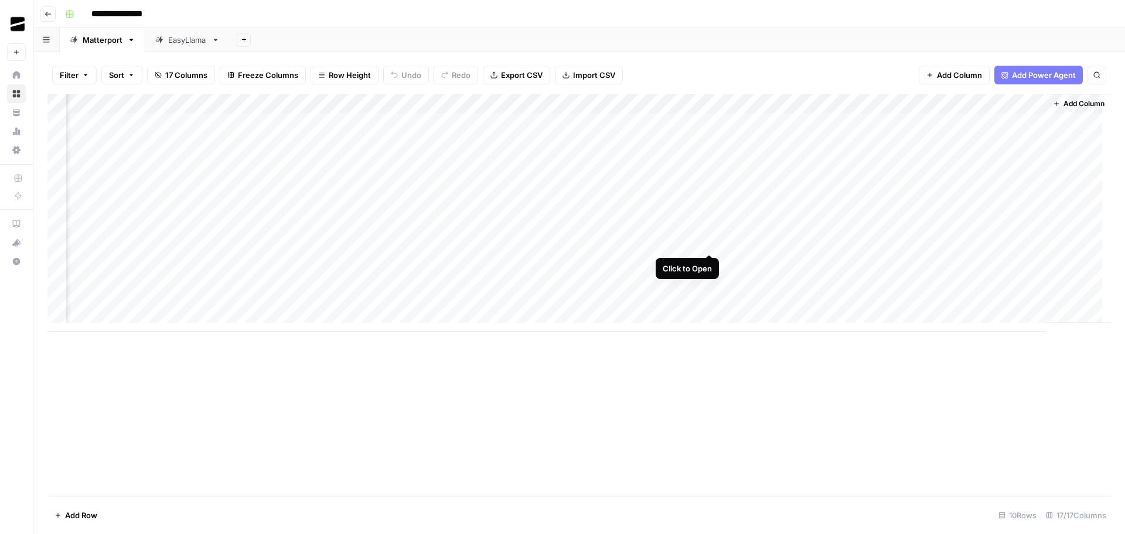
click at [710, 241] on div "Add Column" at bounding box center [578, 213] width 1063 height 238
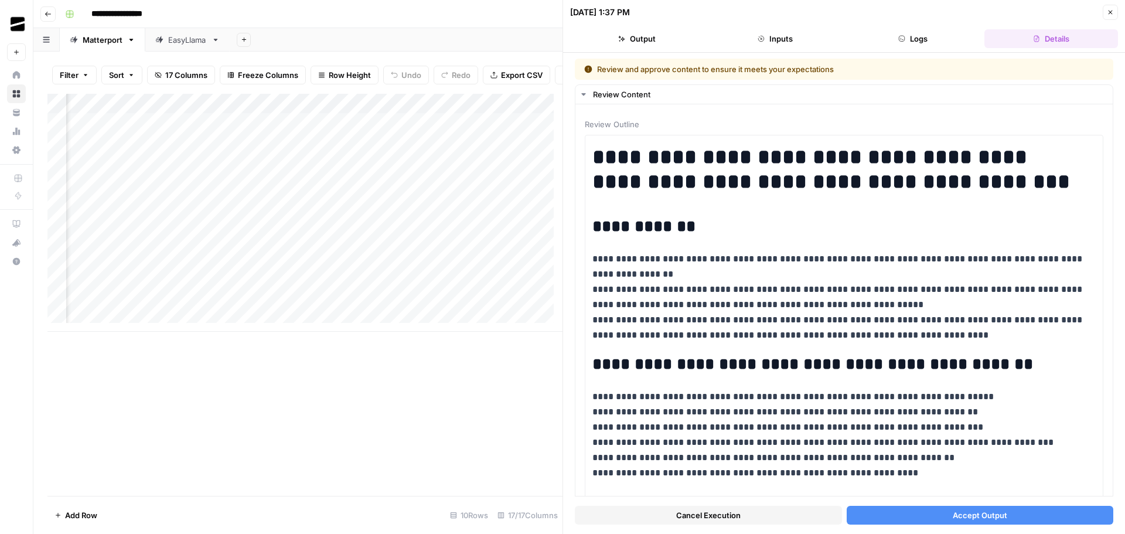
click at [1009, 515] on button "Accept Output" at bounding box center [979, 514] width 267 height 19
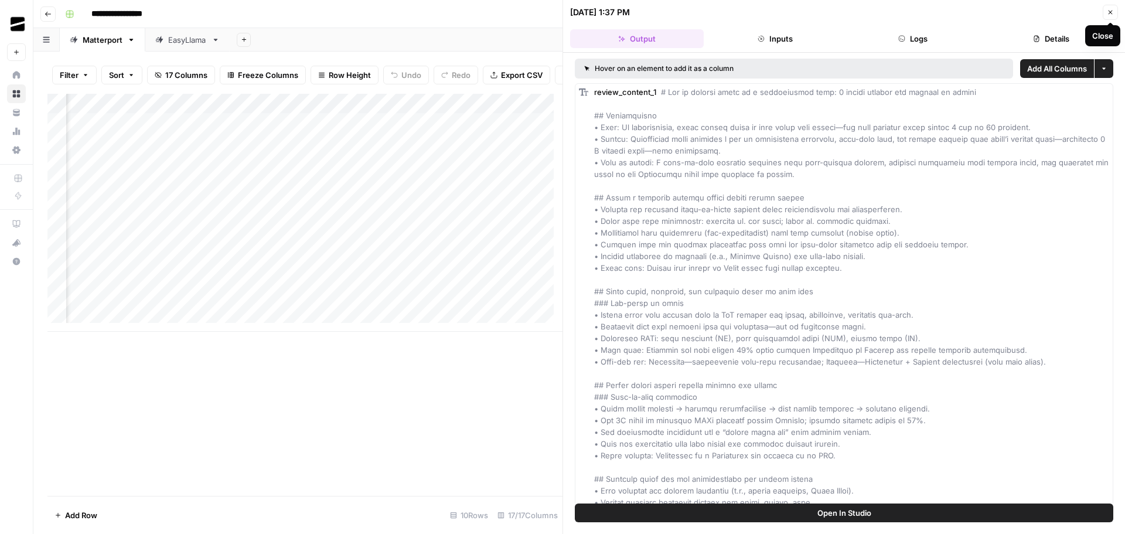
click at [1113, 11] on button "Close" at bounding box center [1109, 12] width 15 height 15
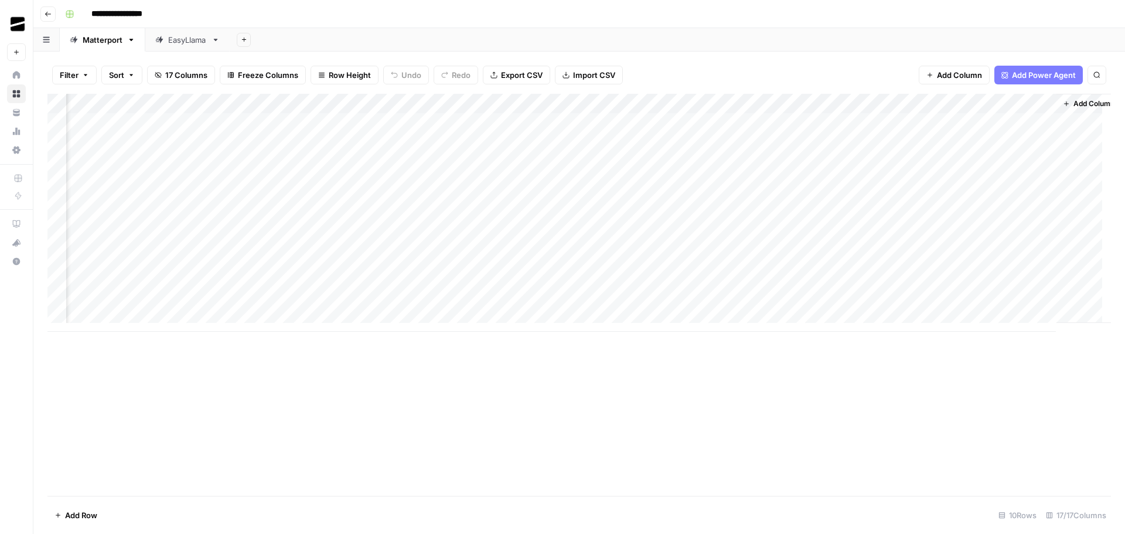
scroll to position [0, 1099]
click at [815, 241] on div "Add Column" at bounding box center [578, 213] width 1063 height 238
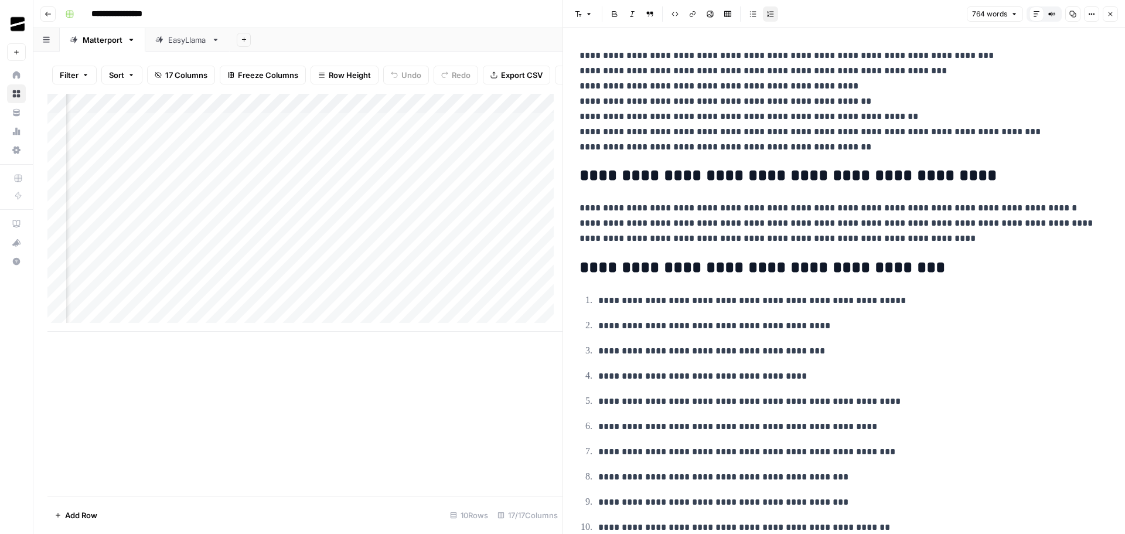
scroll to position [1102, 0]
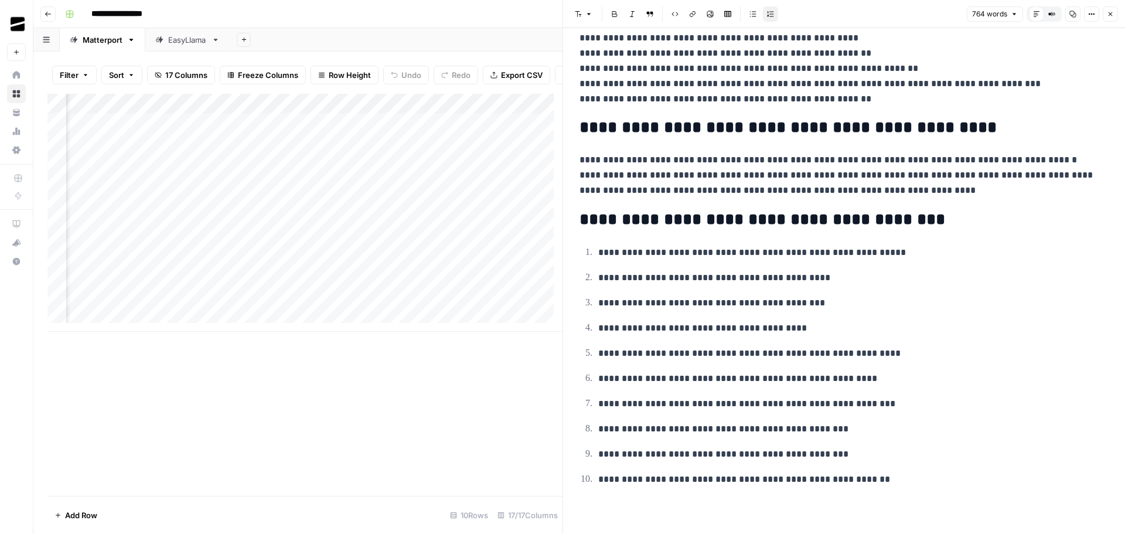
click at [1110, 13] on icon "button" at bounding box center [1109, 14] width 7 height 7
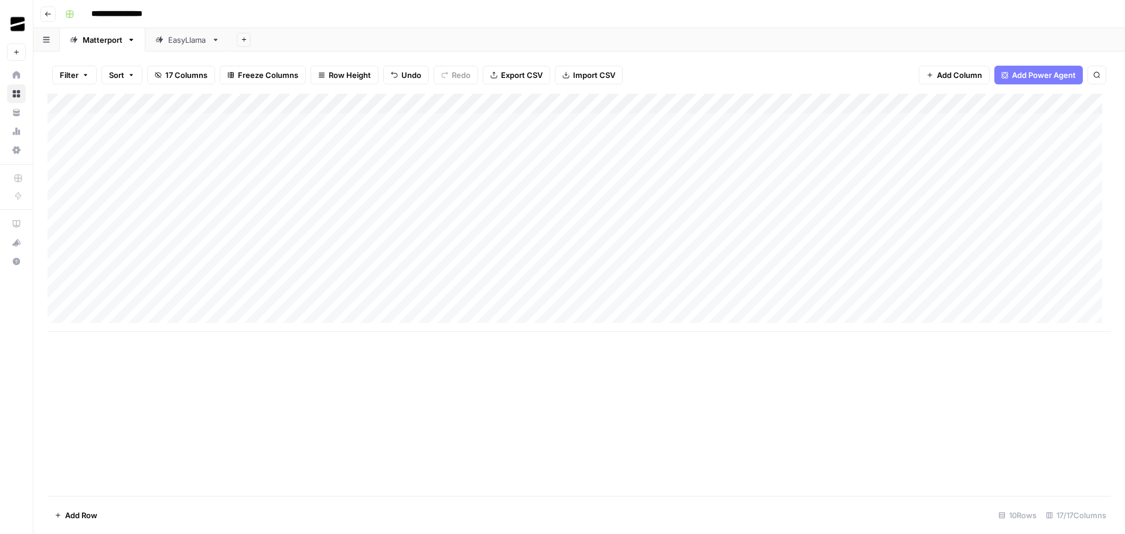
click at [57, 242] on div "Add Column" at bounding box center [578, 213] width 1063 height 238
click at [76, 521] on button "Delete 1 Row" at bounding box center [77, 514] width 61 height 19
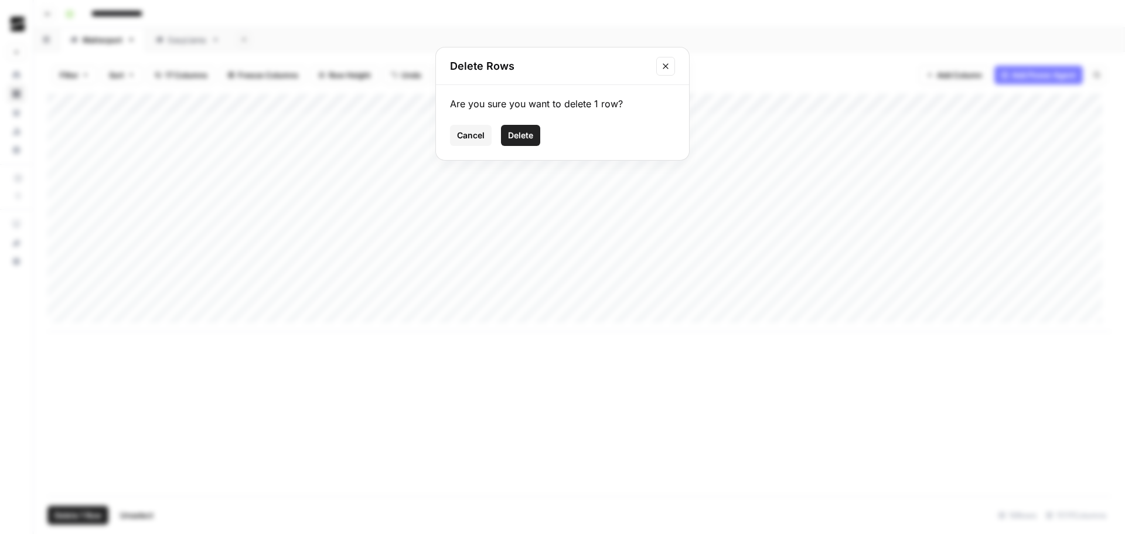
click at [530, 135] on span "Delete" at bounding box center [520, 135] width 25 height 12
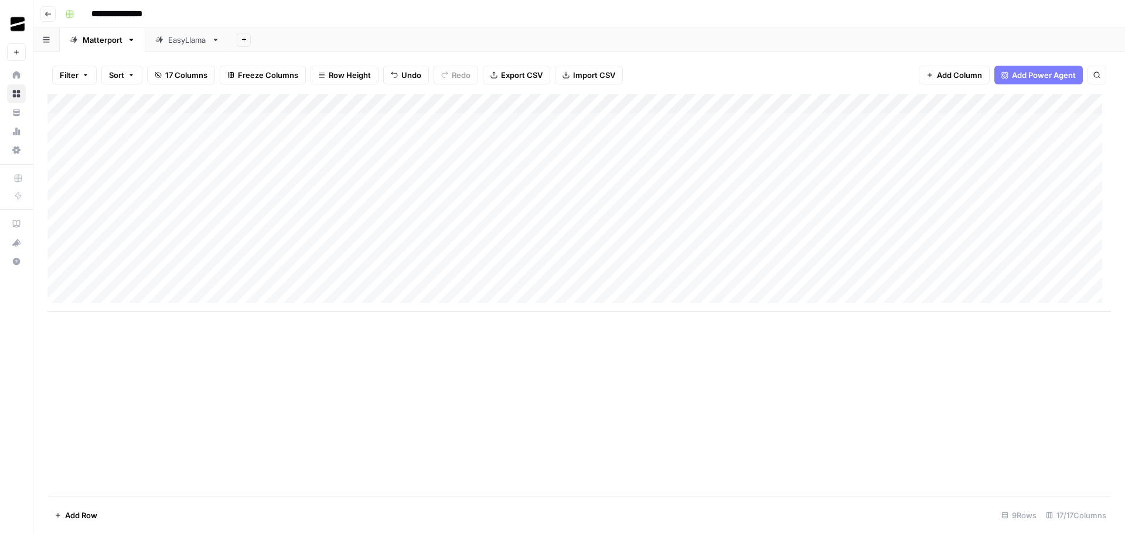
click at [190, 36] on div "EasyLlama" at bounding box center [187, 40] width 39 height 12
click at [301, 185] on div "Add Column" at bounding box center [578, 163] width 1063 height 138
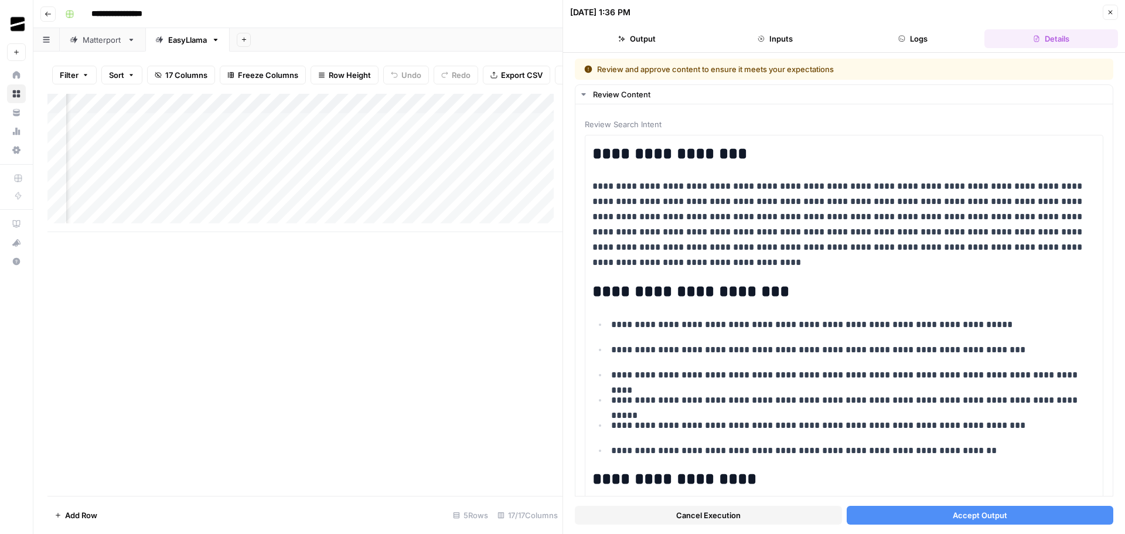
click at [998, 514] on span "Accept Output" at bounding box center [979, 515] width 54 height 12
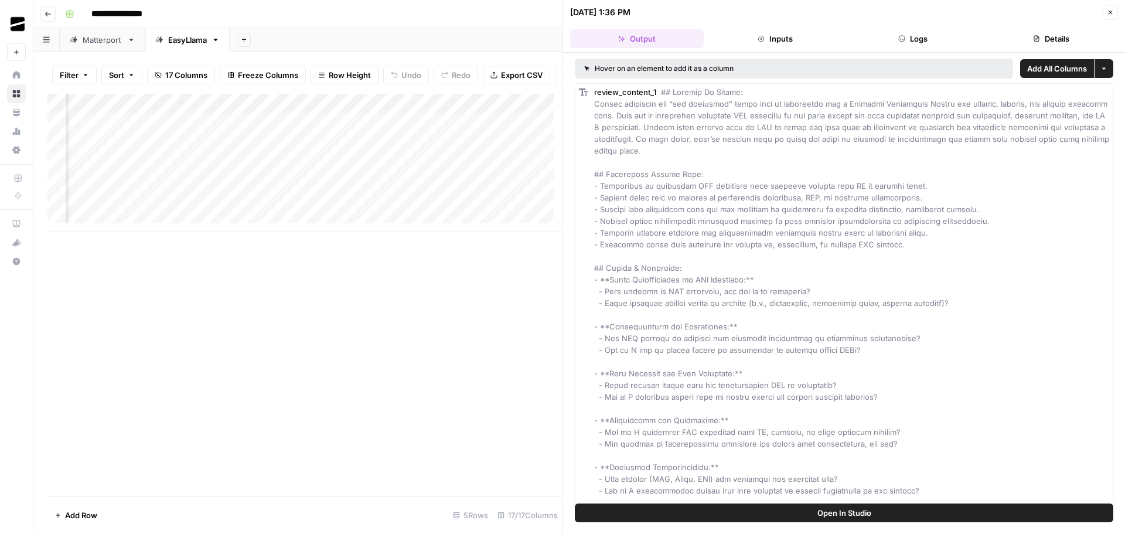
click at [1114, 16] on button "Close" at bounding box center [1109, 12] width 15 height 15
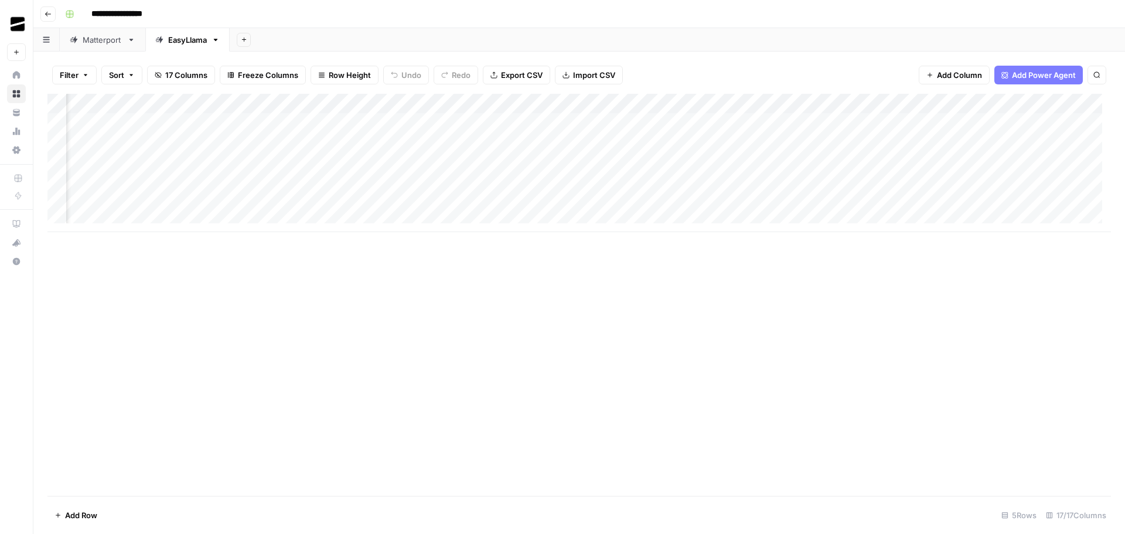
scroll to position [0, 772]
click at [389, 183] on div "Add Column" at bounding box center [578, 163] width 1063 height 138
click at [884, 183] on div "Add Column" at bounding box center [578, 163] width 1063 height 138
click at [287, 182] on div "Add Column" at bounding box center [578, 163] width 1063 height 138
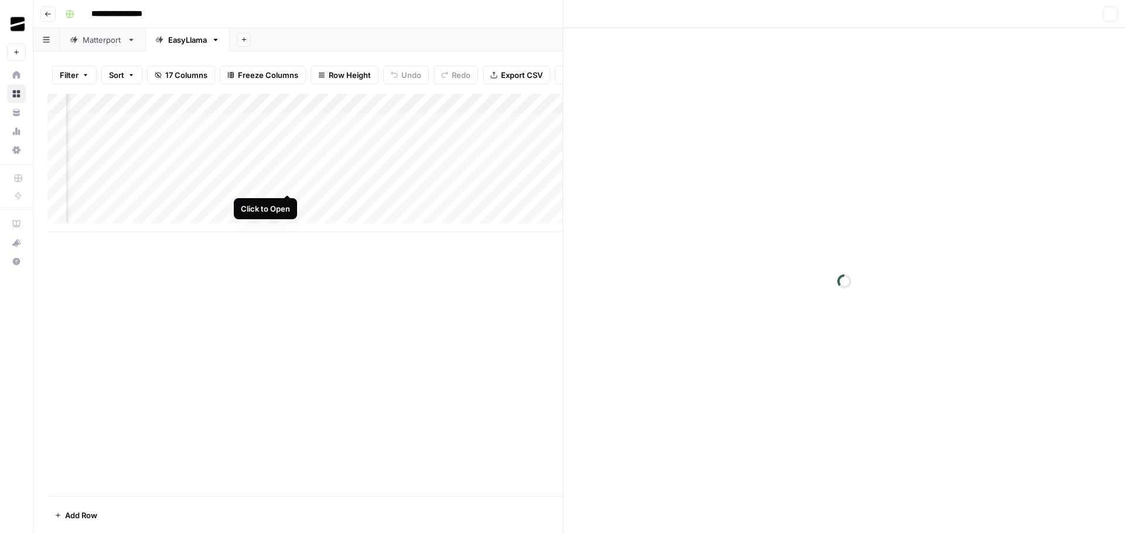
scroll to position [0, 893]
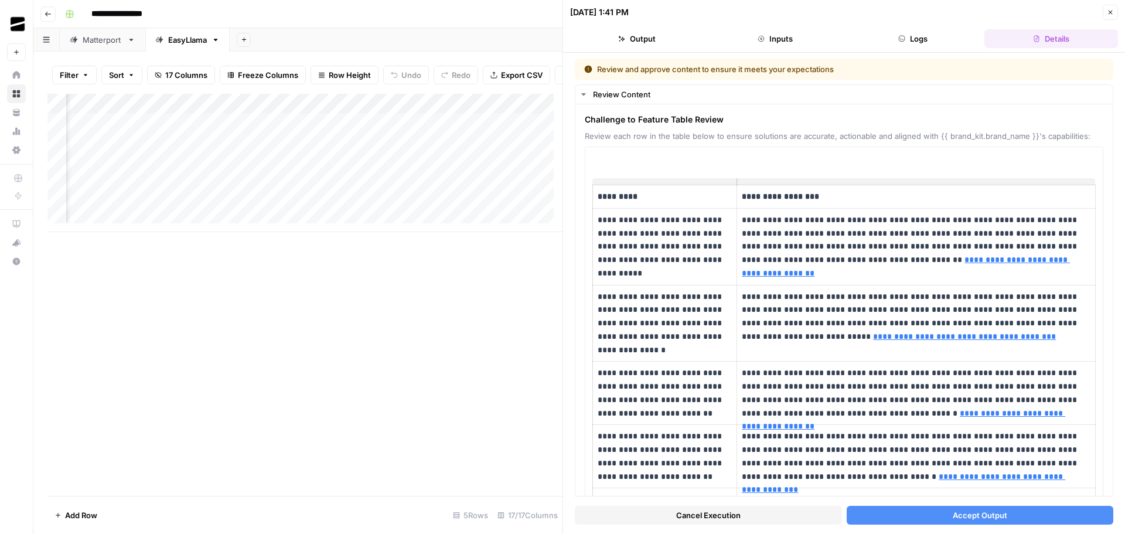
click at [1042, 512] on button "Accept Output" at bounding box center [979, 514] width 267 height 19
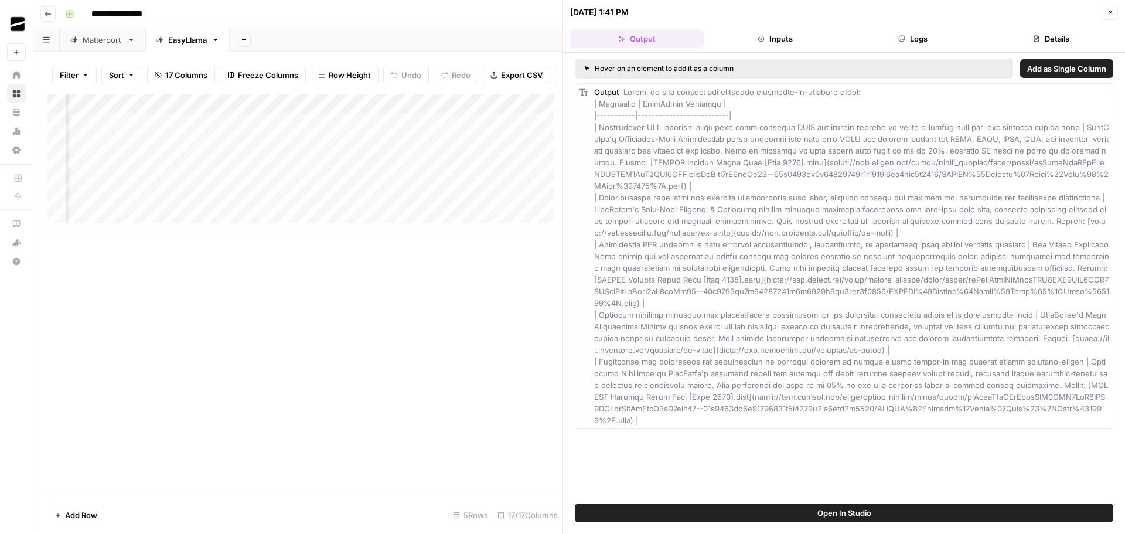
click at [1112, 13] on icon "button" at bounding box center [1109, 12] width 7 height 7
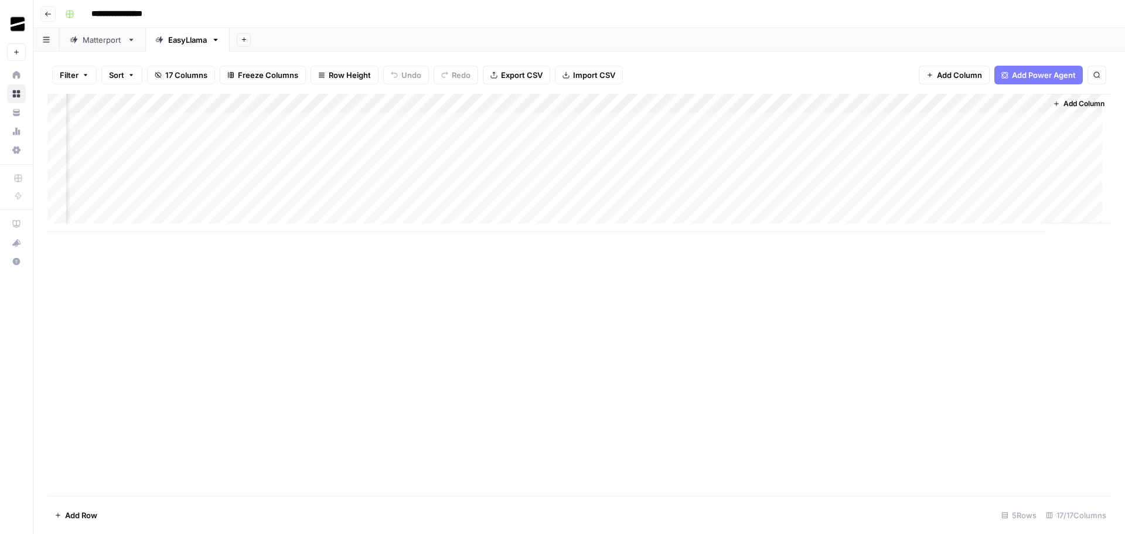
scroll to position [0, 881]
click at [479, 183] on div "Add Column" at bounding box center [578, 163] width 1063 height 138
click at [500, 182] on div "Add Column" at bounding box center [578, 163] width 1063 height 138
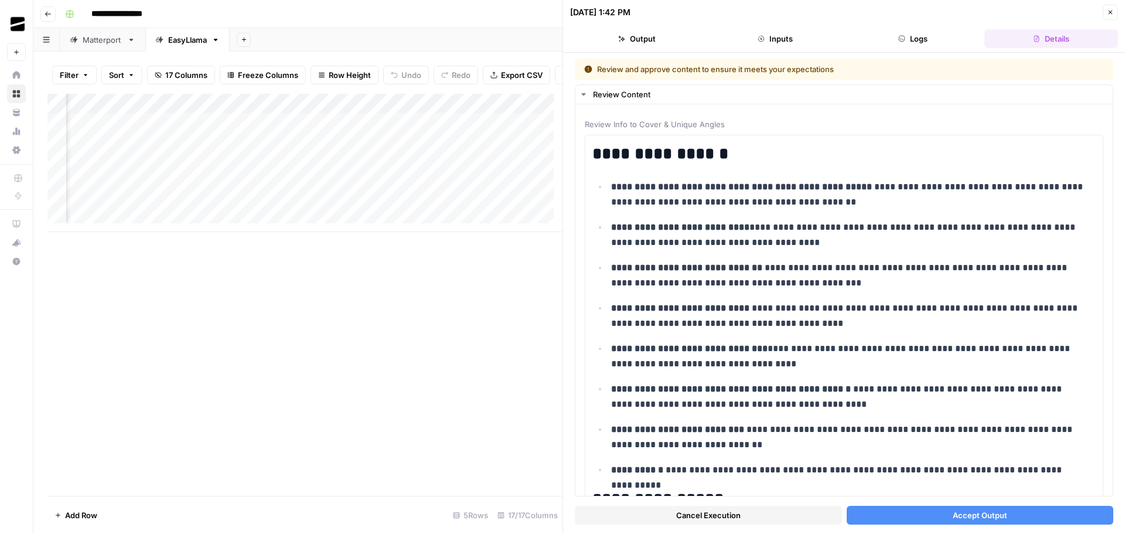
click at [998, 508] on button "Accept Output" at bounding box center [979, 514] width 267 height 19
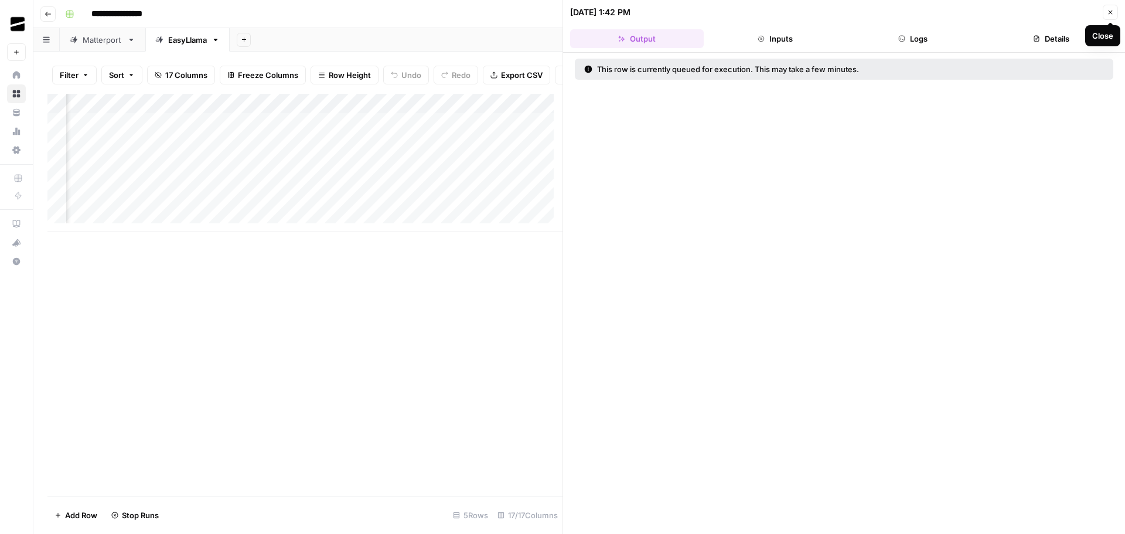
click at [1115, 8] on button "Close" at bounding box center [1109, 12] width 15 height 15
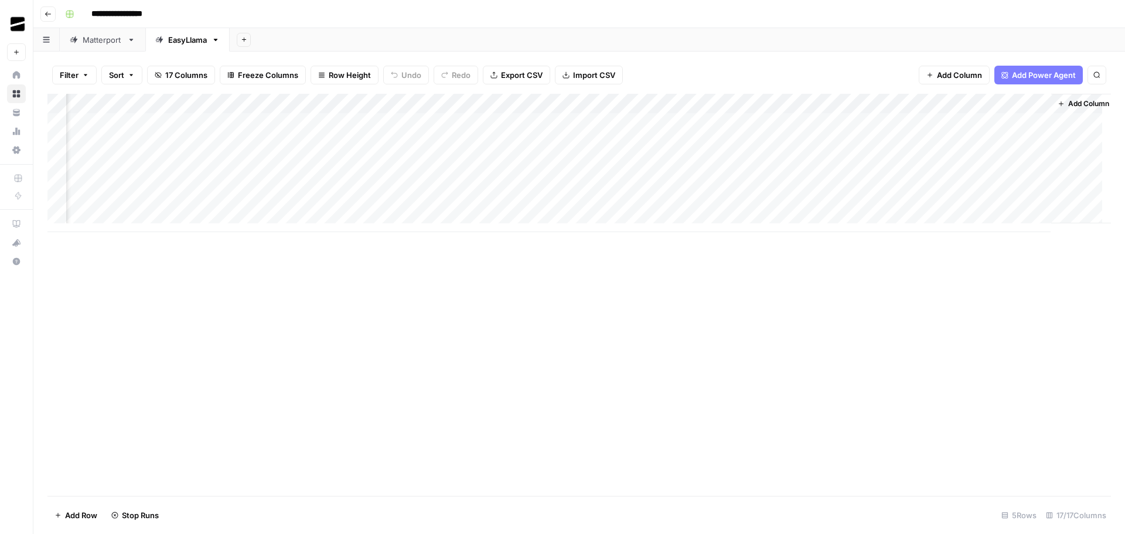
scroll to position [0, 895]
click at [959, 182] on div "Add Column" at bounding box center [578, 163] width 1063 height 138
click at [1030, 180] on div "Add Column" at bounding box center [578, 163] width 1063 height 138
click at [677, 185] on div "Add Column" at bounding box center [578, 163] width 1063 height 138
click at [709, 182] on div "Add Column" at bounding box center [578, 163] width 1063 height 138
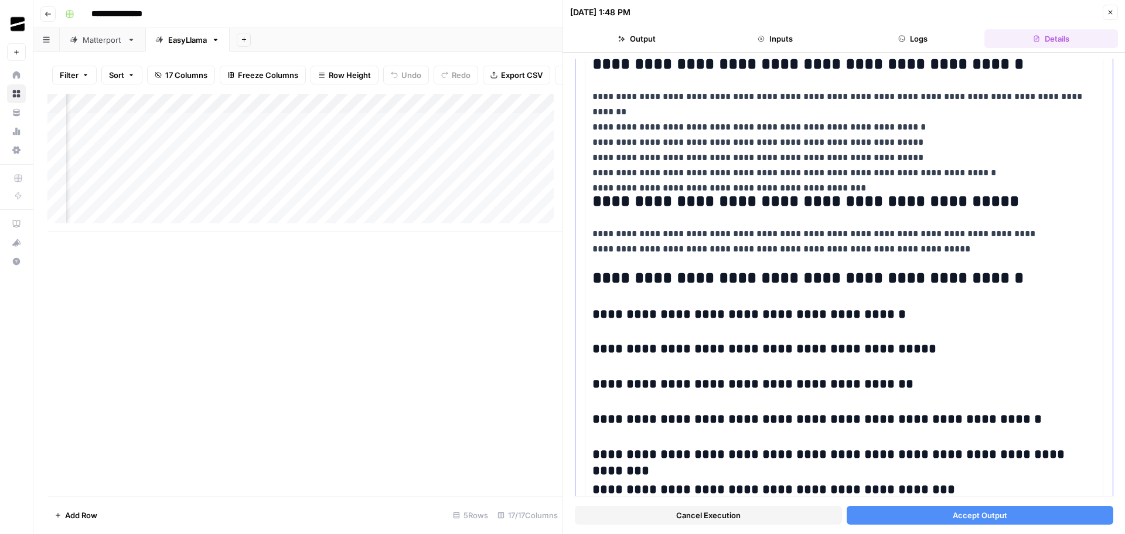
scroll to position [1661, 0]
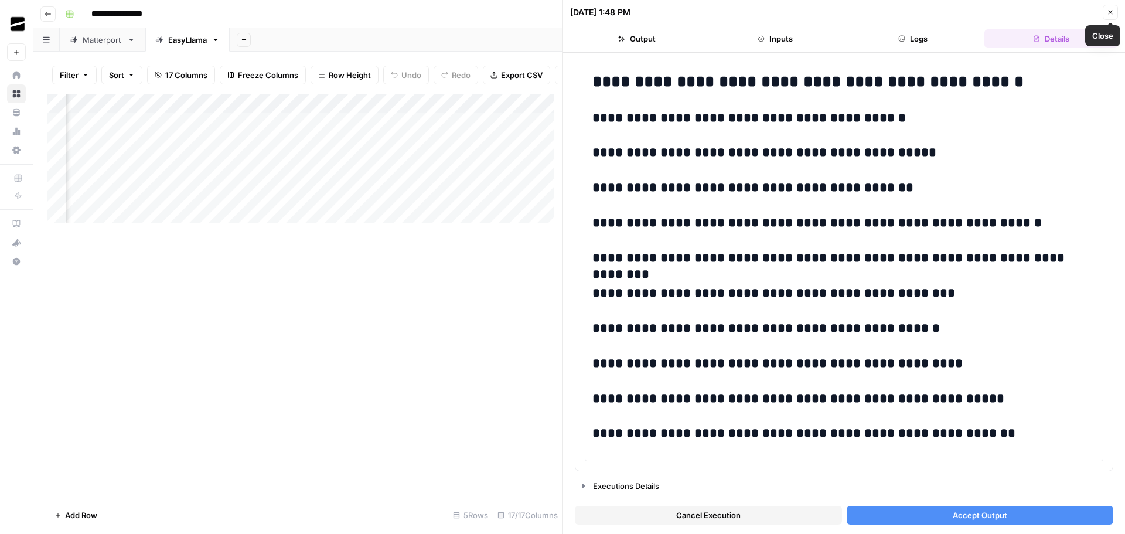
click at [1112, 9] on icon "button" at bounding box center [1109, 12] width 7 height 7
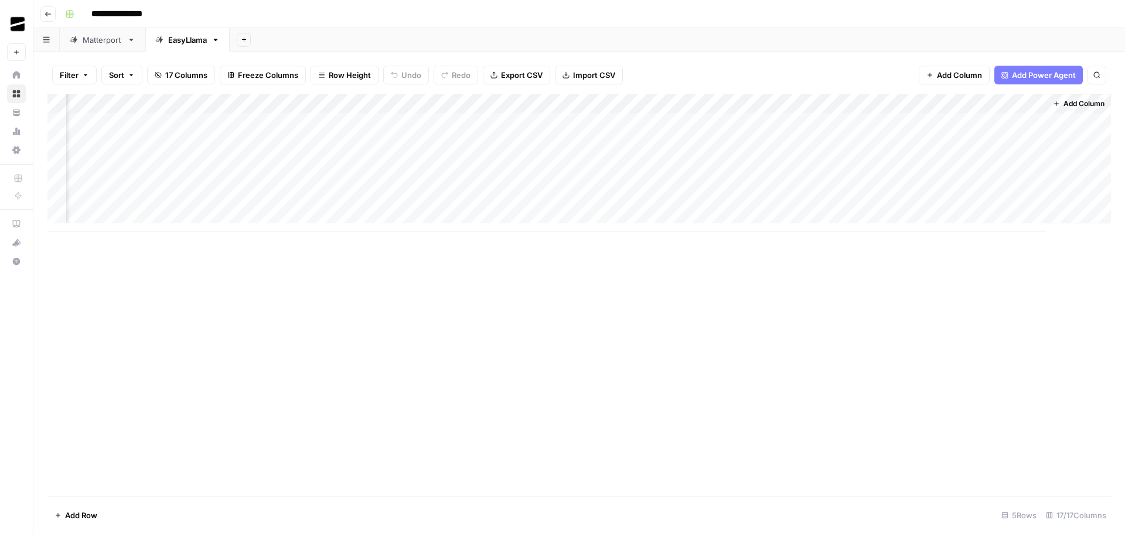
scroll to position [0, 881]
click at [721, 183] on div "Add Column" at bounding box center [578, 163] width 1063 height 138
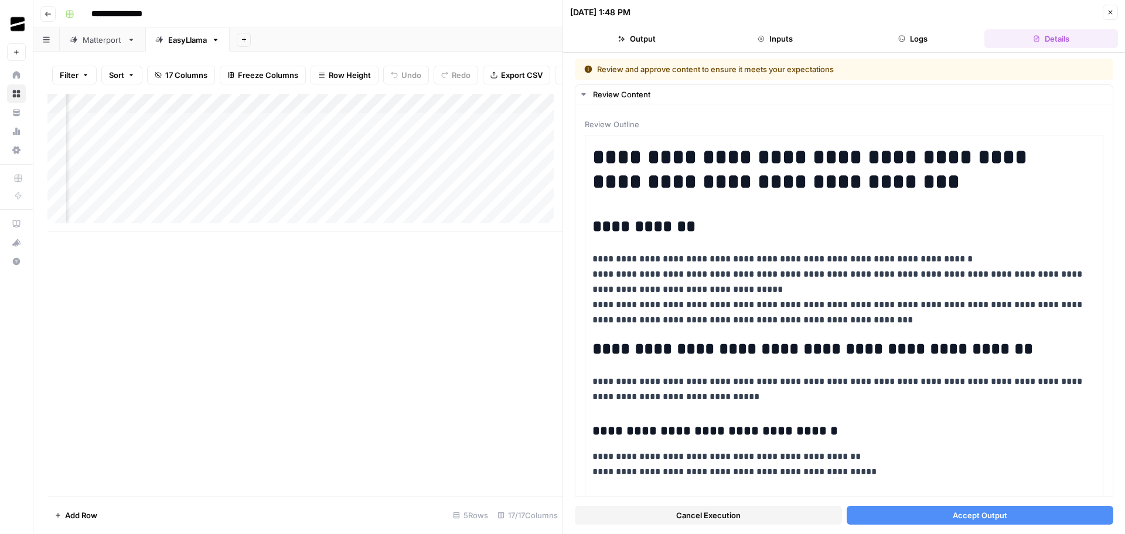
click at [995, 513] on span "Accept Output" at bounding box center [979, 515] width 54 height 12
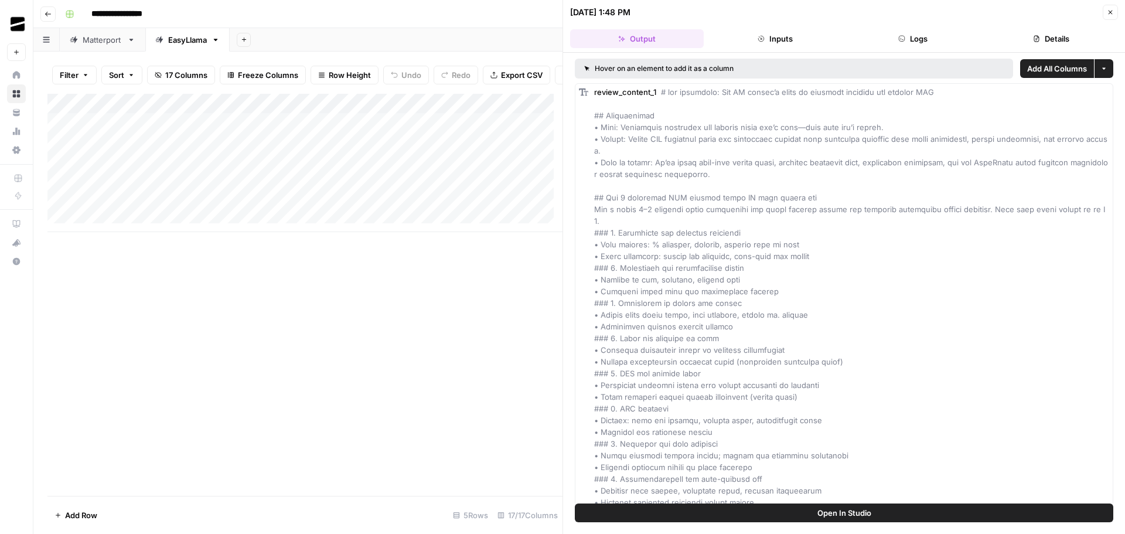
click at [1111, 13] on icon "button" at bounding box center [1109, 12] width 7 height 7
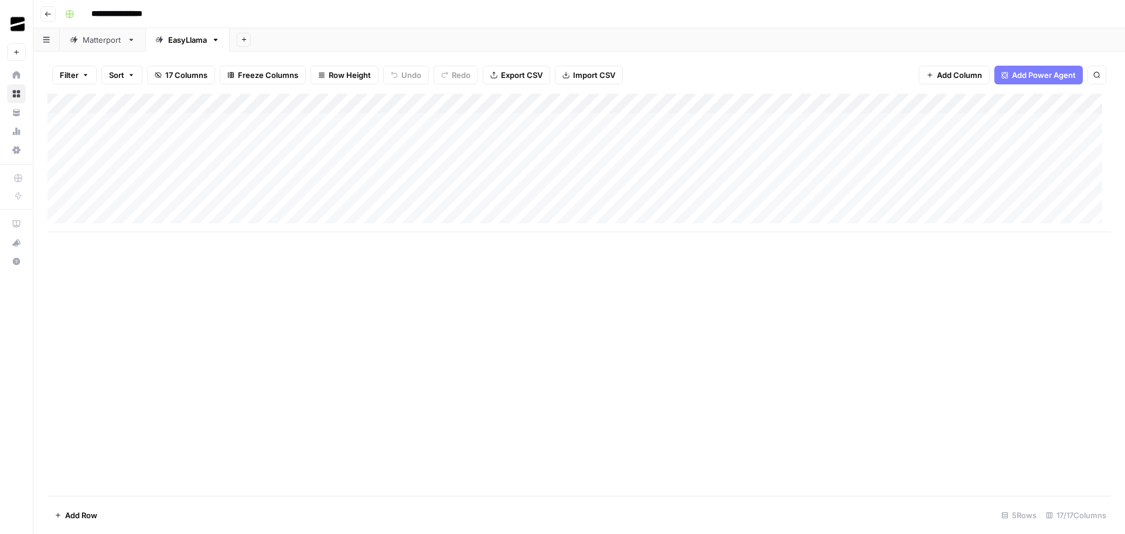
click at [748, 105] on div "Add Column" at bounding box center [578, 163] width 1063 height 138
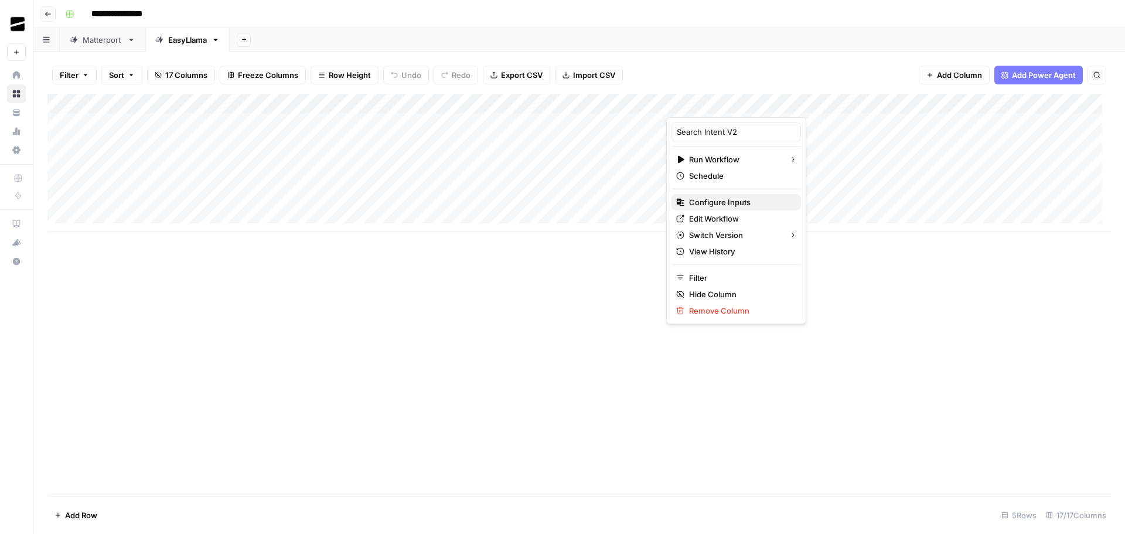
click at [729, 201] on span "Configure Inputs" at bounding box center [740, 202] width 103 height 12
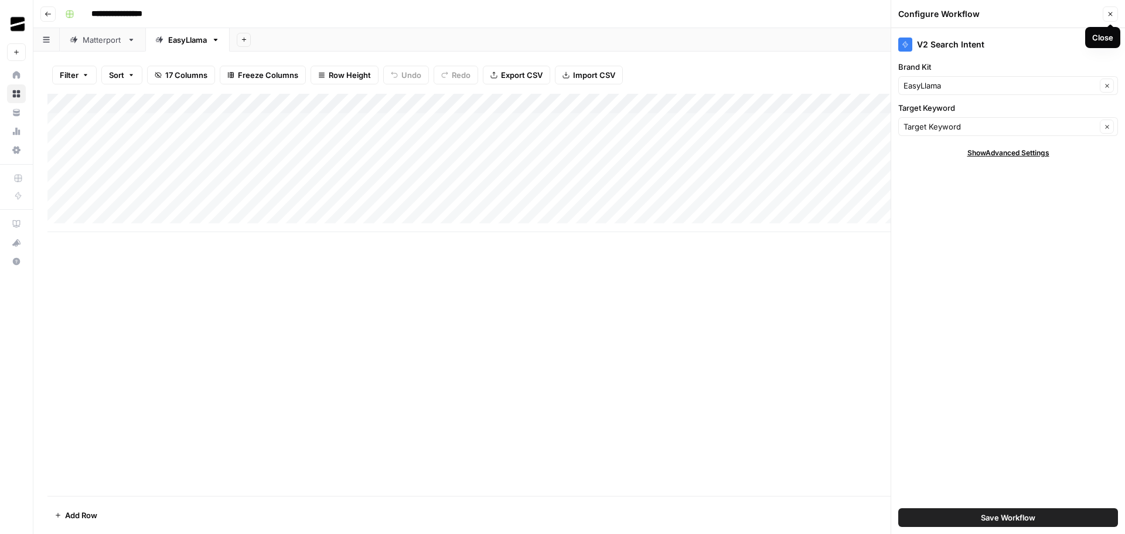
click at [1112, 12] on icon "button" at bounding box center [1109, 14] width 7 height 7
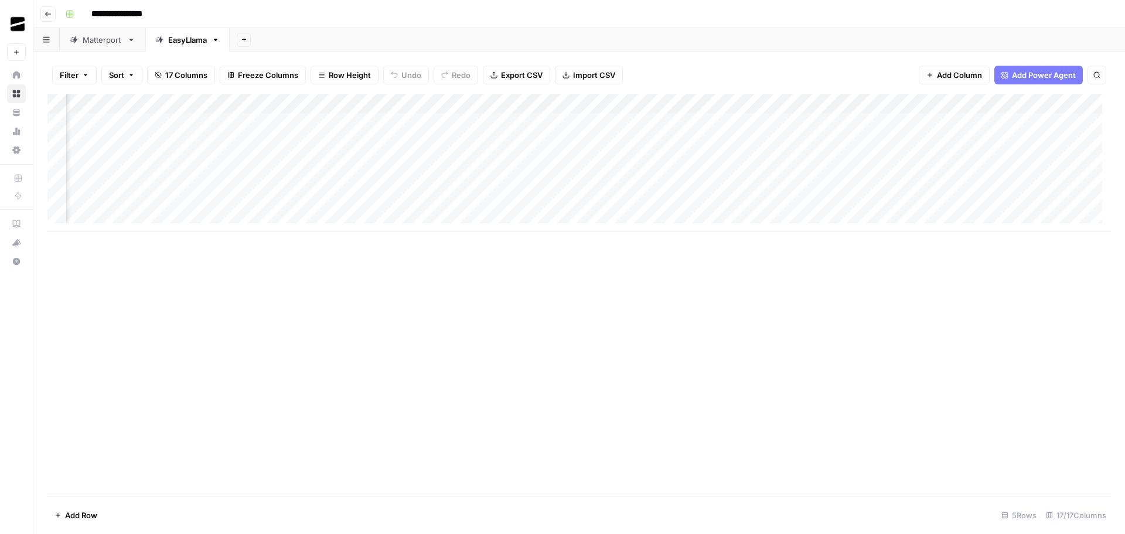
scroll to position [0, 435]
click at [735, 104] on div "Add Column" at bounding box center [578, 163] width 1063 height 138
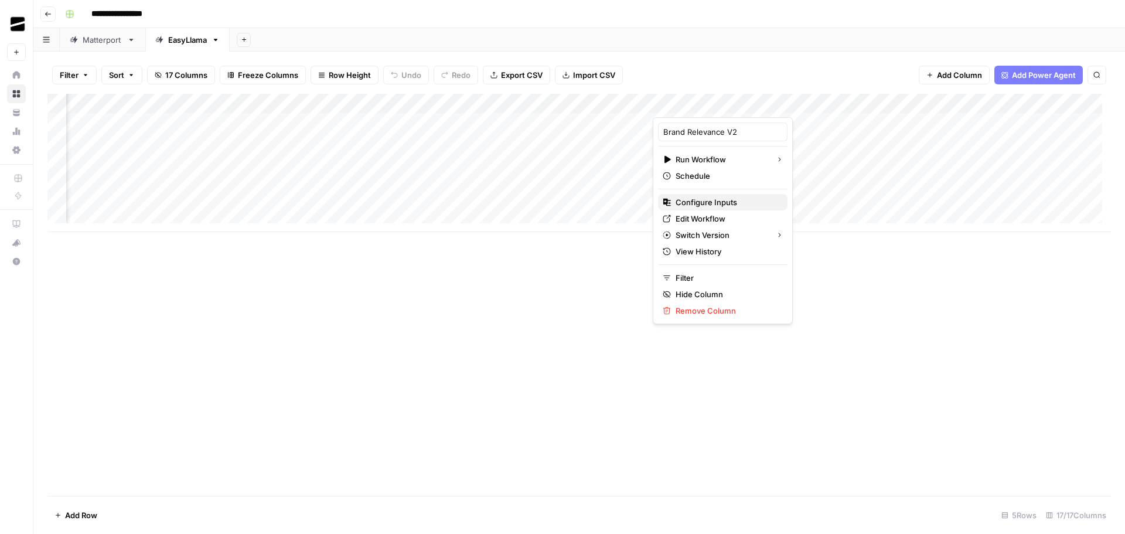
click at [716, 198] on span "Configure Inputs" at bounding box center [726, 202] width 103 height 12
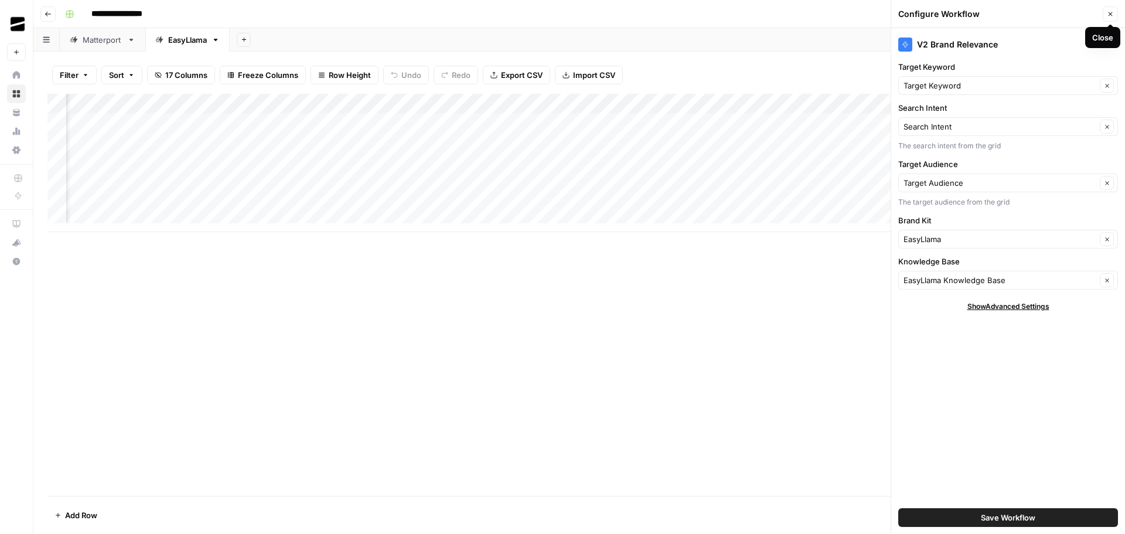
click at [1109, 12] on icon "button" at bounding box center [1109, 14] width 7 height 7
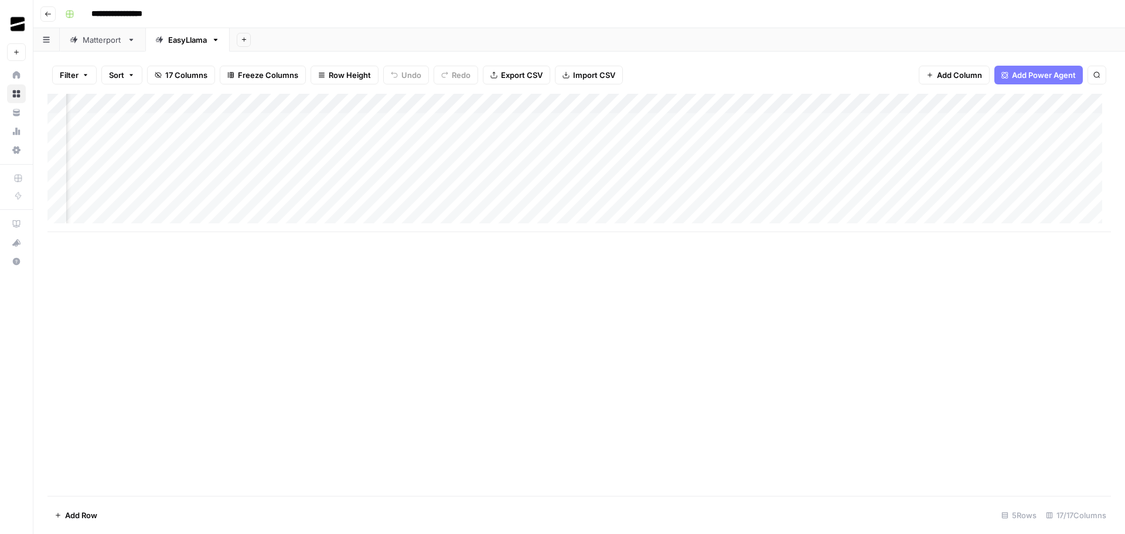
scroll to position [0, 895]
click at [696, 103] on div "Add Column" at bounding box center [578, 163] width 1063 height 138
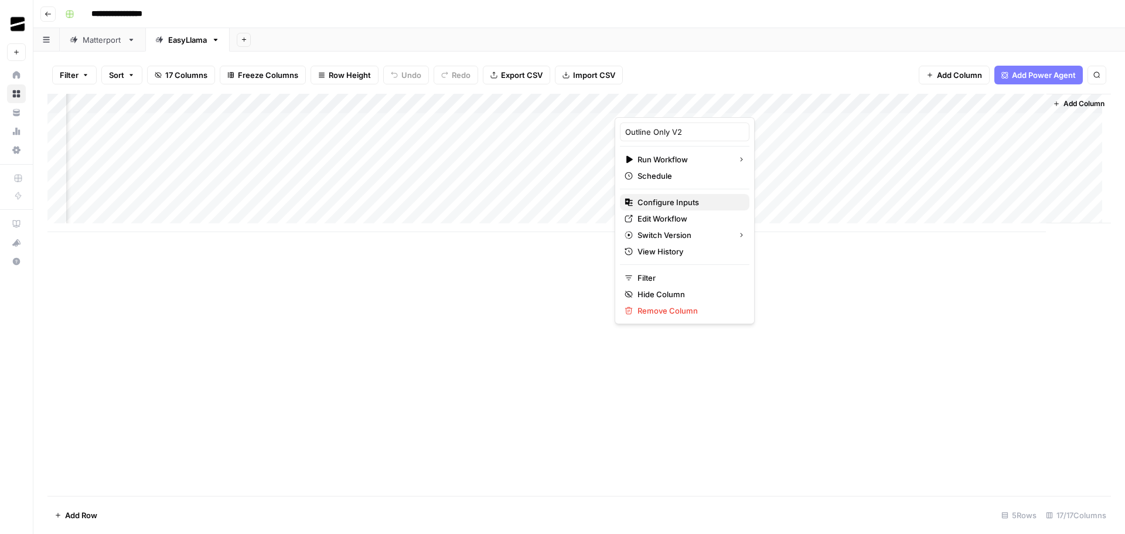
click at [678, 197] on span "Configure Inputs" at bounding box center [688, 202] width 103 height 12
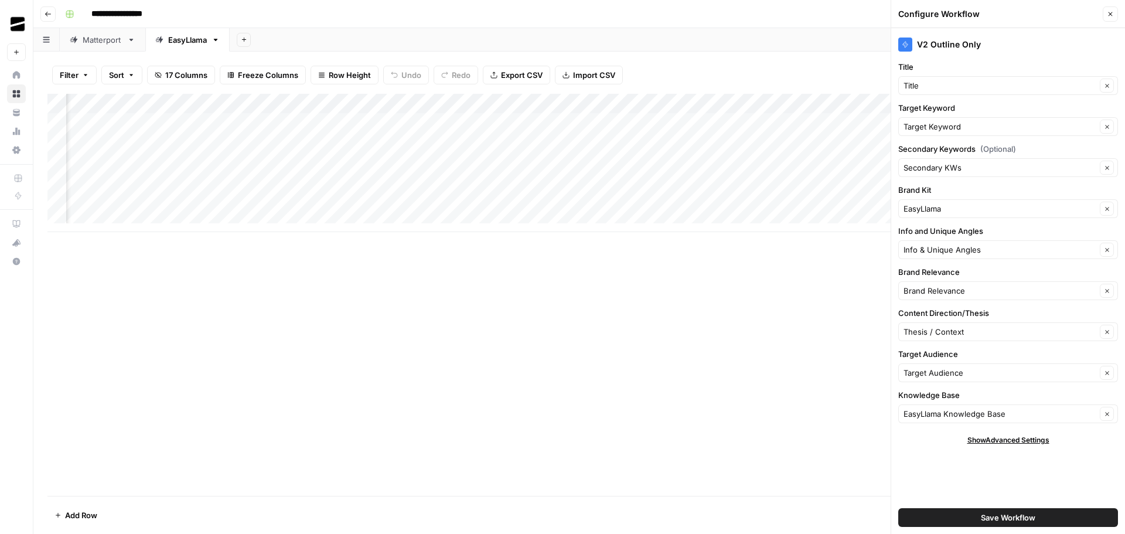
click at [1109, 16] on icon "button" at bounding box center [1109, 14] width 7 height 7
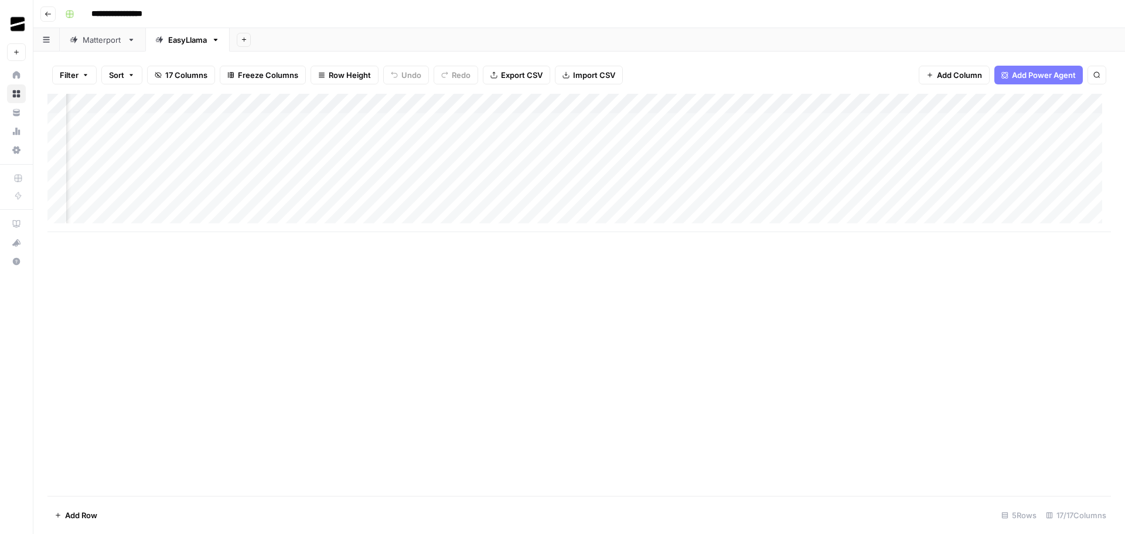
scroll to position [0, 0]
click at [54, 181] on div "Add Column" at bounding box center [578, 163] width 1063 height 138
click at [90, 513] on span "Delete 1 Row" at bounding box center [77, 515] width 47 height 12
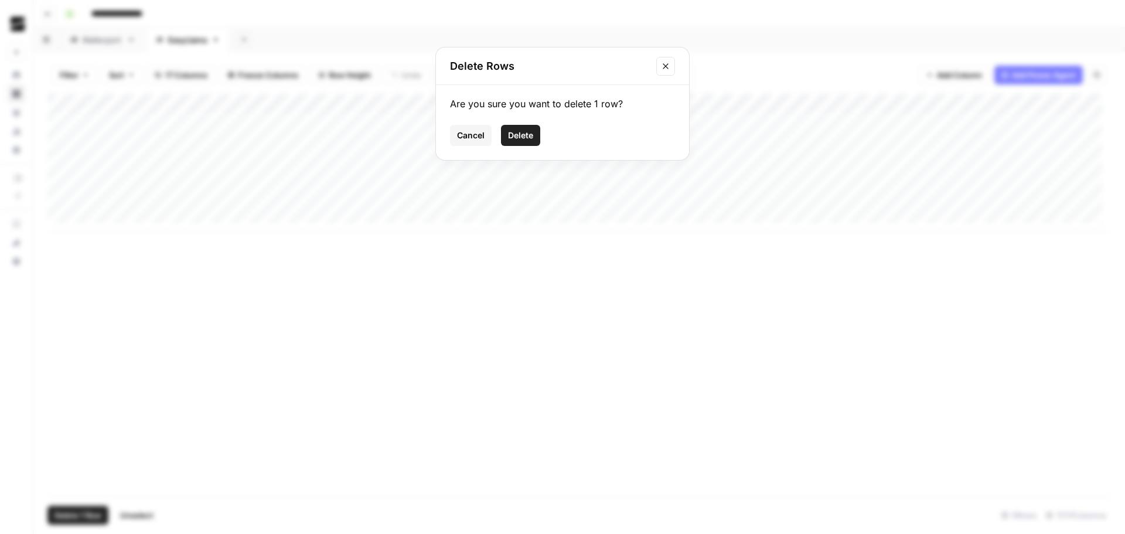
click at [522, 134] on span "Delete" at bounding box center [520, 135] width 25 height 12
